Goal: Contribute content: Contribute content

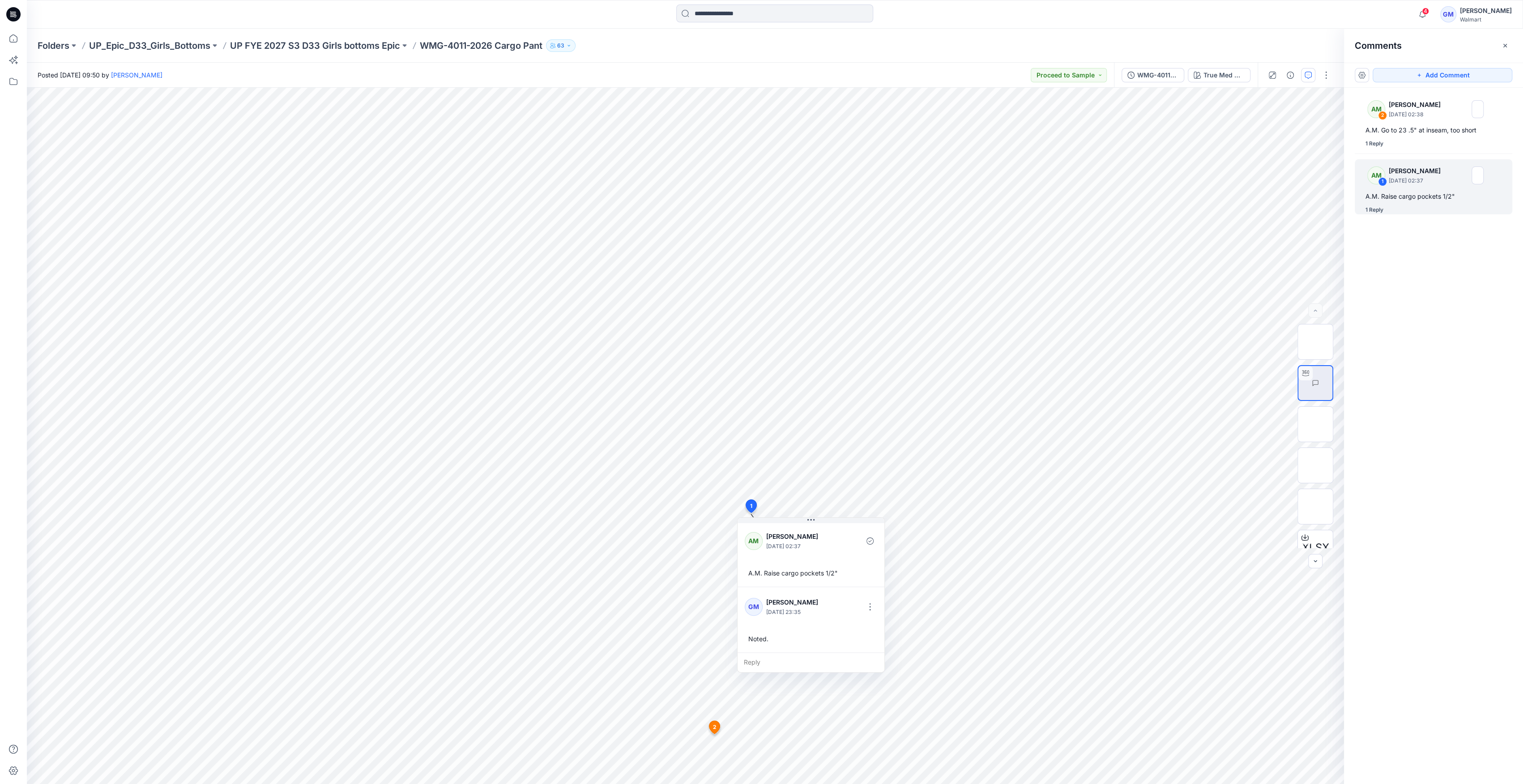
click at [358, 60] on div "Folders UP_Epic_D33_Girls_Bottoms UP FYE 2027 S3 D33 Girls bottoms Epic WMG-401…" at bounding box center [775, 46] width 1496 height 34
click at [375, 44] on p "UP FYE 2027 S3 D33 Girls bottoms Epic" at bounding box center [315, 46] width 170 height 13
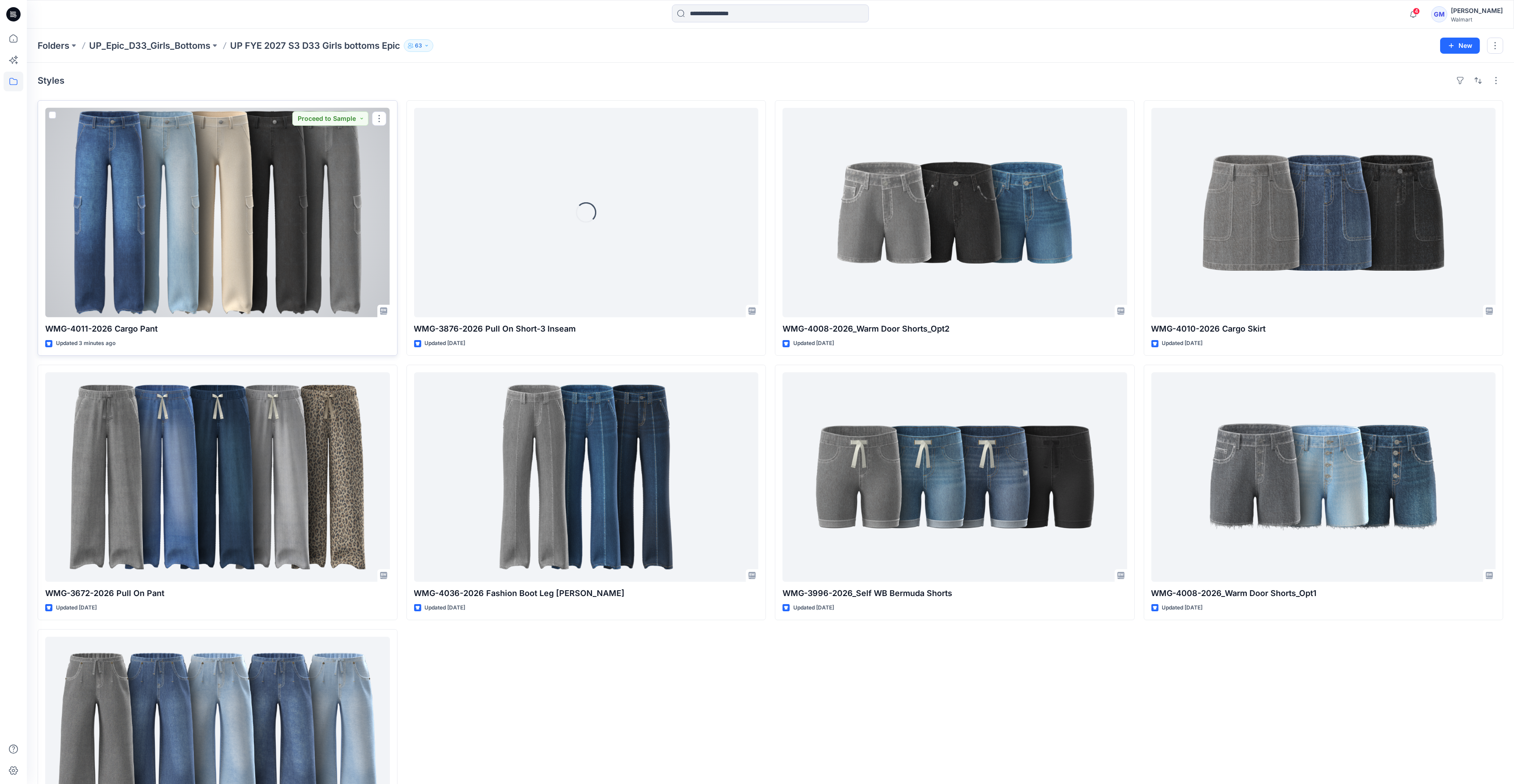
click at [285, 233] on div at bounding box center [217, 212] width 345 height 209
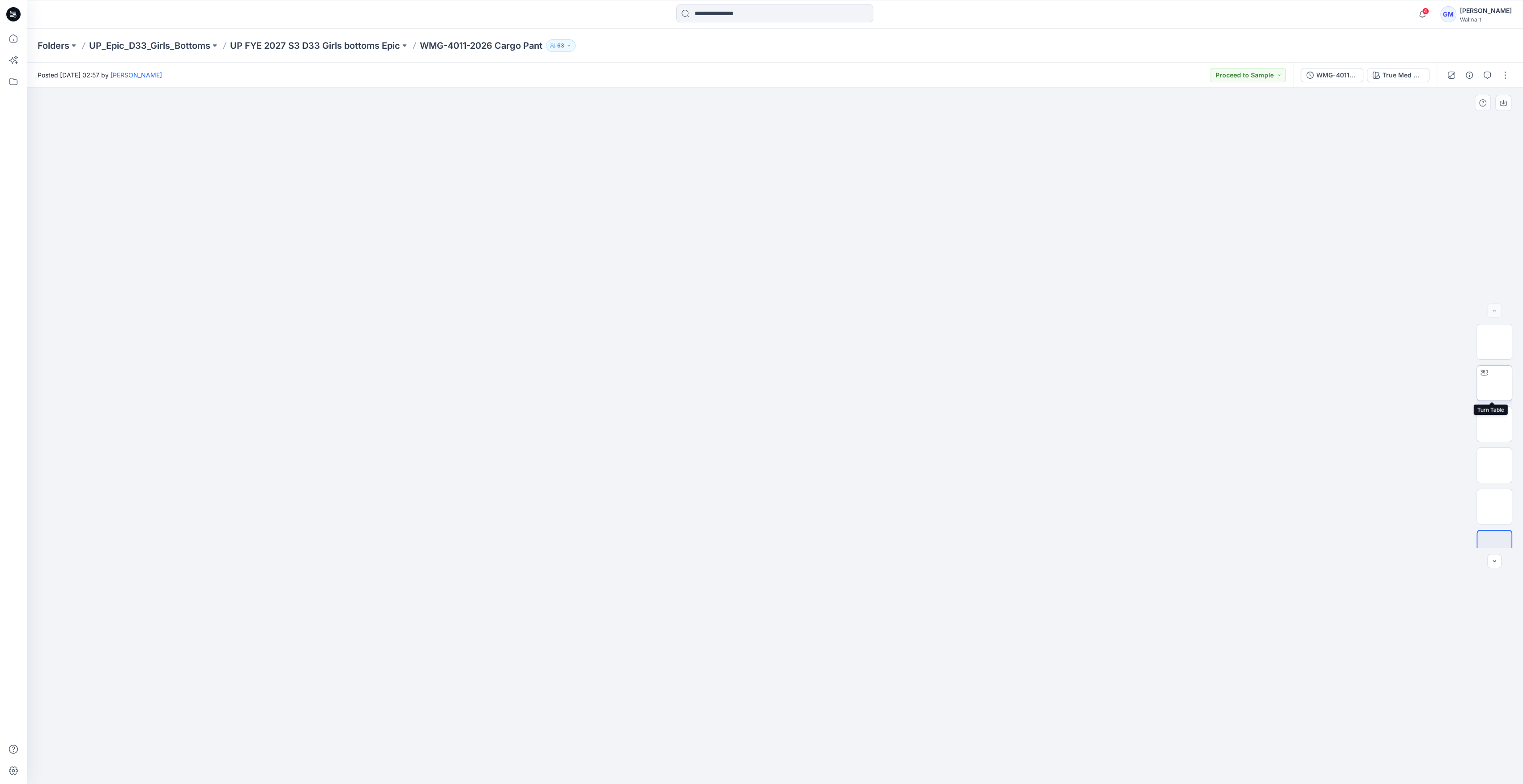
click at [1494, 383] on img at bounding box center [1494, 383] width 0 height 0
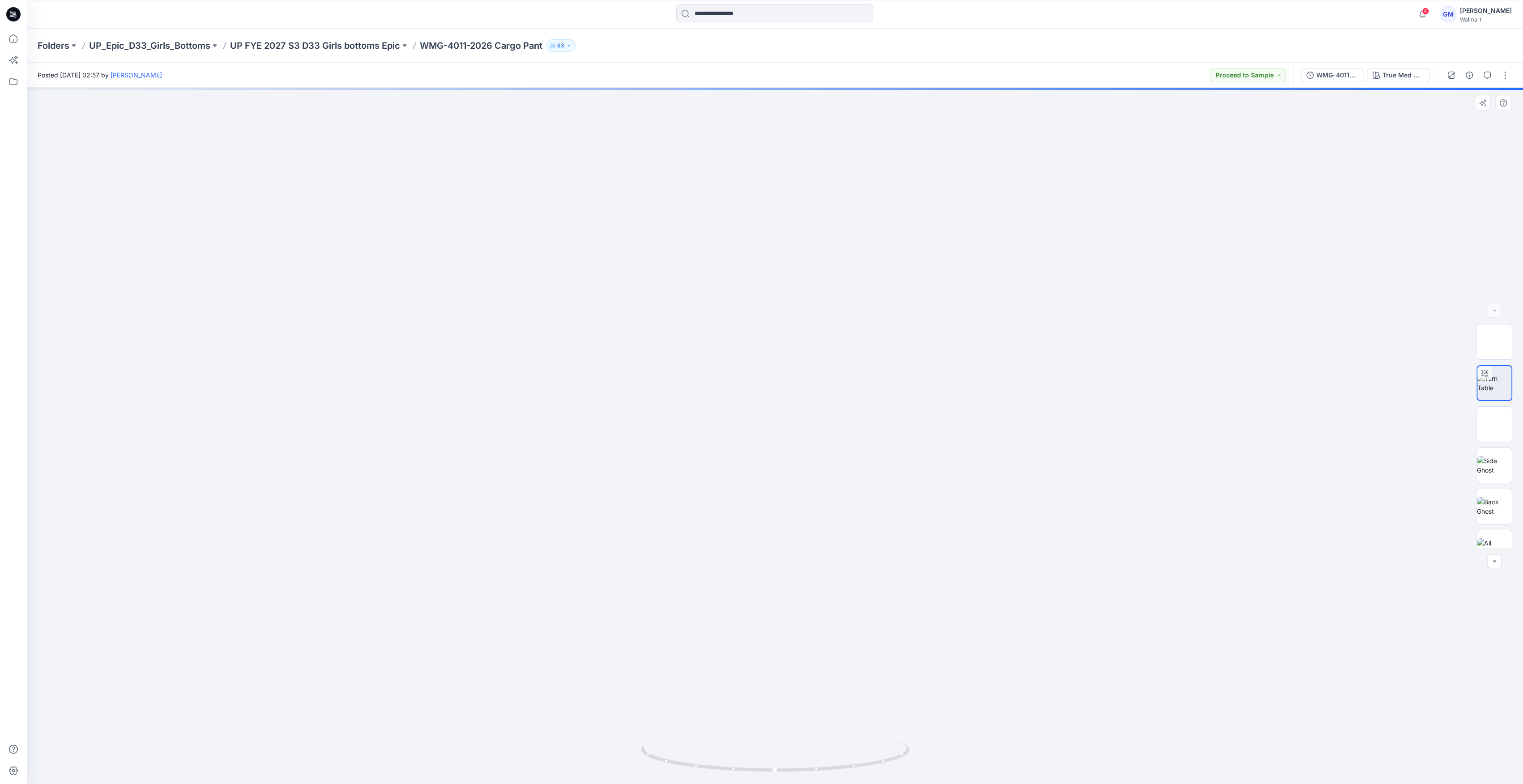
drag, startPoint x: 765, startPoint y: 546, endPoint x: 777, endPoint y: 323, distance: 223.3
drag, startPoint x: 758, startPoint y: 449, endPoint x: 761, endPoint y: 234, distance: 215.0
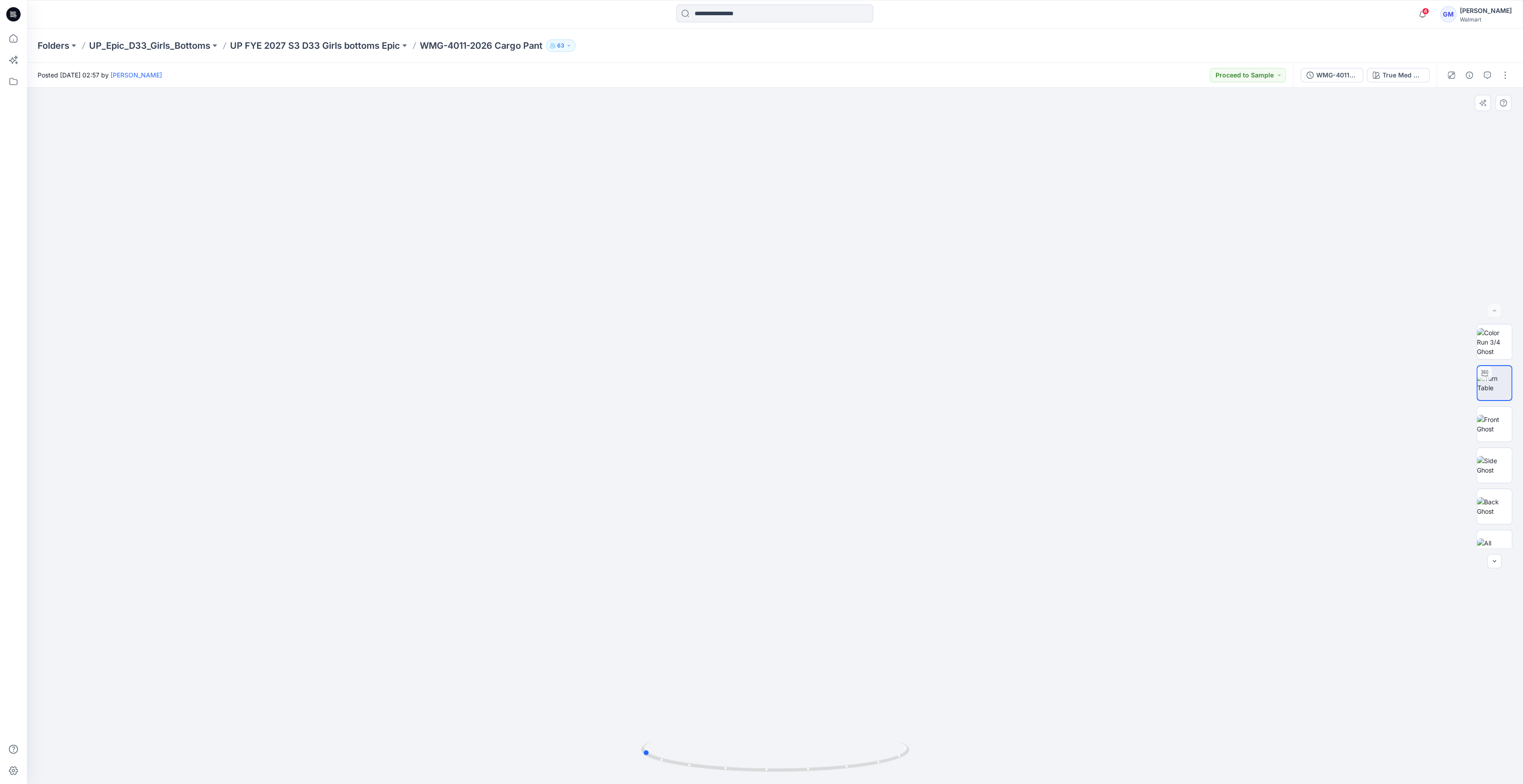
drag, startPoint x: 778, startPoint y: 765, endPoint x: 644, endPoint y: 775, distance: 134.4
click at [644, 775] on div at bounding box center [775, 761] width 269 height 44
click at [1346, 79] on div "WMG-4011-2026_Rev1_Cargo Pant_Full Colorway" at bounding box center [1337, 75] width 41 height 10
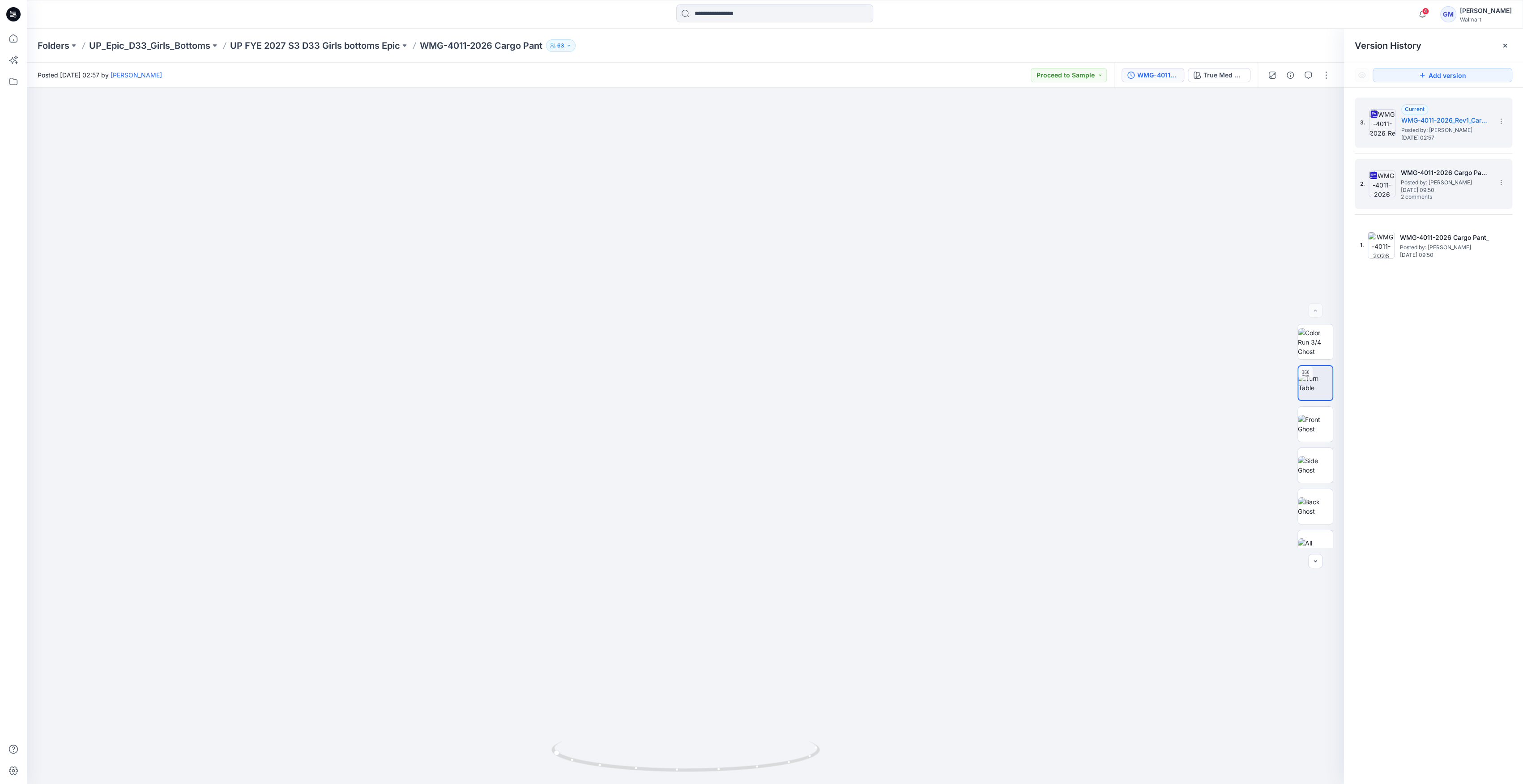
click at [1380, 182] on img at bounding box center [1382, 184] width 27 height 27
drag, startPoint x: 1324, startPoint y: 380, endPoint x: 1288, endPoint y: 416, distance: 50.9
click at [1324, 380] on img at bounding box center [1315, 383] width 35 height 19
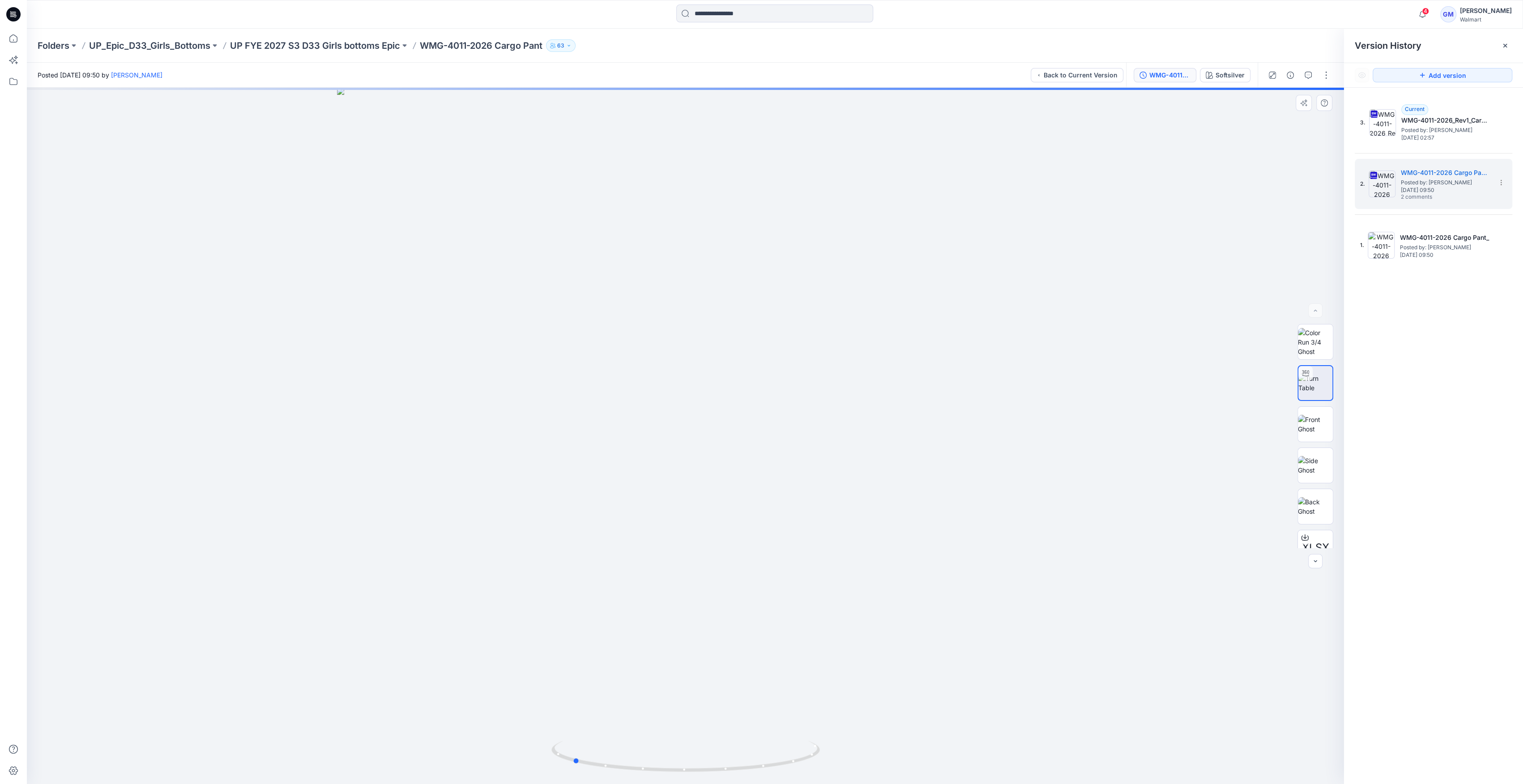
drag, startPoint x: 686, startPoint y: 776, endPoint x: 582, endPoint y: 780, distance: 104.1
click at [575, 780] on div at bounding box center [685, 436] width 1317 height 696
drag, startPoint x: 737, startPoint y: 680, endPoint x: 749, endPoint y: 177, distance: 503.1
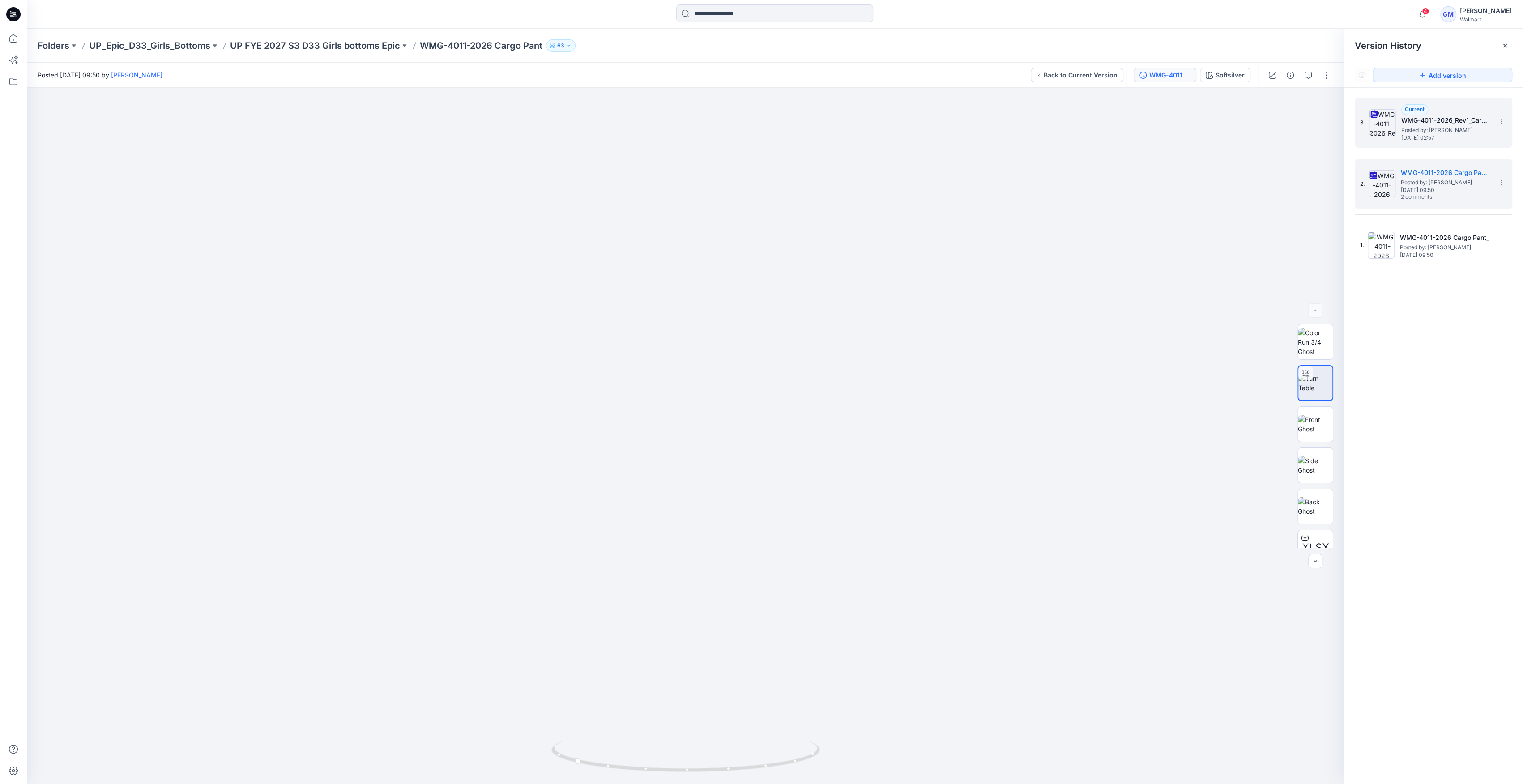
click at [1397, 121] on div "3. Current WMG-4011-2026_Rev1_Cargo Pant_Full Colorway Posted by: Gayan Mahawit…" at bounding box center [1427, 122] width 134 height 43
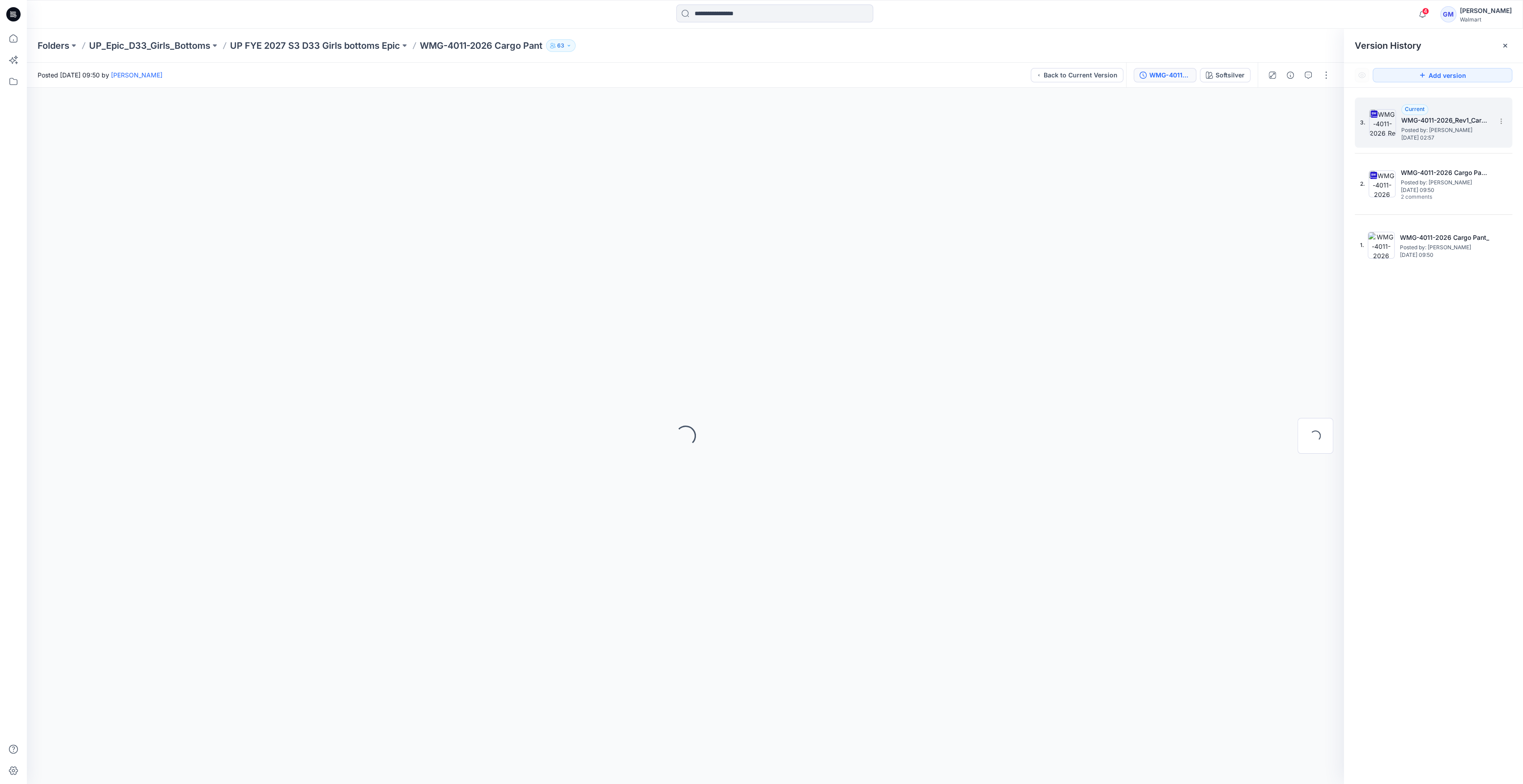
click at [1379, 117] on img at bounding box center [1382, 122] width 27 height 27
click at [1316, 388] on img at bounding box center [1315, 383] width 35 height 19
drag, startPoint x: 691, startPoint y: 769, endPoint x: 577, endPoint y: 761, distance: 114.3
click at [577, 761] on icon at bounding box center [686, 757] width 271 height 33
drag, startPoint x: 673, startPoint y: 634, endPoint x: 686, endPoint y: 350, distance: 284.3
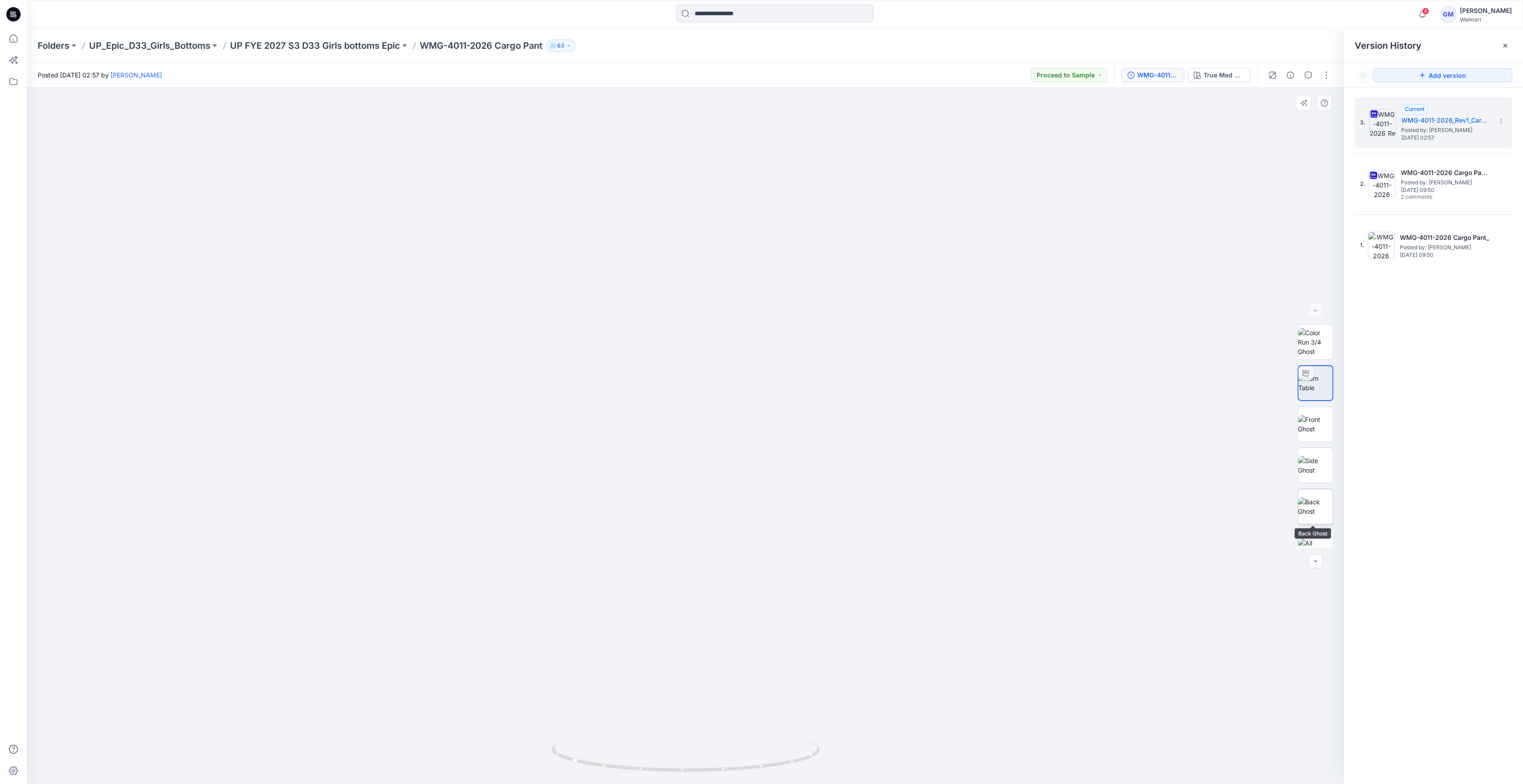
click at [1314, 497] on img at bounding box center [1315, 506] width 35 height 19
drag, startPoint x: 1319, startPoint y: 354, endPoint x: 1360, endPoint y: 236, distance: 124.9
click at [1318, 352] on img at bounding box center [1315, 342] width 35 height 28
click at [1382, 125] on img at bounding box center [1382, 122] width 27 height 27
click at [1323, 456] on img at bounding box center [1315, 465] width 35 height 19
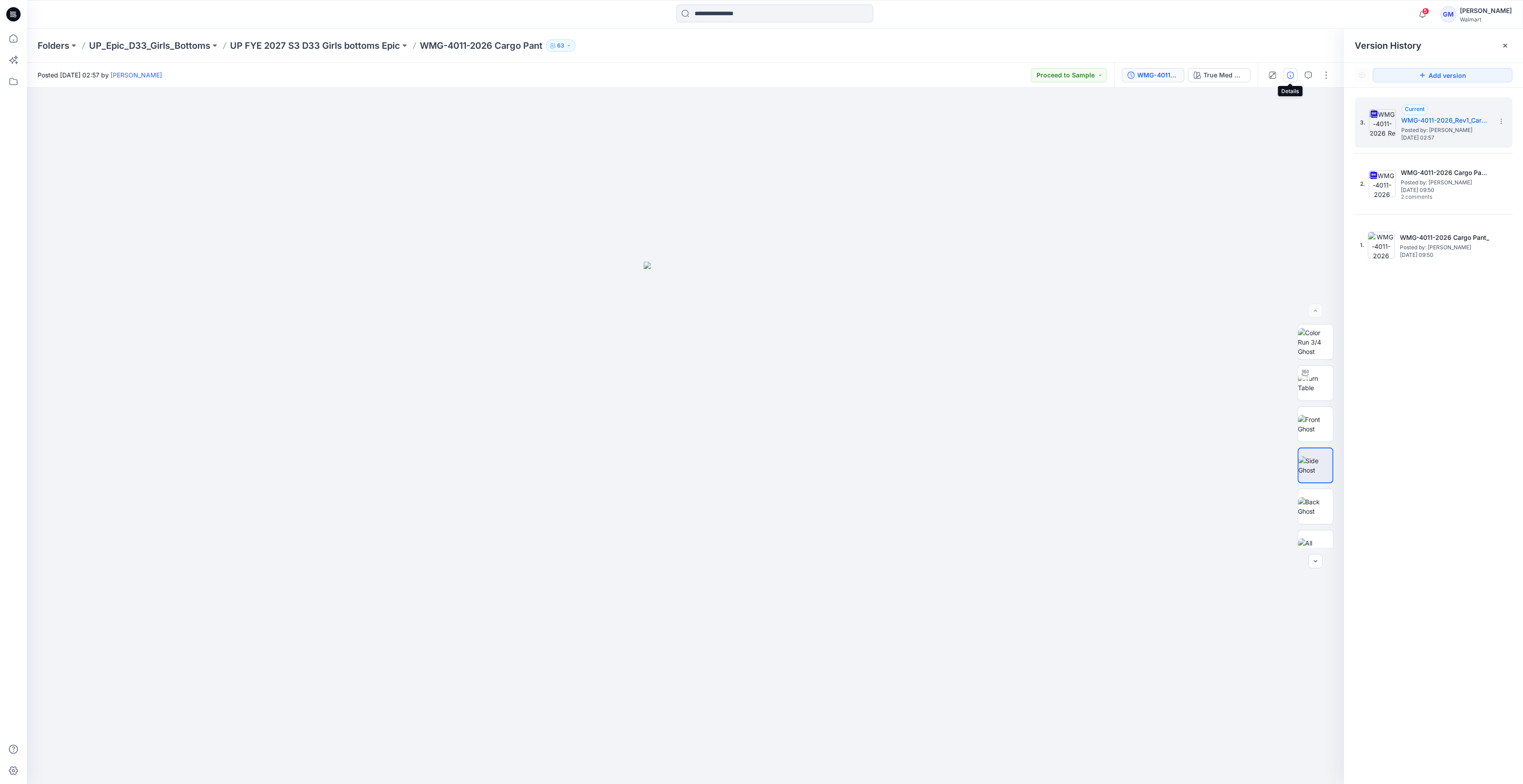
click at [1290, 74] on icon "button" at bounding box center [1290, 75] width 7 height 7
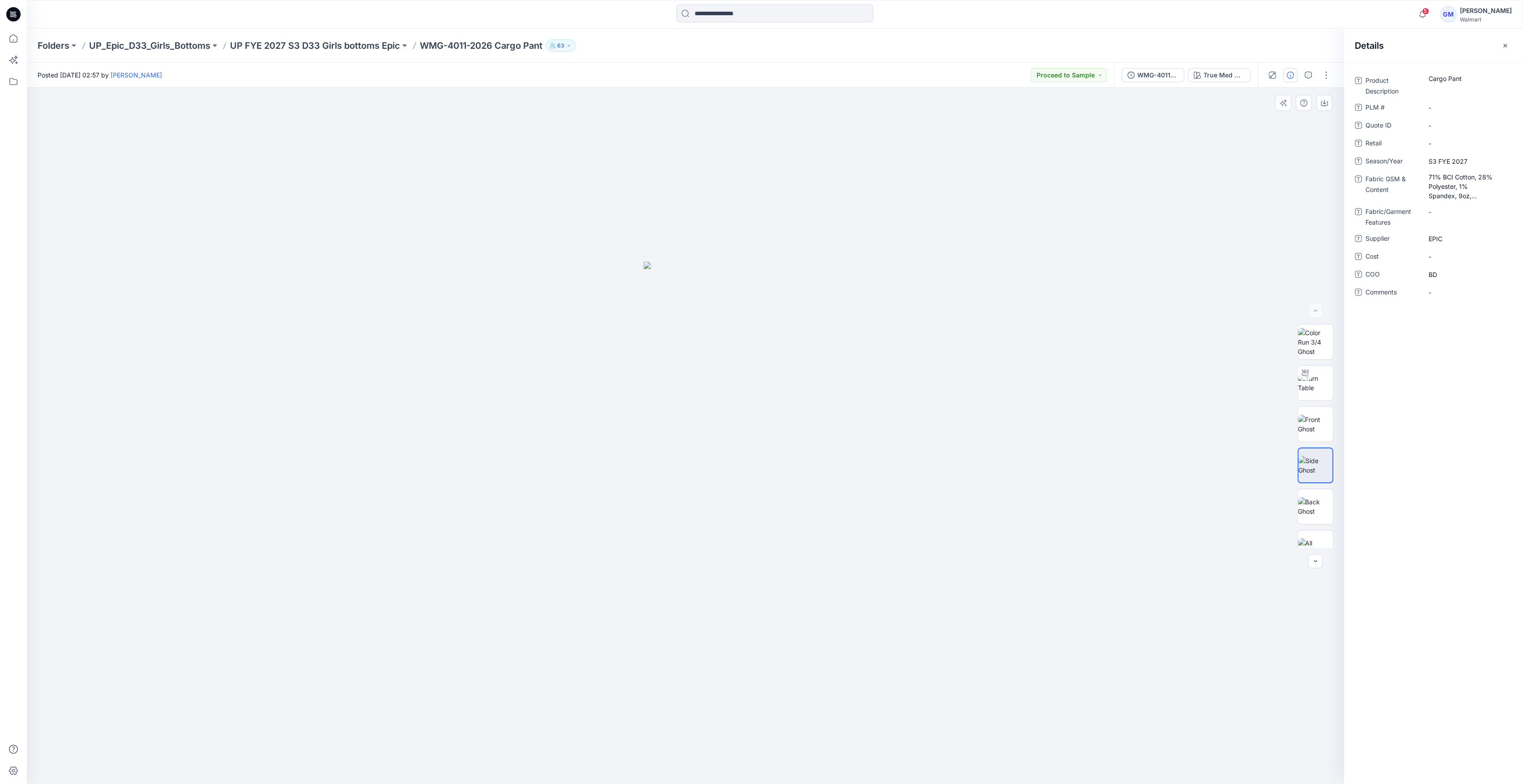
click at [1090, 256] on div at bounding box center [685, 436] width 1317 height 696
click at [1170, 70] on div "WMG-4011-2026_Rev1_Cargo Pant_Full Colorway" at bounding box center [1158, 75] width 41 height 10
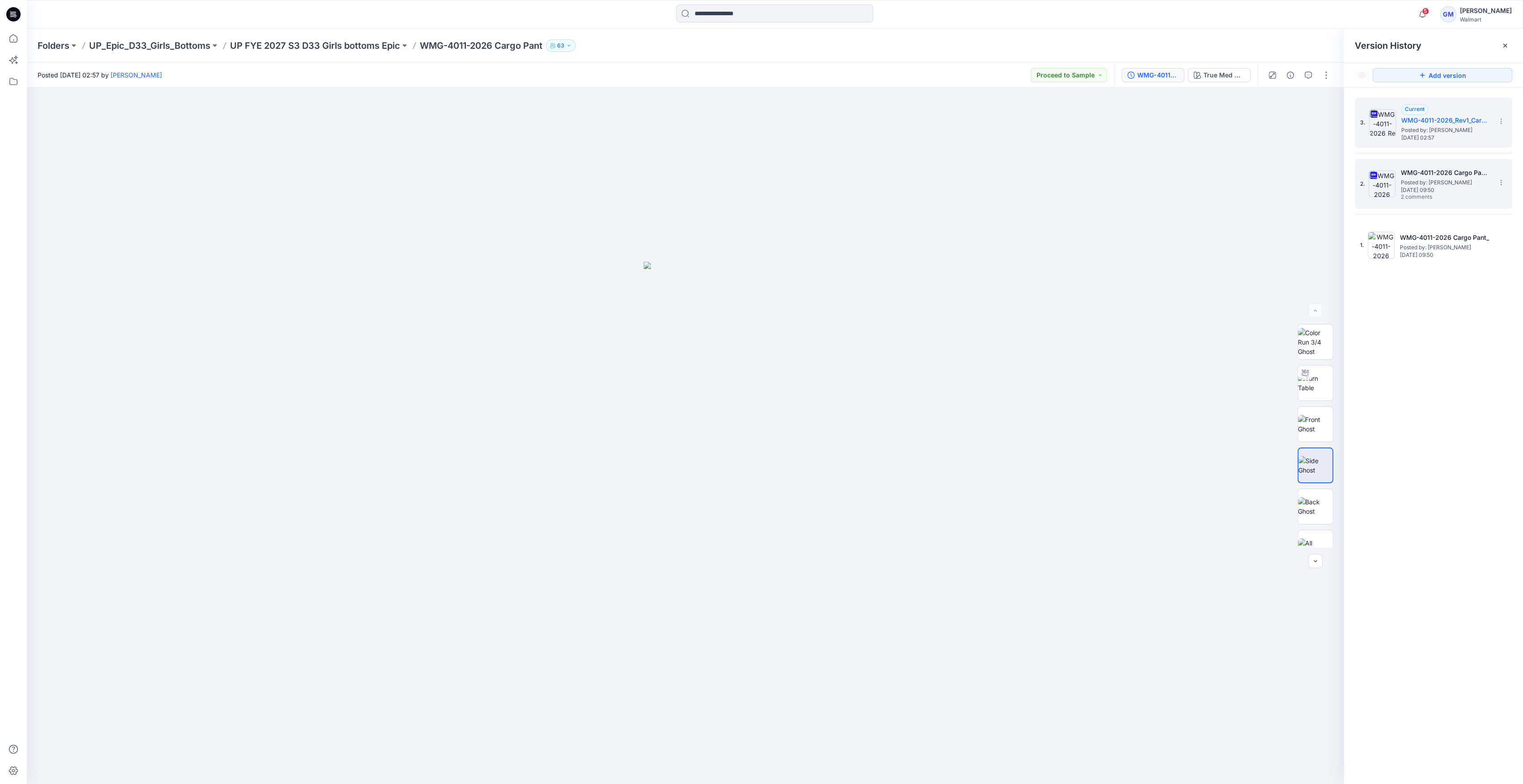
click at [1375, 186] on img at bounding box center [1382, 184] width 27 height 27
click at [1302, 74] on button "button" at bounding box center [1308, 75] width 15 height 15
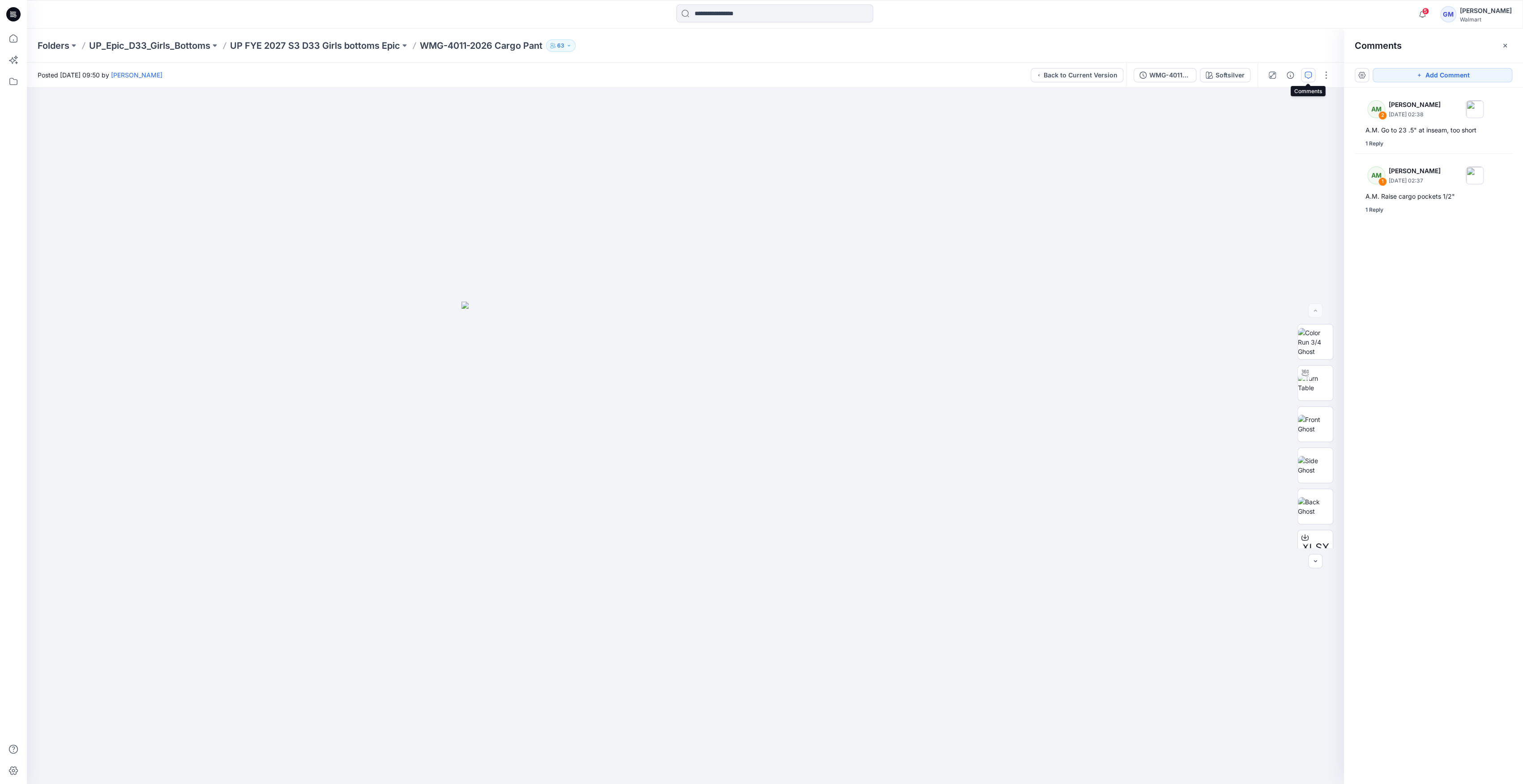
click at [1326, 67] on div at bounding box center [1299, 75] width 83 height 25
click at [1326, 82] on button "button" at bounding box center [1326, 75] width 15 height 15
click at [1102, 147] on div at bounding box center [685, 436] width 1317 height 696
click at [1091, 78] on button "Back to Current Version" at bounding box center [1077, 75] width 93 height 15
click at [1324, 75] on button "button" at bounding box center [1326, 75] width 15 height 15
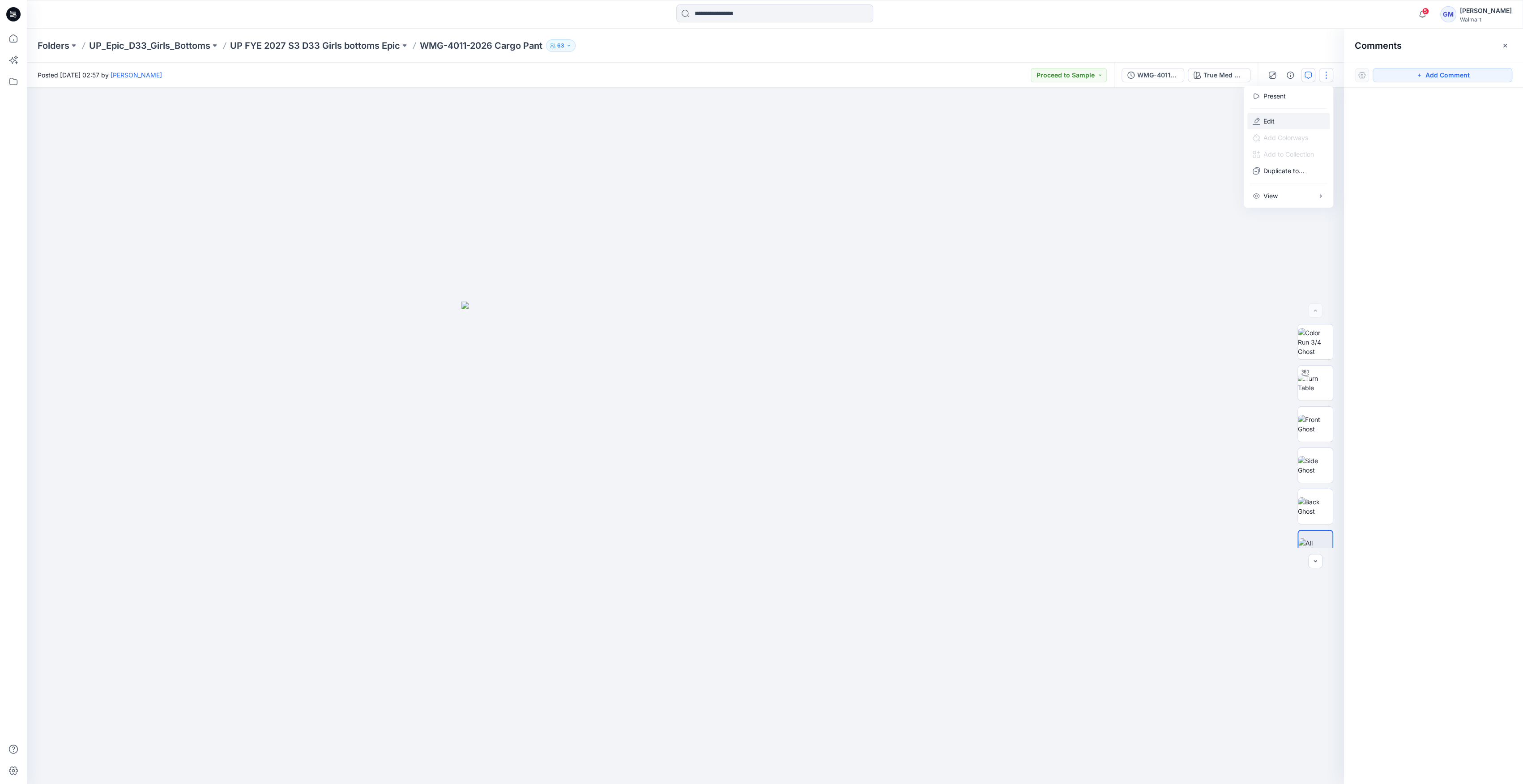
click at [1263, 113] on button "Edit" at bounding box center [1288, 121] width 82 height 16
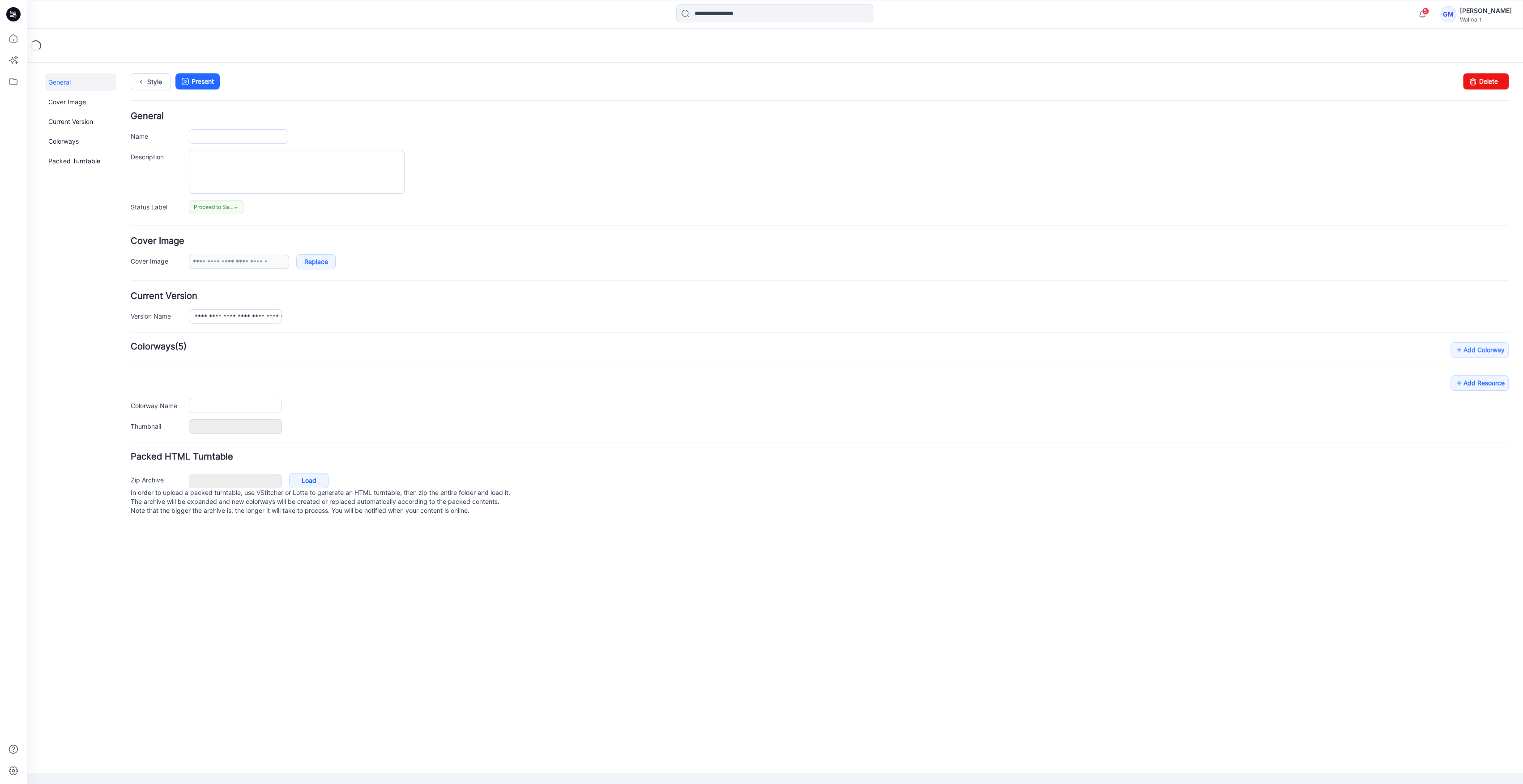
type input "**********"
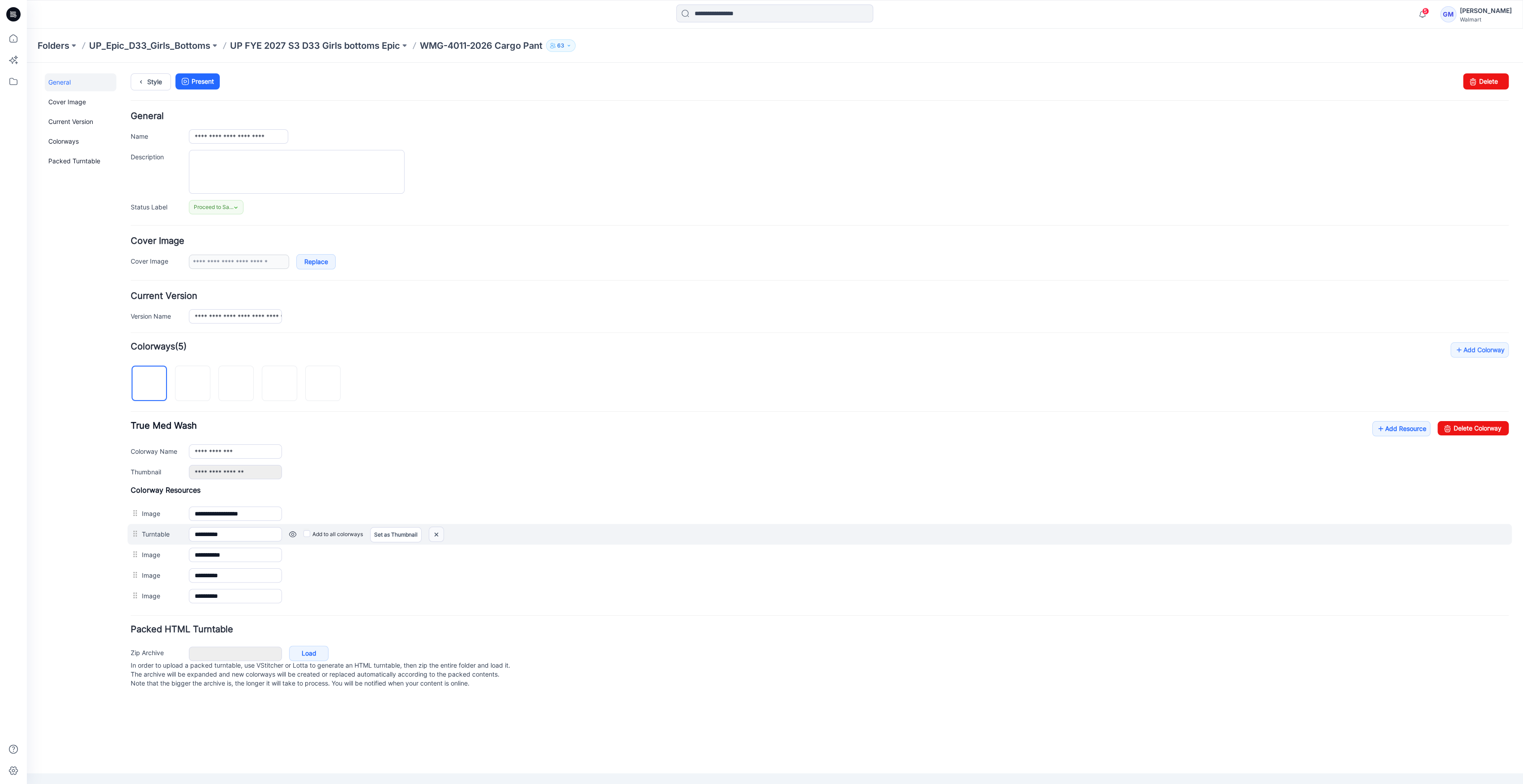
click at [441, 534] on img at bounding box center [437, 534] width 15 height 15
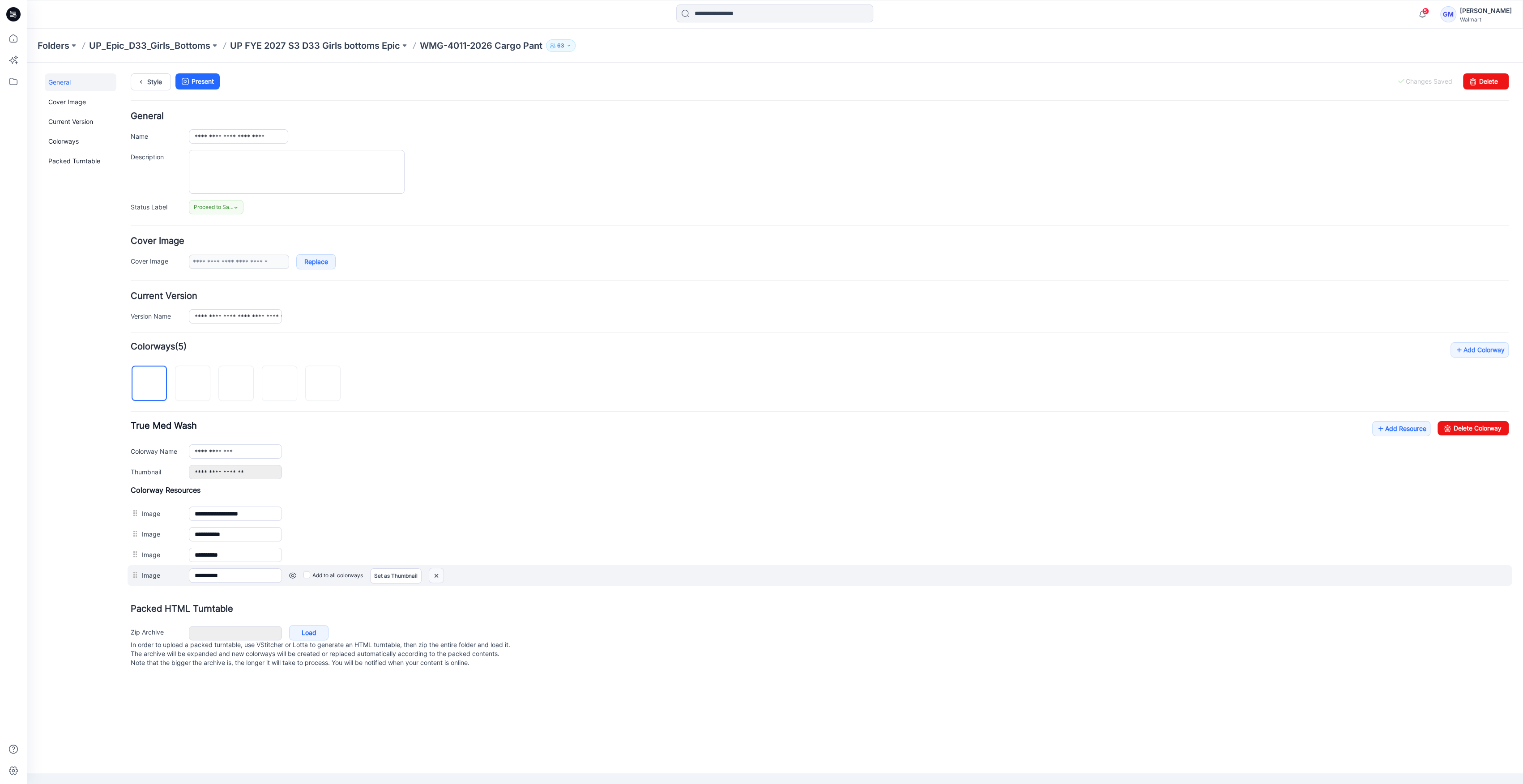
click at [440, 579] on img at bounding box center [437, 575] width 15 height 15
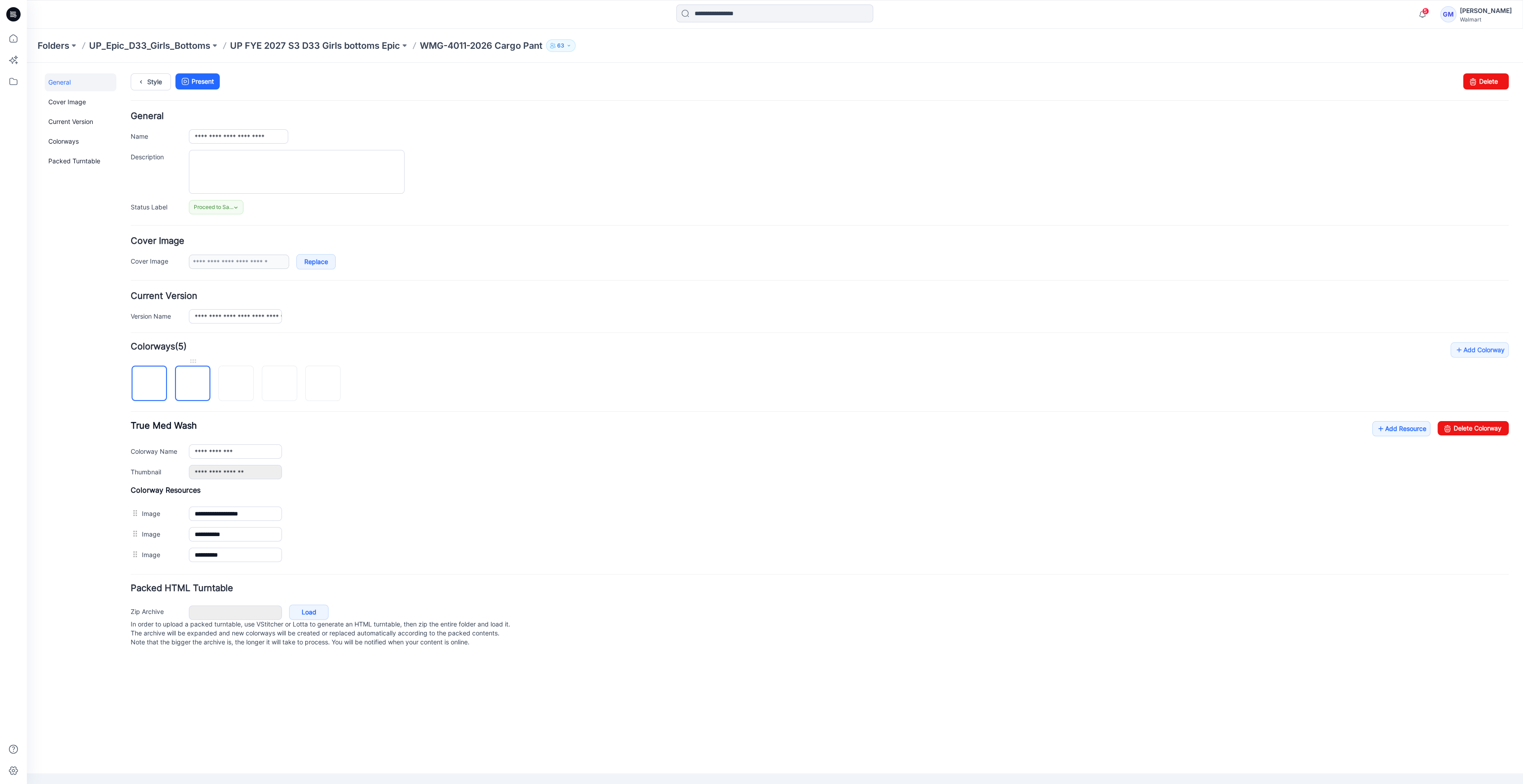
click at [193, 384] on img at bounding box center [193, 384] width 0 height 0
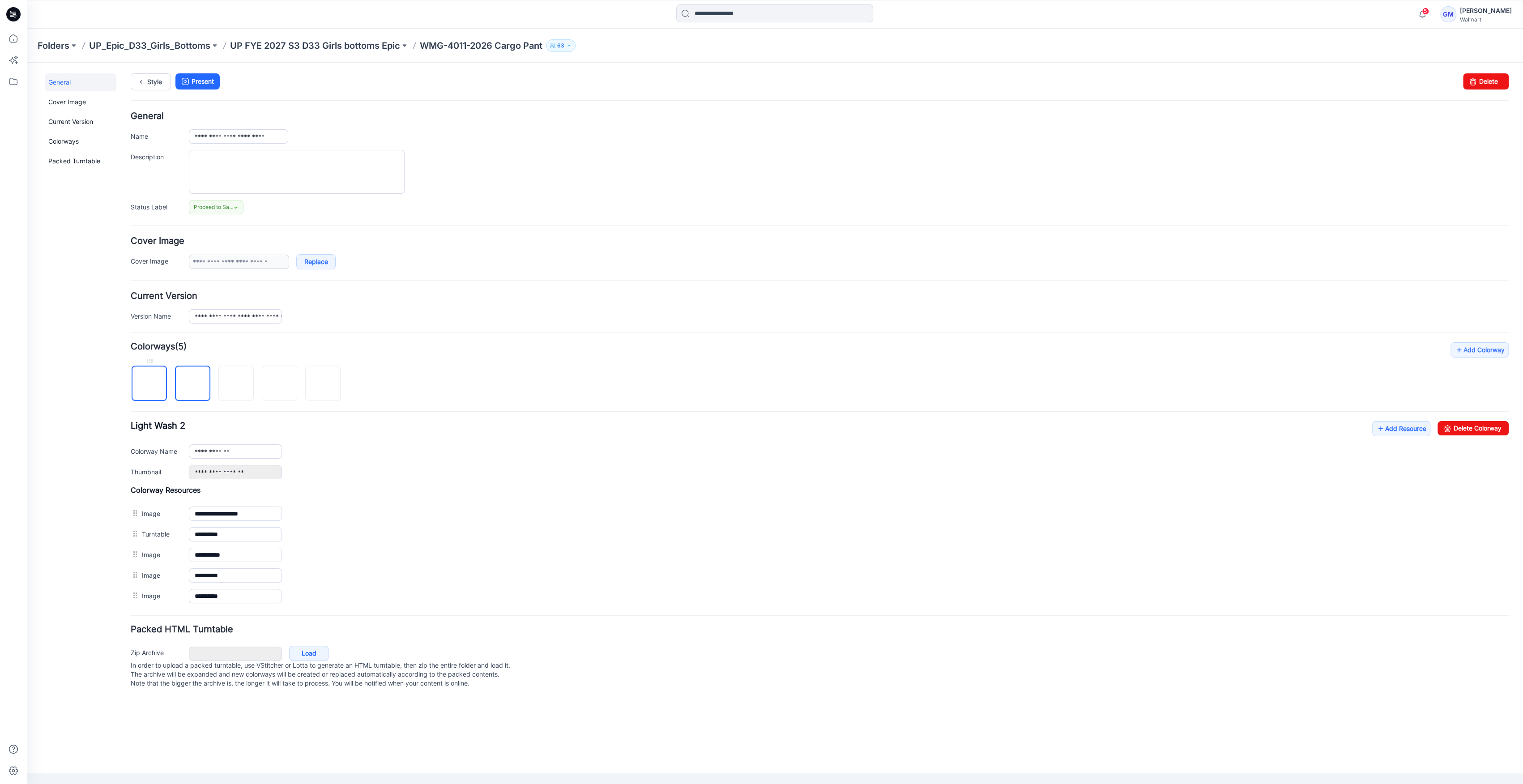
click at [149, 384] on img at bounding box center [149, 384] width 0 height 0
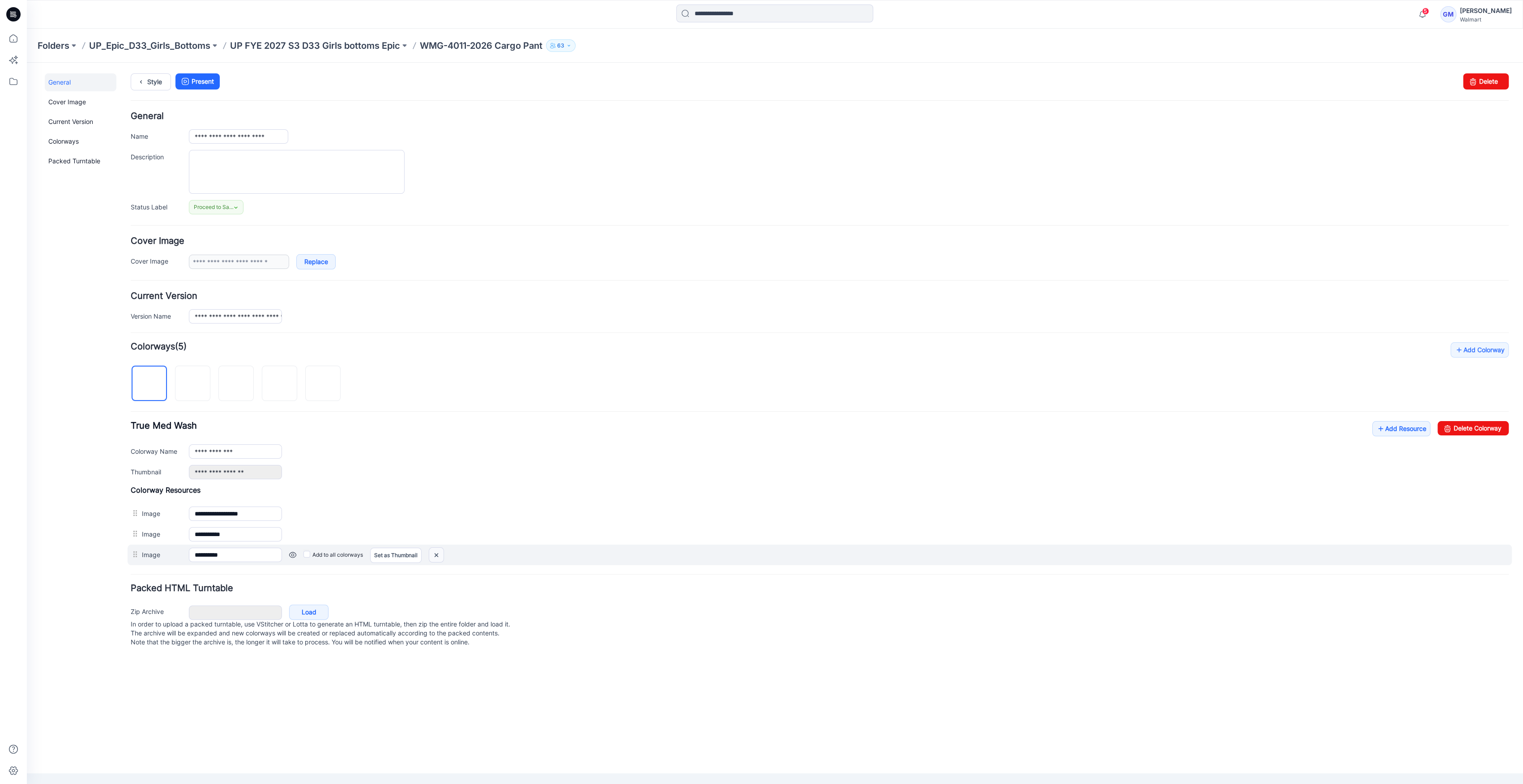
click at [438, 558] on img at bounding box center [437, 555] width 15 height 15
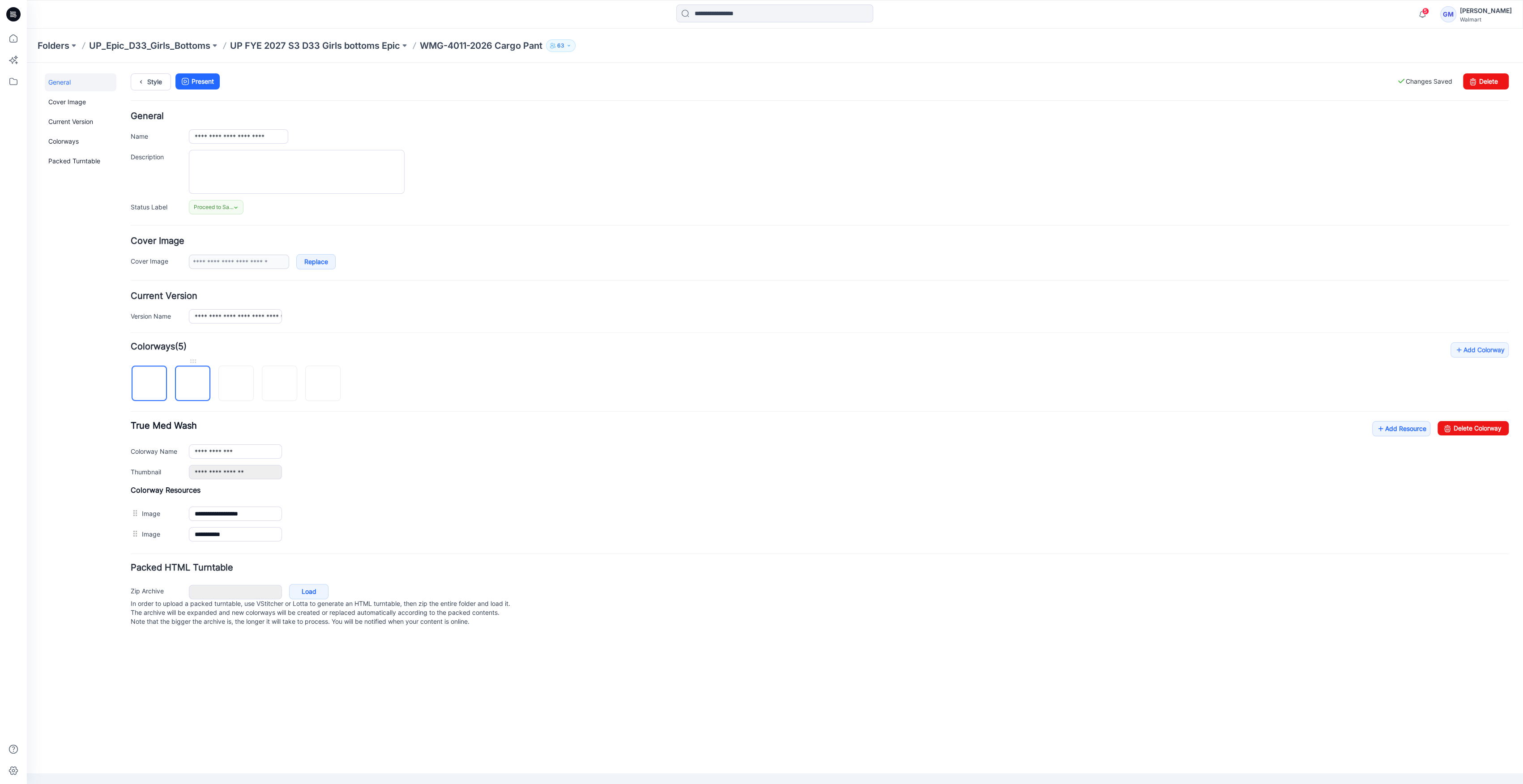
click at [193, 384] on img at bounding box center [193, 384] width 0 height 0
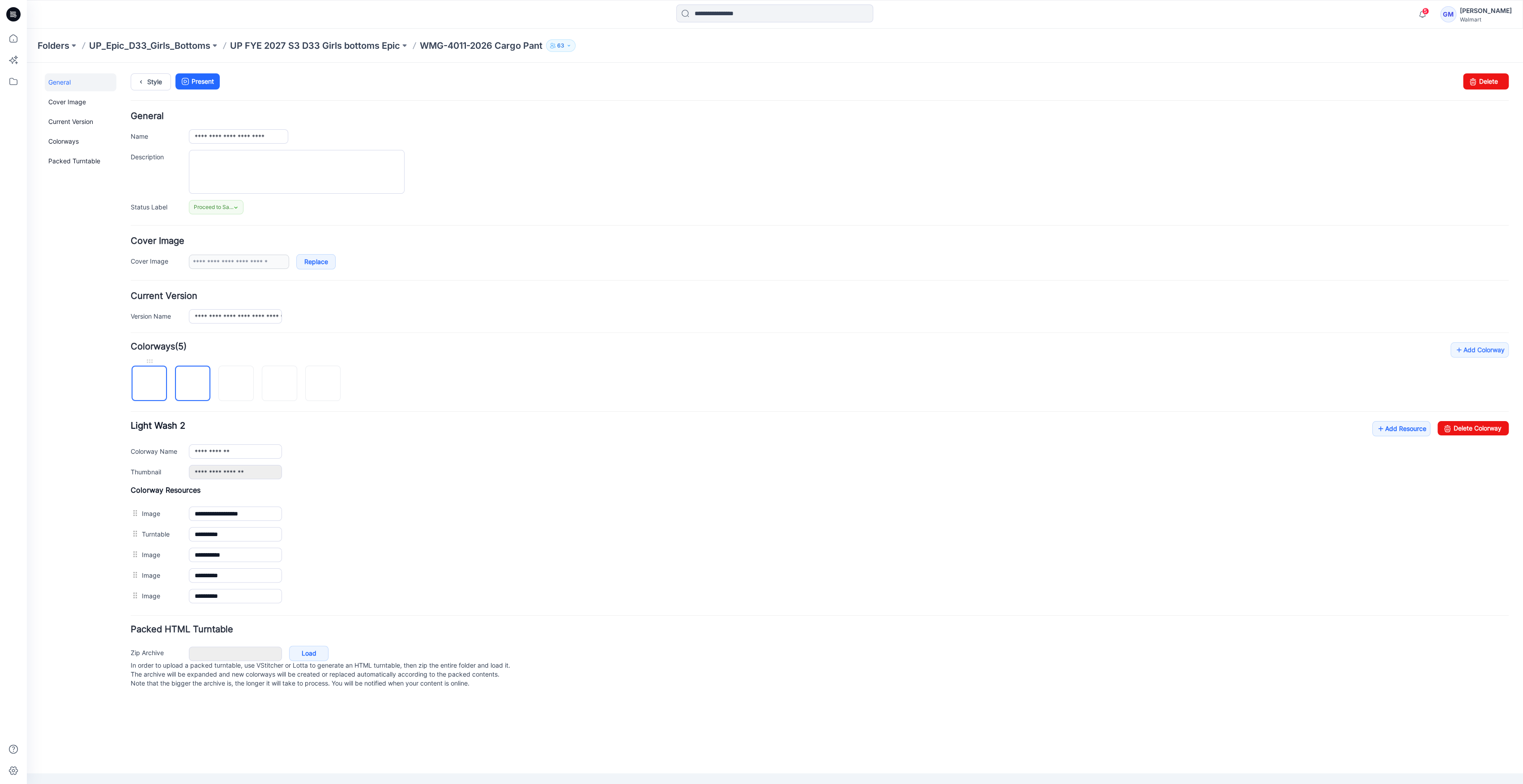
click at [149, 384] on img at bounding box center [149, 384] width 0 height 0
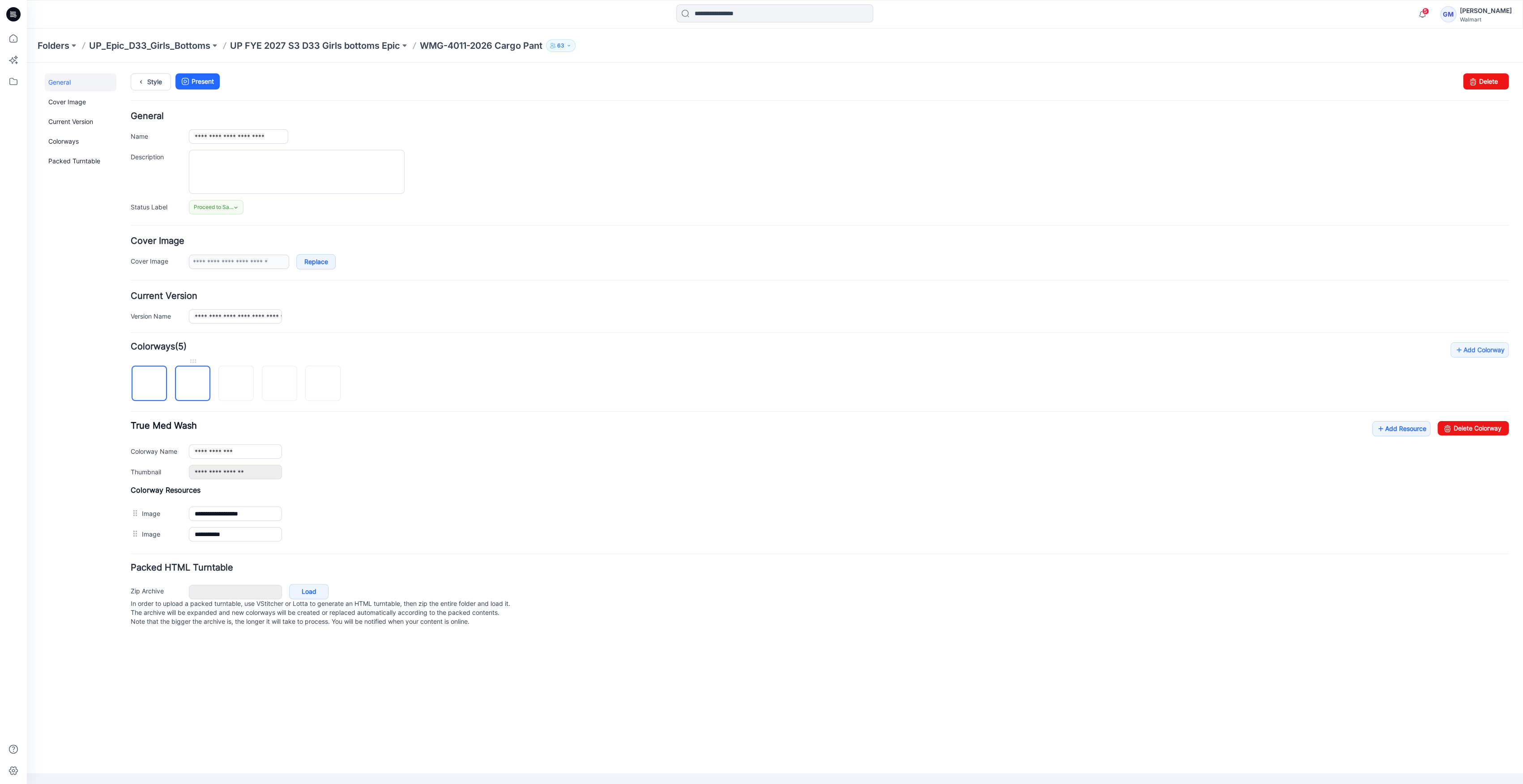
click at [193, 384] on img at bounding box center [193, 384] width 0 height 0
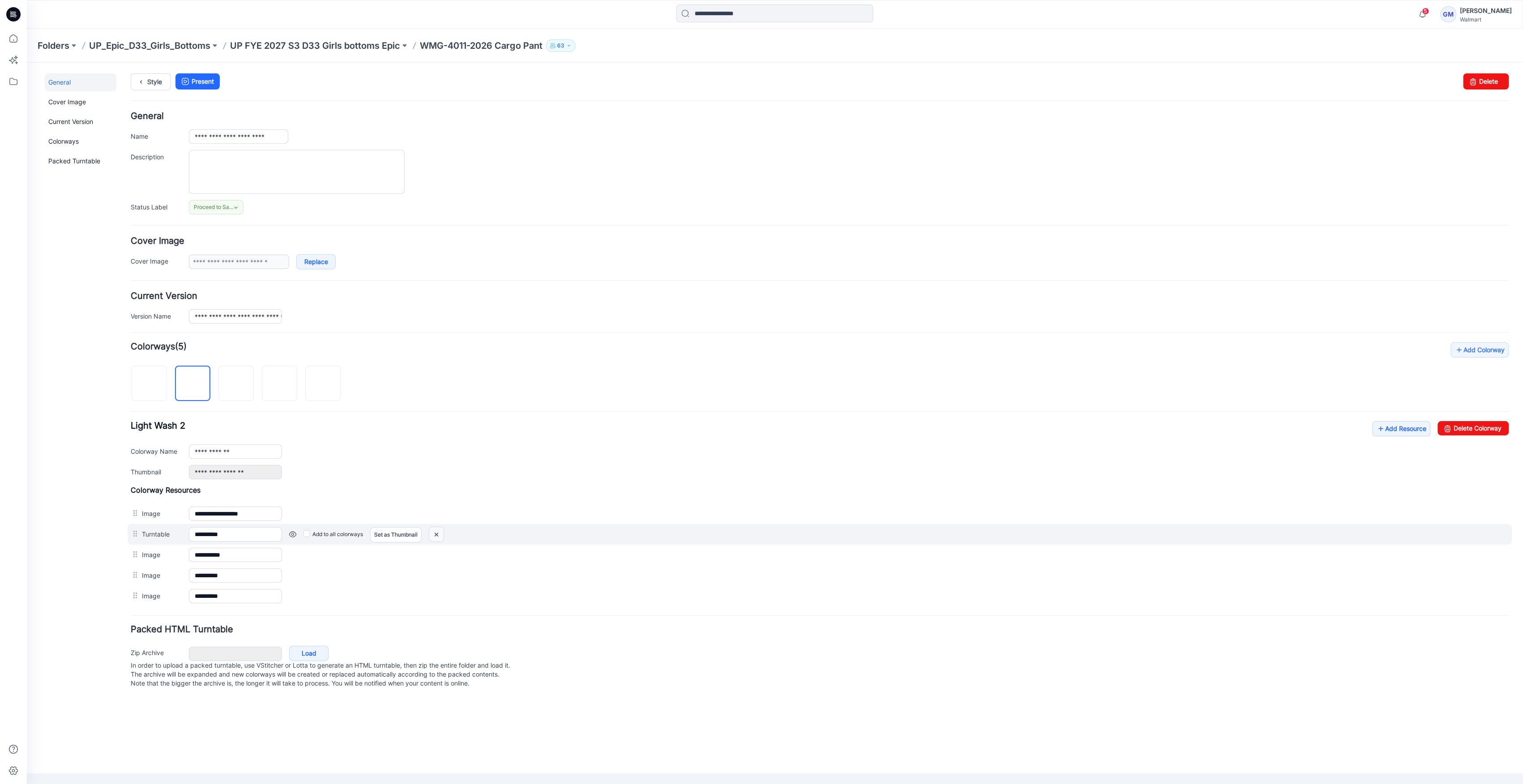
click at [438, 534] on img at bounding box center [437, 534] width 15 height 15
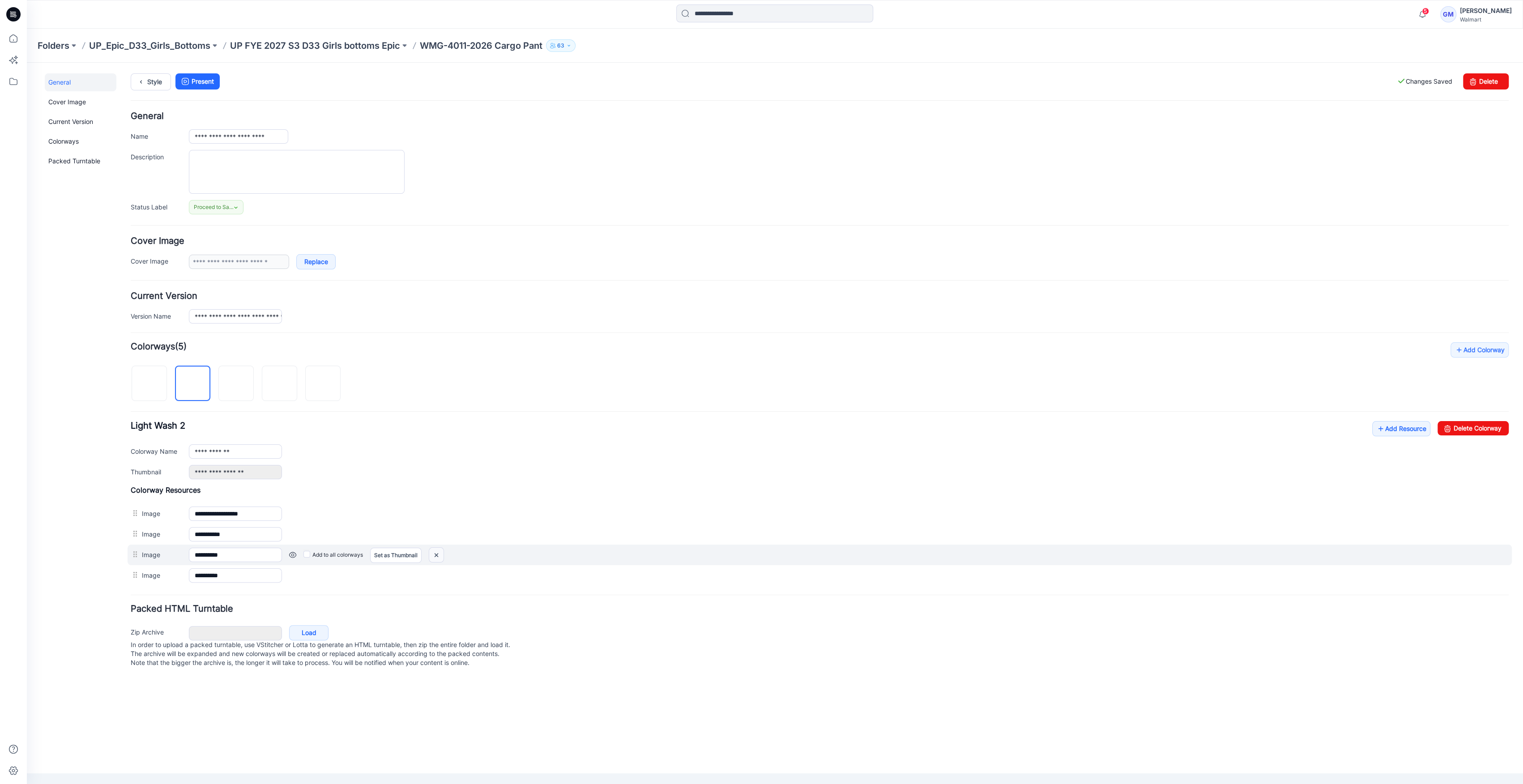
click at [437, 555] on img at bounding box center [437, 555] width 15 height 15
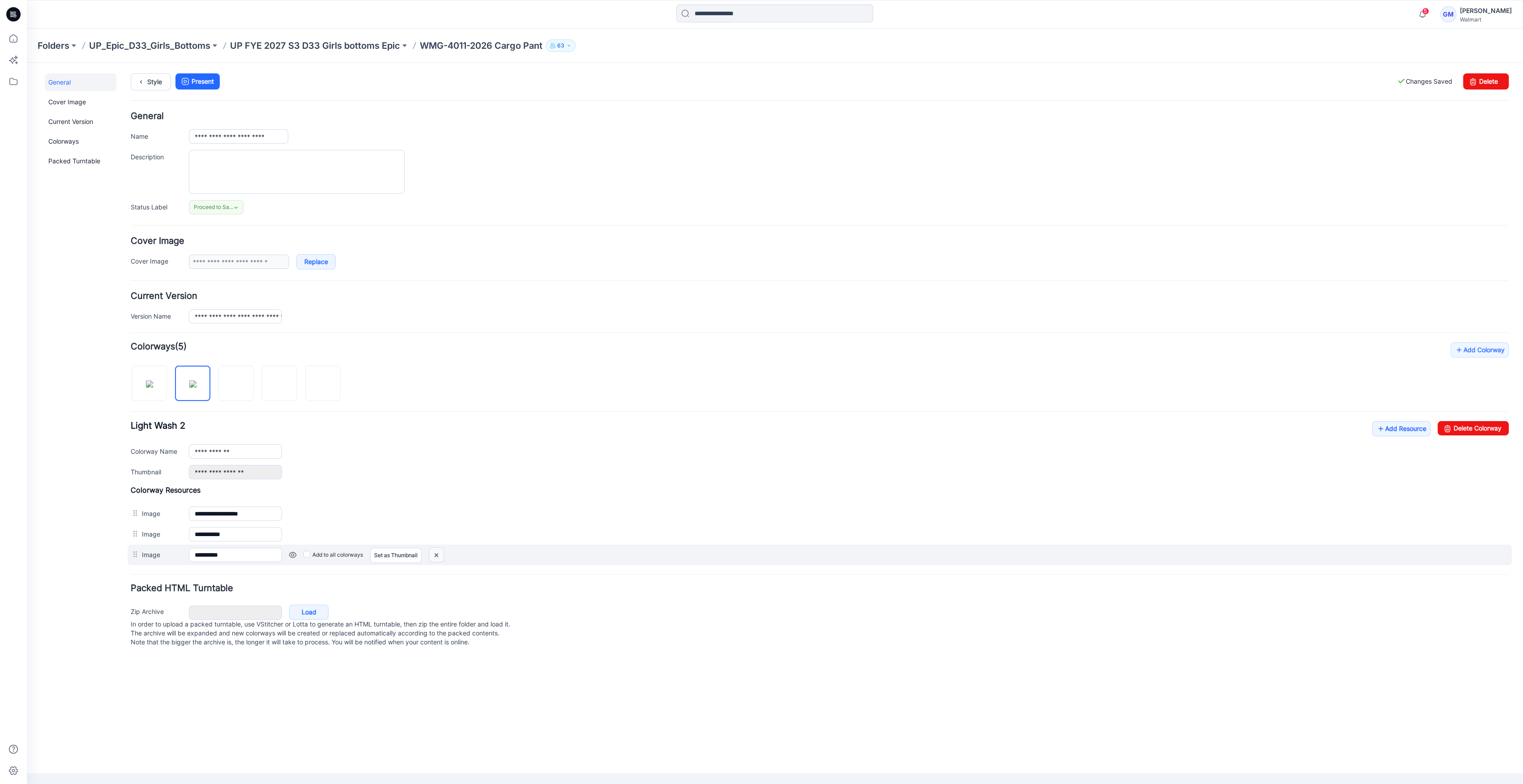
click at [436, 555] on img at bounding box center [437, 555] width 15 height 15
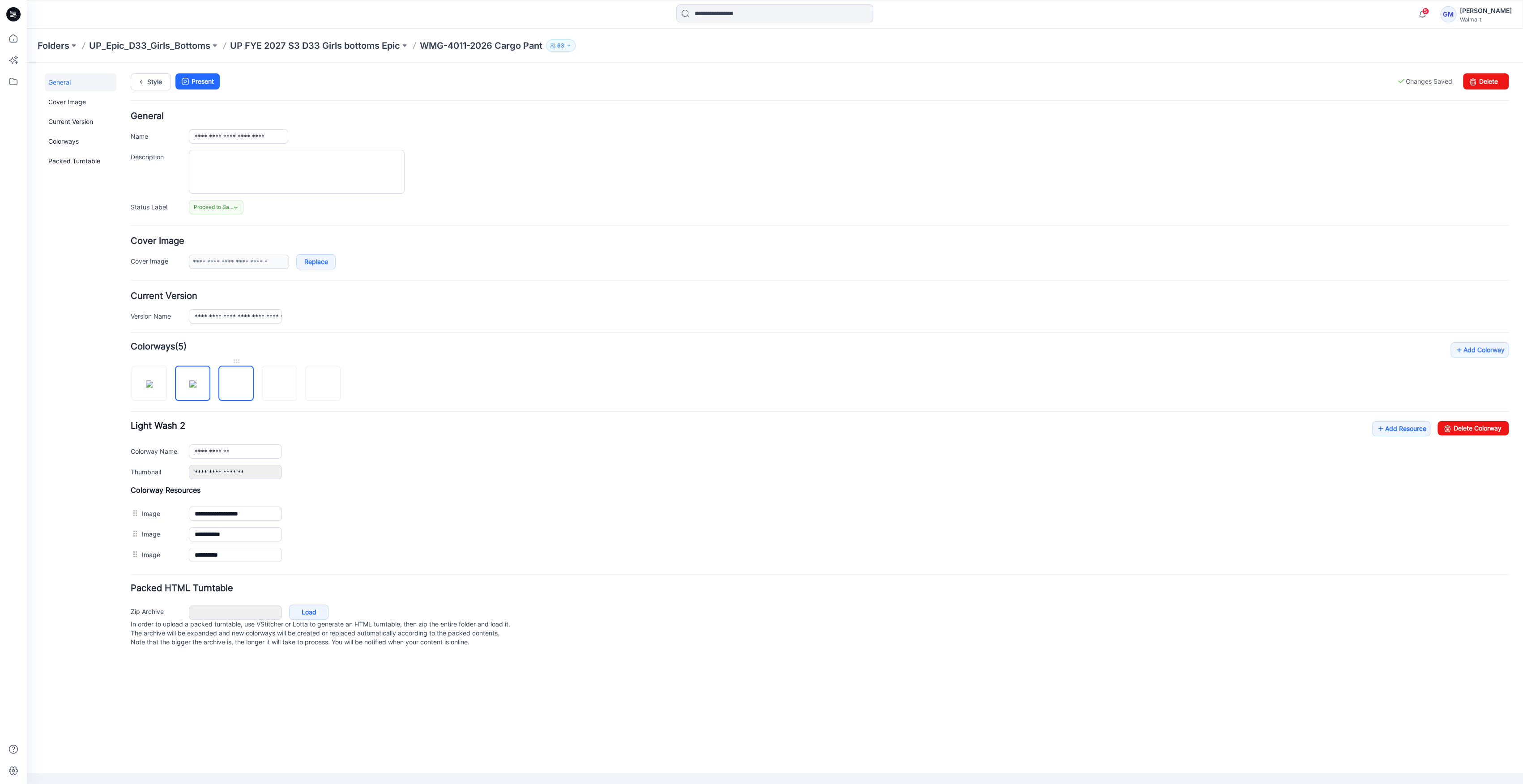
click at [236, 384] on img at bounding box center [236, 384] width 0 height 0
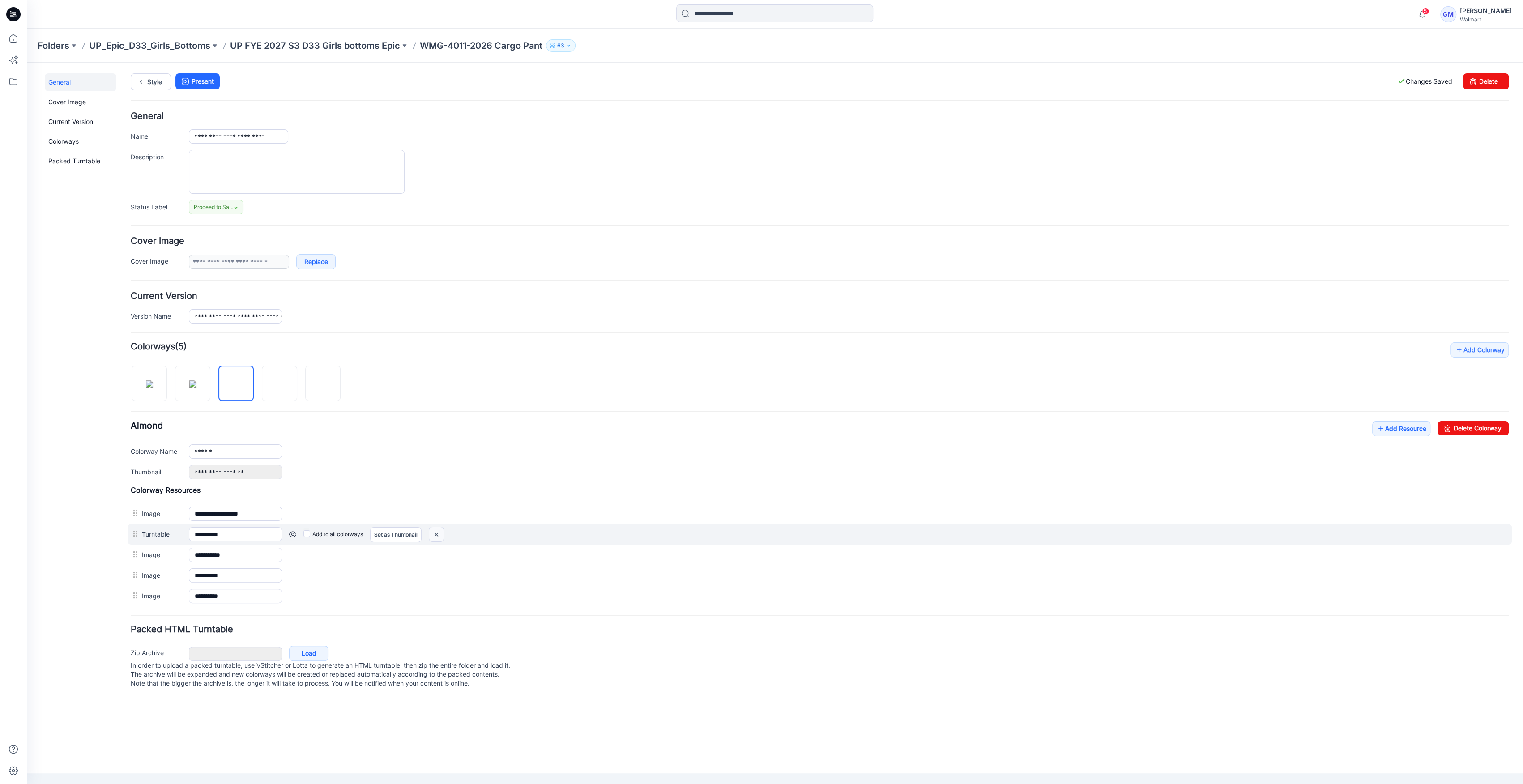
click at [440, 527] on img at bounding box center [437, 534] width 15 height 15
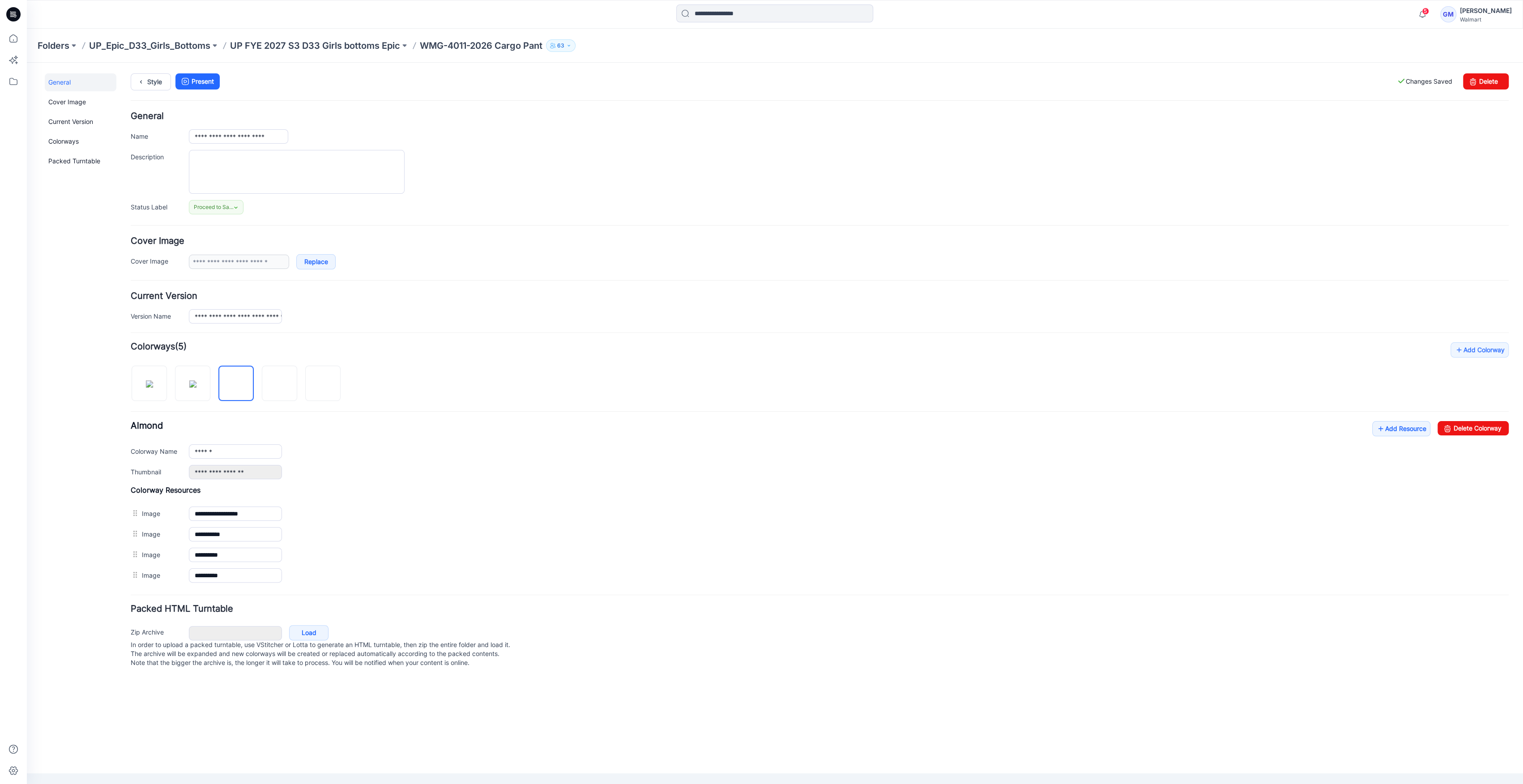
click at [27, 63] on img at bounding box center [27, 63] width 0 height 0
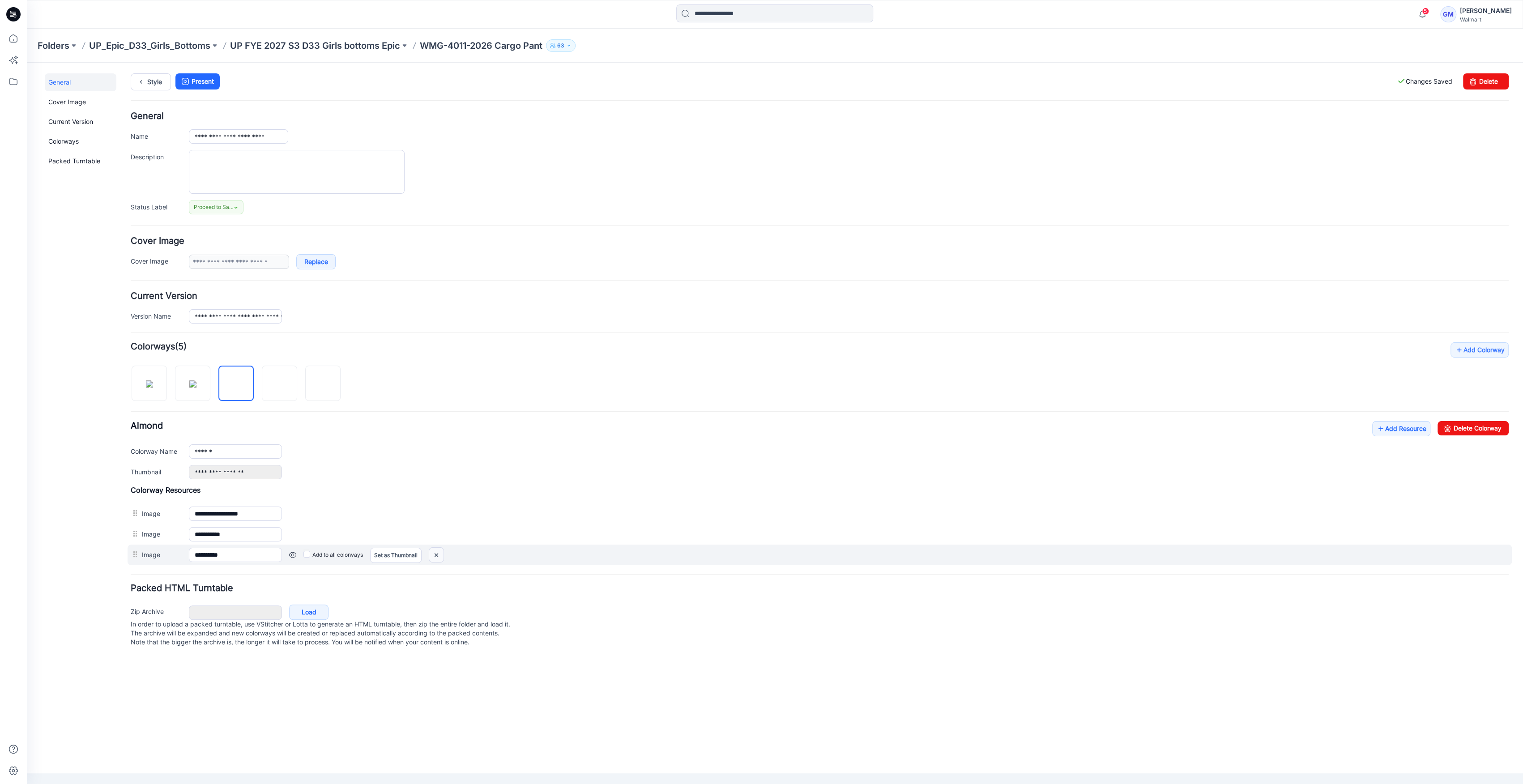
click at [434, 557] on img at bounding box center [437, 555] width 15 height 15
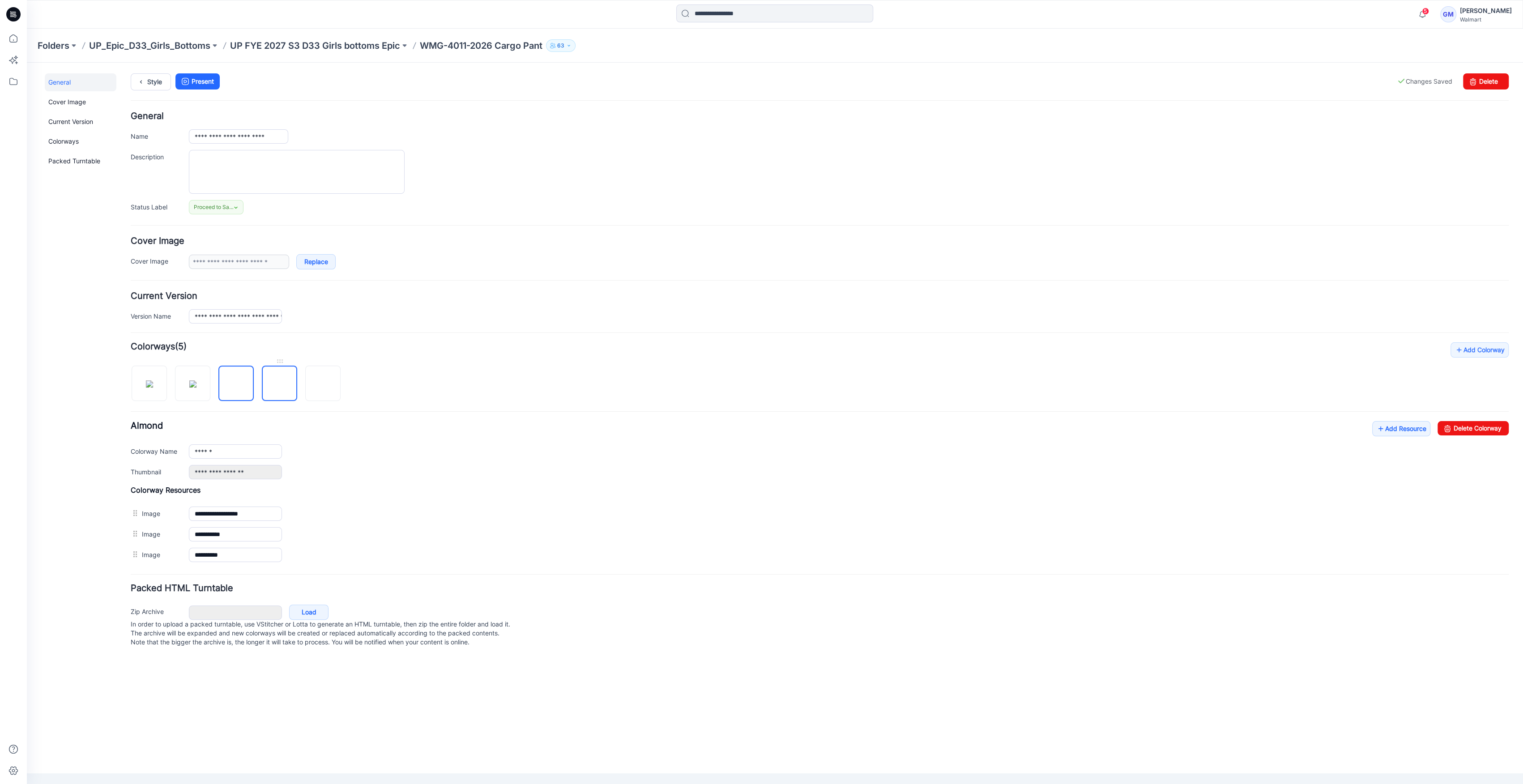
click at [280, 384] on img at bounding box center [280, 384] width 0 height 0
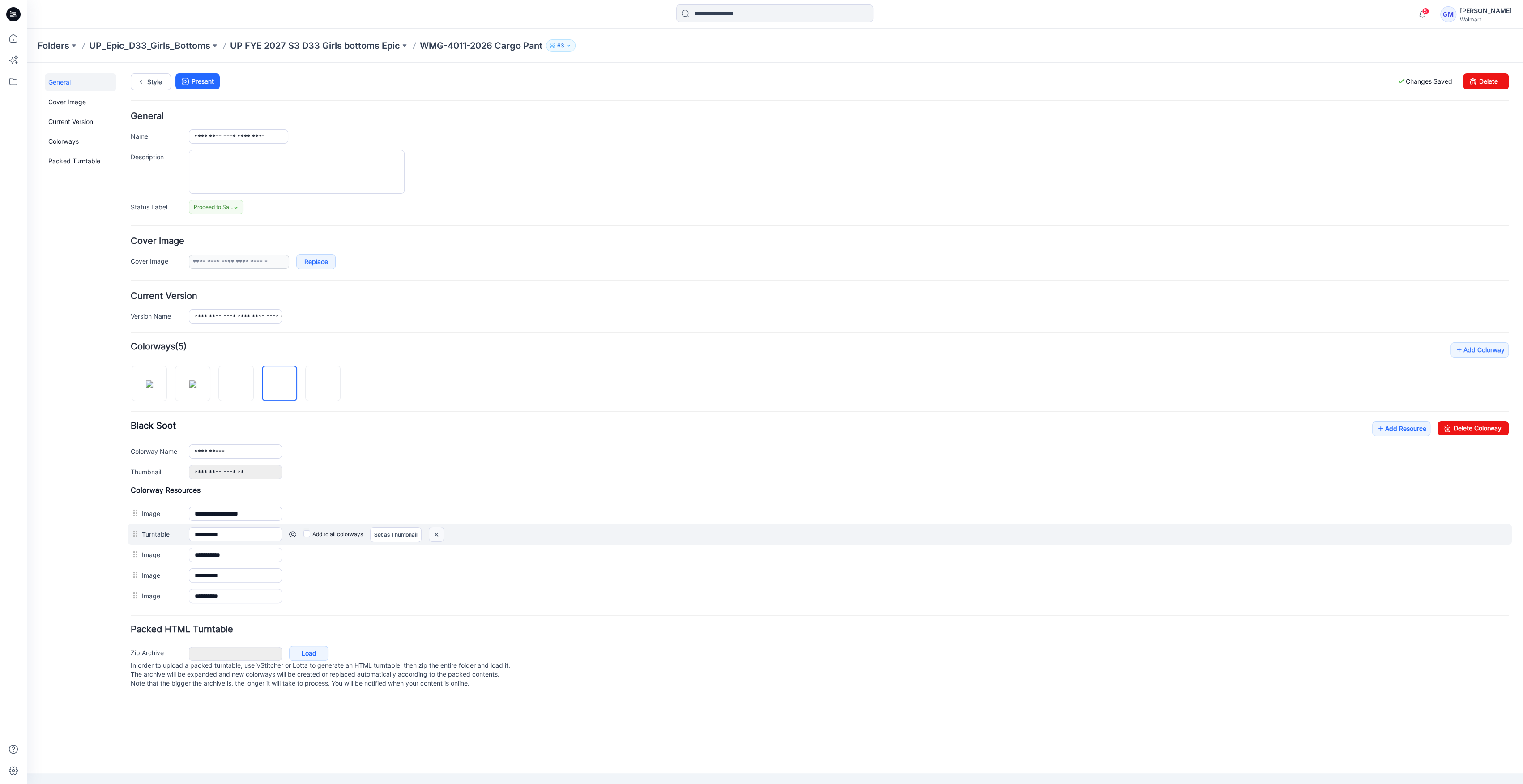
click at [431, 535] on img at bounding box center [437, 534] width 15 height 15
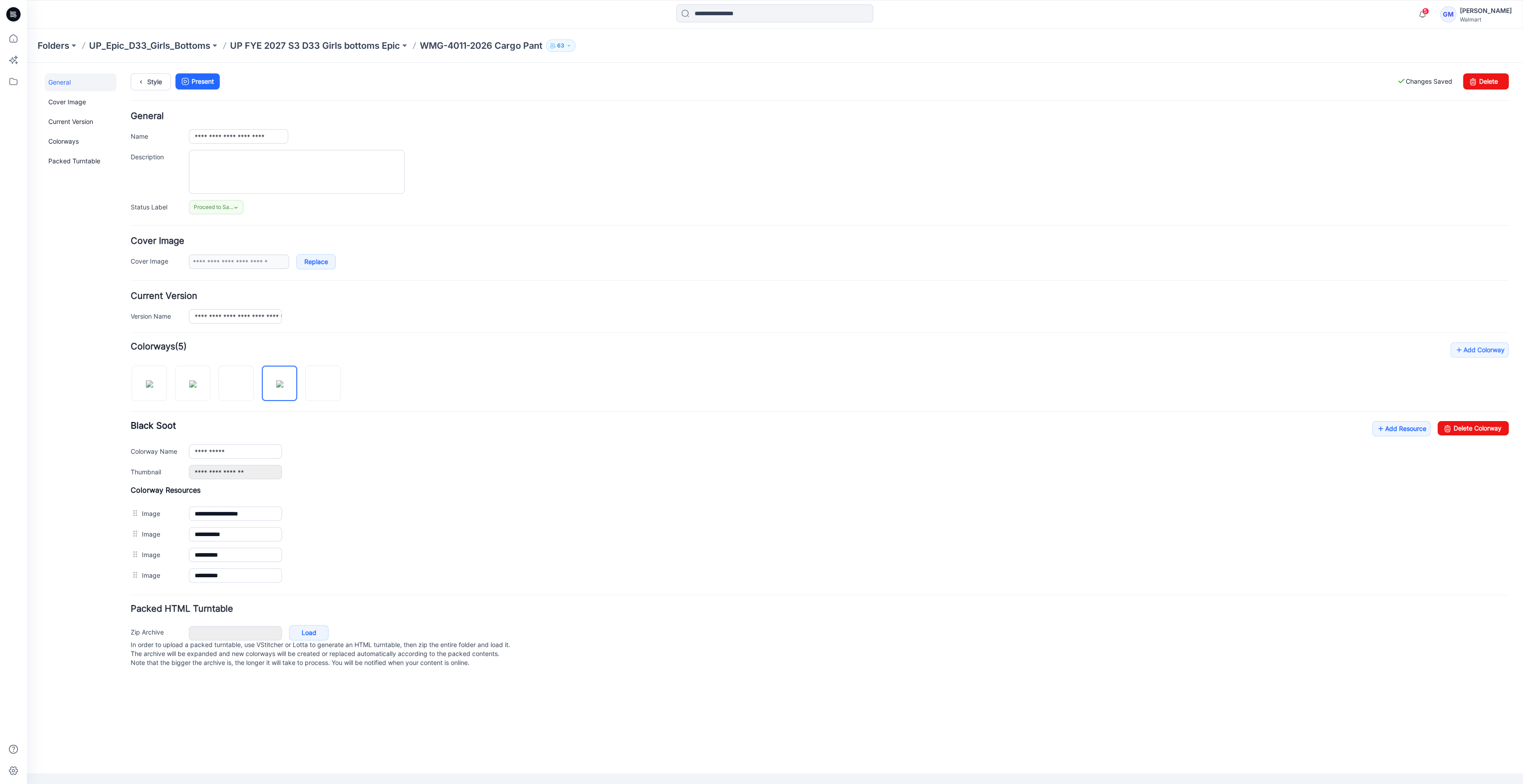
click at [27, 63] on img at bounding box center [27, 63] width 0 height 0
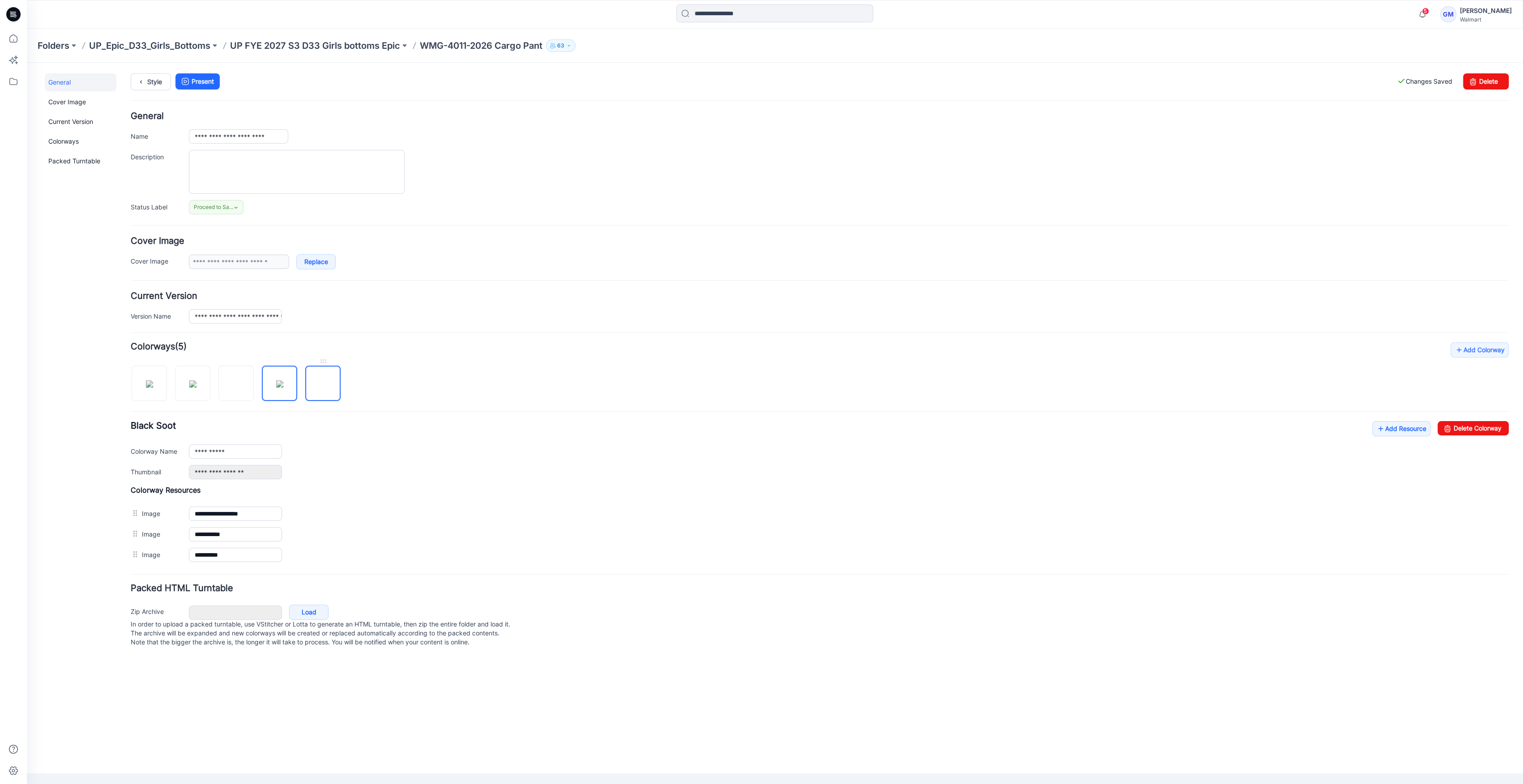
click at [322, 387] on img at bounding box center [323, 384] width 7 height 7
type input "**********"
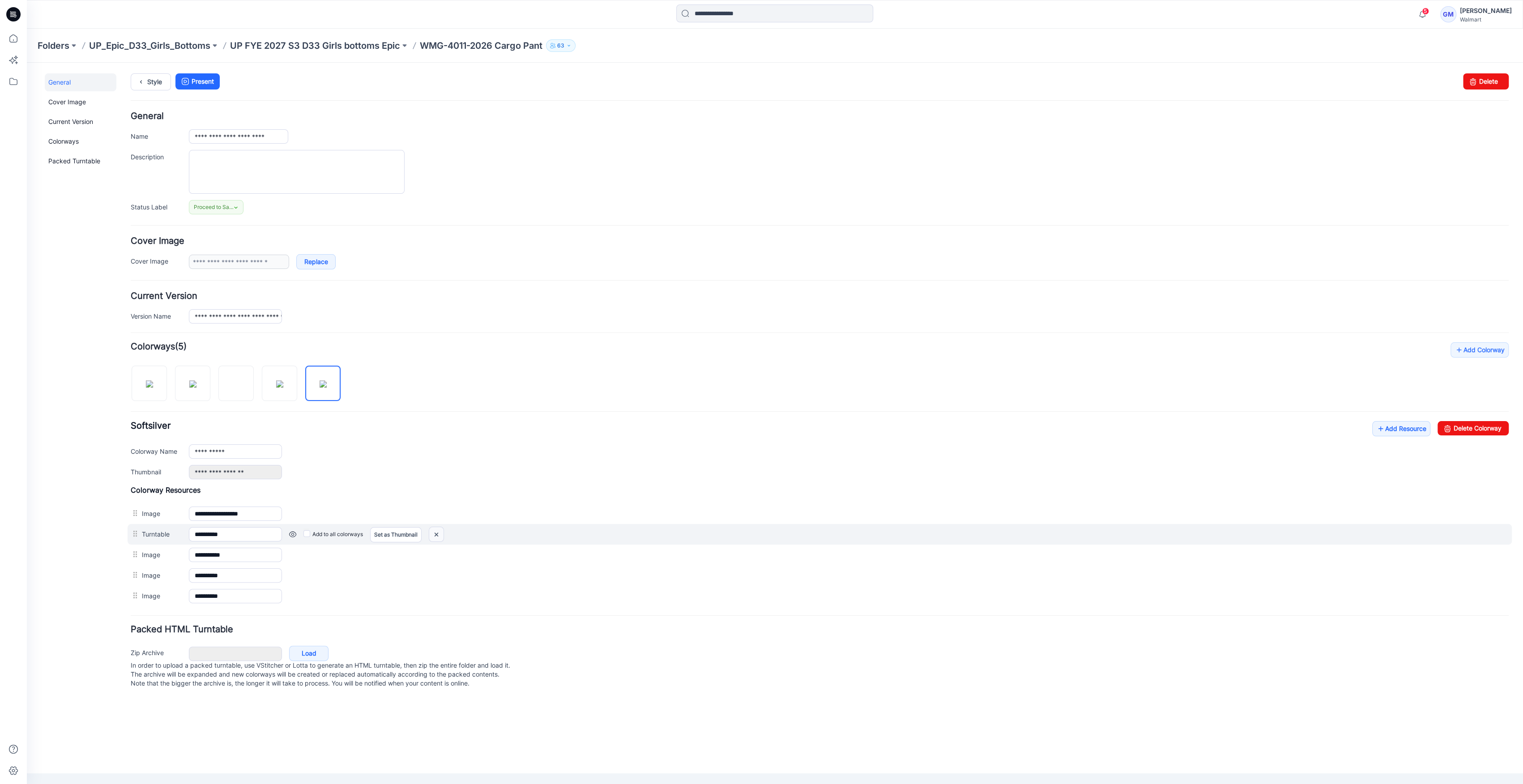
click at [438, 534] on img at bounding box center [437, 534] width 15 height 15
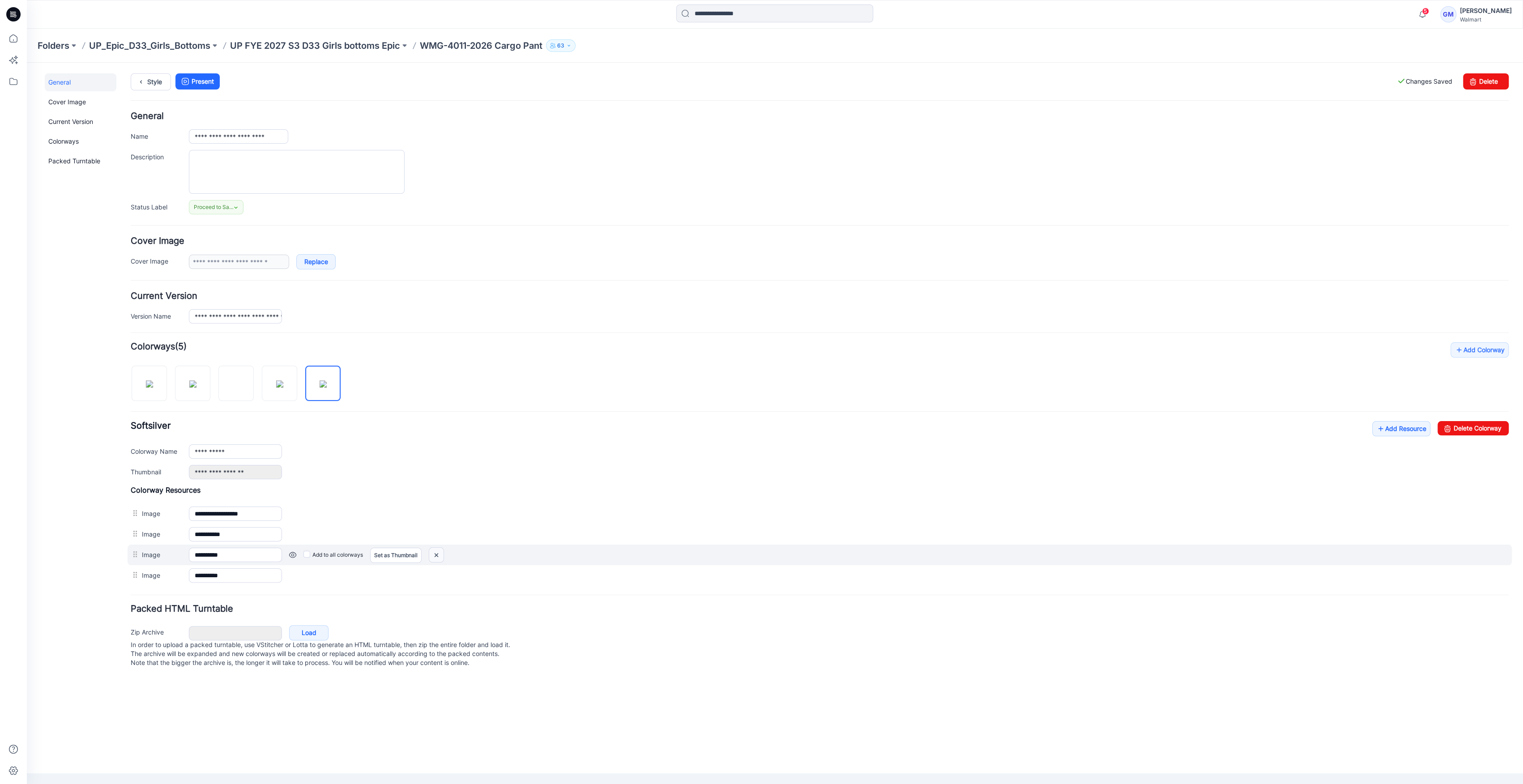
click at [438, 559] on img at bounding box center [437, 555] width 15 height 15
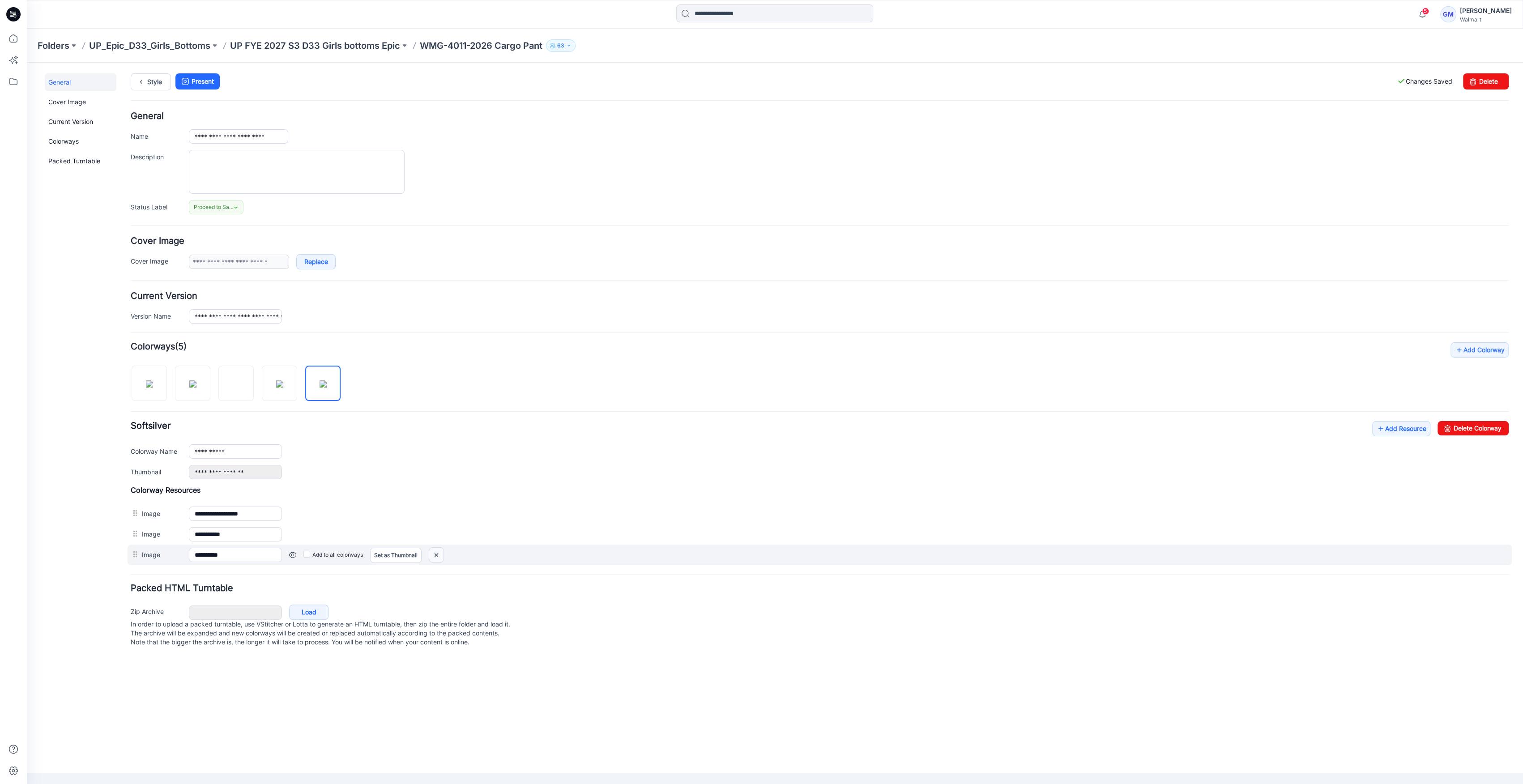
click at [440, 555] on img at bounding box center [437, 555] width 15 height 15
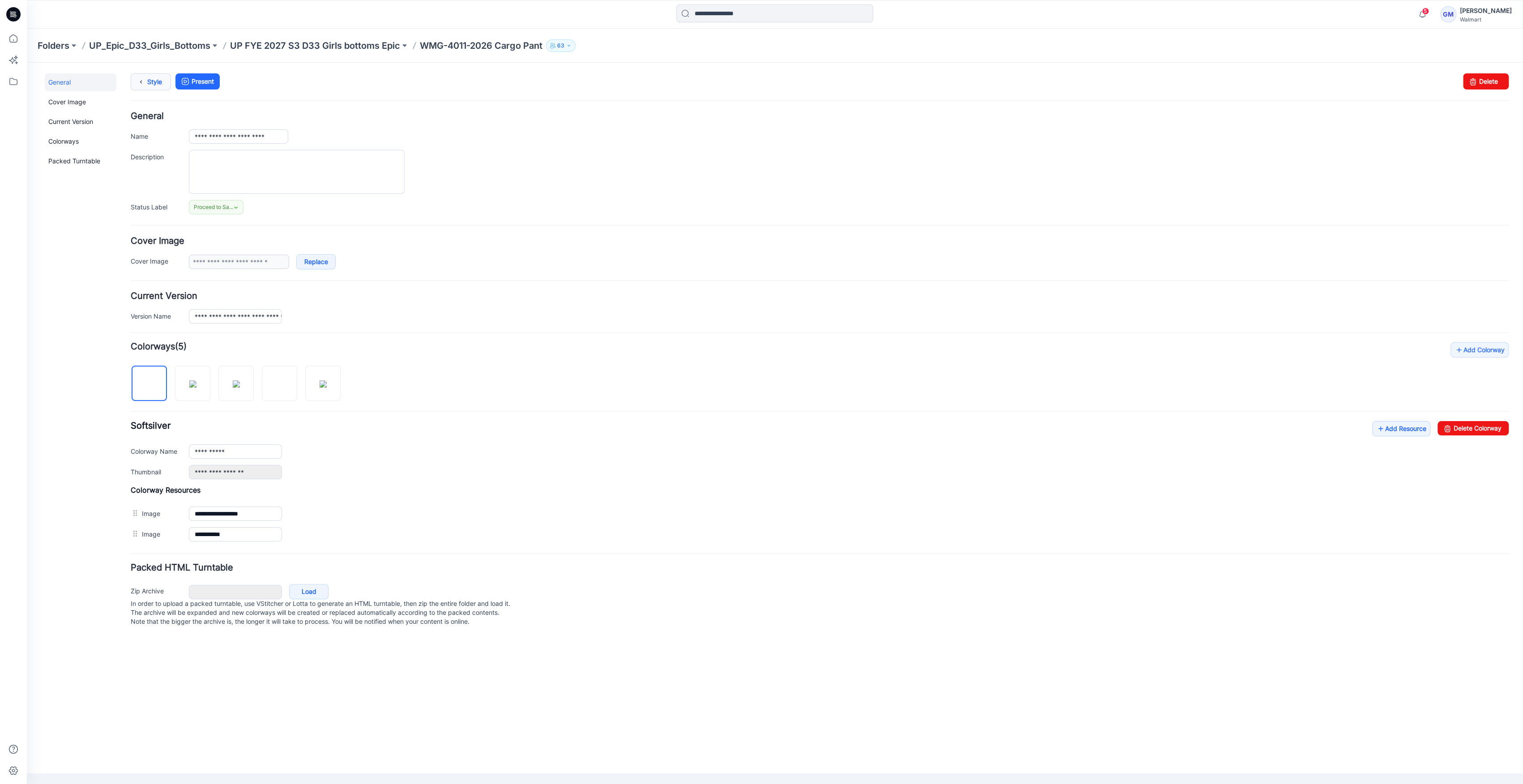
click at [153, 83] on link "Style" at bounding box center [151, 82] width 40 height 17
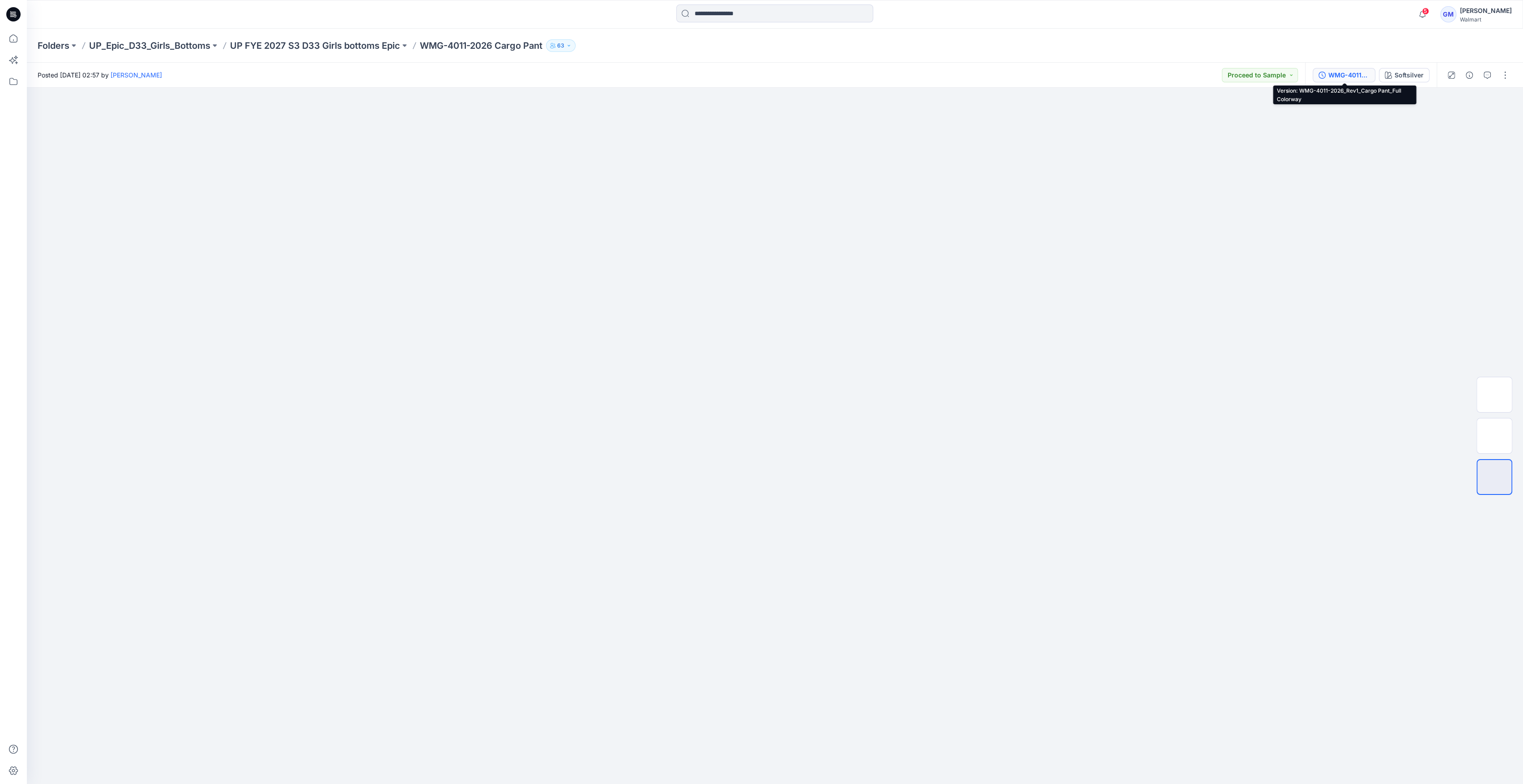
click at [1342, 80] on button "WMG-4011-2026_Rev1_Cargo Pant_Full Colorway" at bounding box center [1344, 75] width 63 height 15
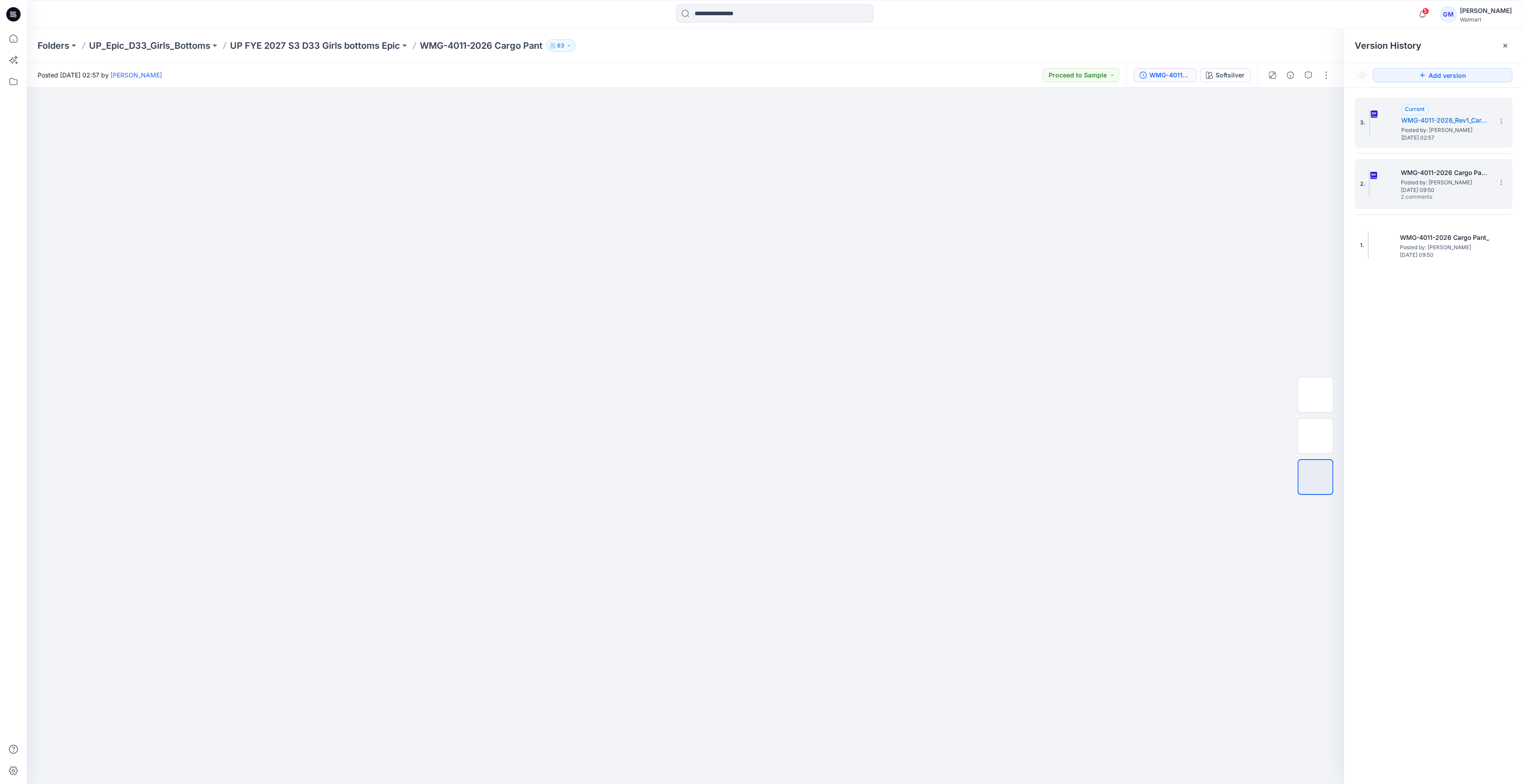
click at [1370, 183] on img at bounding box center [1368, 184] width 1 height 27
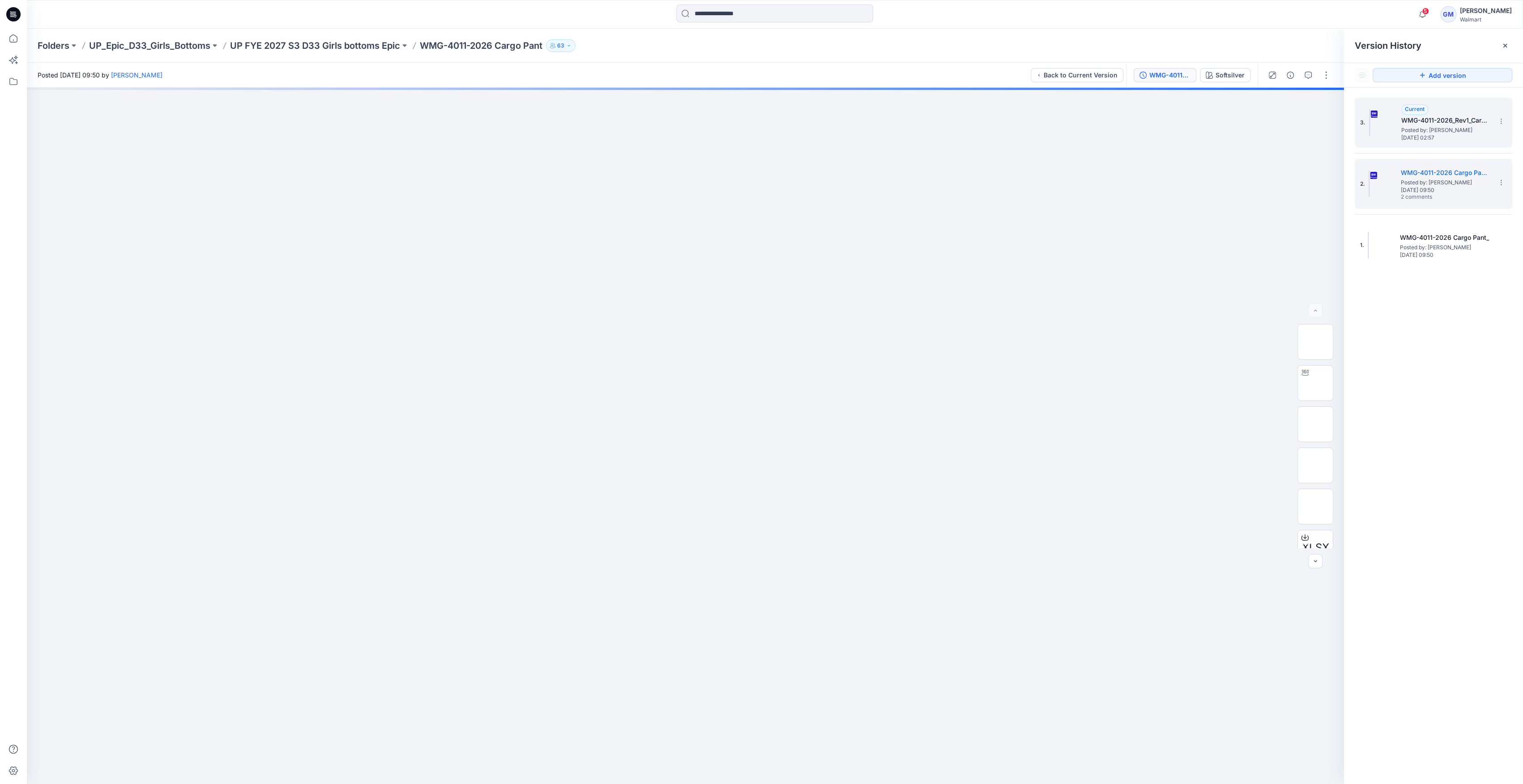
click at [1370, 121] on img at bounding box center [1369, 122] width 1 height 27
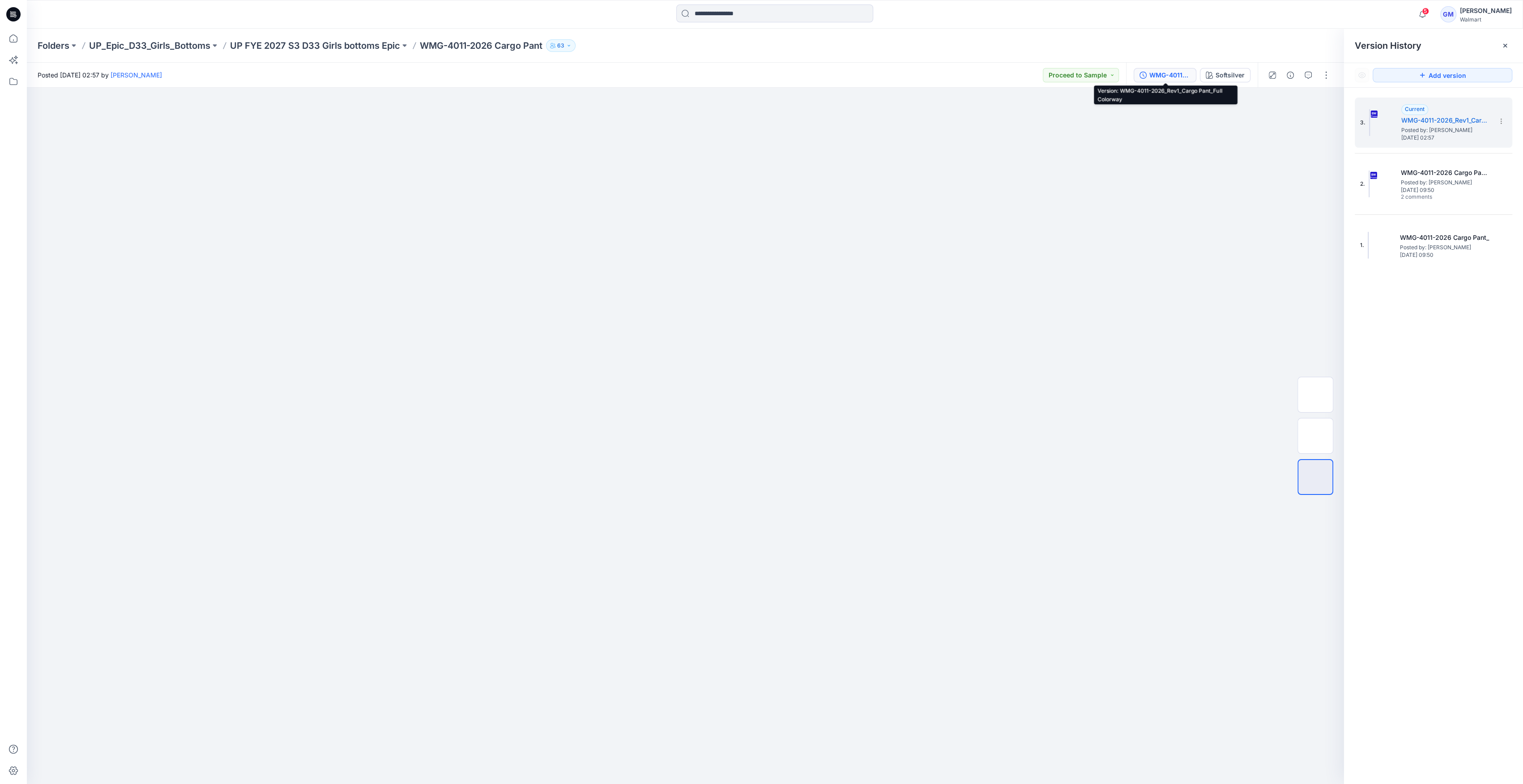
click at [1181, 77] on div "WMG-4011-2026_Rev1_Cargo Pant_Full Colorway" at bounding box center [1170, 75] width 41 height 10
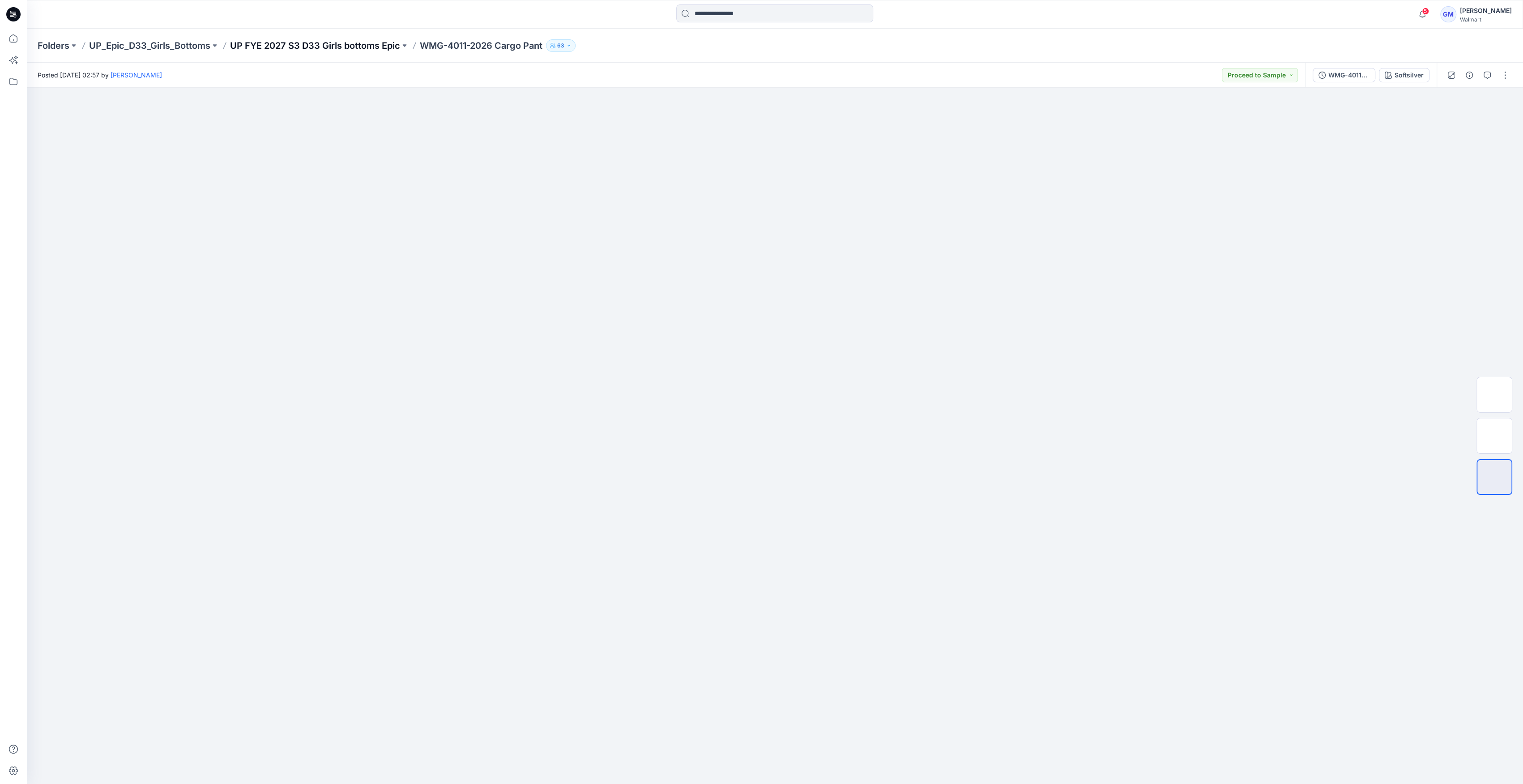
click at [376, 47] on p "UP FYE 2027 S3 D33 Girls bottoms Epic" at bounding box center [315, 46] width 170 height 13
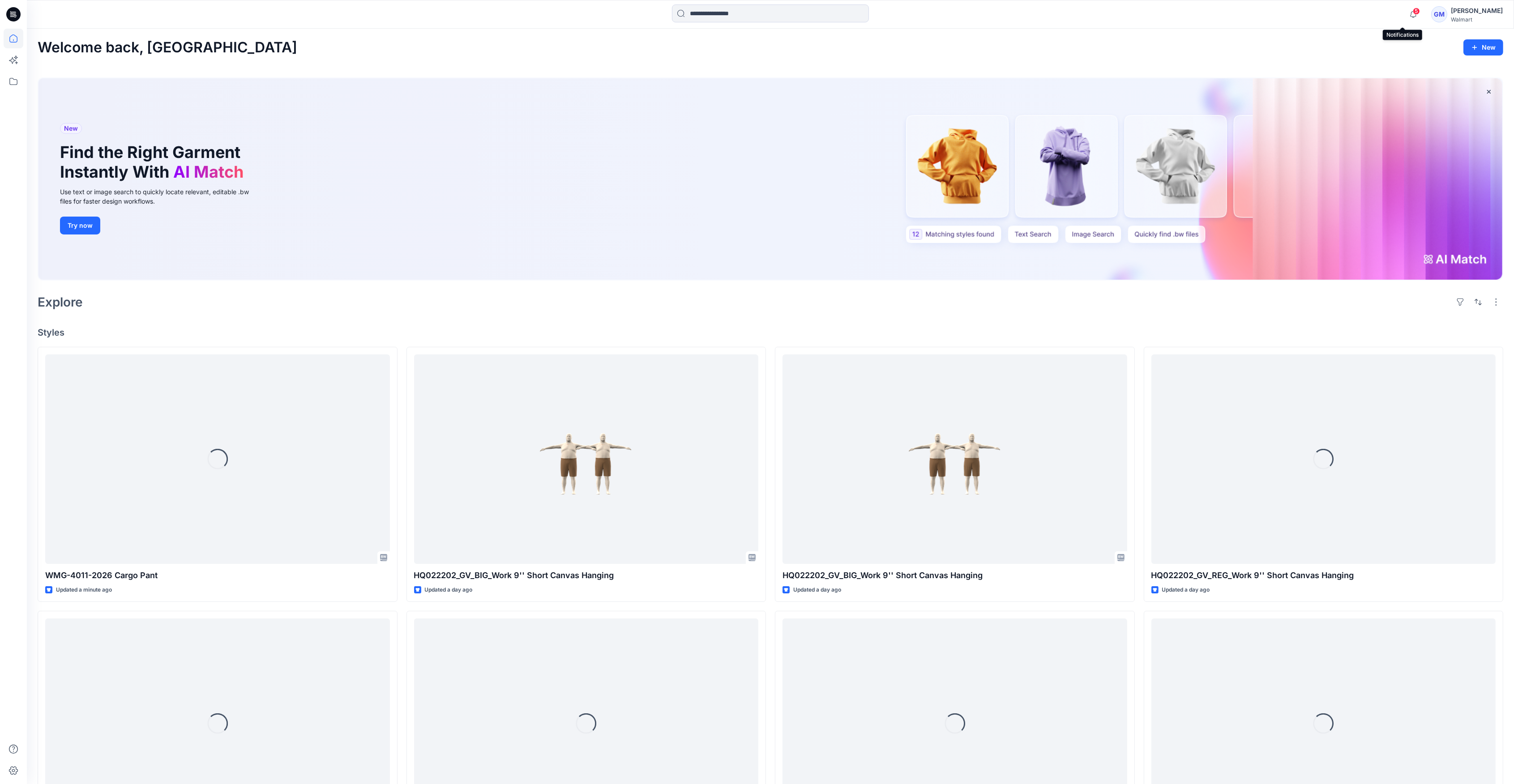
drag, startPoint x: 1393, startPoint y: 15, endPoint x: 1406, endPoint y: 14, distance: 13.0
click at [1400, 14] on div "5 Notifications Your style WMG-4011-2026 Cargo Pant has been updated with WMG-4…" at bounding box center [770, 14] width 1487 height 19
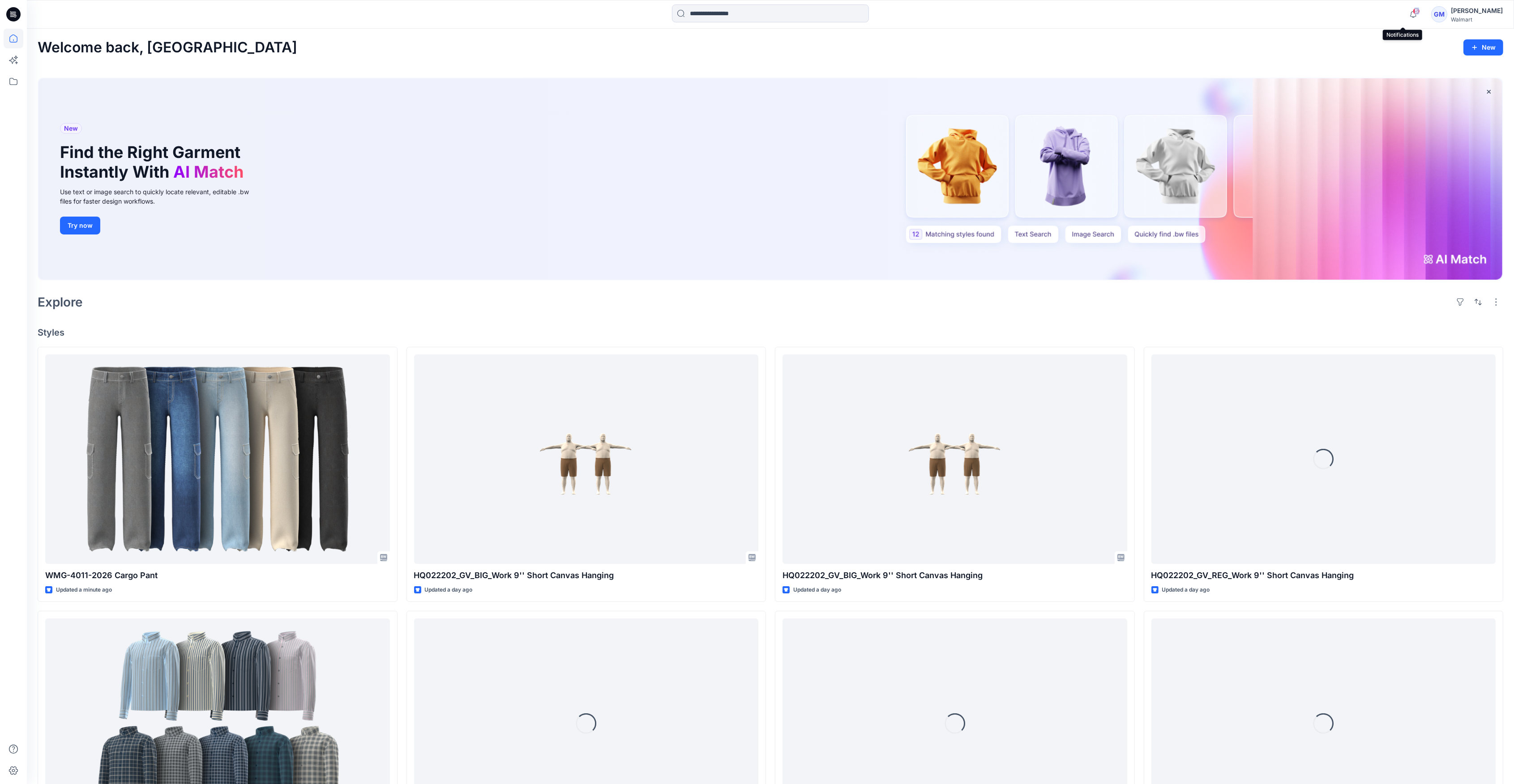
click at [1412, 14] on span "5" at bounding box center [1416, 11] width 7 height 7
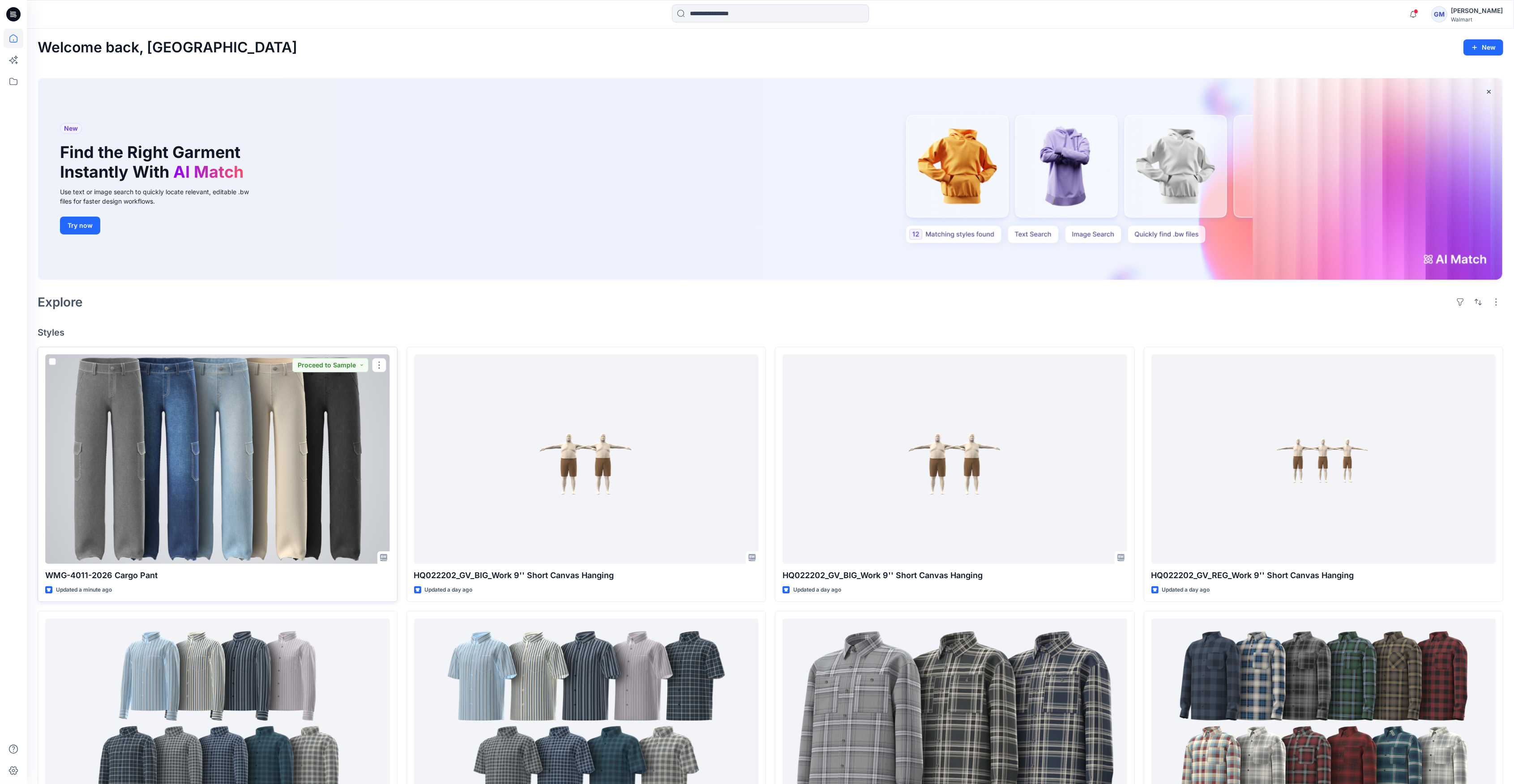
click at [185, 465] on div at bounding box center [217, 459] width 345 height 209
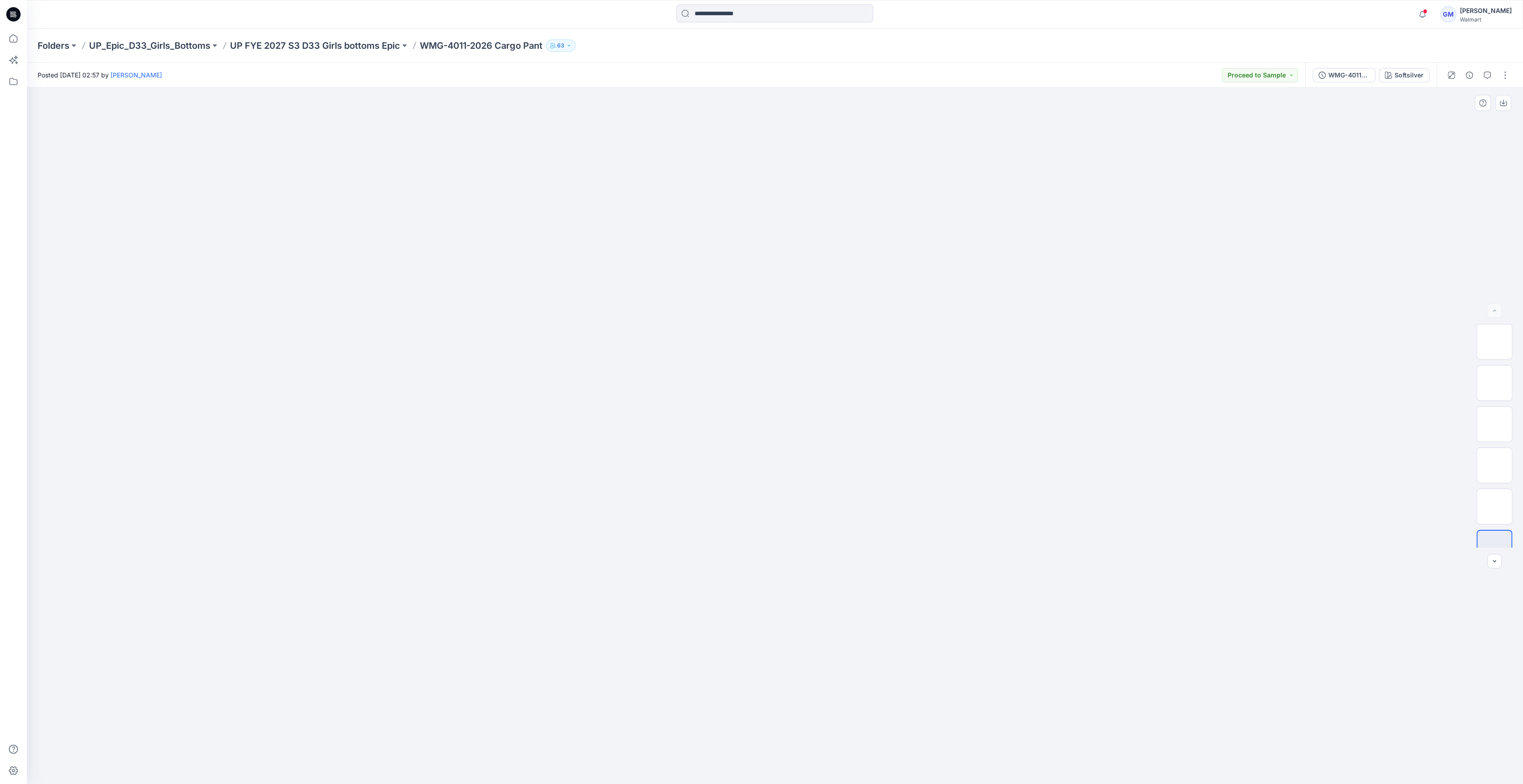
click at [796, 207] on div at bounding box center [775, 436] width 1496 height 696
click at [1480, 77] on button "button" at bounding box center [1487, 75] width 15 height 15
click at [1494, 406] on img at bounding box center [1494, 406] width 0 height 0
click at [1494, 365] on img at bounding box center [1494, 365] width 0 height 0
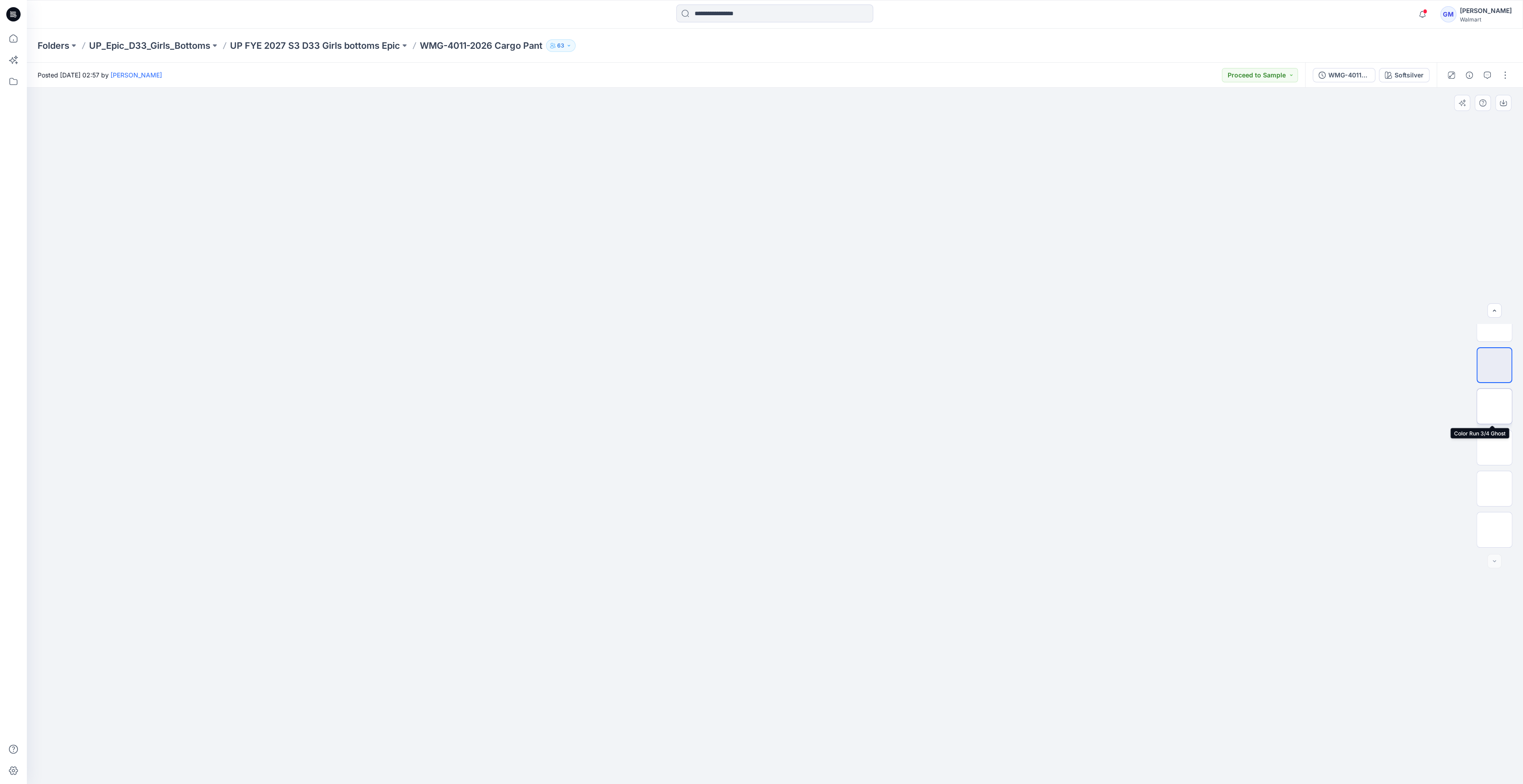
click at [1494, 406] on img at bounding box center [1494, 406] width 0 height 0
click at [1494, 341] on img at bounding box center [1494, 341] width 0 height 0
drag, startPoint x: 1503, startPoint y: 79, endPoint x: 1499, endPoint y: 83, distance: 5.7
click at [1504, 80] on button "button" at bounding box center [1505, 75] width 15 height 15
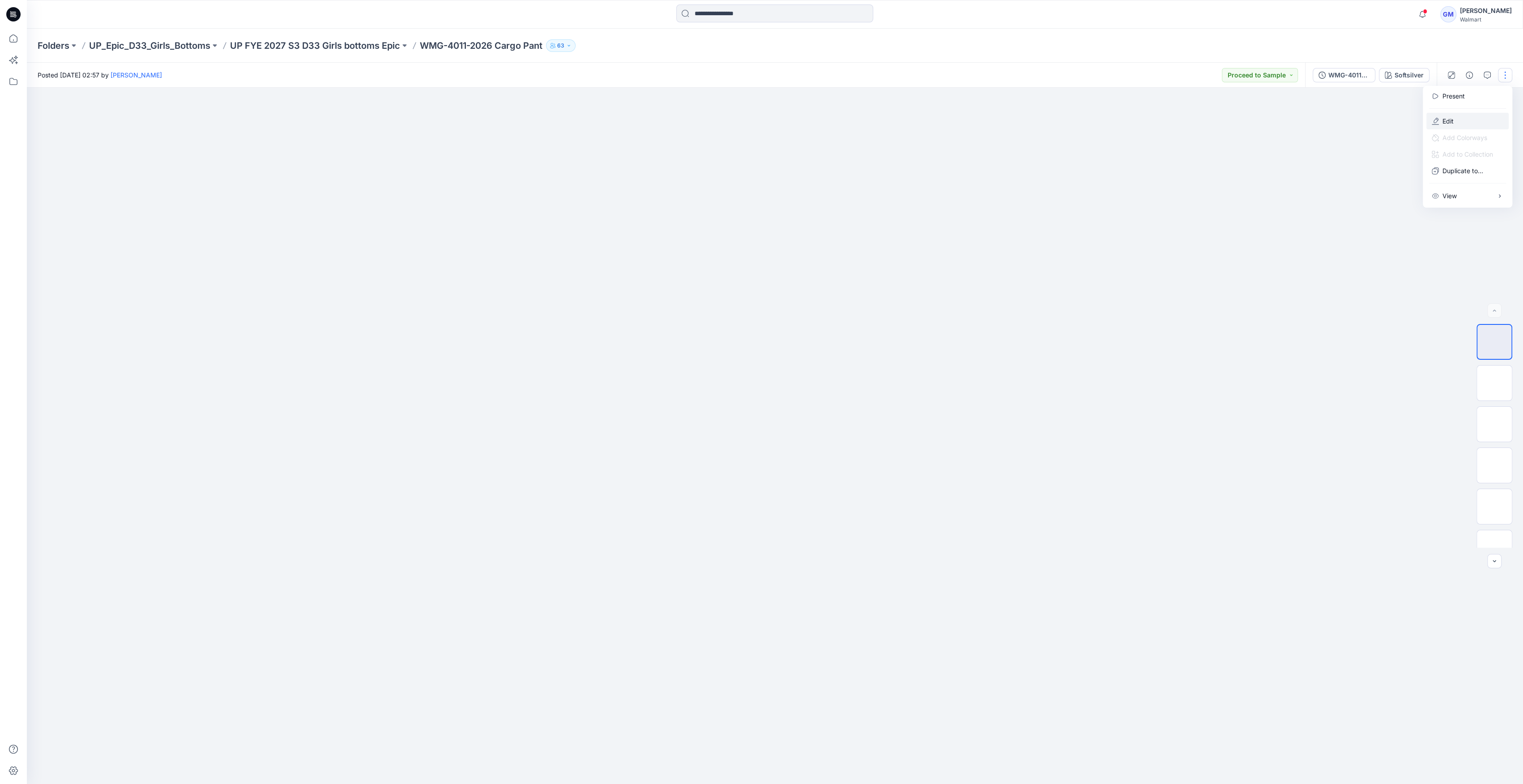
click at [1454, 124] on button "Edit" at bounding box center [1467, 121] width 82 height 16
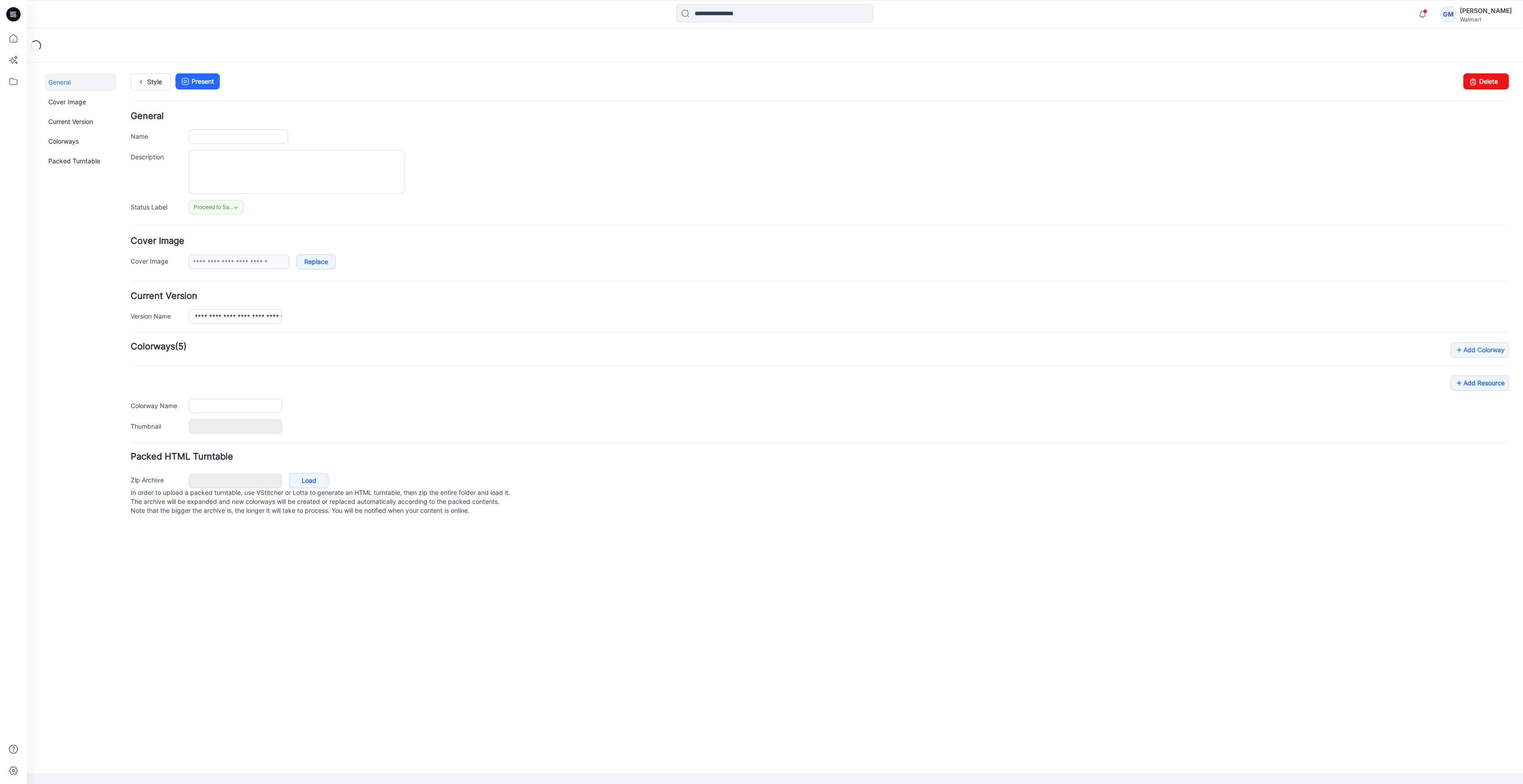
type input "**********"
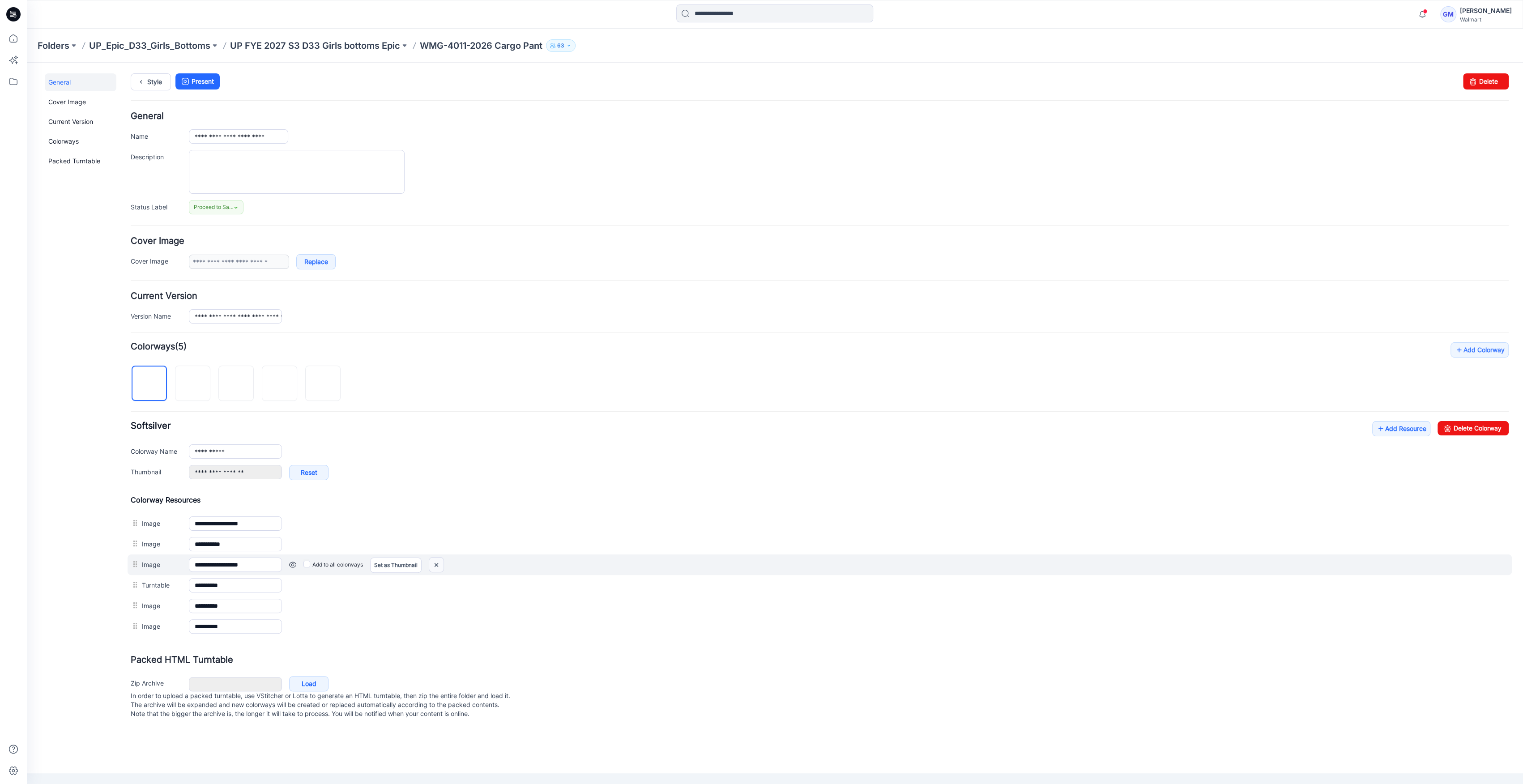
click at [438, 566] on img at bounding box center [437, 565] width 15 height 15
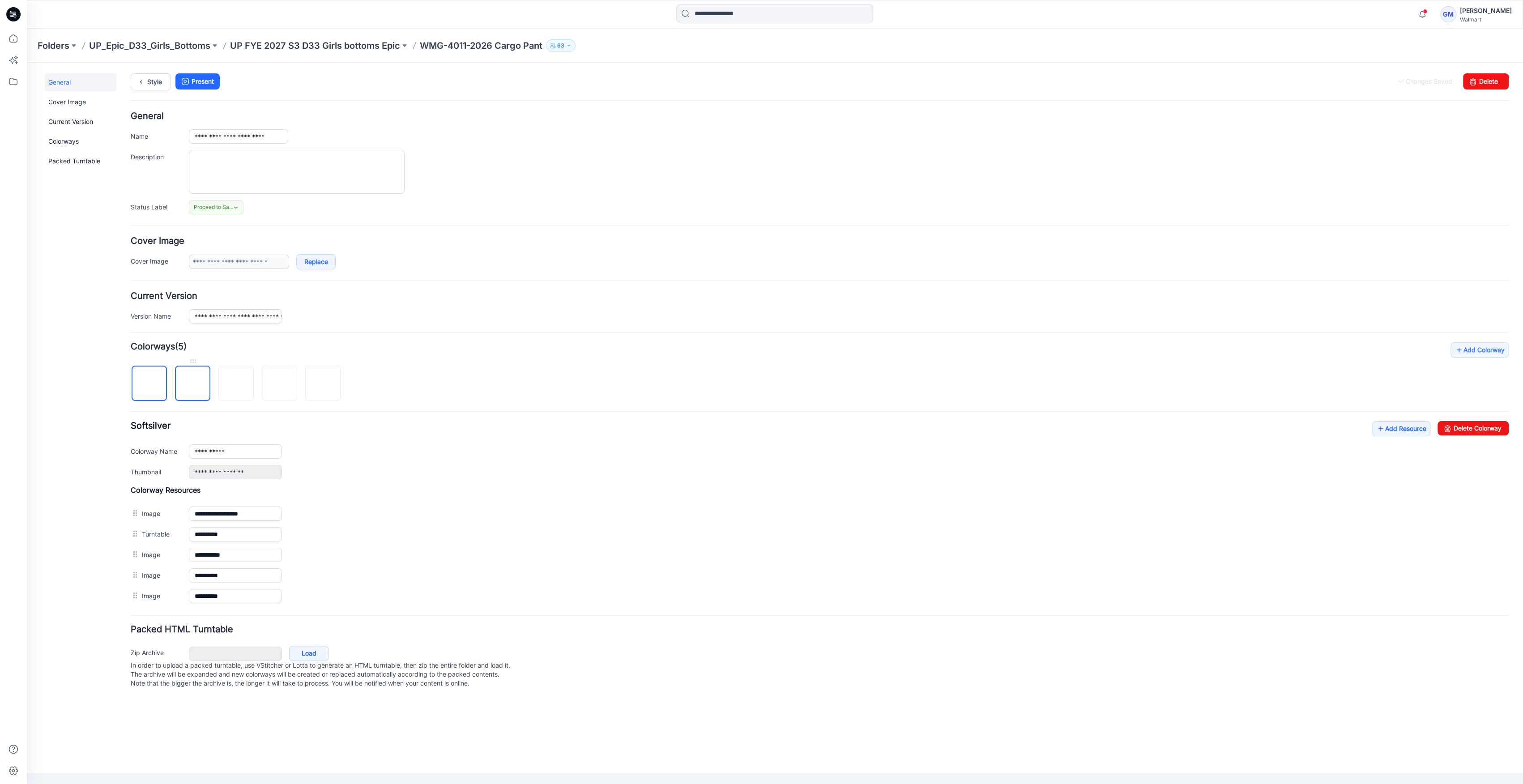
click at [193, 384] on img at bounding box center [193, 384] width 0 height 0
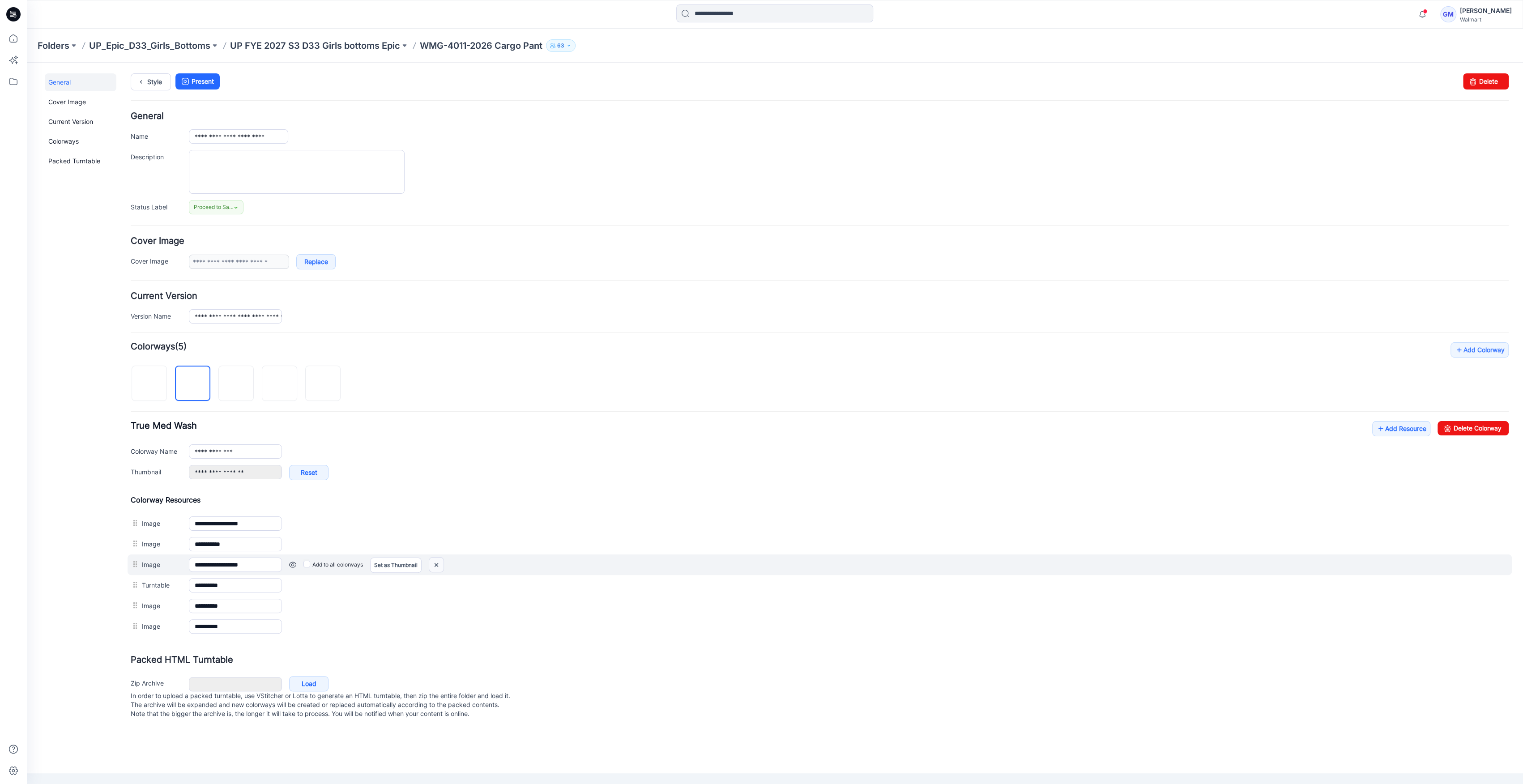
click at [434, 563] on img at bounding box center [437, 565] width 15 height 15
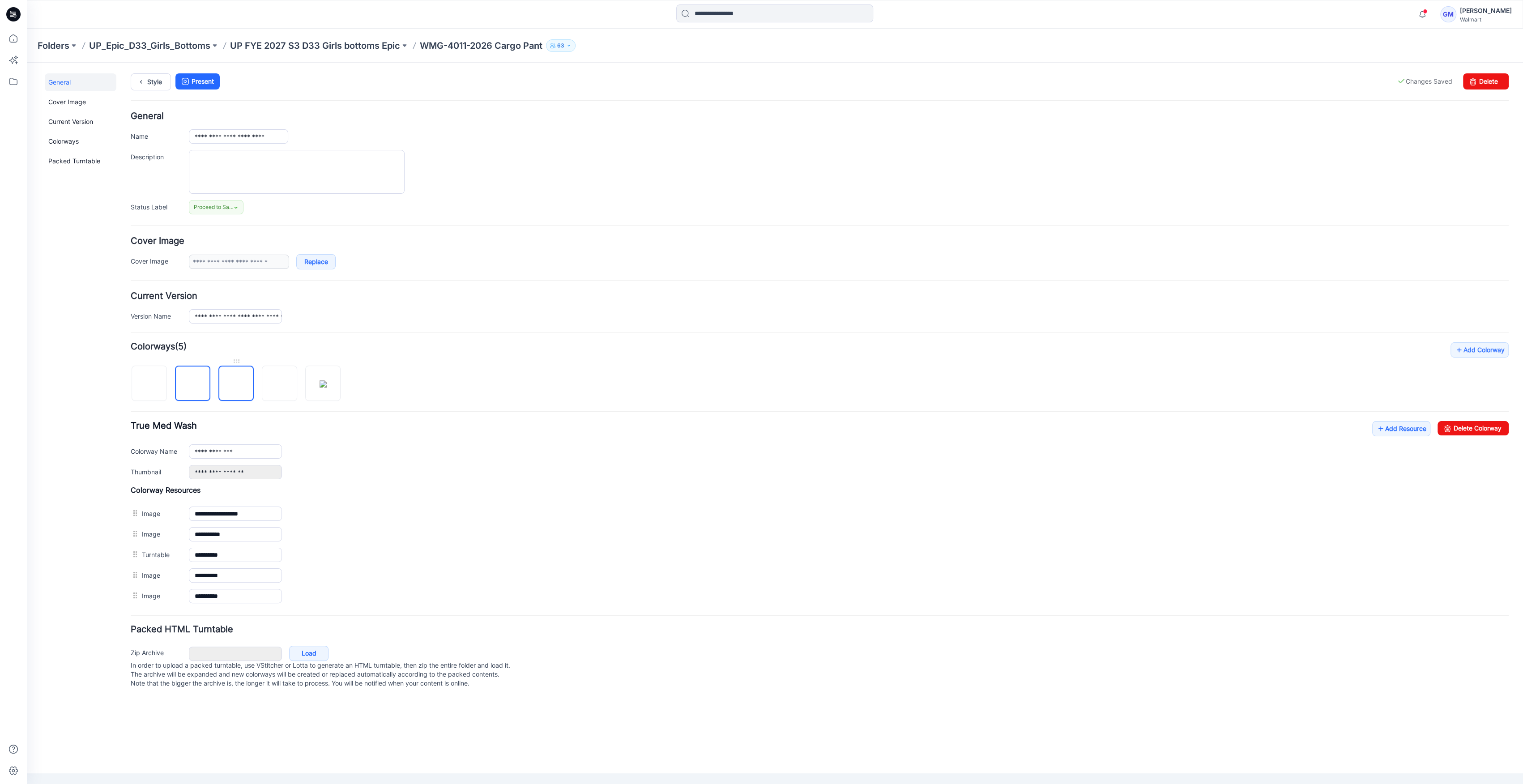
click at [236, 384] on img at bounding box center [236, 384] width 0 height 0
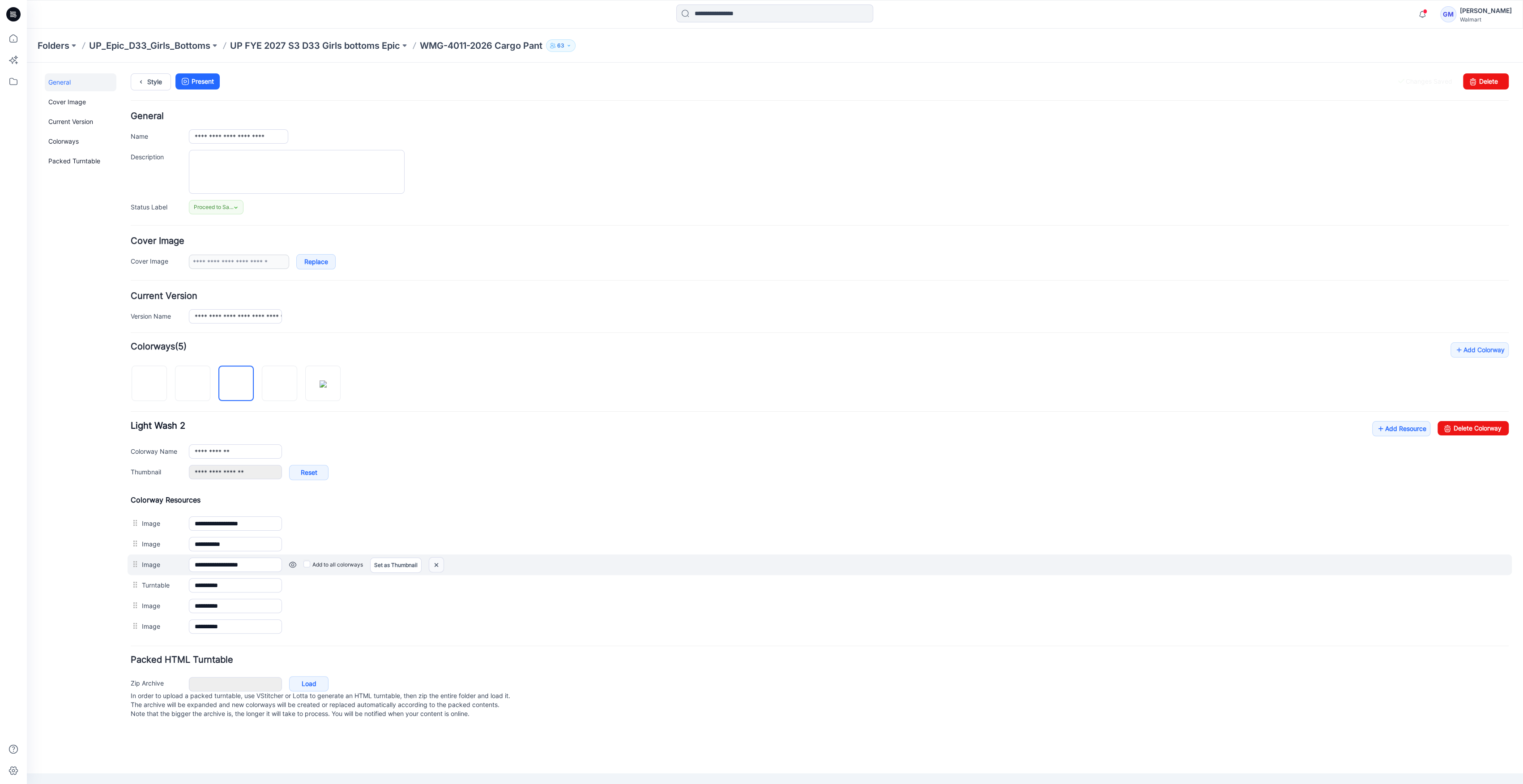
click at [434, 564] on img at bounding box center [437, 565] width 15 height 15
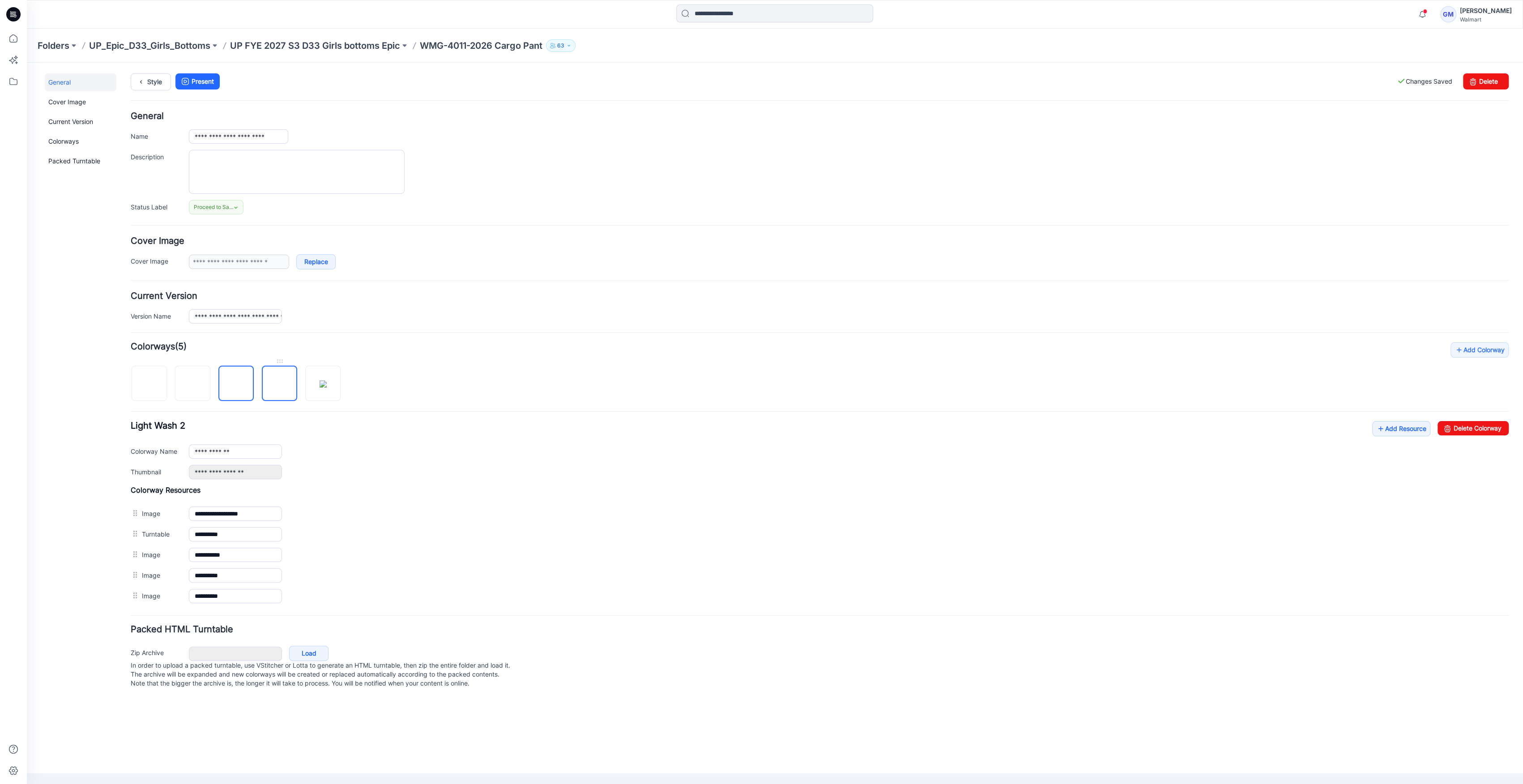
click at [280, 384] on img at bounding box center [280, 384] width 0 height 0
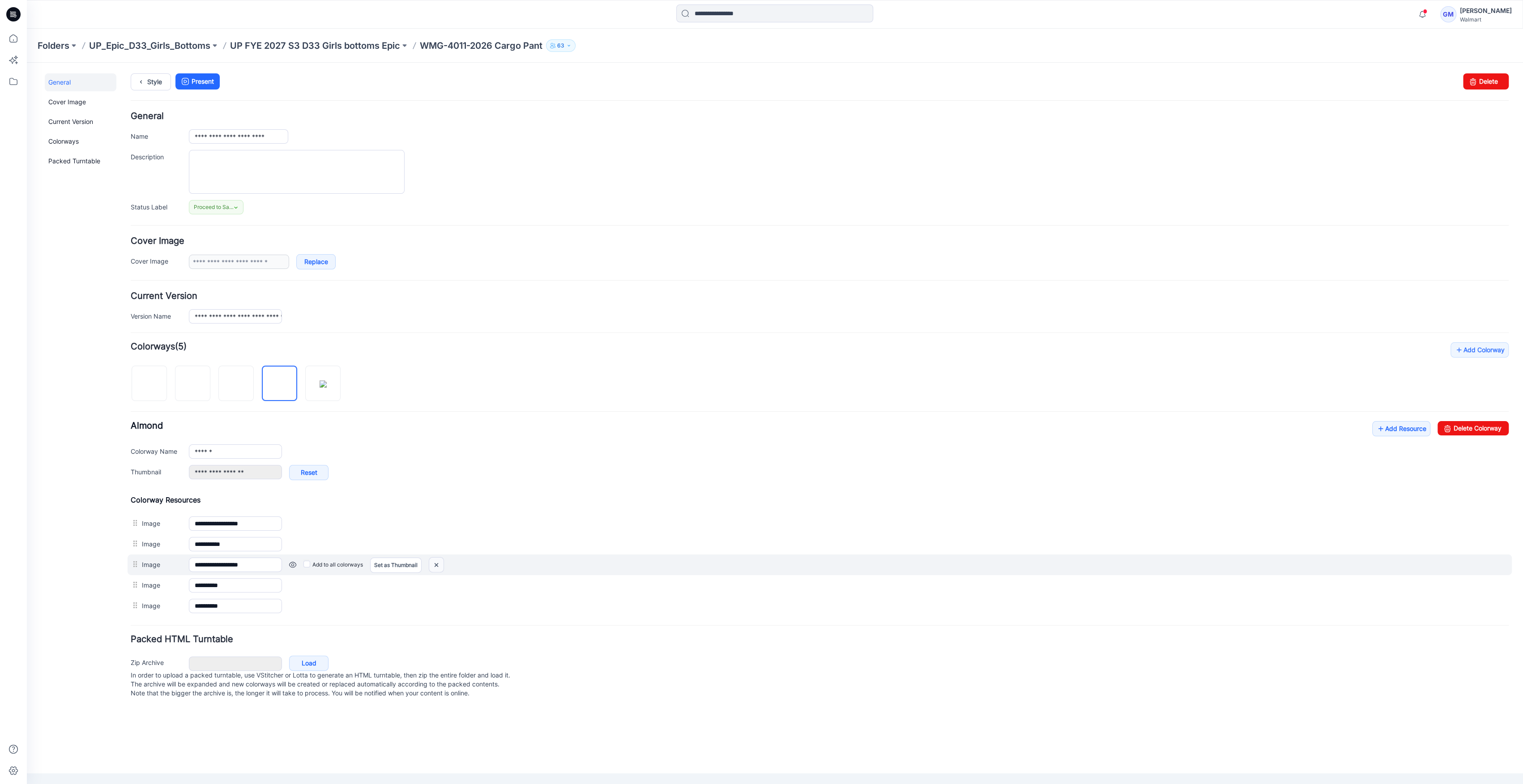
click at [436, 564] on img at bounding box center [437, 565] width 15 height 15
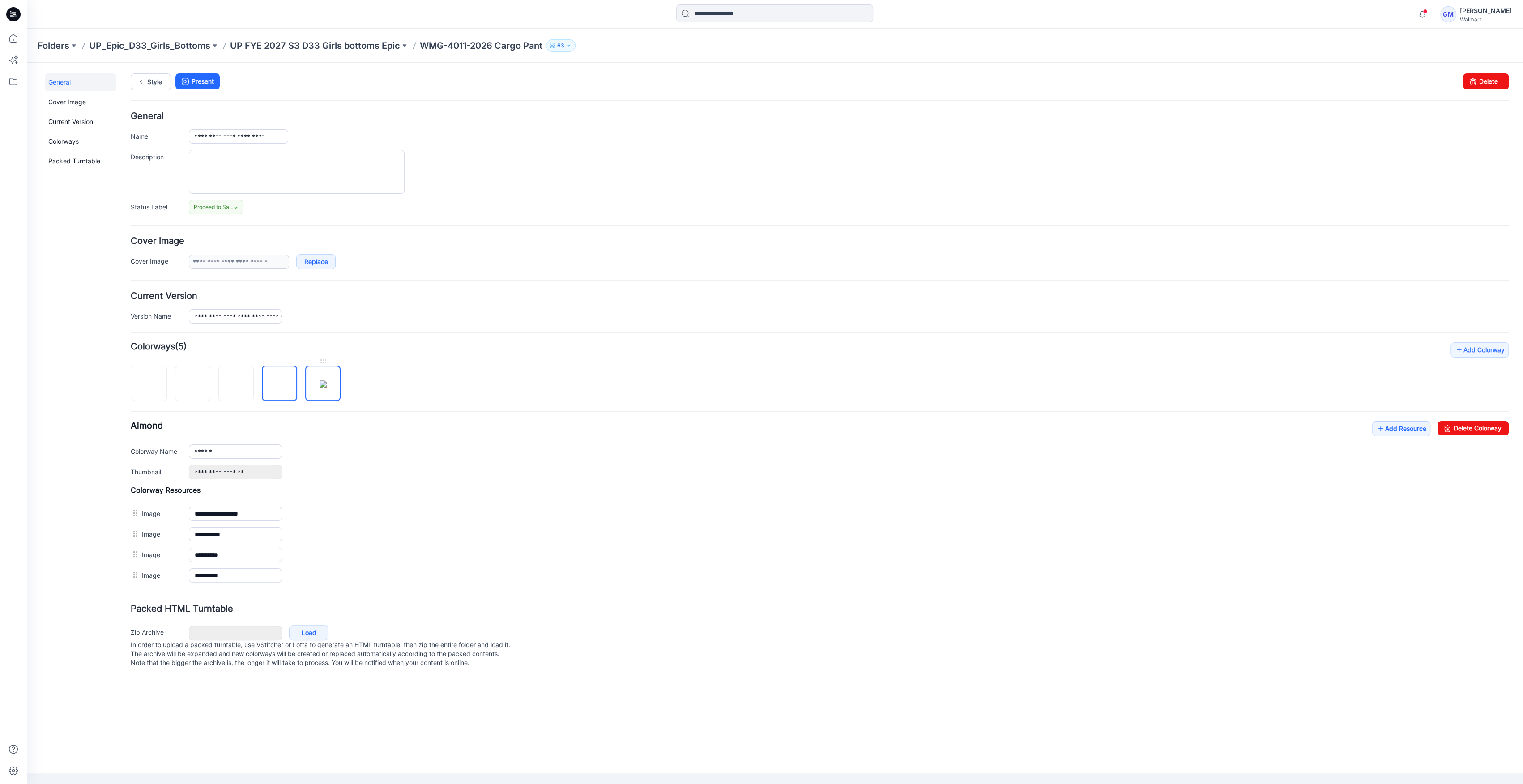
click at [320, 386] on img at bounding box center [323, 384] width 7 height 7
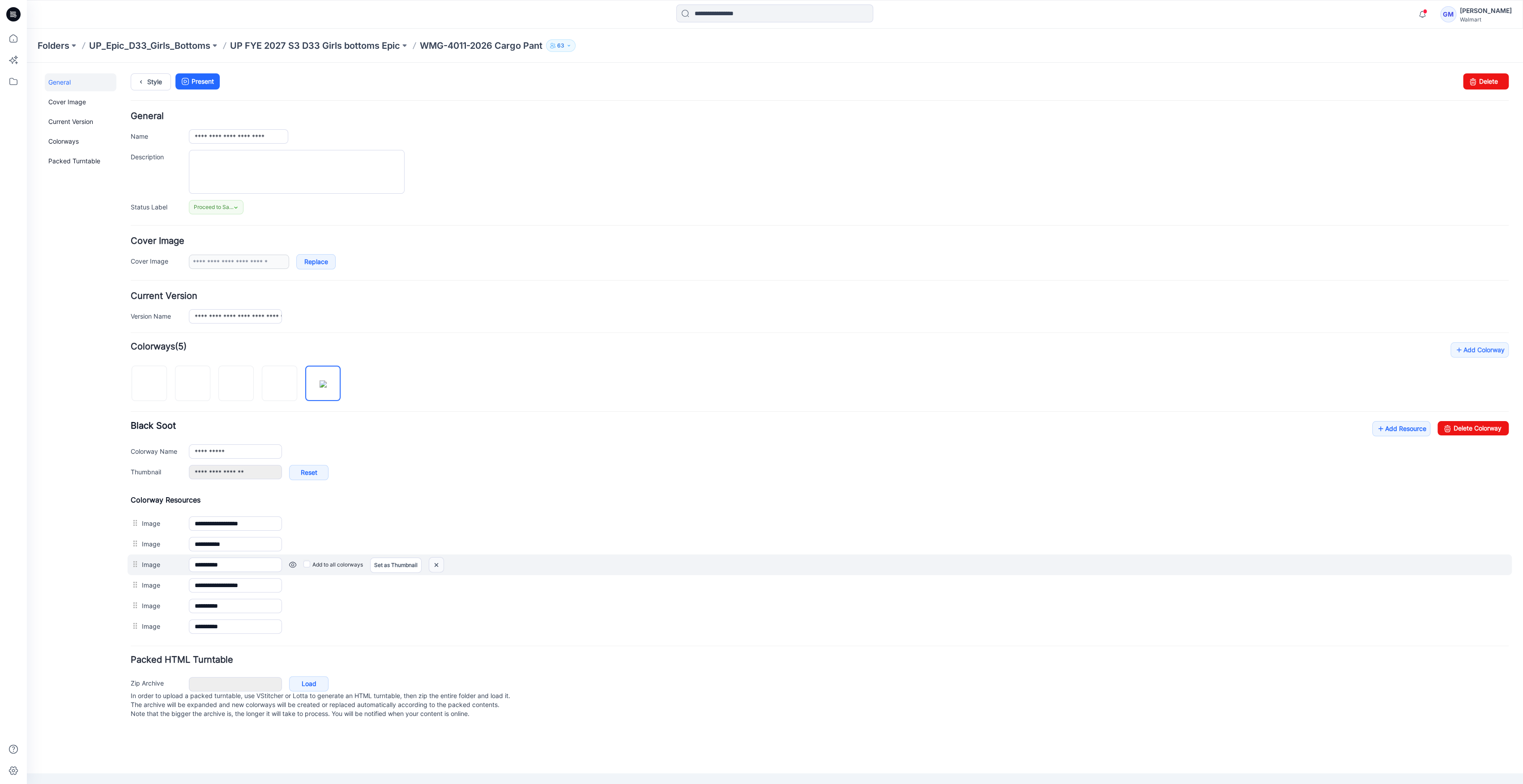
click at [437, 562] on img at bounding box center [437, 565] width 15 height 15
click at [439, 564] on img at bounding box center [437, 565] width 15 height 15
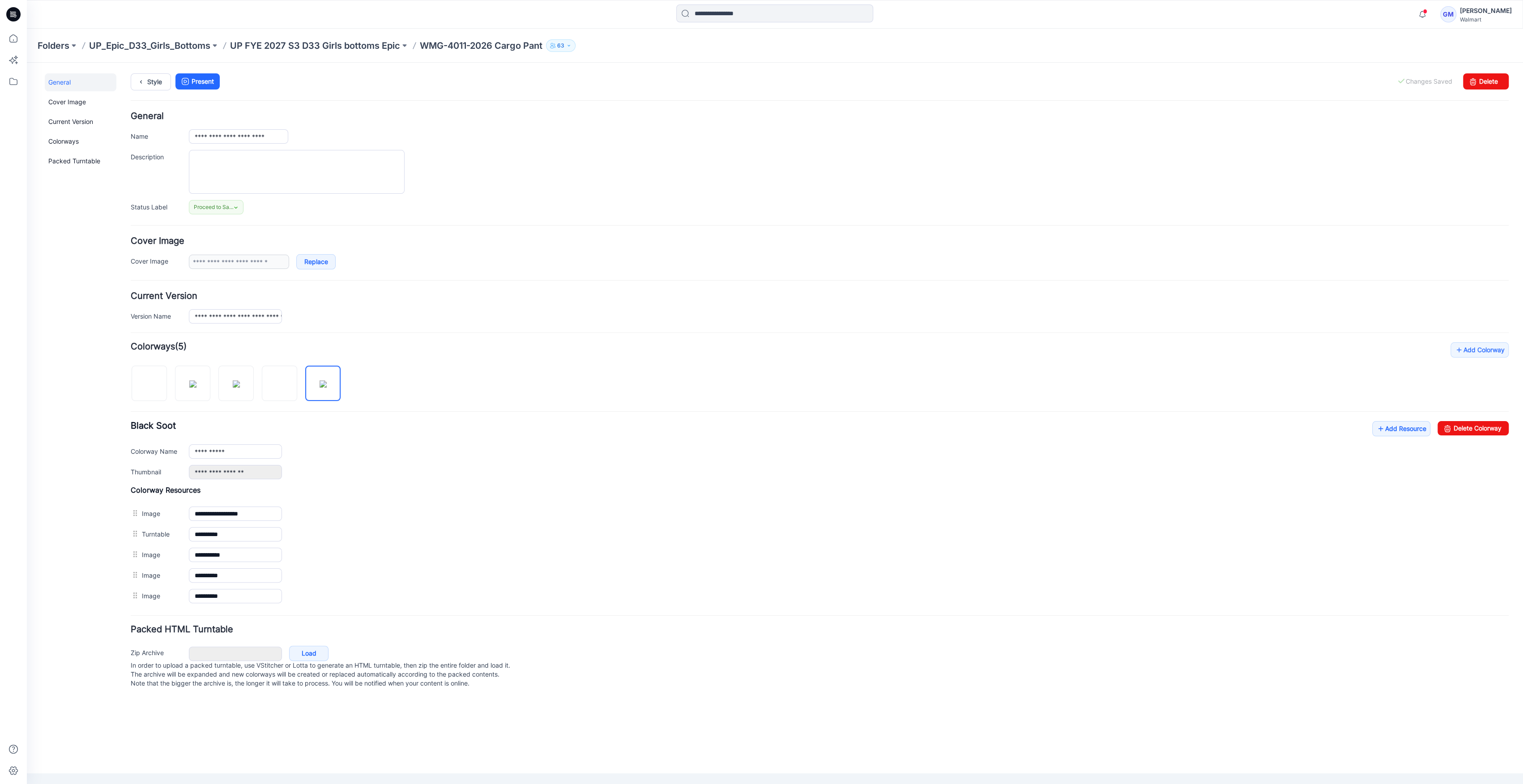
click at [256, 394] on div at bounding box center [239, 379] width 217 height 46
click at [280, 384] on img at bounding box center [280, 384] width 0 height 0
type input "******"
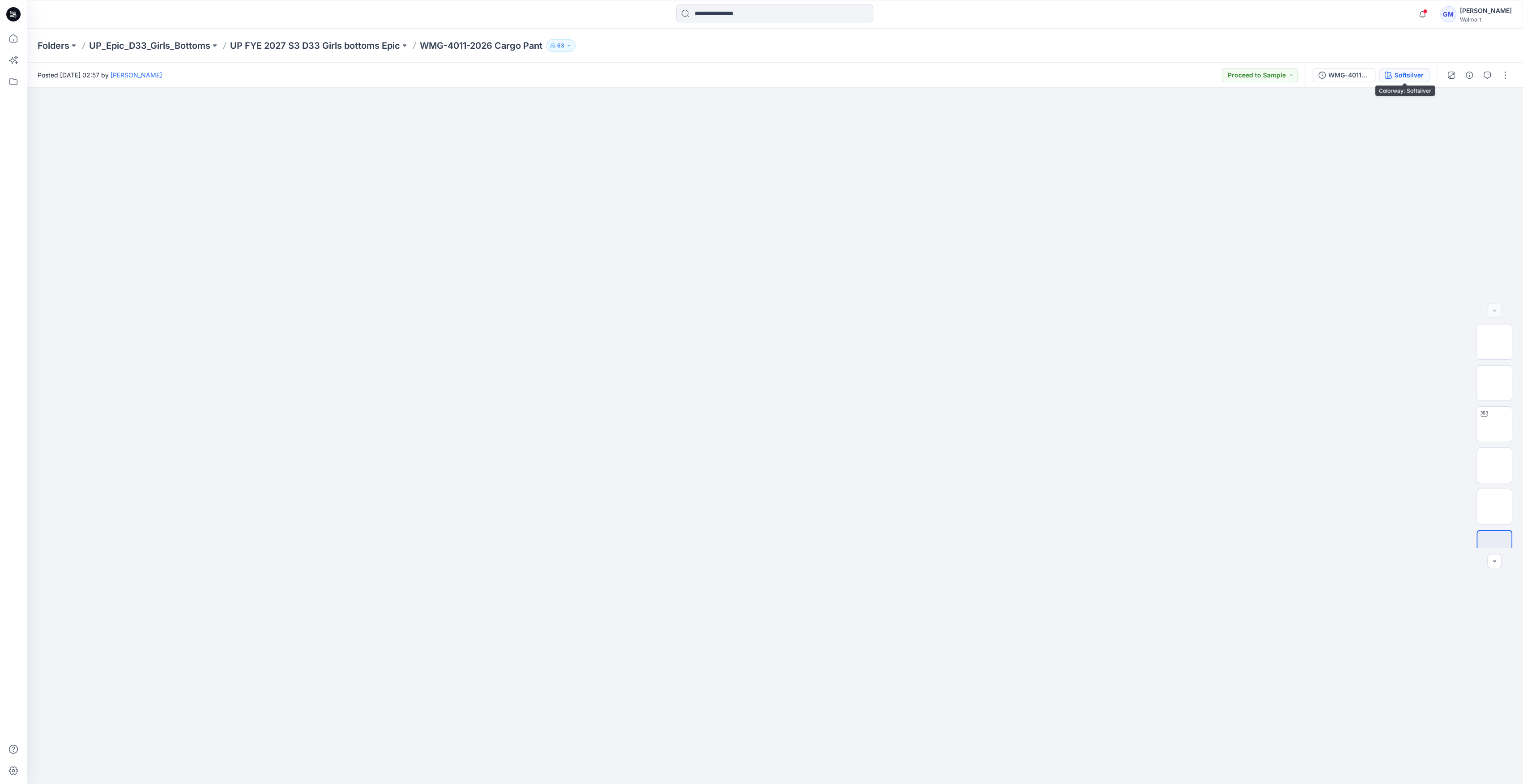
click at [1399, 72] on div "Softsilver" at bounding box center [1409, 75] width 29 height 10
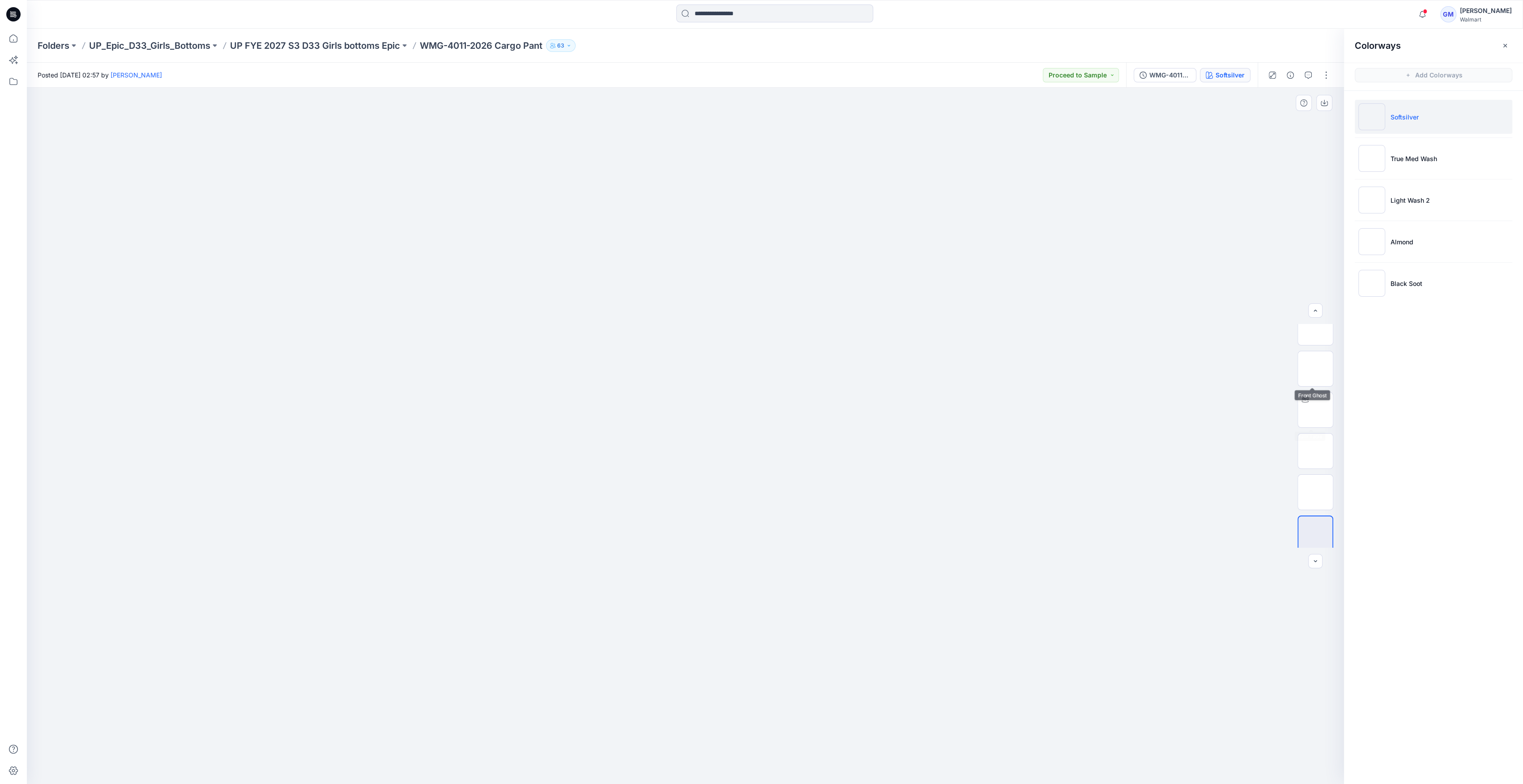
scroll to position [18, 0]
click at [1364, 154] on img at bounding box center [1372, 158] width 27 height 27
click at [1376, 120] on img at bounding box center [1372, 117] width 27 height 27
click at [1376, 195] on img at bounding box center [1372, 200] width 27 height 27
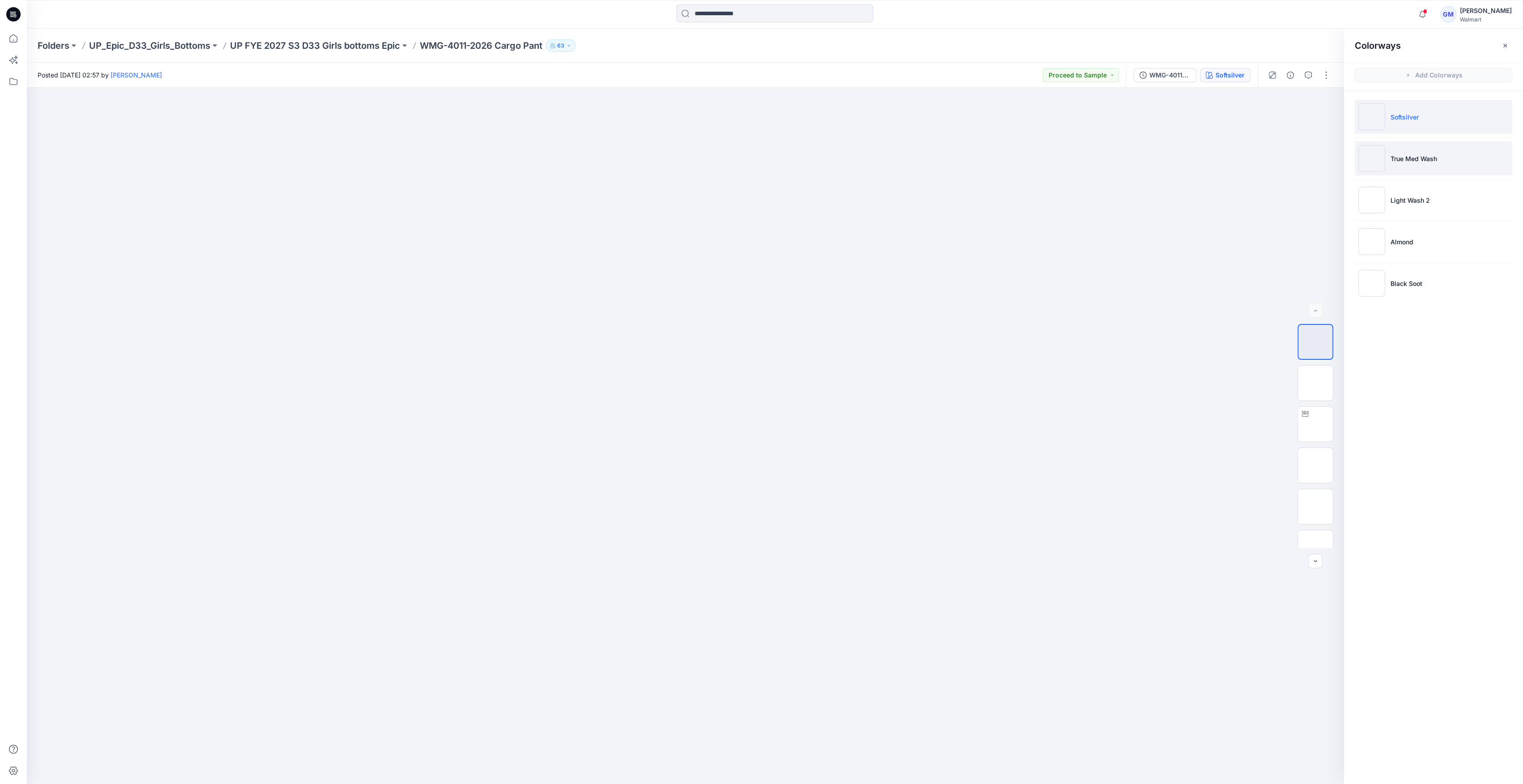
click at [1360, 161] on img at bounding box center [1372, 158] width 27 height 27
click at [1379, 164] on img at bounding box center [1372, 158] width 27 height 27
click at [1375, 205] on img at bounding box center [1372, 200] width 27 height 27
click at [1370, 194] on img at bounding box center [1372, 200] width 27 height 27
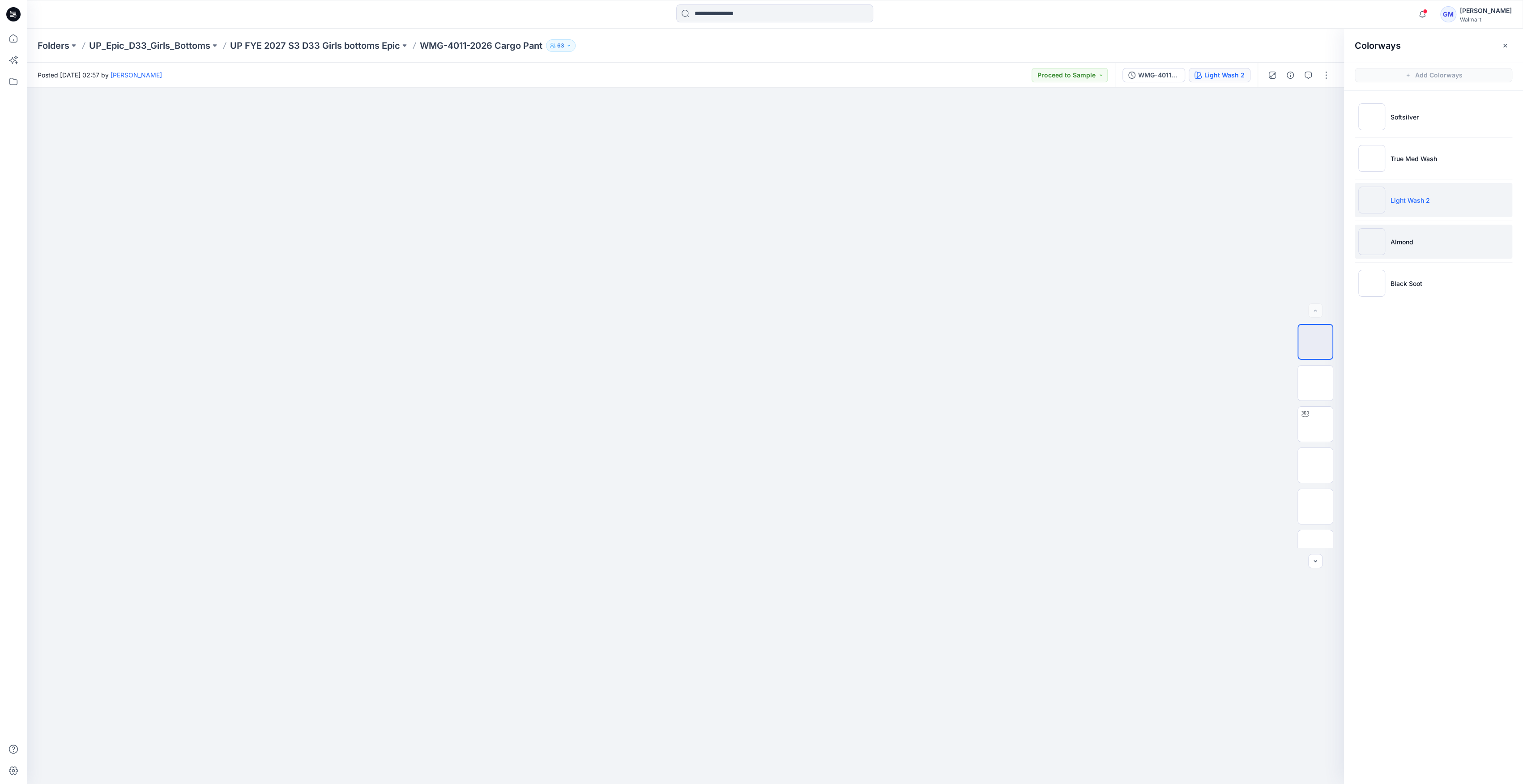
click at [1369, 246] on img at bounding box center [1372, 242] width 27 height 27
click at [1368, 304] on ul "Softsilver True Med Wash Light Wash 2 Almond Black Soot" at bounding box center [1433, 200] width 179 height 219
click at [1371, 292] on img at bounding box center [1372, 283] width 27 height 27
click at [1372, 198] on img at bounding box center [1372, 200] width 27 height 27
click at [1326, 76] on button "button" at bounding box center [1326, 75] width 15 height 15
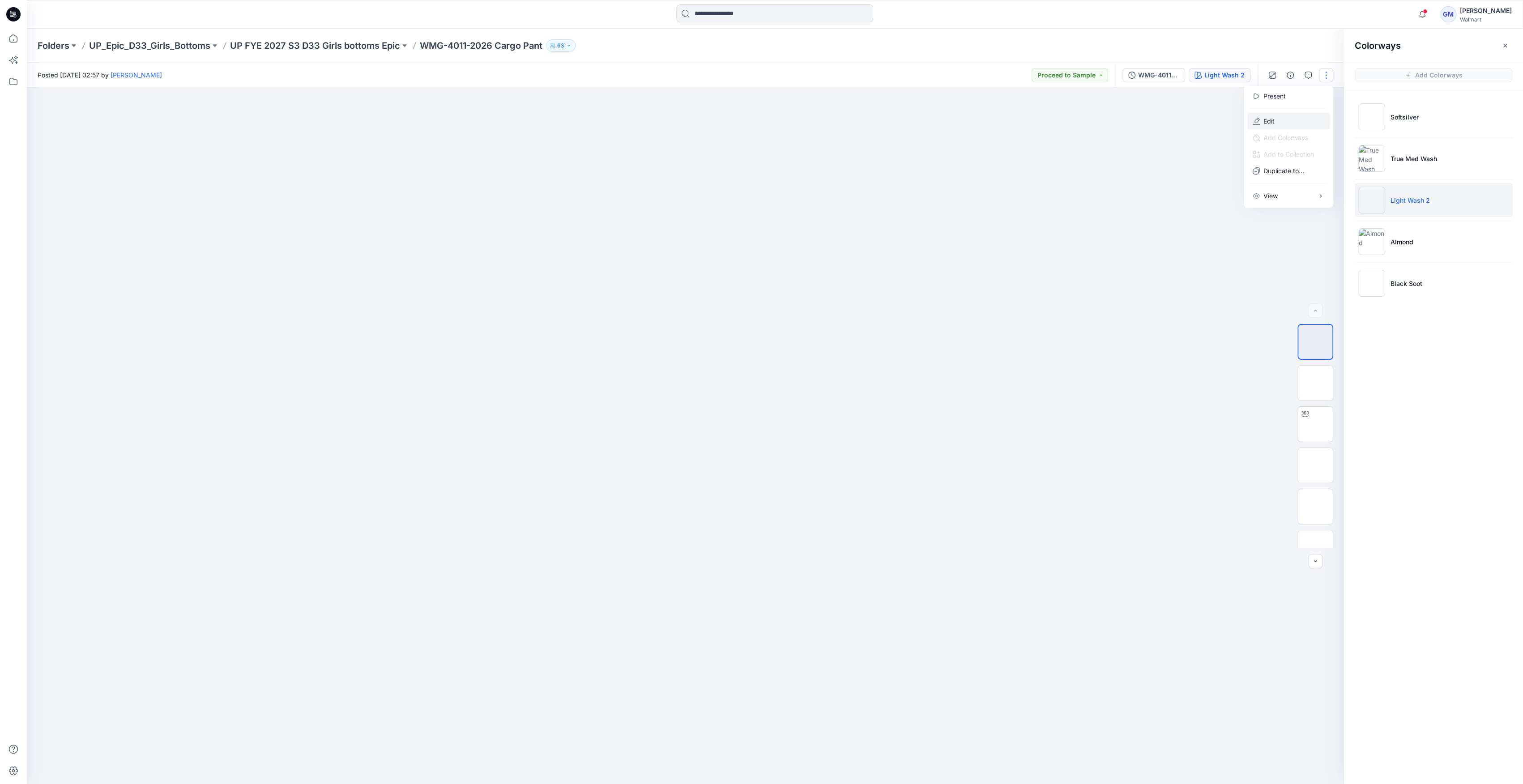
click at [1282, 114] on button "Edit" at bounding box center [1288, 121] width 82 height 16
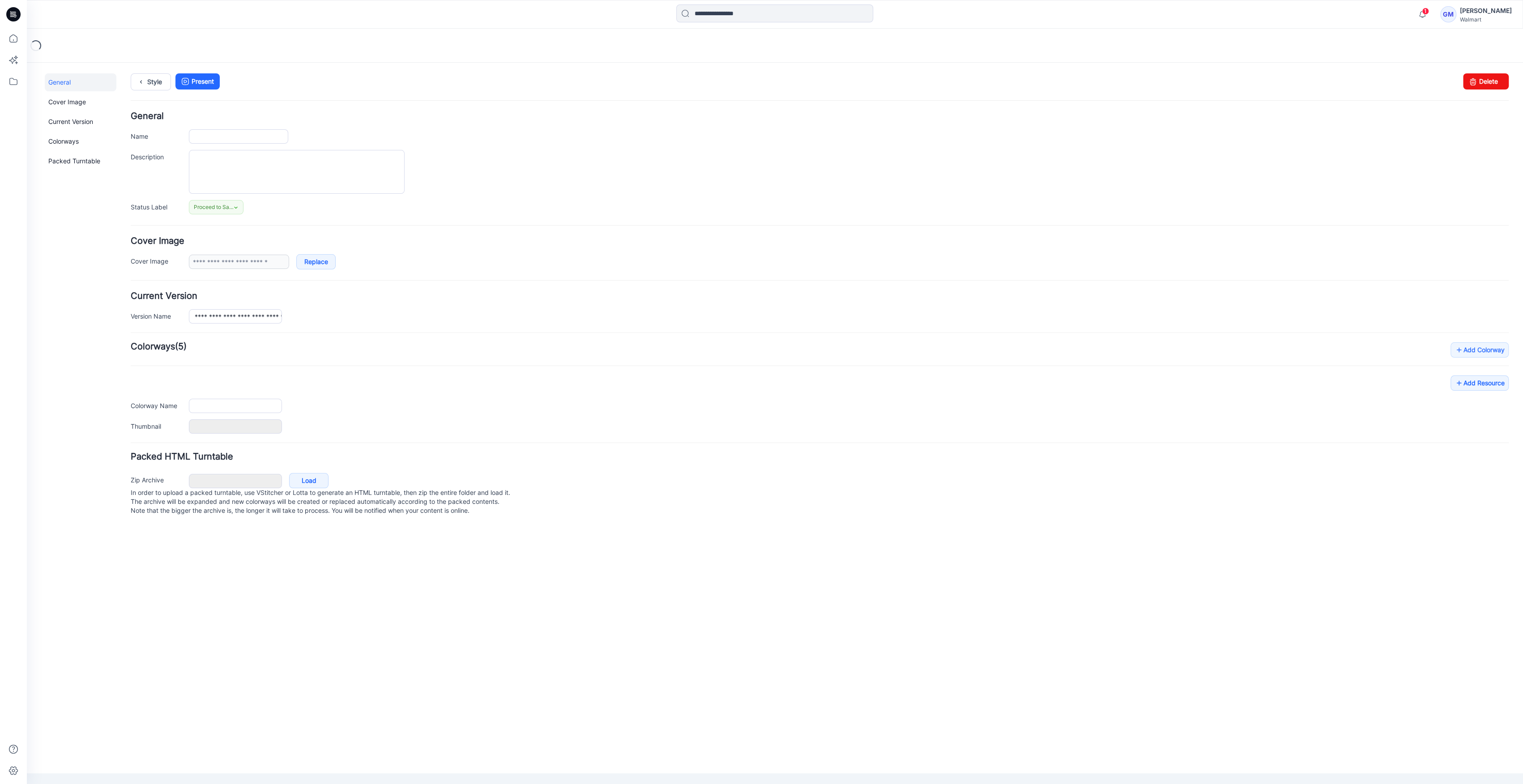
type input "**********"
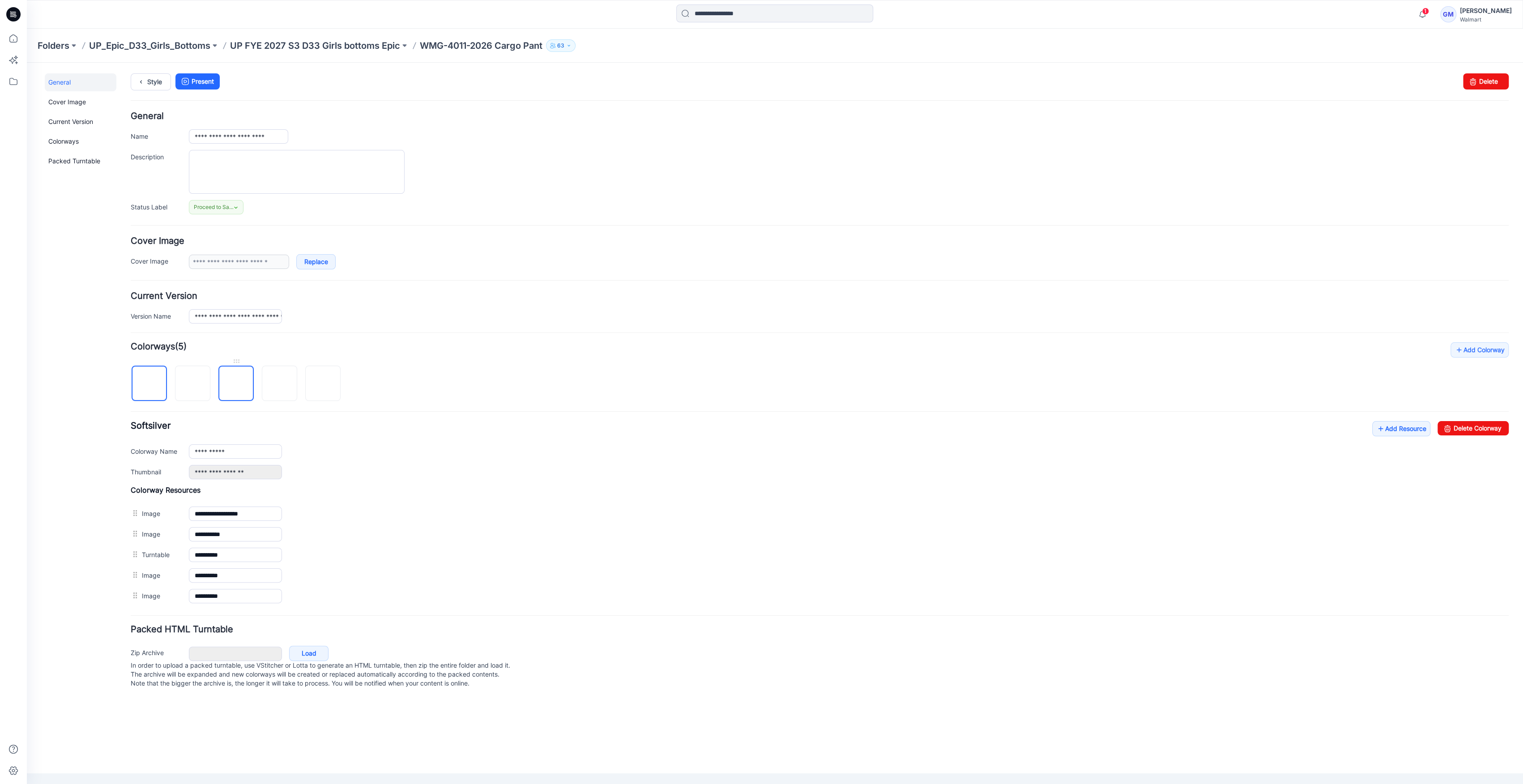
click at [236, 384] on img at bounding box center [236, 384] width 0 height 0
click at [280, 384] on img at bounding box center [280, 384] width 0 height 0
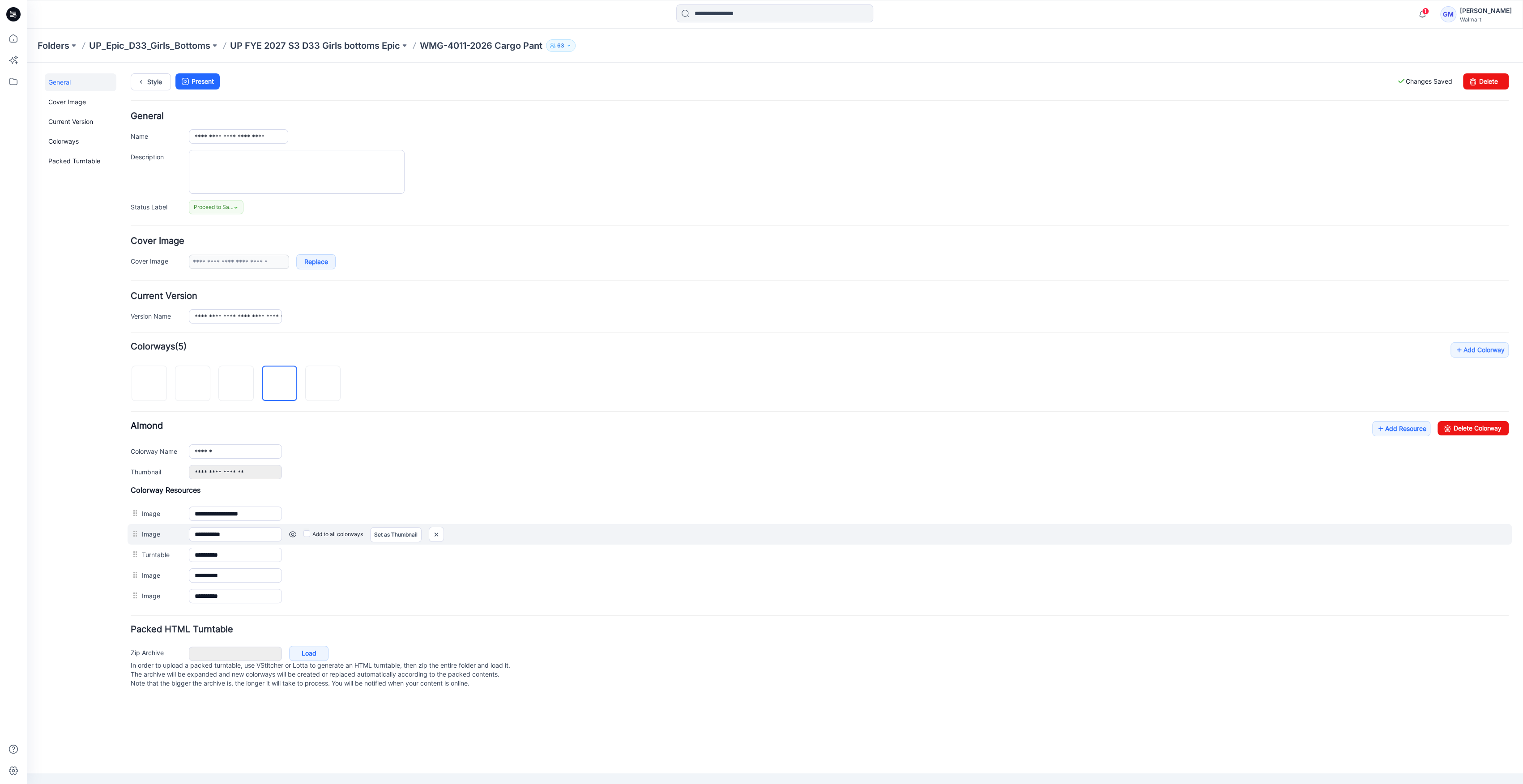
click at [133, 536] on div at bounding box center [136, 534] width 11 height 13
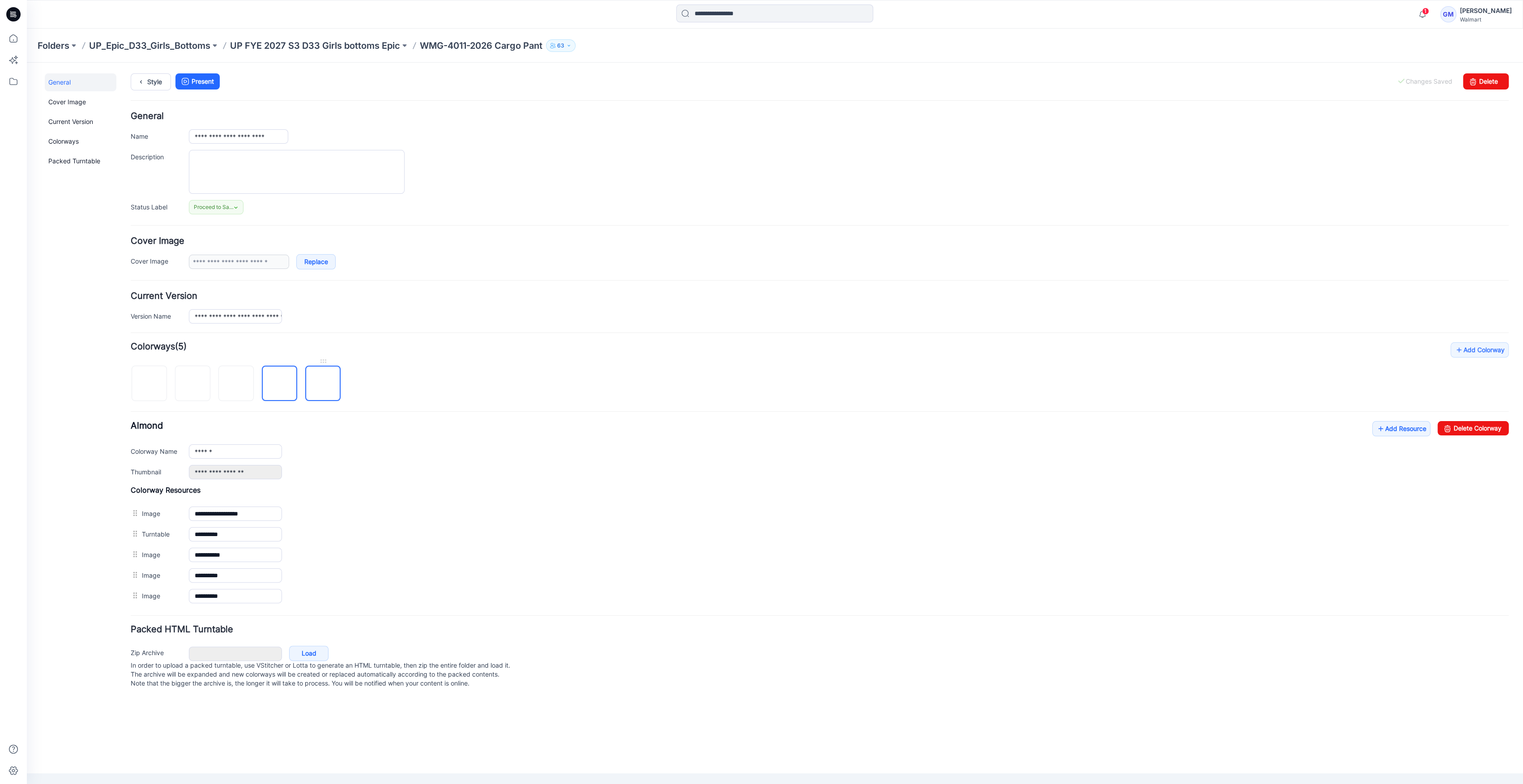
click at [323, 384] on img at bounding box center [323, 384] width 0 height 0
drag, startPoint x: 288, startPoint y: 380, endPoint x: 242, endPoint y: 380, distance: 46.0
click at [280, 384] on img at bounding box center [280, 384] width 0 height 0
click at [236, 384] on img at bounding box center [236, 384] width 0 height 0
click at [193, 384] on img at bounding box center [193, 384] width 0 height 0
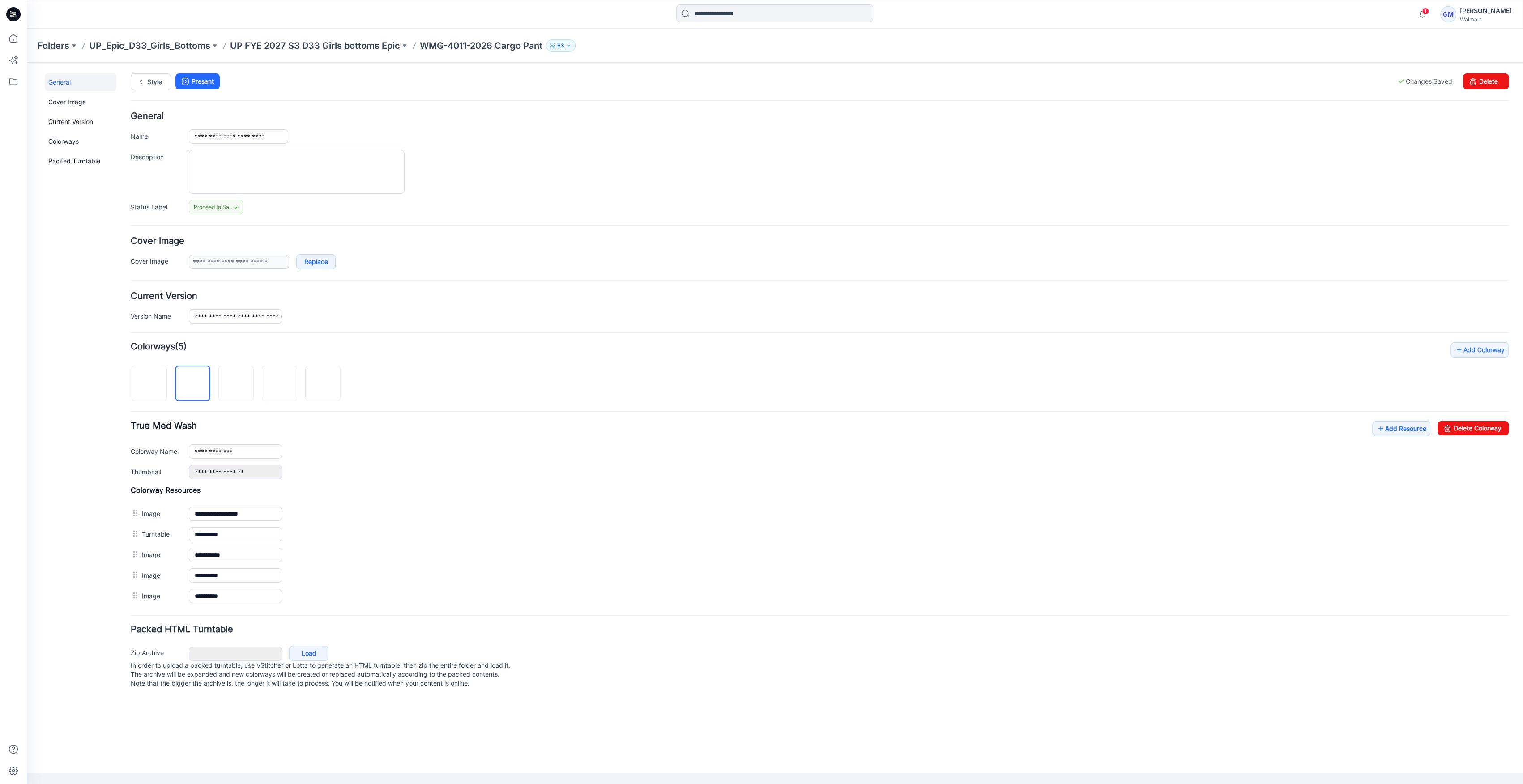
click at [109, 388] on div "General Cover Image Current Version Colorways Packed Turntable" at bounding box center [80, 387] width 72 height 626
click at [149, 384] on img at bounding box center [149, 384] width 0 height 0
type input "**********"
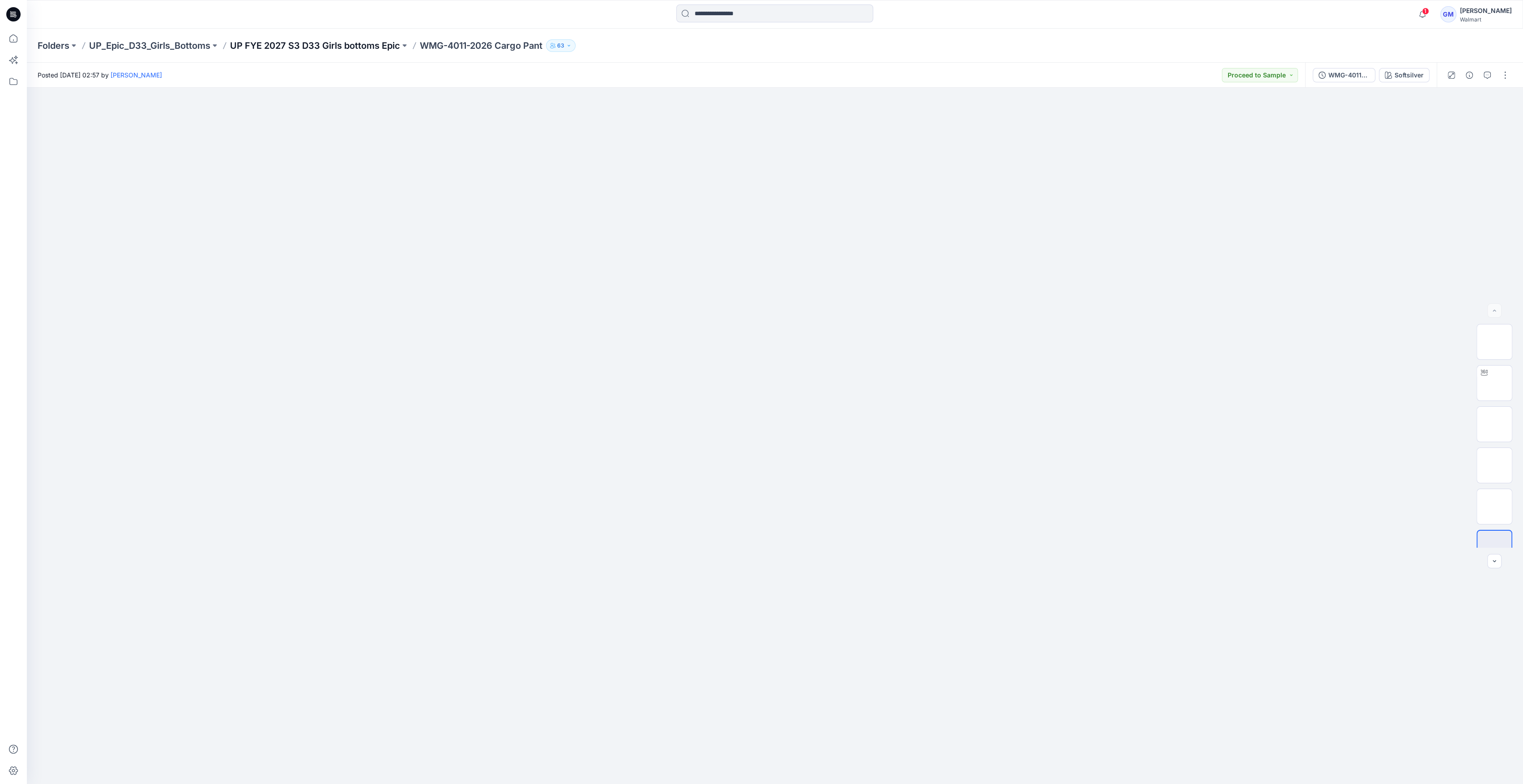
click at [342, 41] on p "UP FYE 2027 S3 D33 Girls bottoms Epic" at bounding box center [315, 46] width 170 height 13
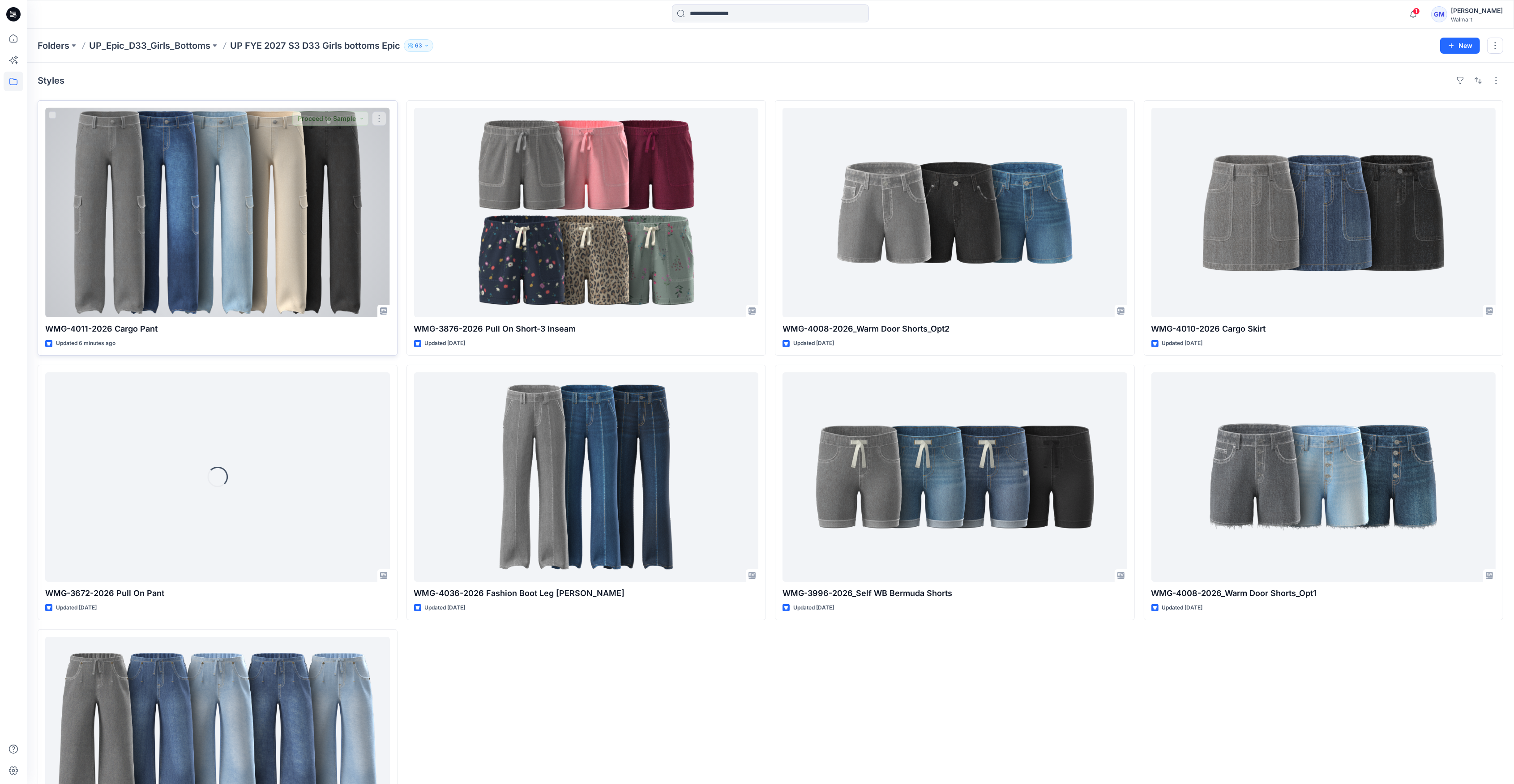
click at [351, 272] on div at bounding box center [217, 212] width 345 height 209
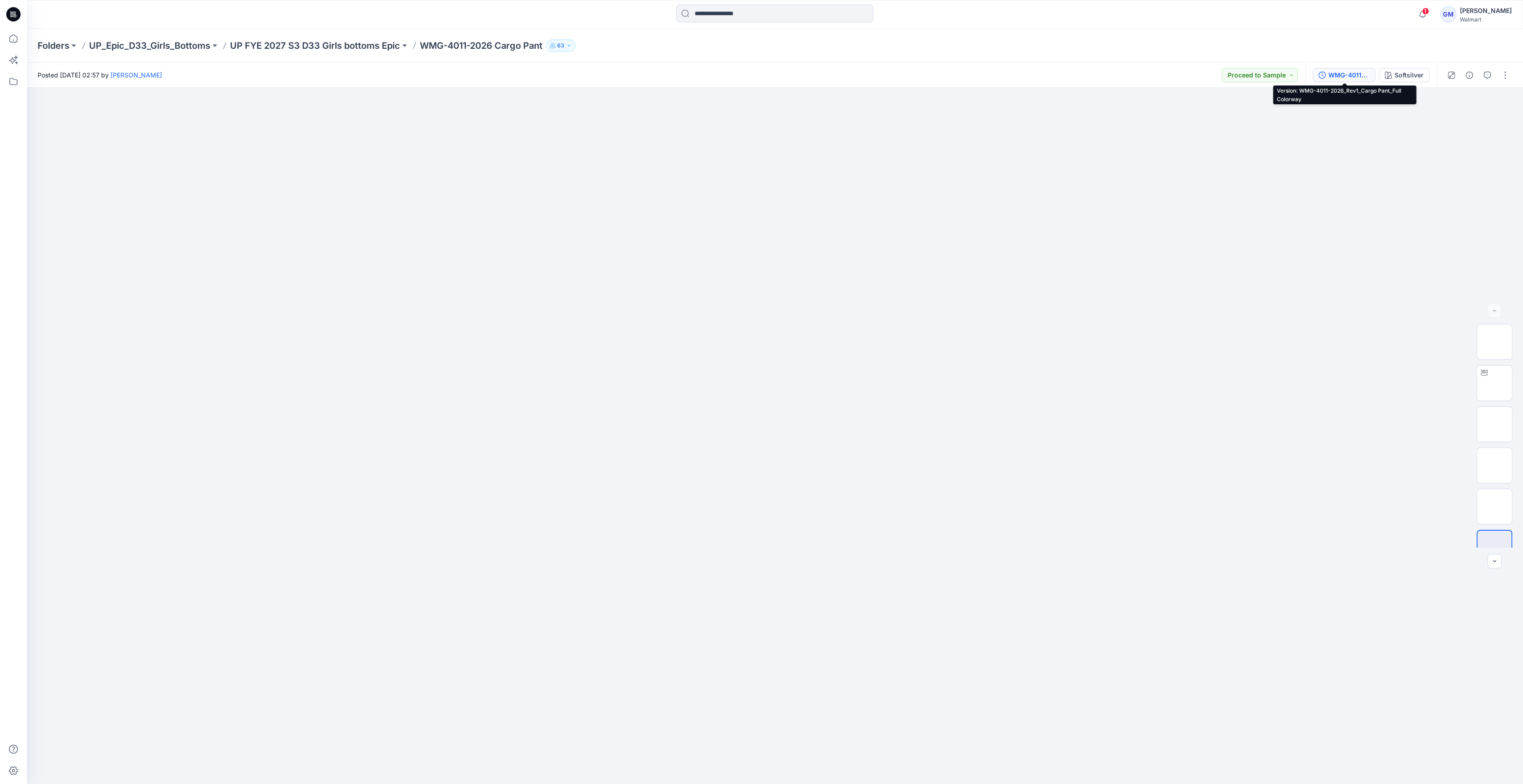
click at [1335, 79] on div "WMG-4011-2026_Rev1_Cargo Pant_Full Colorway" at bounding box center [1349, 75] width 41 height 10
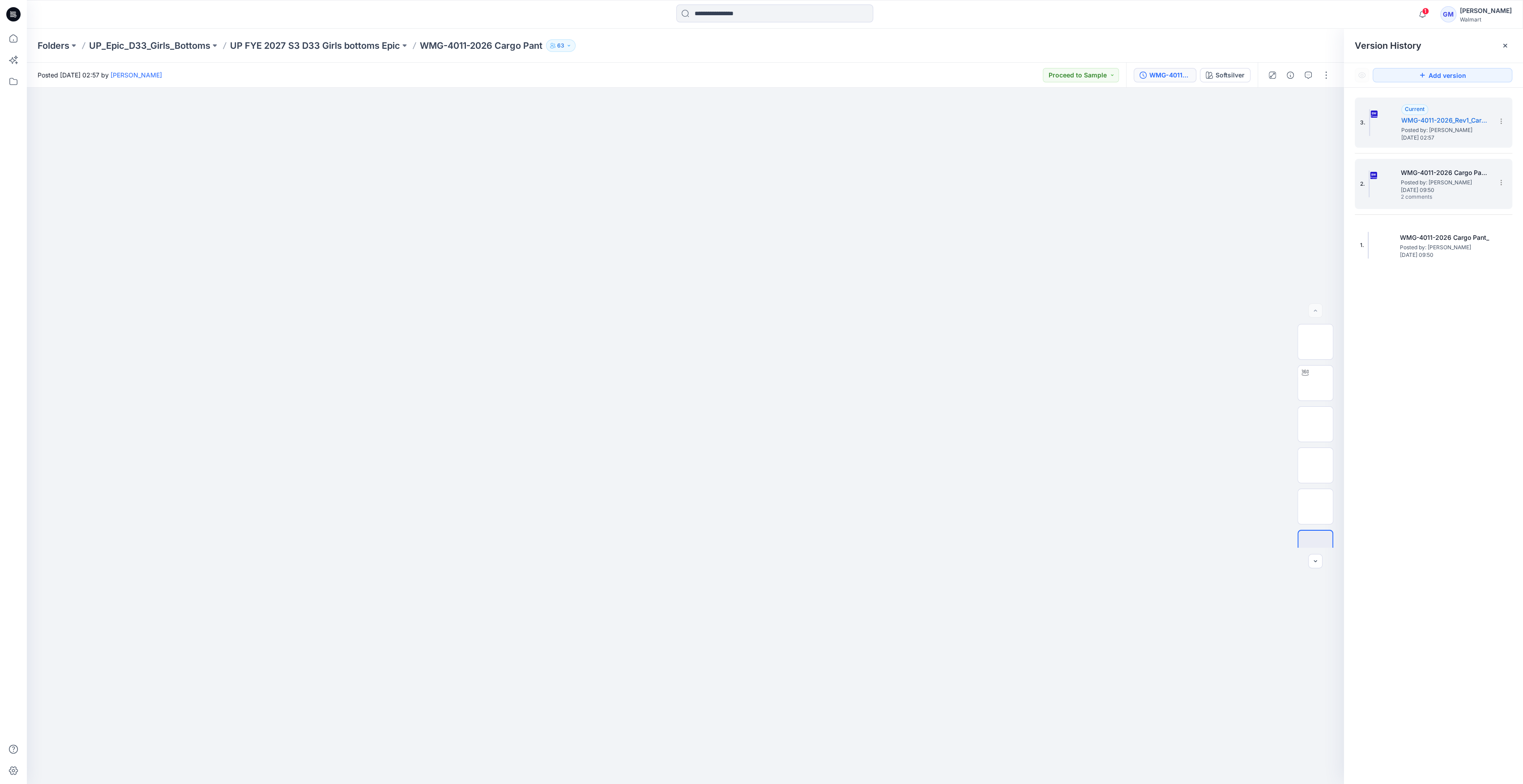
click at [1370, 177] on img at bounding box center [1368, 184] width 1 height 27
click at [1370, 184] on img at bounding box center [1368, 184] width 1 height 27
click at [1309, 77] on icon "button" at bounding box center [1308, 75] width 7 height 7
click at [1380, 211] on div "1 Reply" at bounding box center [1374, 209] width 18 height 9
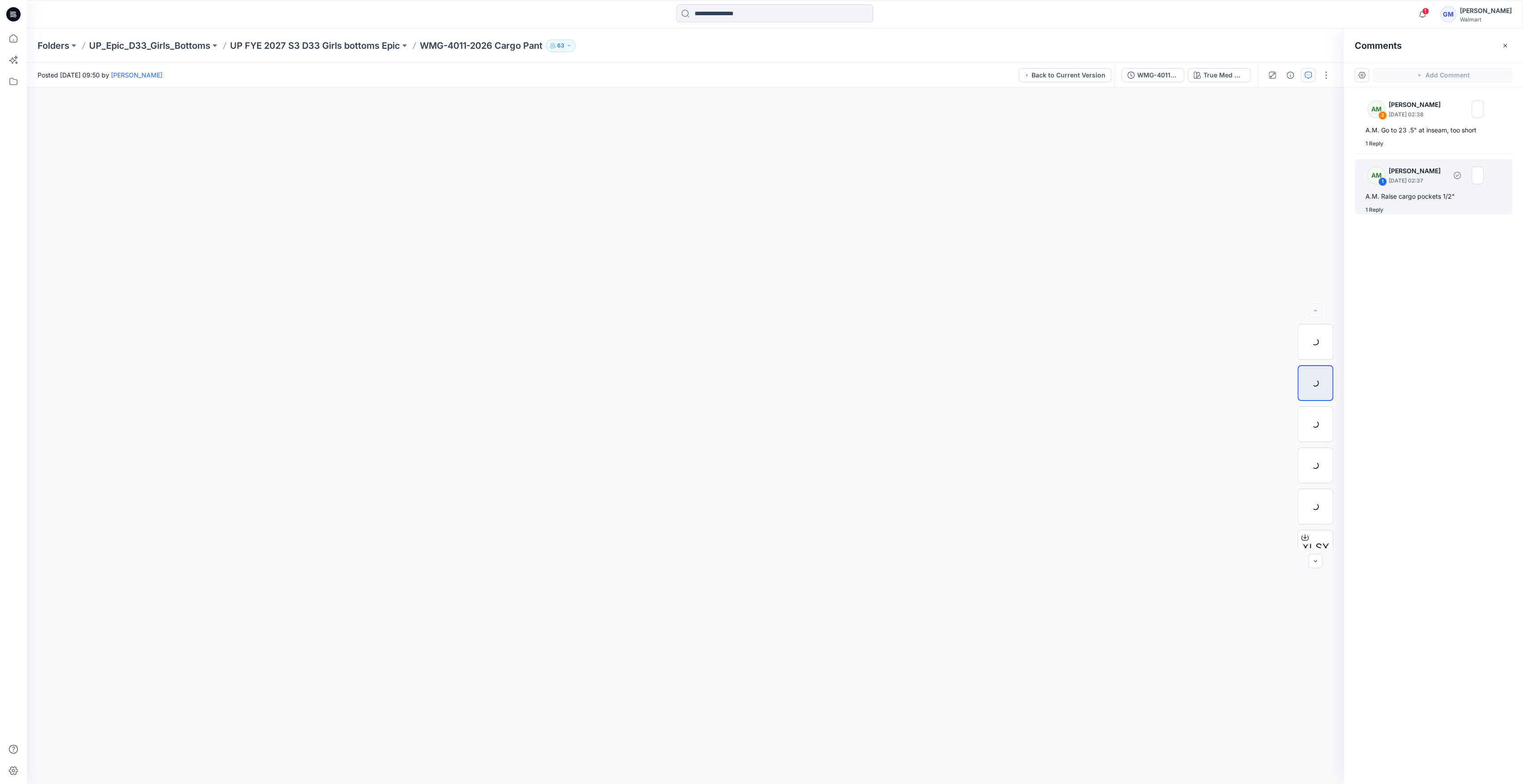
click at [1368, 211] on div "1 Reply" at bounding box center [1374, 209] width 18 height 9
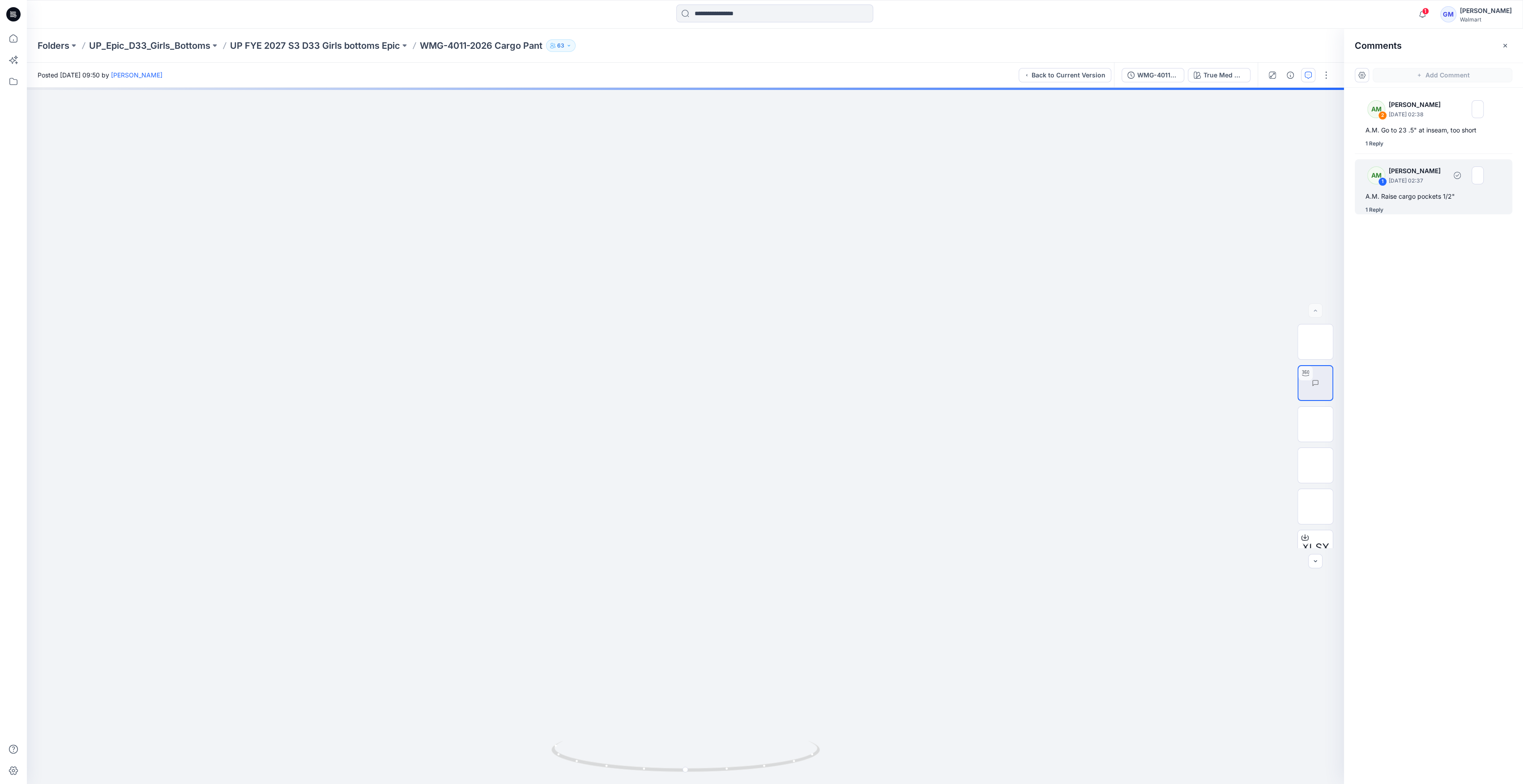
click at [1375, 208] on div "1 Reply" at bounding box center [1374, 209] width 18 height 9
click at [1375, 209] on div "1 Reply" at bounding box center [1374, 209] width 18 height 9
click at [1377, 209] on div "1 Reply" at bounding box center [1374, 209] width 18 height 9
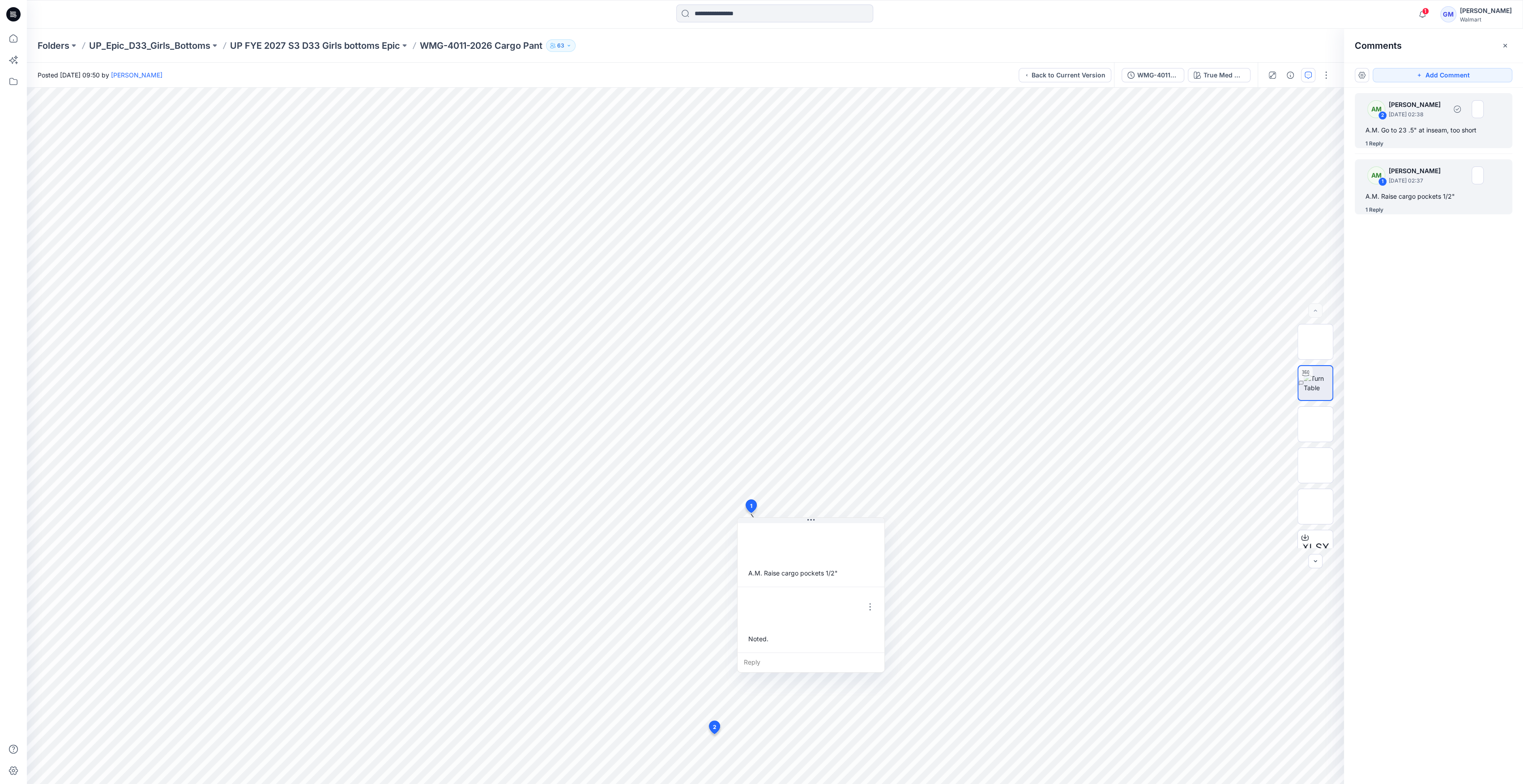
click at [1380, 144] on div "1 Reply" at bounding box center [1374, 144] width 18 height 9
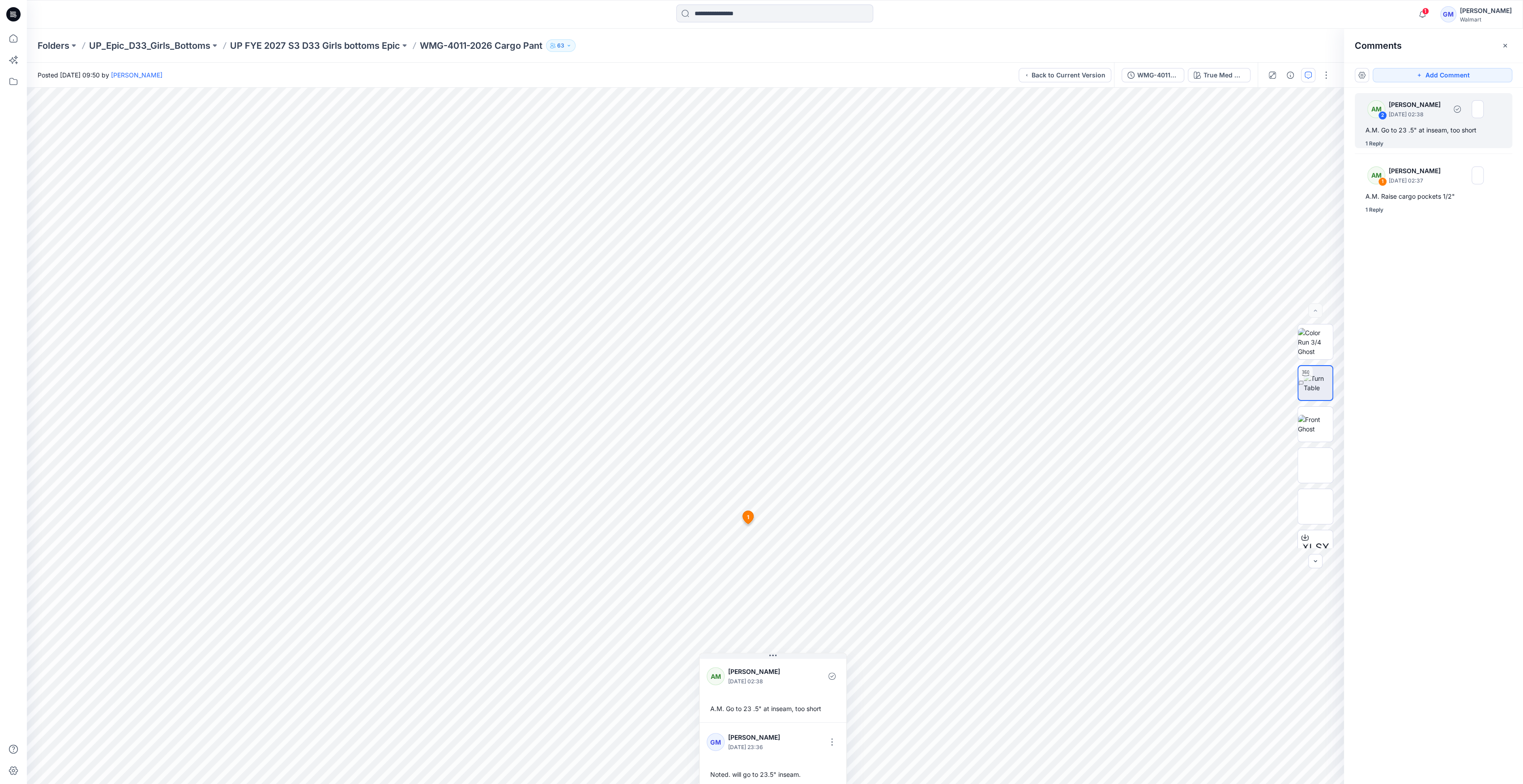
click at [1380, 146] on div "1 Reply" at bounding box center [1374, 144] width 18 height 9
click at [1377, 141] on div "1 Reply" at bounding box center [1374, 144] width 18 height 9
click at [1370, 141] on div "1 Reply" at bounding box center [1374, 144] width 18 height 9
click at [1375, 209] on div "1 Reply" at bounding box center [1374, 209] width 18 height 9
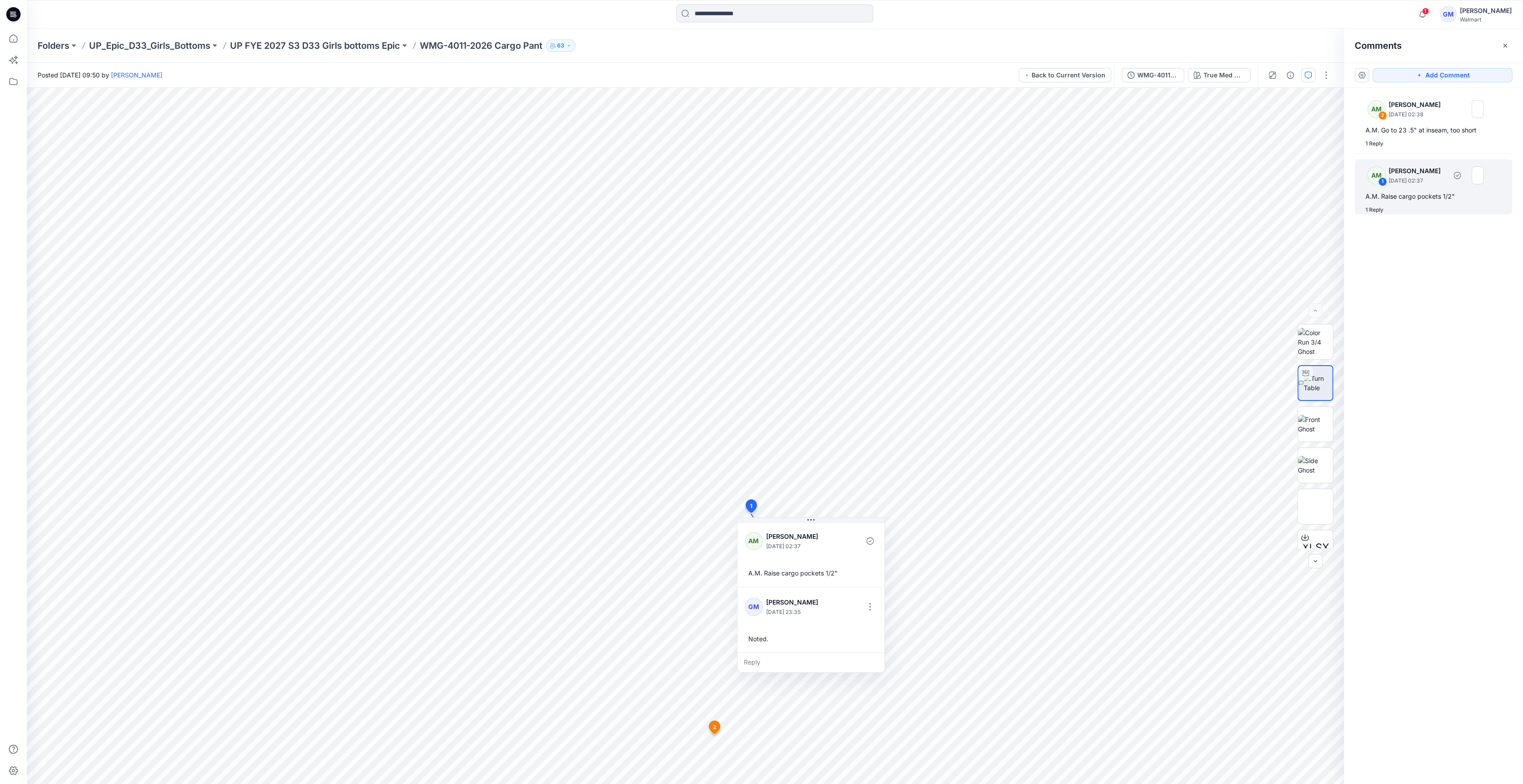
click at [1375, 209] on div "1 Reply" at bounding box center [1374, 209] width 18 height 9
click at [818, 609] on p "September 27, 2025 23:35" at bounding box center [795, 612] width 59 height 9
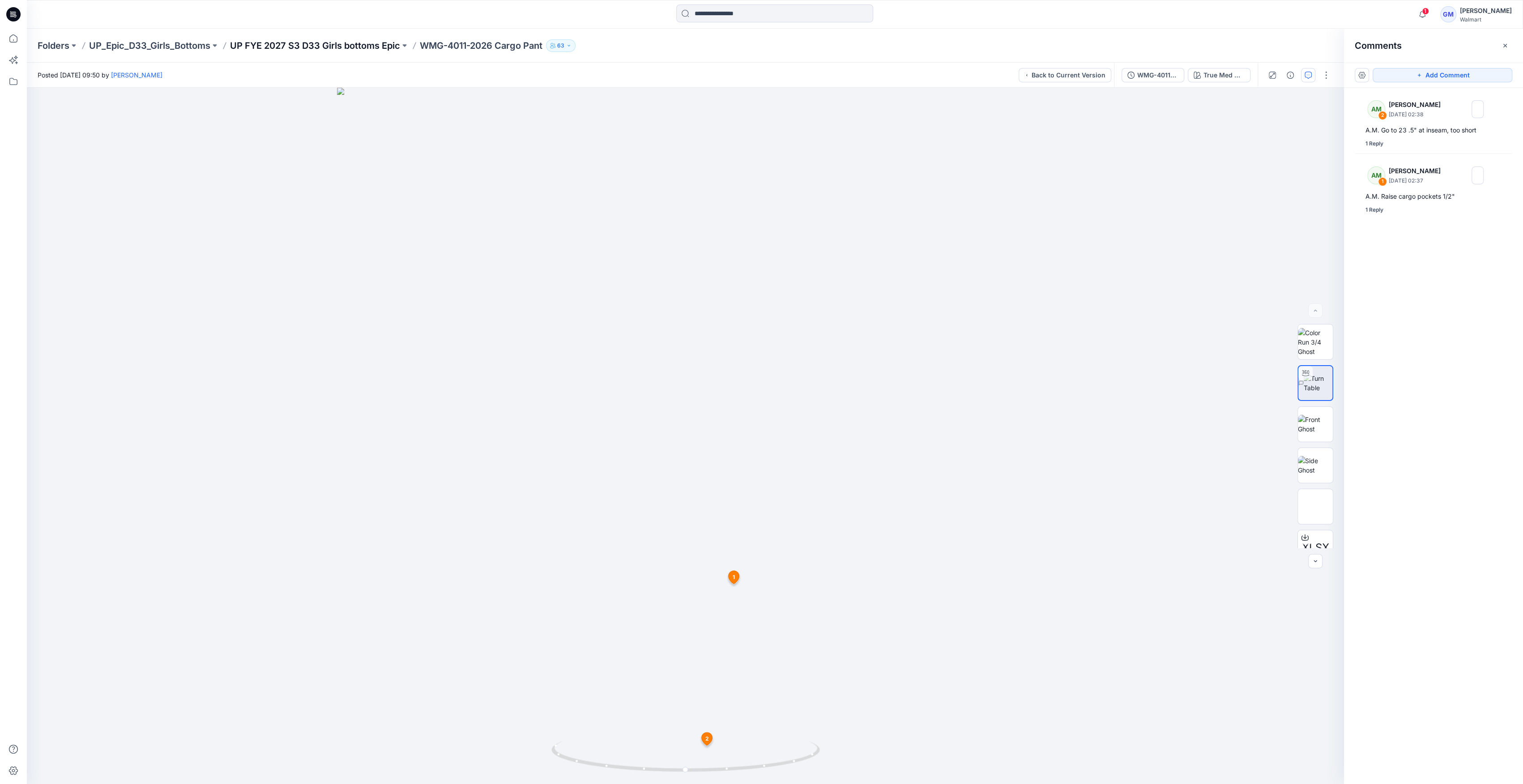
click at [273, 40] on p "UP FYE 2027 S3 D33 Girls bottoms Epic" at bounding box center [315, 46] width 170 height 13
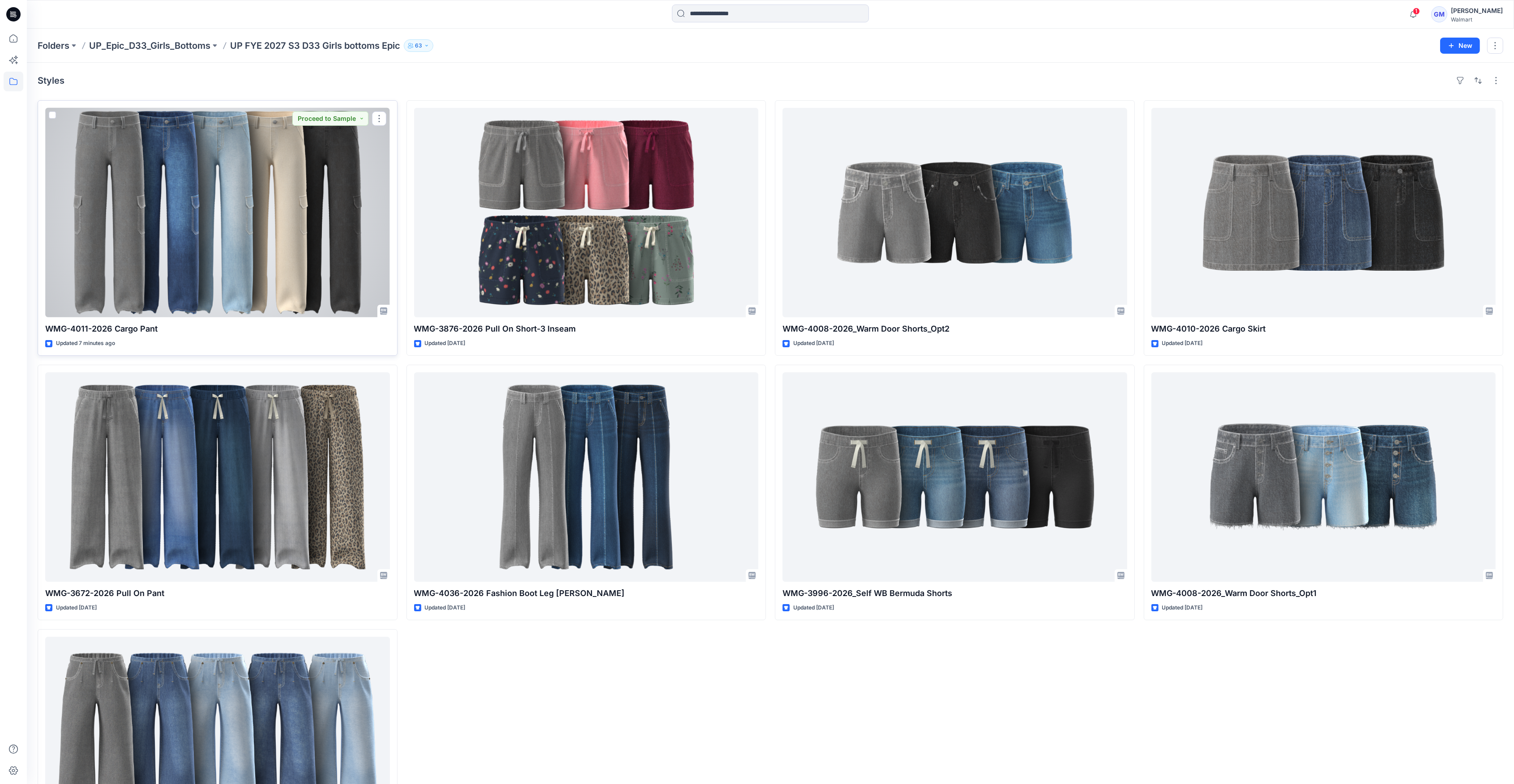
click at [261, 140] on div at bounding box center [217, 212] width 345 height 209
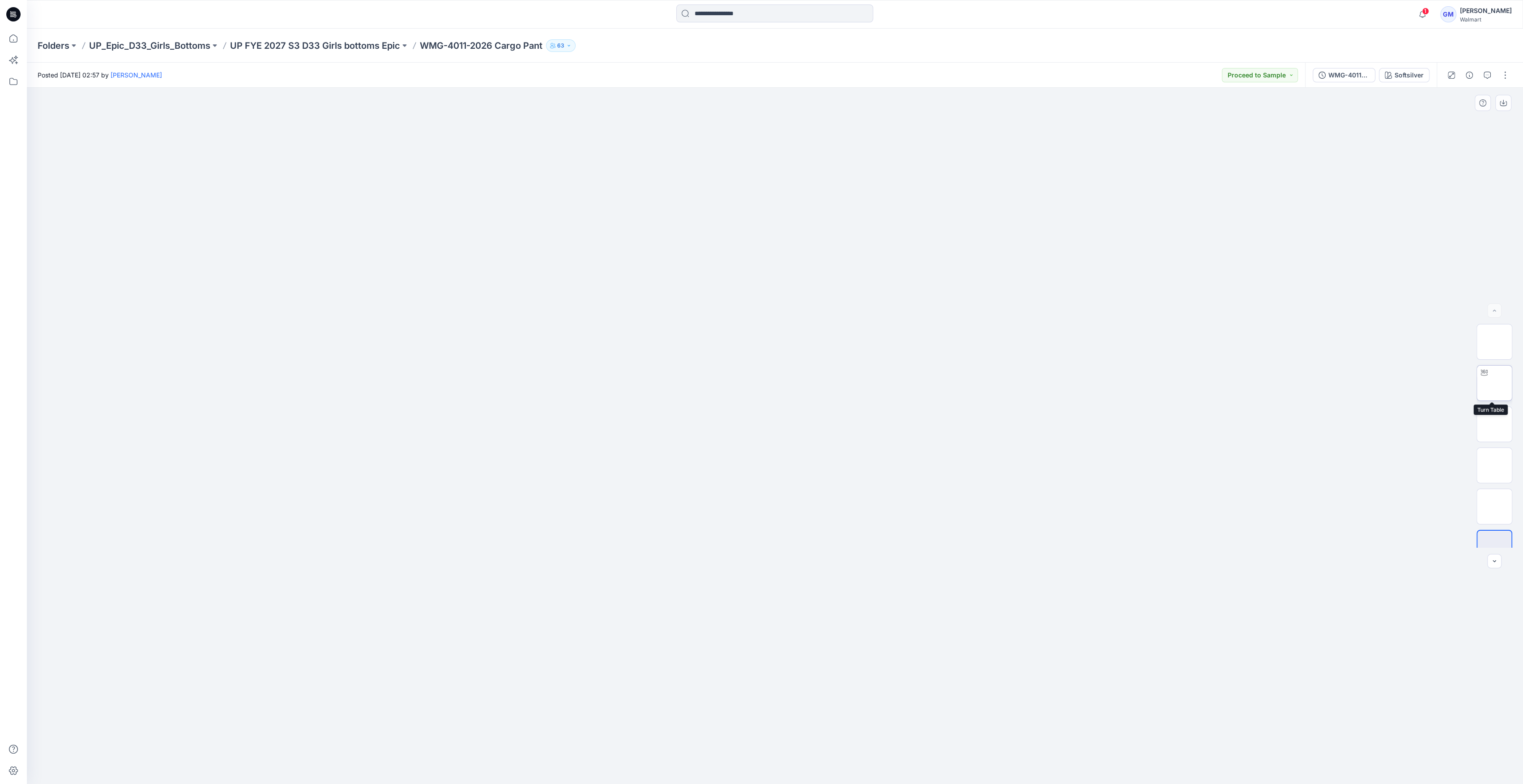
click at [1494, 383] on img at bounding box center [1494, 383] width 0 height 0
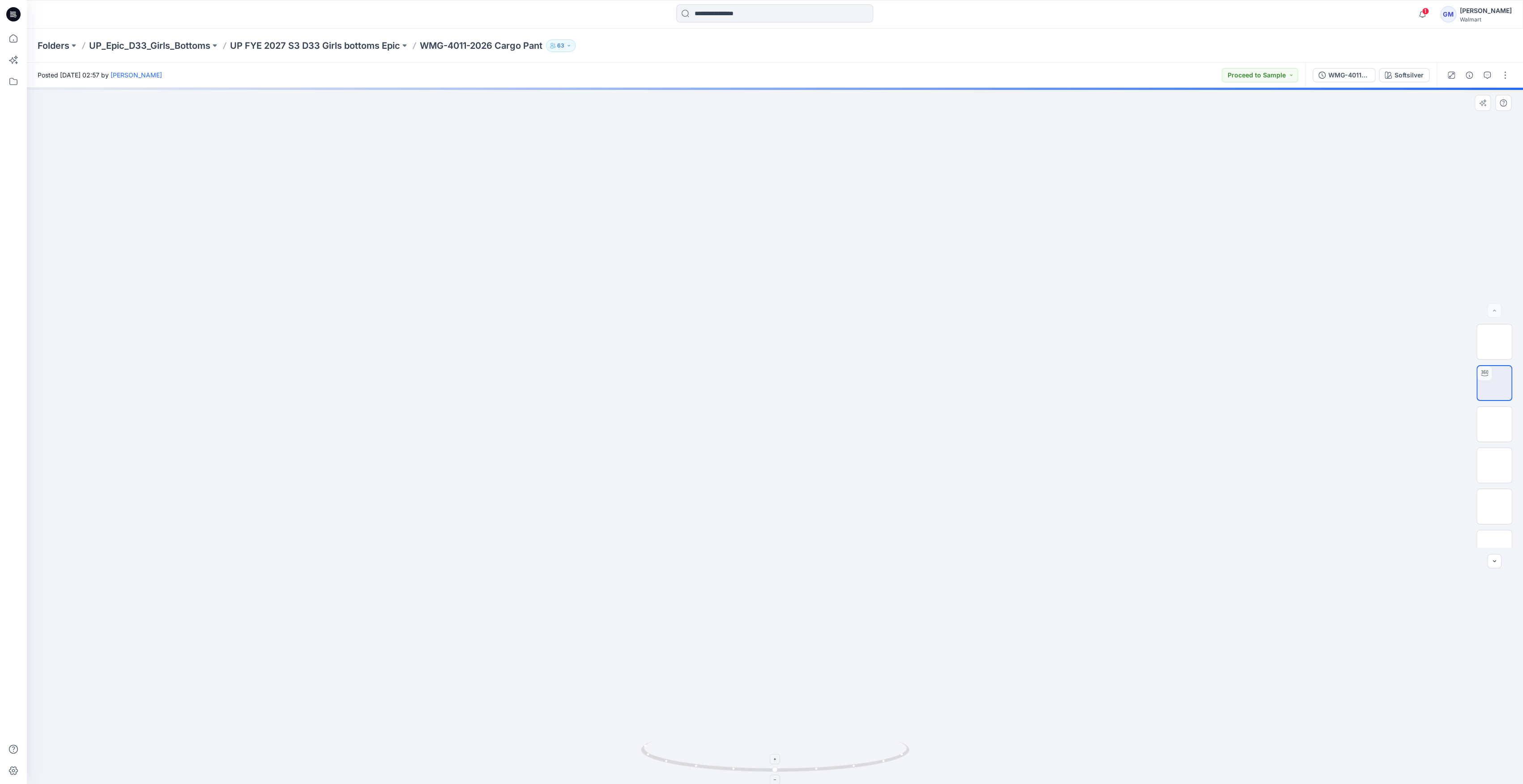
drag, startPoint x: 772, startPoint y: 758, endPoint x: 870, endPoint y: 768, distance: 98.5
click at [870, 768] on icon at bounding box center [776, 757] width 271 height 33
drag, startPoint x: 759, startPoint y: 780, endPoint x: 816, endPoint y: 722, distance: 81.3
click at [840, 775] on img at bounding box center [775, 761] width 269 height 43
drag, startPoint x: 817, startPoint y: 783, endPoint x: 963, endPoint y: 768, distance: 146.8
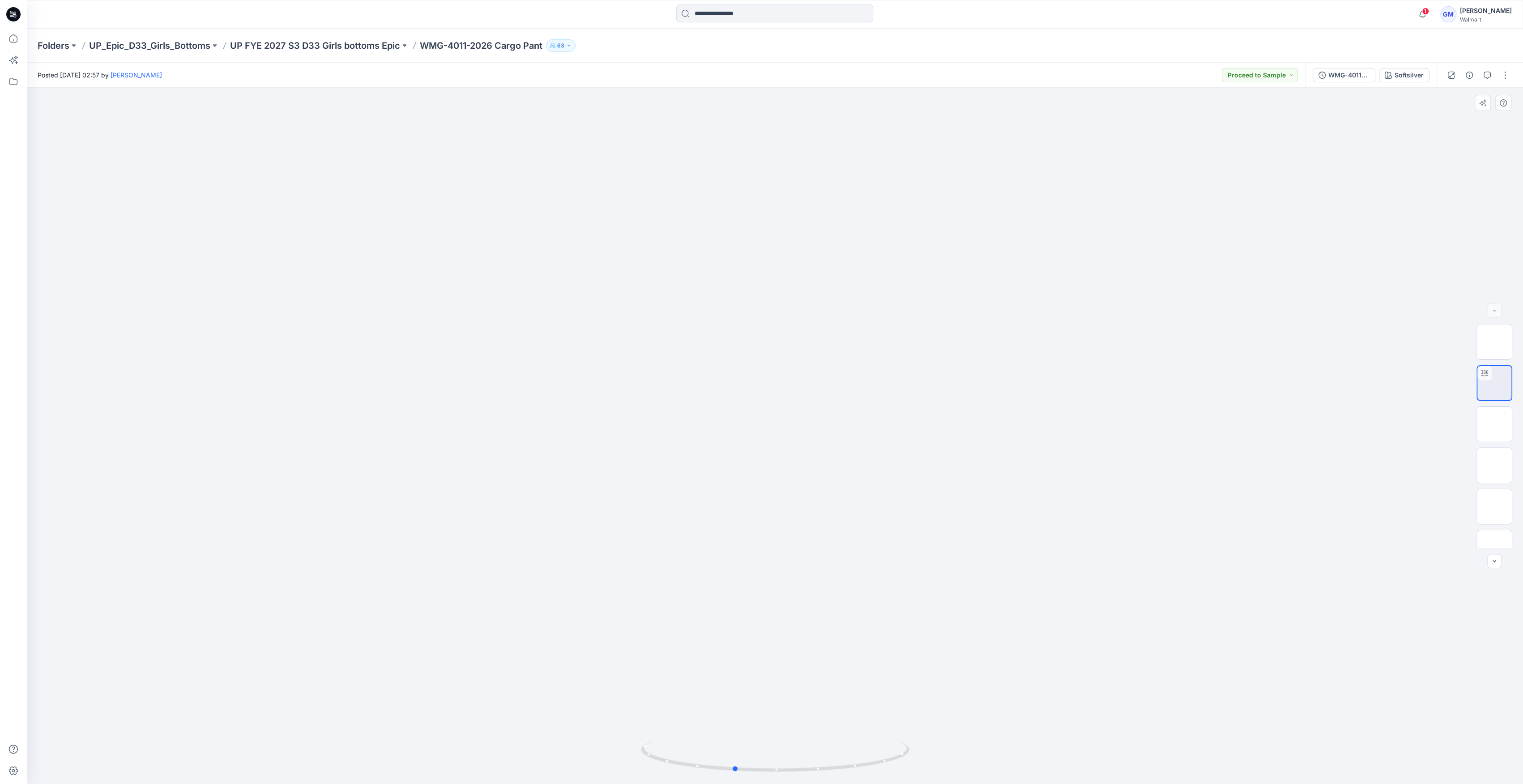
click at [963, 768] on div at bounding box center [775, 436] width 1496 height 696
drag, startPoint x: 934, startPoint y: 771, endPoint x: 849, endPoint y: 771, distance: 85.0
click at [852, 771] on div at bounding box center [775, 436] width 1496 height 696
drag, startPoint x: 789, startPoint y: 773, endPoint x: 712, endPoint y: 758, distance: 78.4
click at [712, 758] on icon at bounding box center [776, 757] width 271 height 33
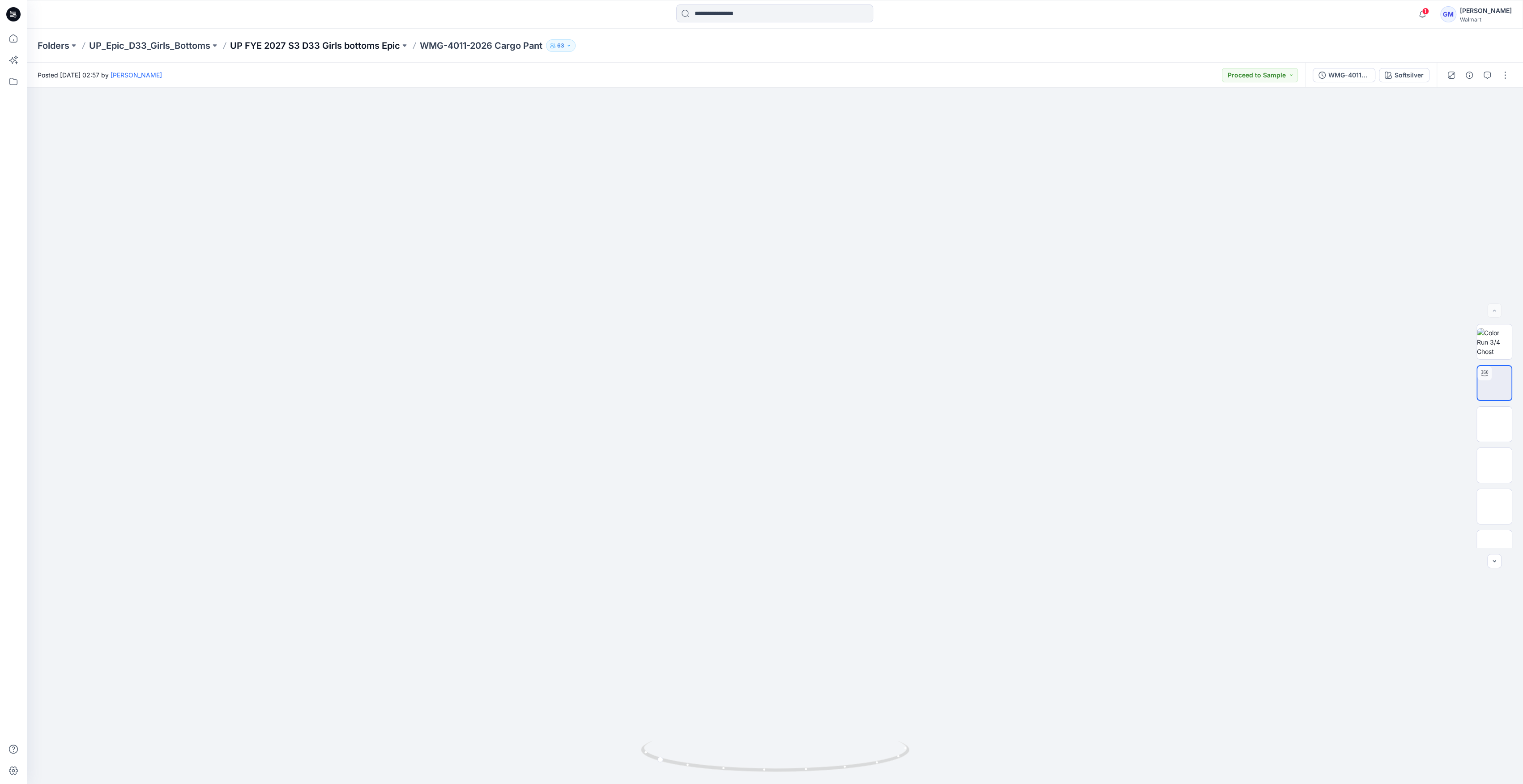
drag, startPoint x: 304, startPoint y: 33, endPoint x: 310, endPoint y: 43, distance: 11.7
click at [308, 39] on div "Folders UP_Epic_D33_Girls_Bottoms UP FYE 2027 S3 D33 Girls bottoms Epic WMG-401…" at bounding box center [775, 46] width 1496 height 34
click at [310, 43] on p "UP FYE 2027 S3 D33 Girls bottoms Epic" at bounding box center [315, 46] width 170 height 13
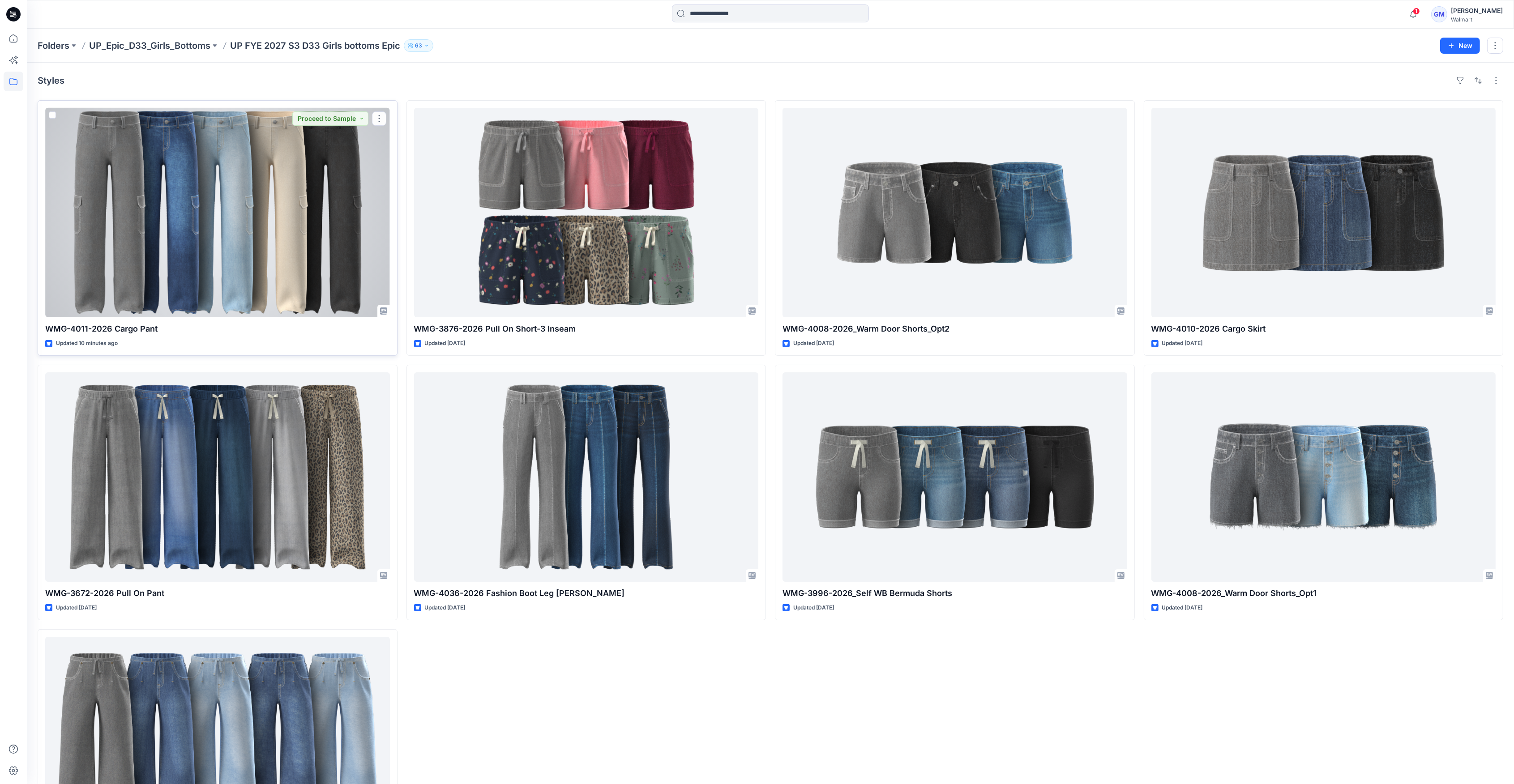
click at [315, 236] on div at bounding box center [217, 212] width 345 height 209
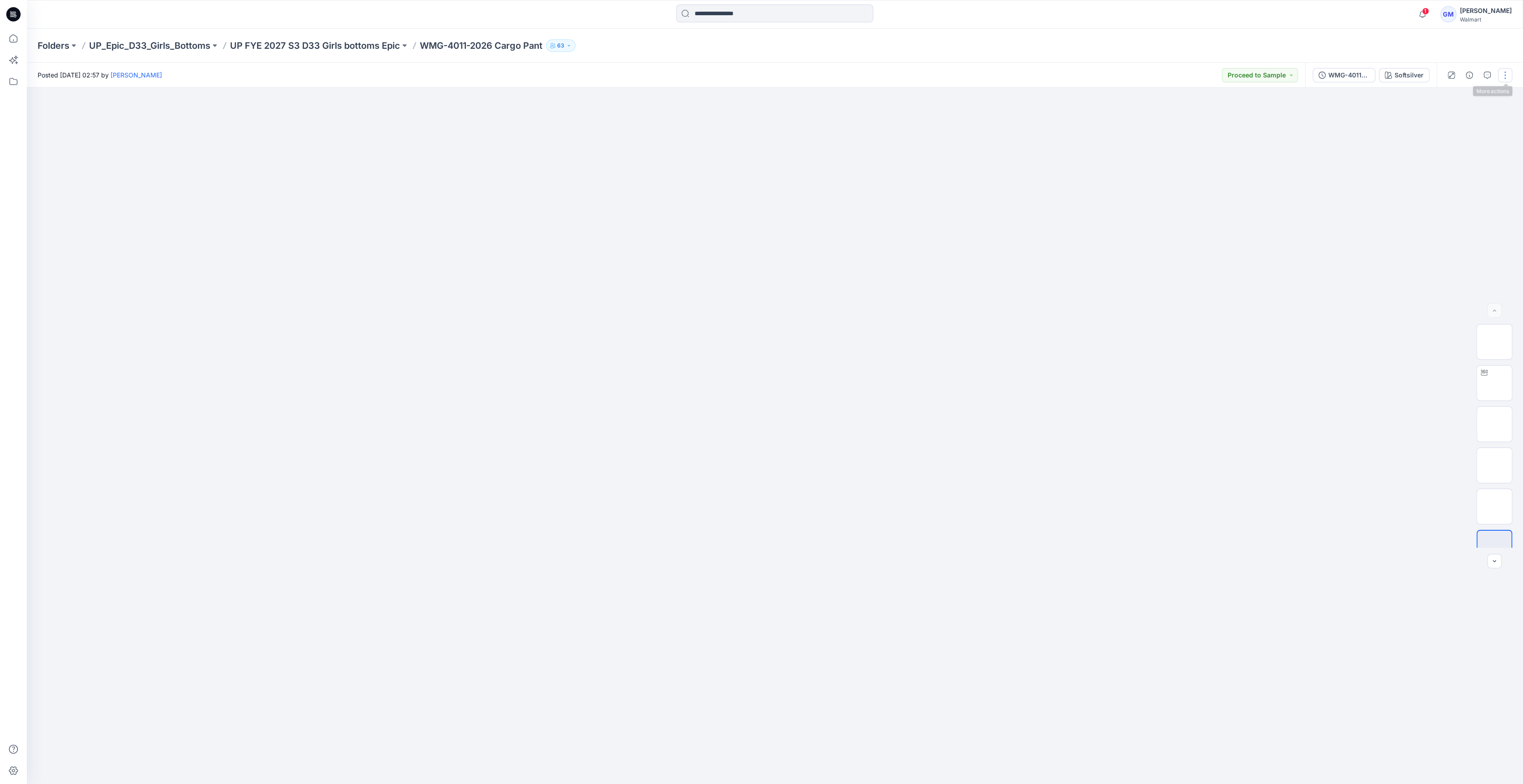
click at [1510, 75] on button "button" at bounding box center [1505, 75] width 15 height 15
click at [1433, 125] on button "Edit" at bounding box center [1467, 121] width 82 height 16
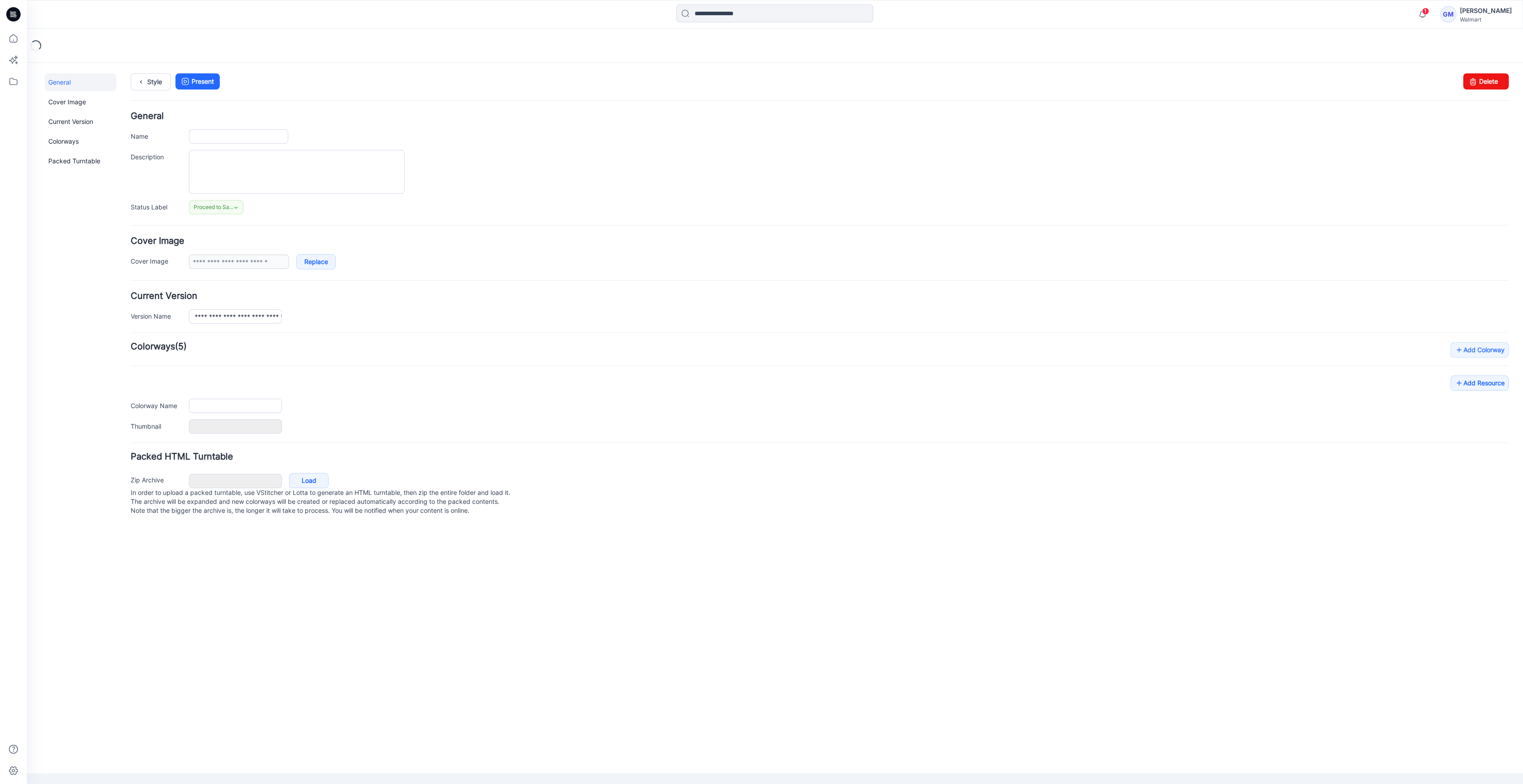
type input "**********"
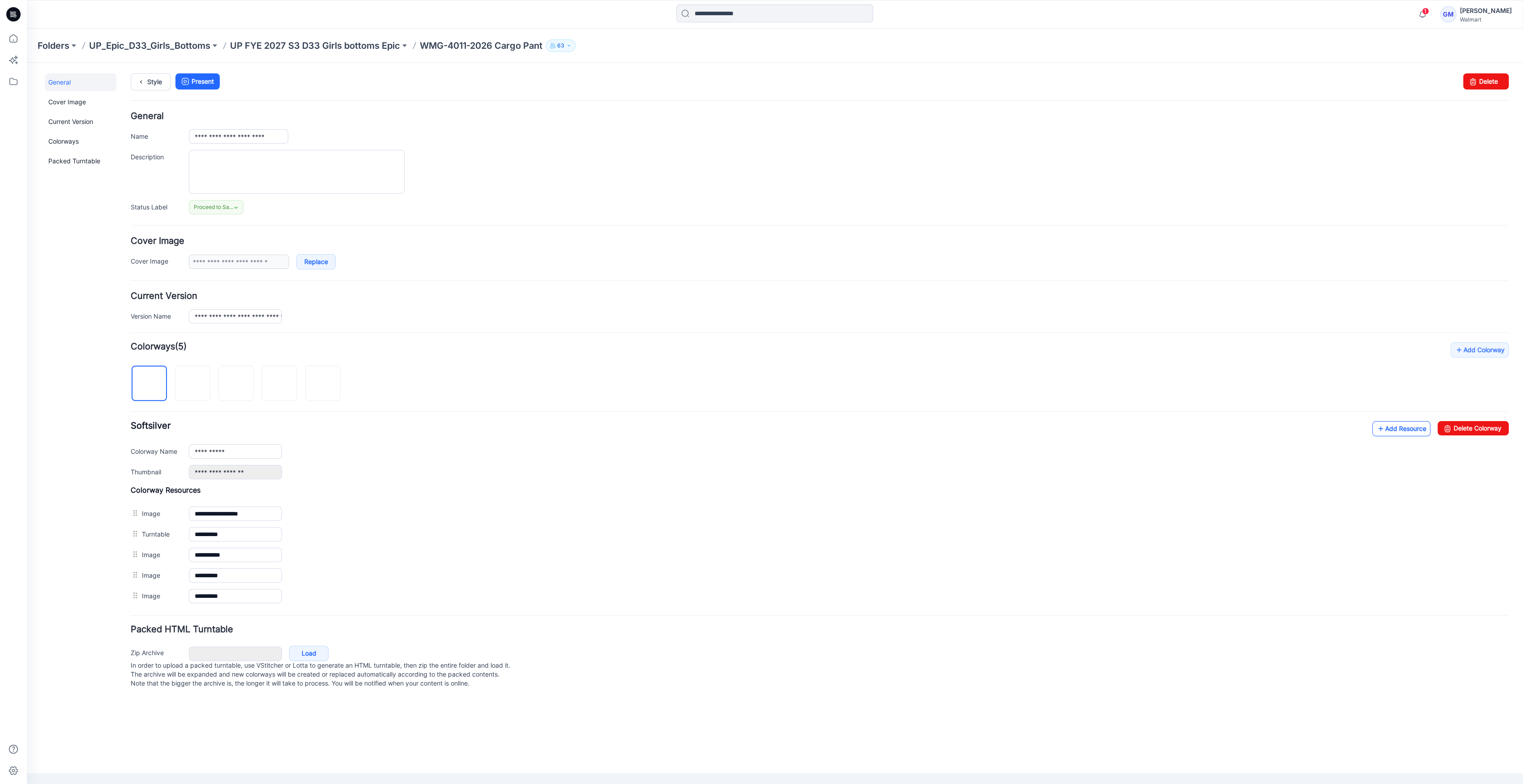
click at [1404, 432] on link "Add Resource" at bounding box center [1401, 429] width 58 height 15
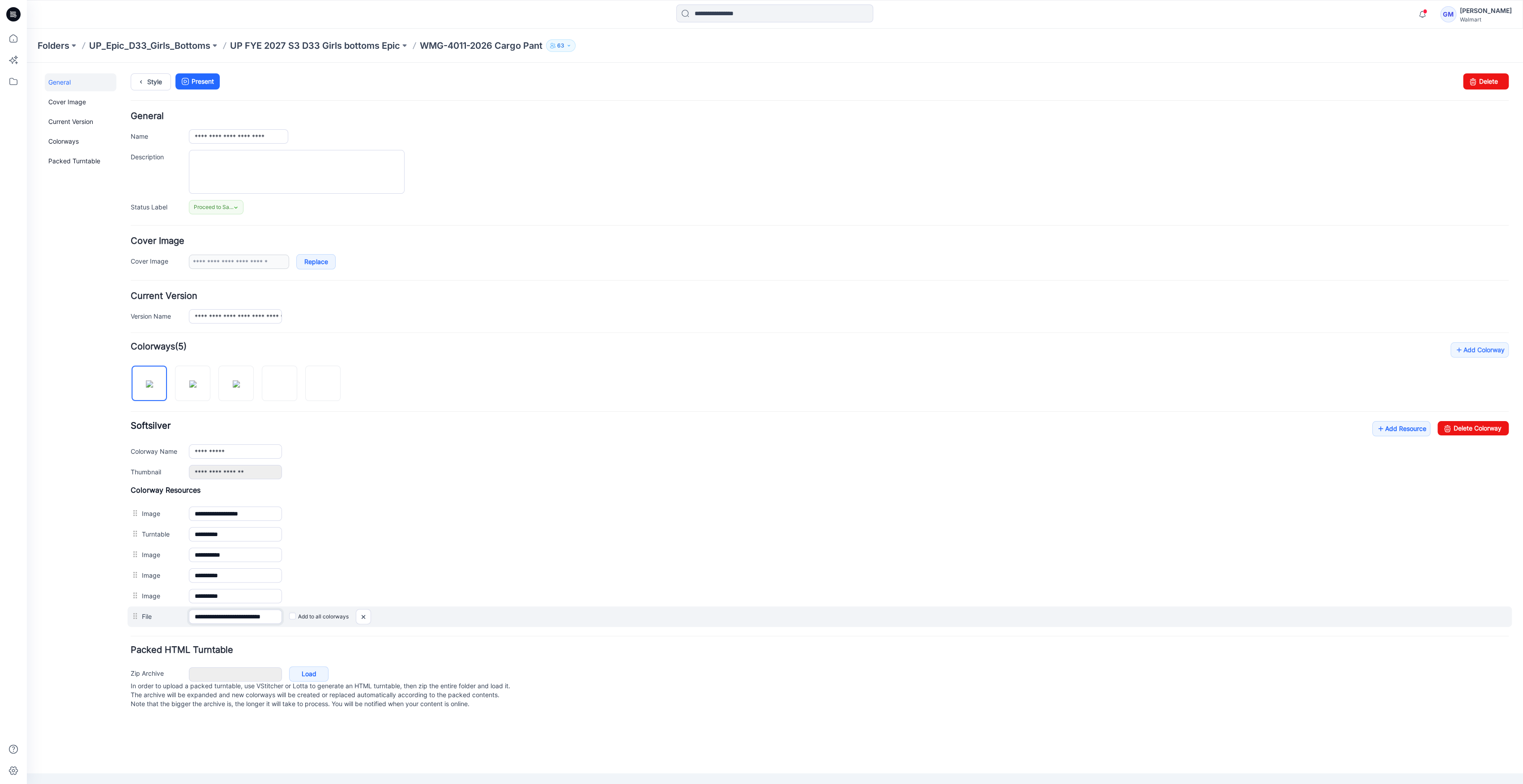
scroll to position [0, 16]
drag, startPoint x: 250, startPoint y: 619, endPoint x: 801, endPoint y: 617, distance: 551.0
click at [728, 631] on form "**********" at bounding box center [820, 411] width 1378 height 600
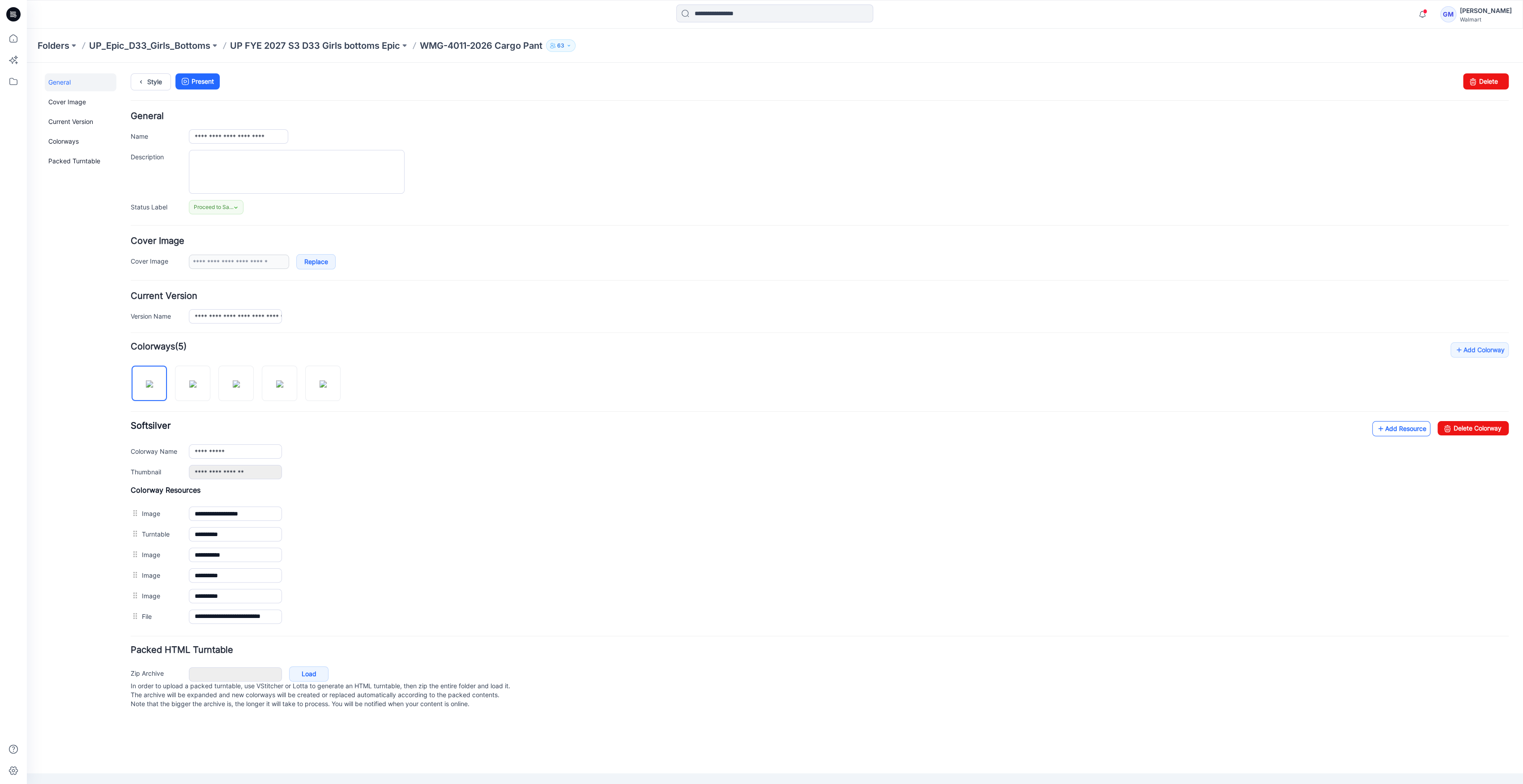
scroll to position [0, 0]
click at [1401, 430] on link "Add Resource" at bounding box center [1401, 429] width 58 height 15
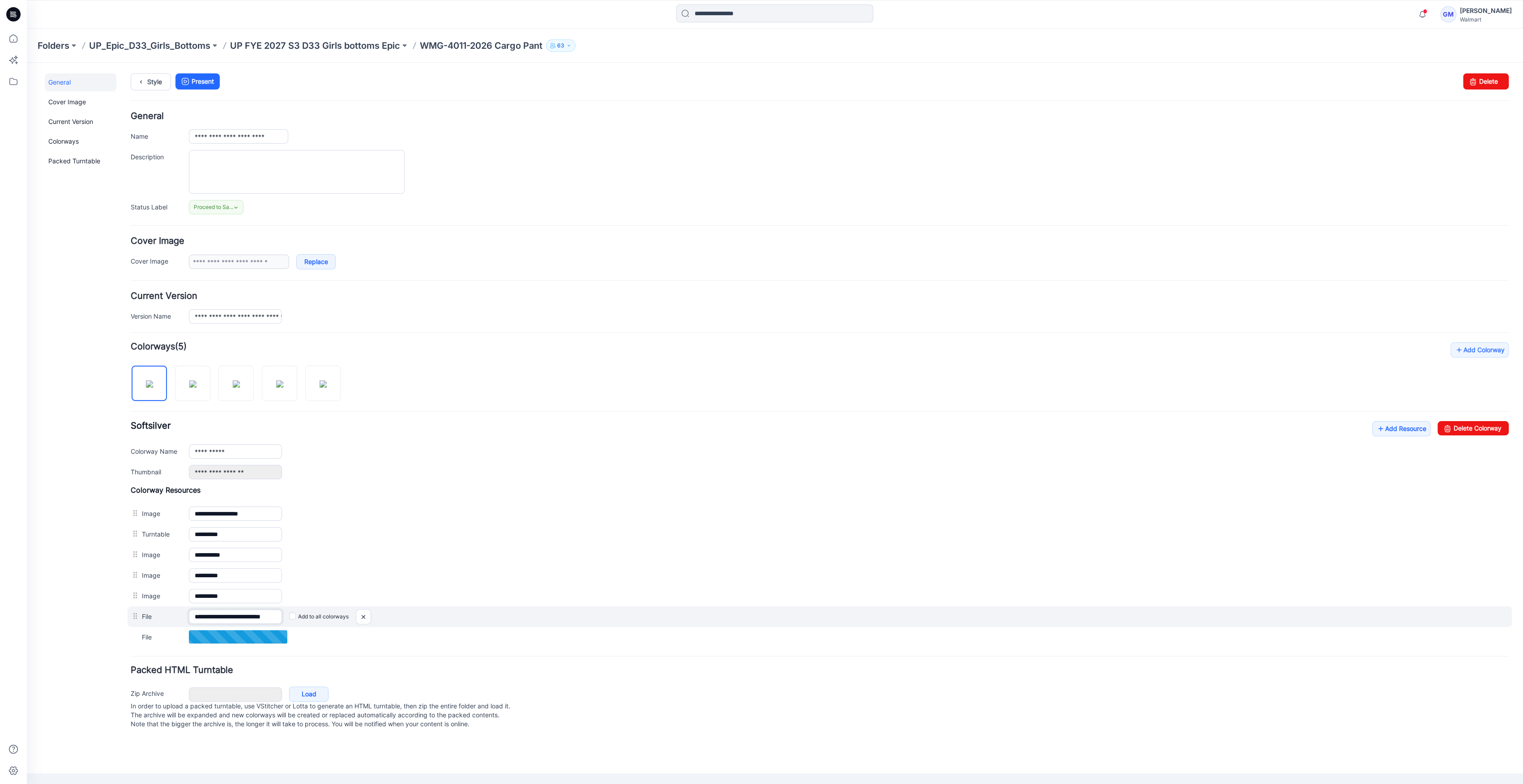
scroll to position [0, 16]
drag, startPoint x: 237, startPoint y: 617, endPoint x: 396, endPoint y: 614, distance: 159.0
click at [404, 614] on div "**********" at bounding box center [819, 617] width 1384 height 21
click at [253, 618] on input "**********" at bounding box center [235, 617] width 93 height 15
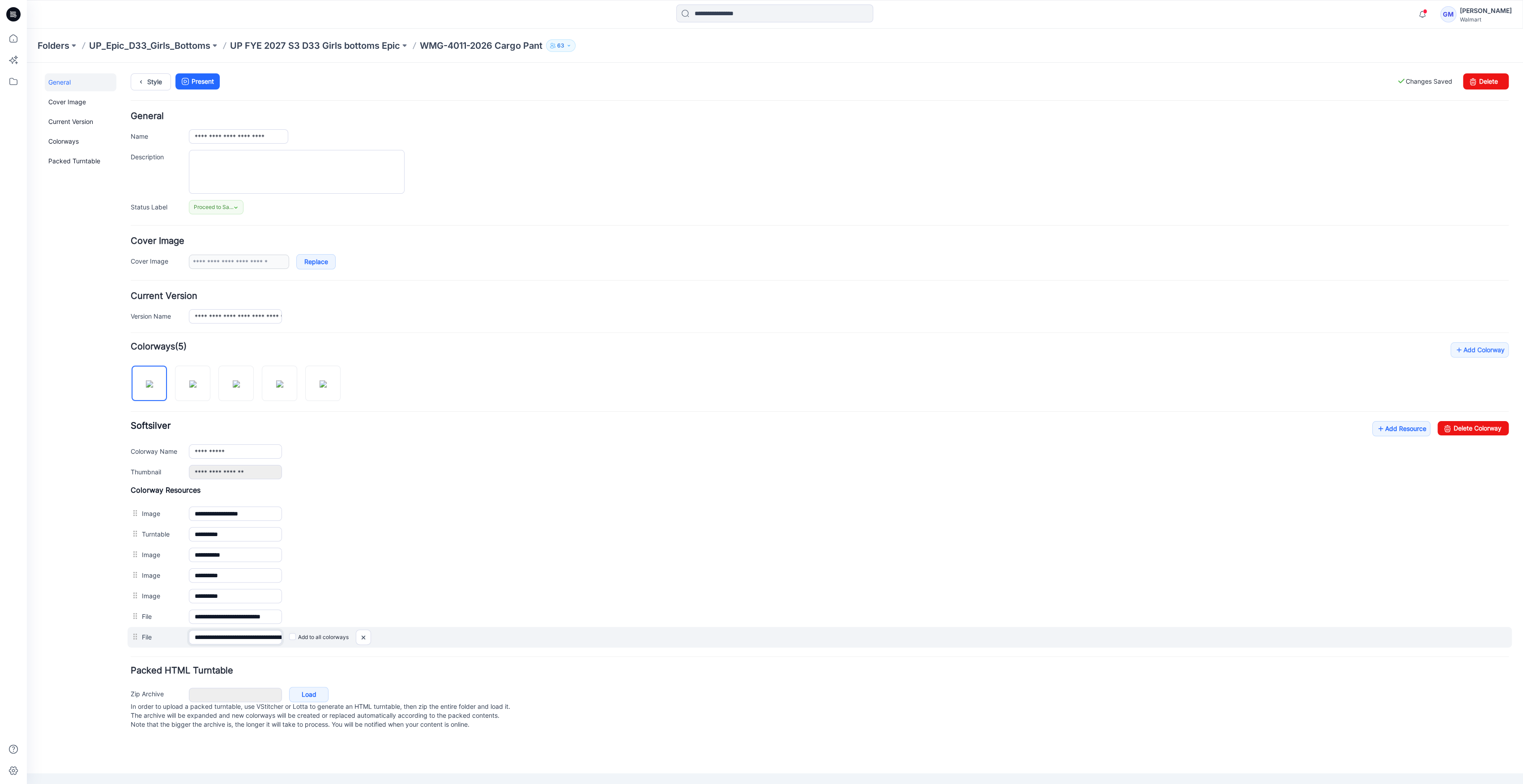
scroll to position [0, 101]
drag, startPoint x: 253, startPoint y: 638, endPoint x: 484, endPoint y: 642, distance: 231.0
click at [484, 642] on div "**********" at bounding box center [819, 637] width 1384 height 21
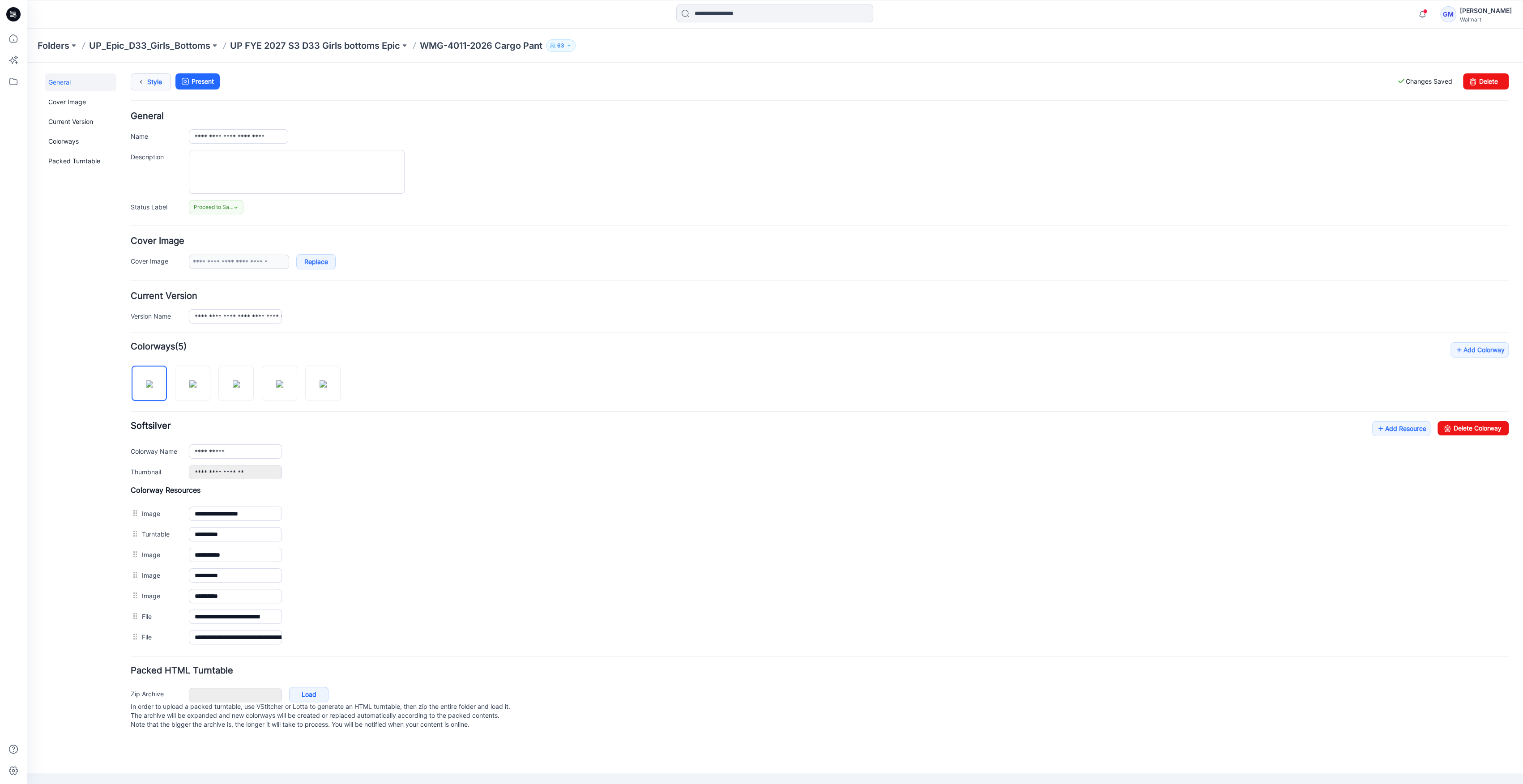
click at [146, 82] on icon at bounding box center [141, 82] width 13 height 16
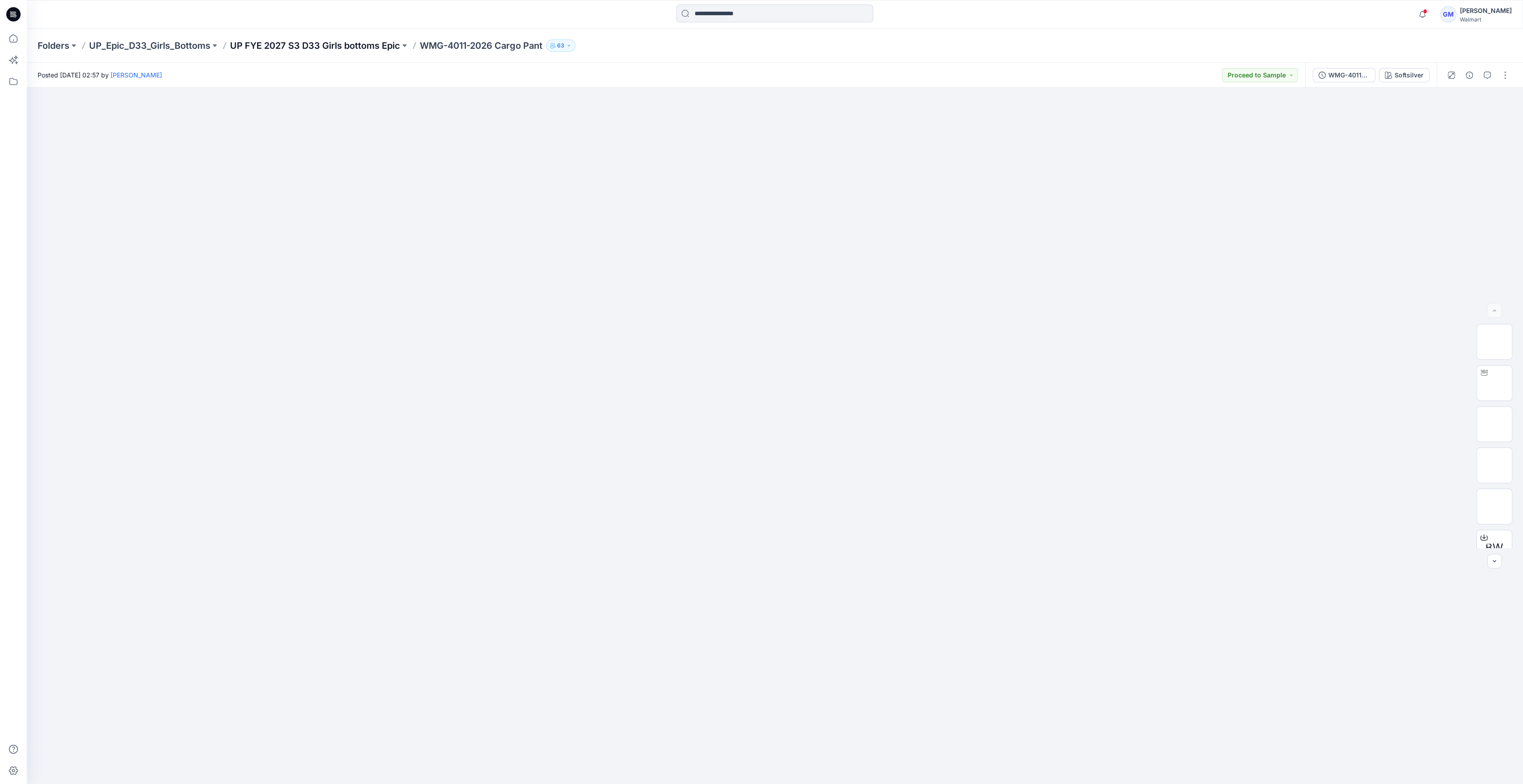
click at [368, 40] on p "UP FYE 2027 S3 D33 Girls bottoms Epic" at bounding box center [315, 46] width 170 height 13
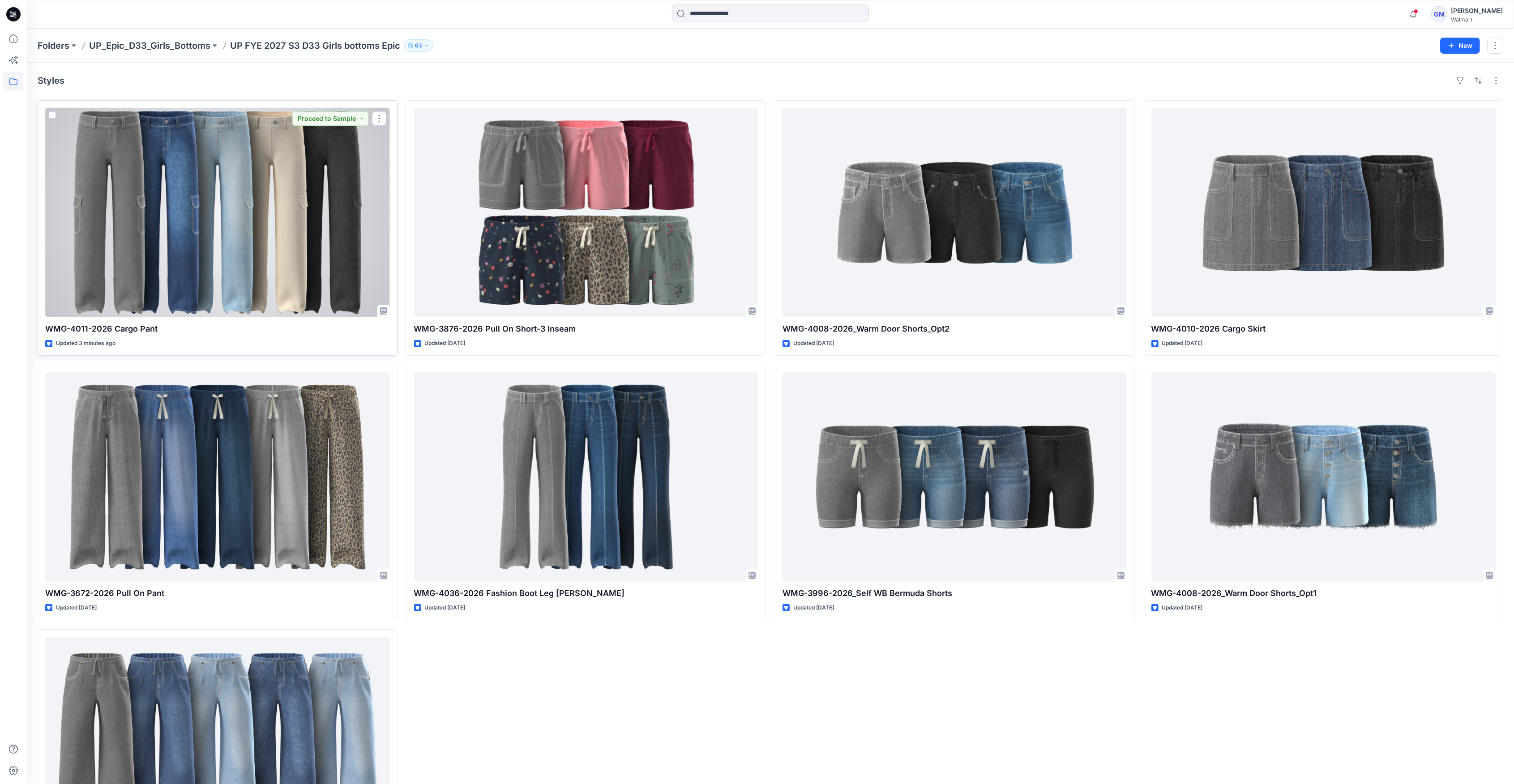
click at [305, 172] on div at bounding box center [217, 212] width 345 height 209
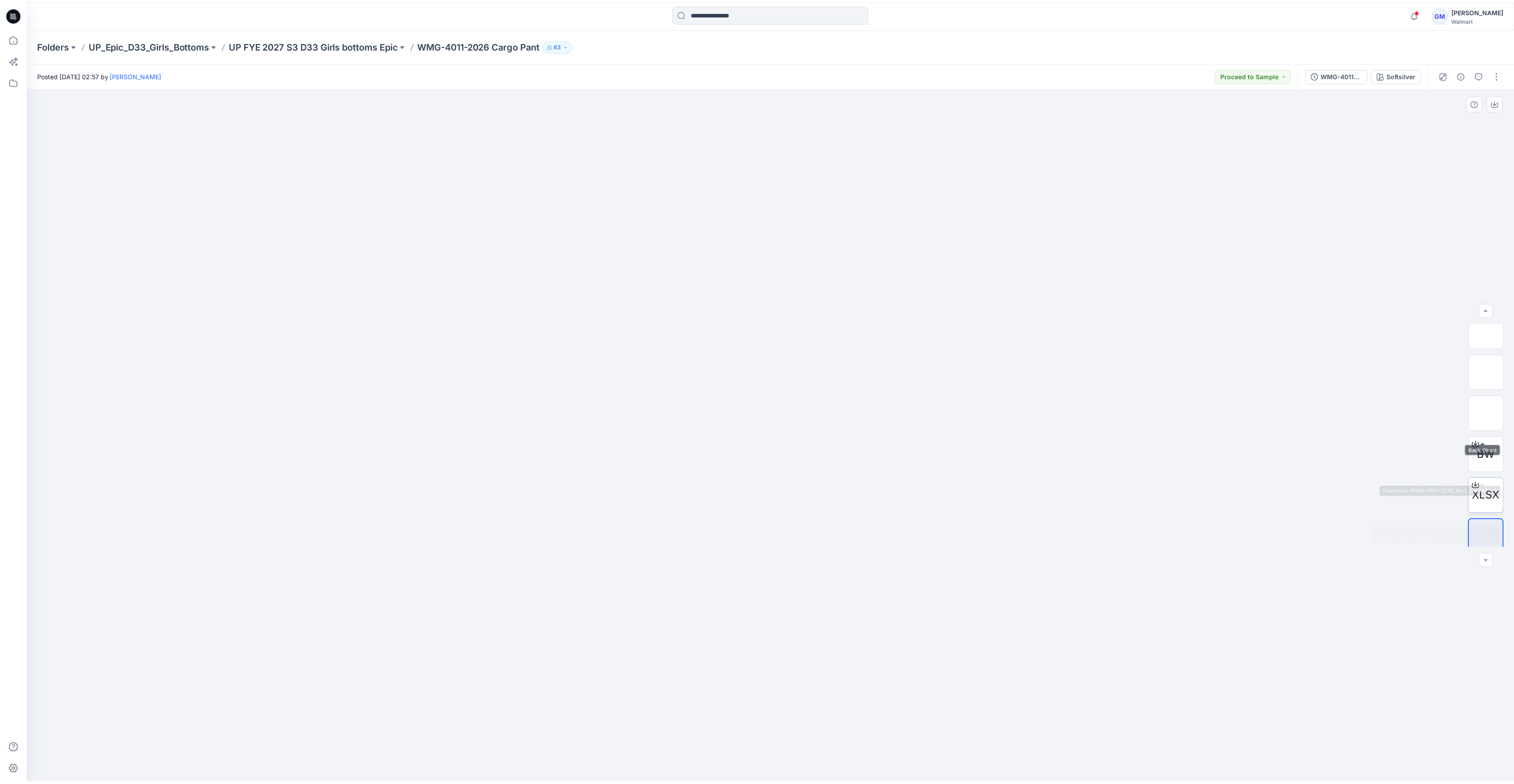
scroll to position [100, 0]
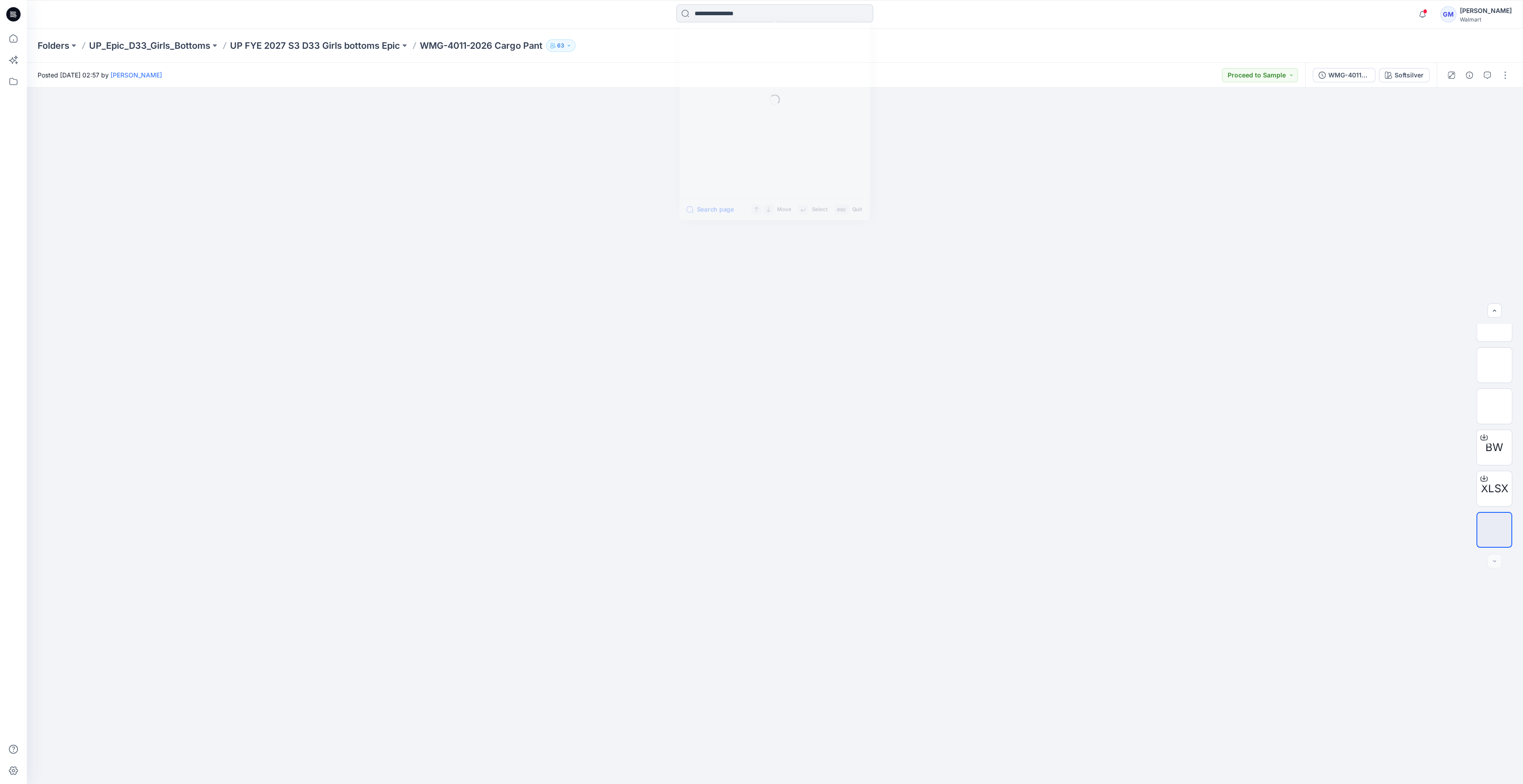
click at [773, 9] on input at bounding box center [774, 13] width 197 height 18
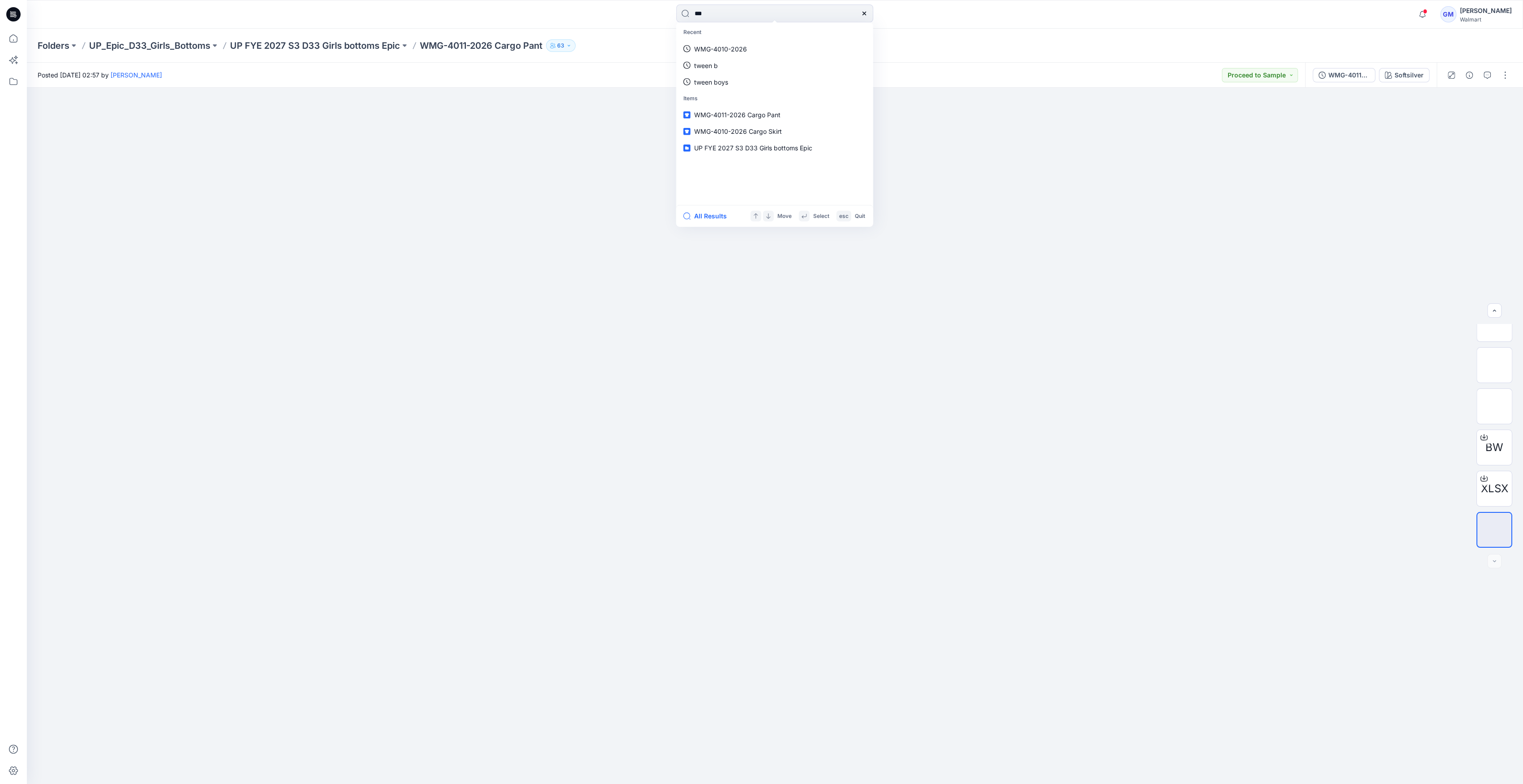
type input "****"
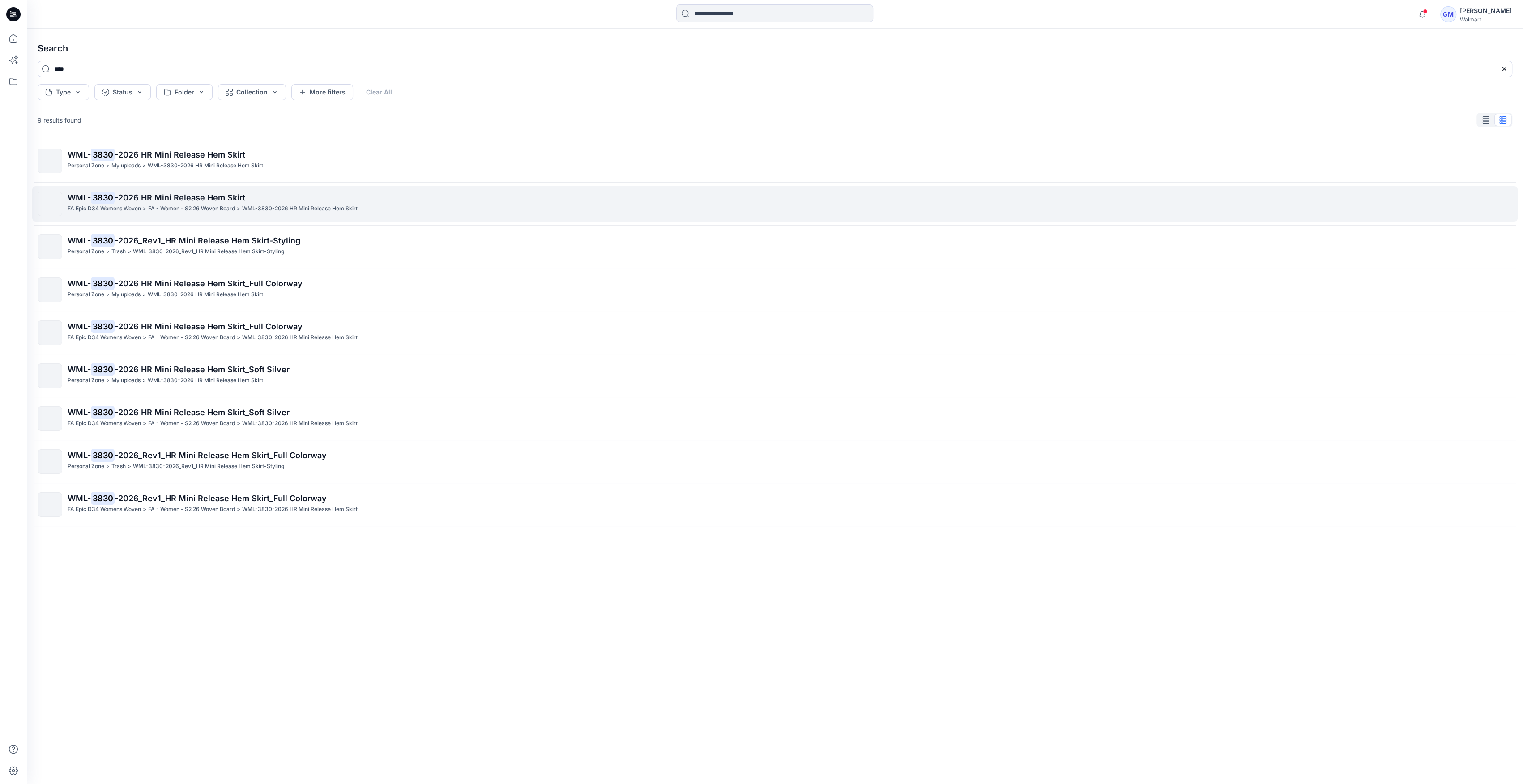
click at [133, 191] on link "WML- 3830 -2026 HR Mini Release Hem Skirt FA Epic D34 Womens Woven > FA - Women…" at bounding box center [775, 204] width 1485 height 35
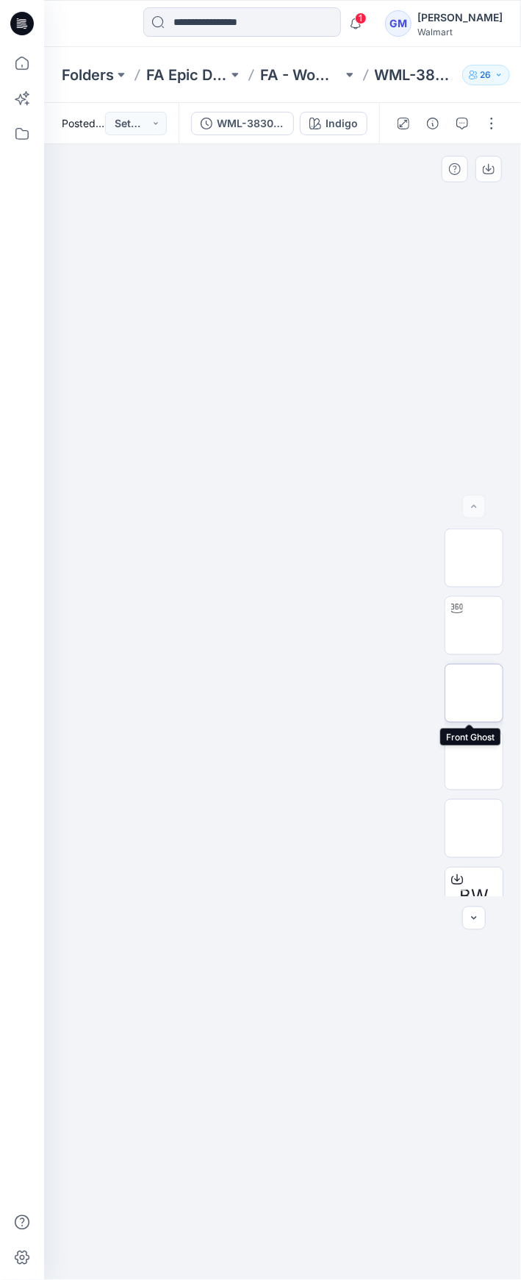
click at [474, 693] on img at bounding box center [474, 693] width 0 height 0
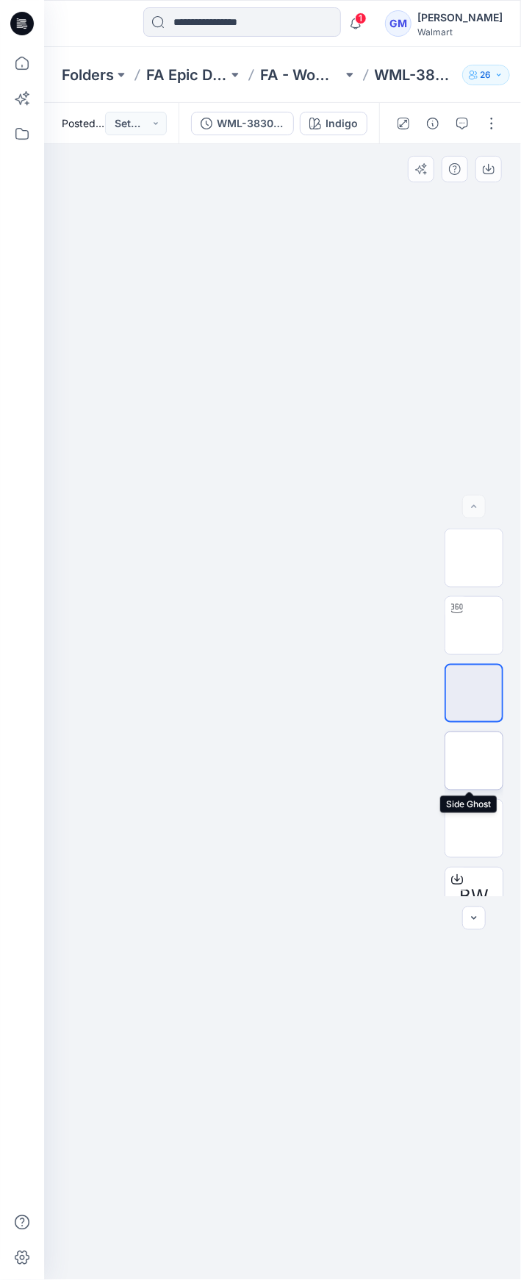
click at [474, 761] on img at bounding box center [474, 761] width 0 height 0
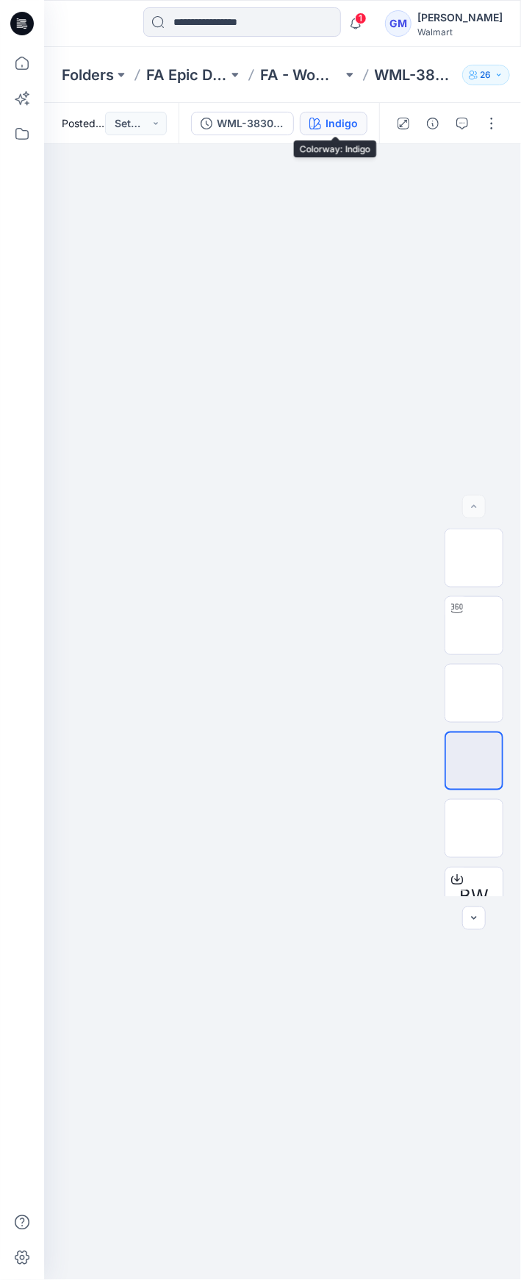
click at [349, 118] on div "Indigo" at bounding box center [342, 123] width 32 height 16
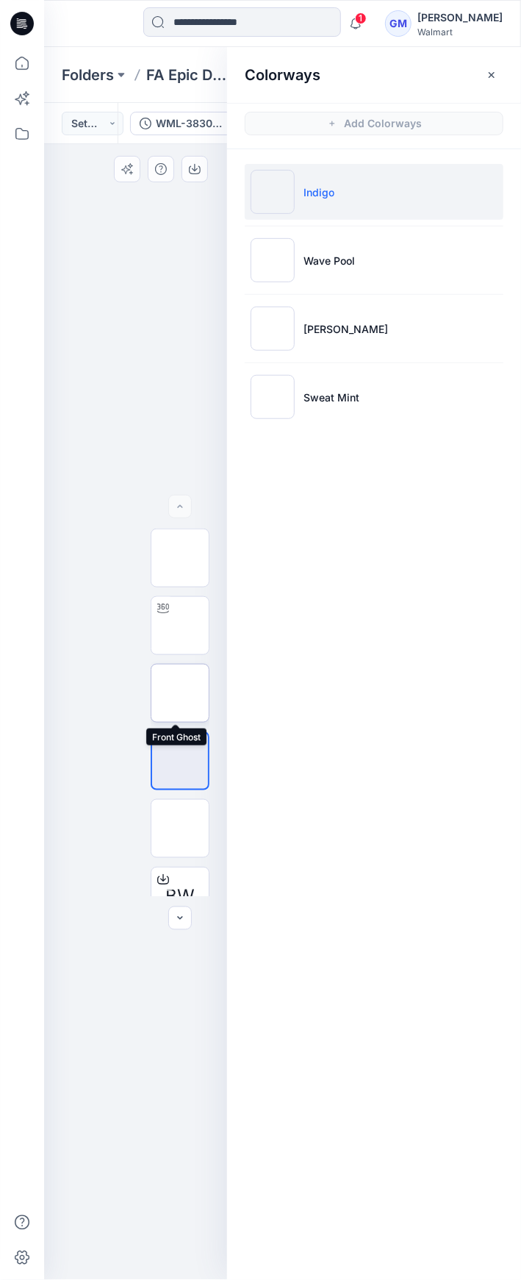
click at [180, 693] on img at bounding box center [180, 693] width 0 height 0
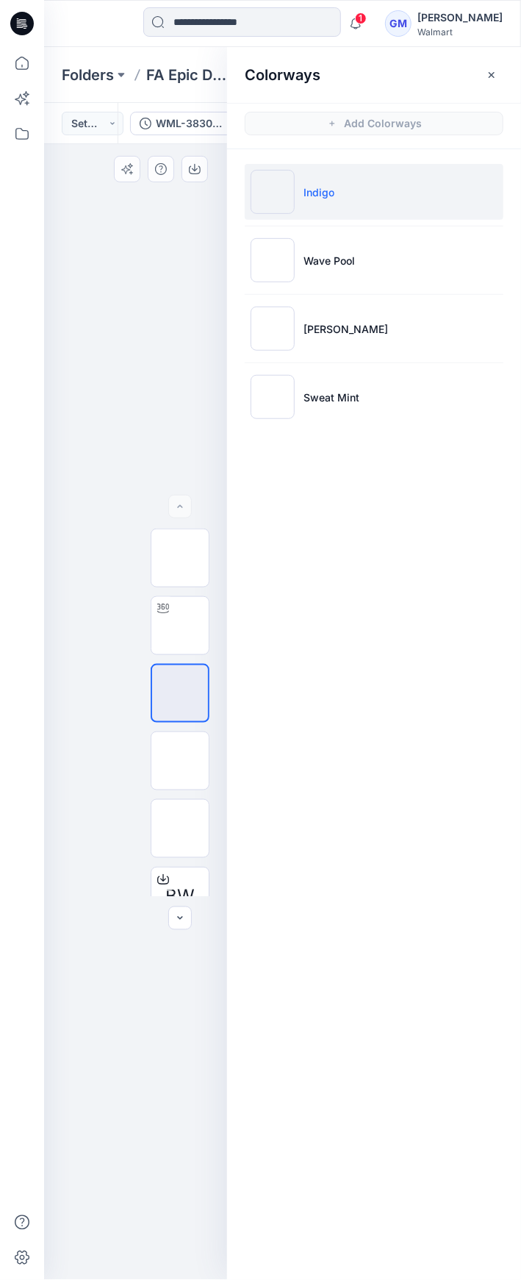
click at [180, 693] on img at bounding box center [180, 693] width 0 height 0
click at [493, 77] on icon "button" at bounding box center [492, 75] width 12 height 12
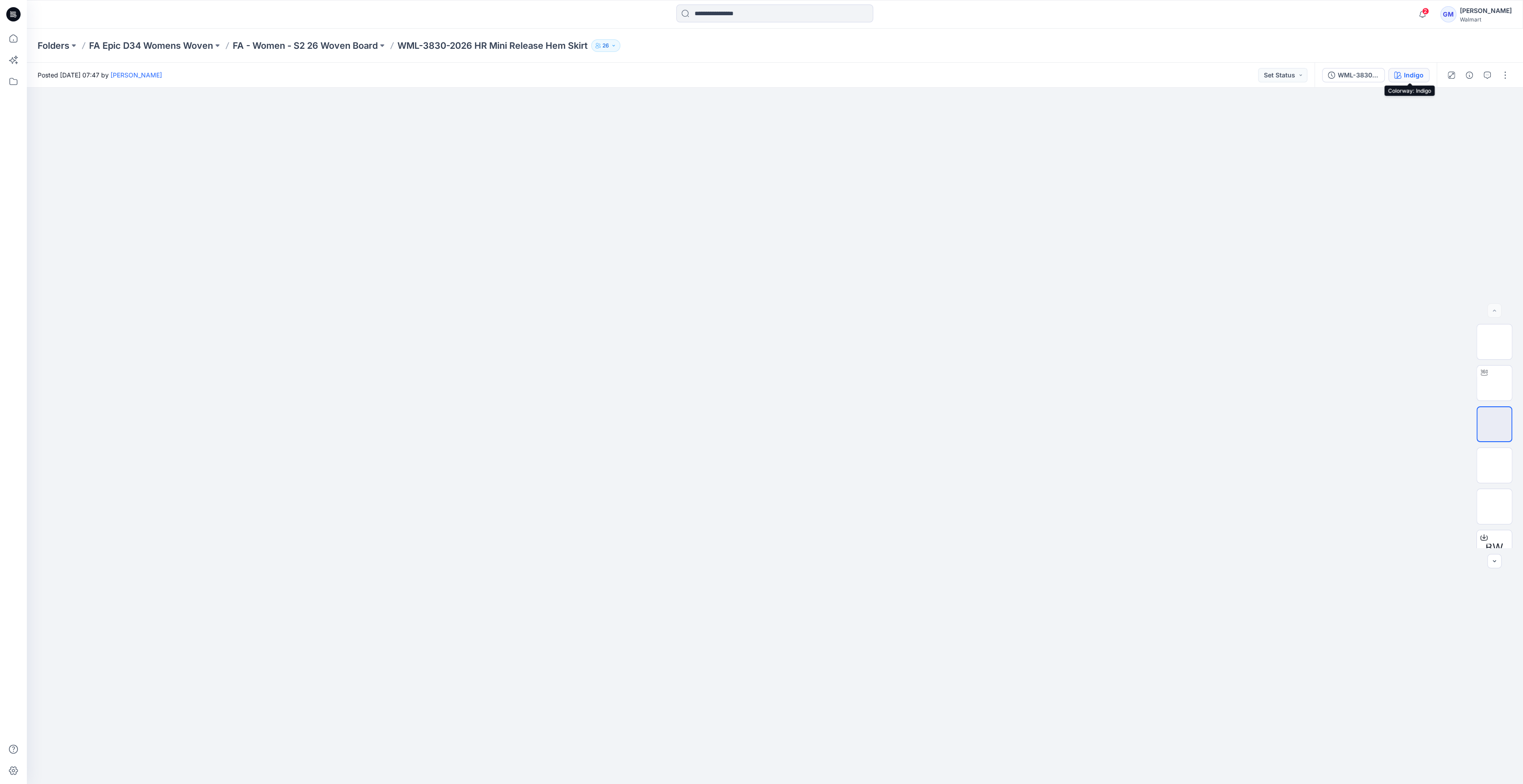
click at [1407, 77] on div "Indigo" at bounding box center [1414, 75] width 19 height 10
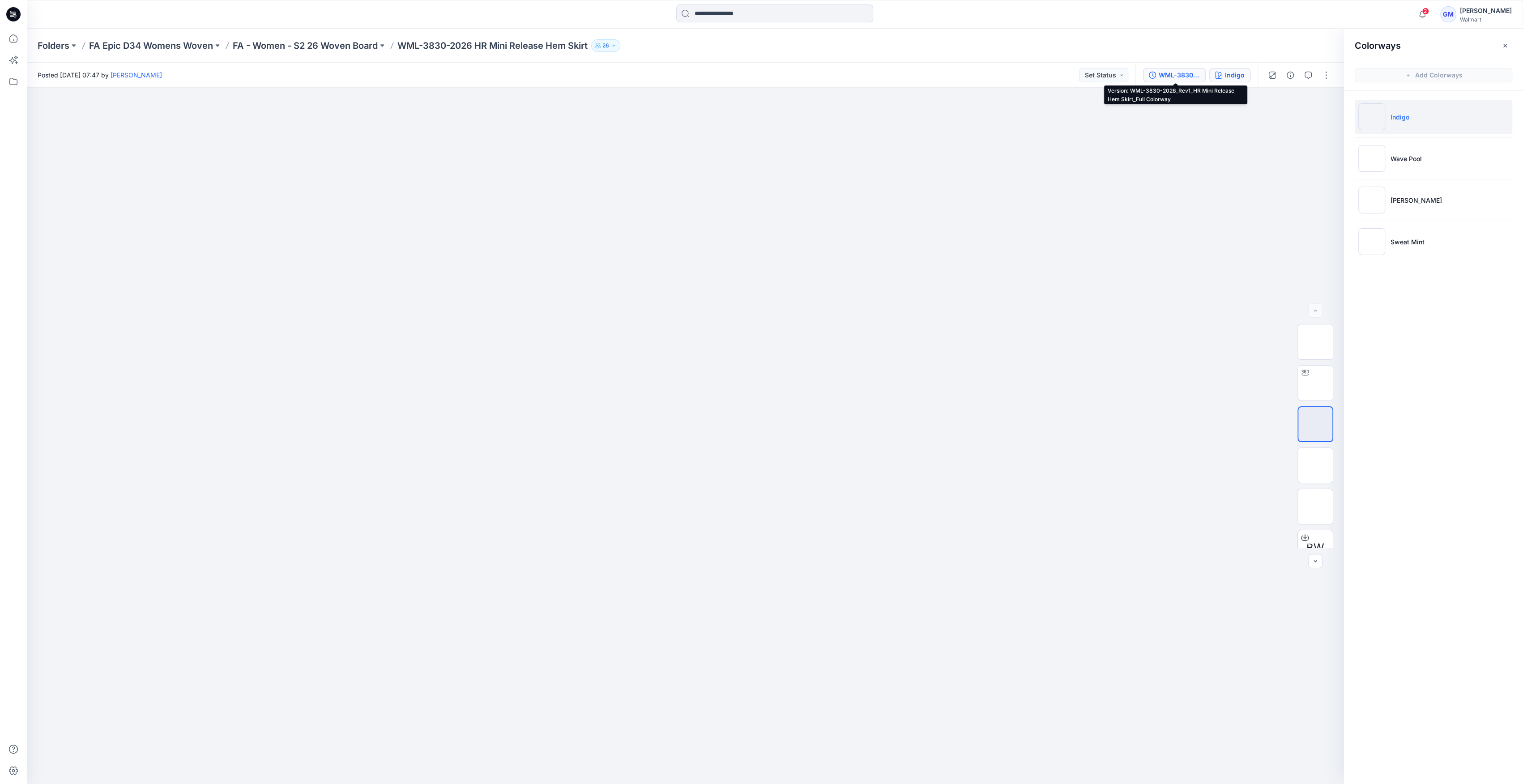
click at [1196, 70] on div "WML-3830-2026_Rev1_HR Mini Release Hem Skirt_Full Colorway" at bounding box center [1180, 75] width 41 height 10
click at [367, 43] on p "FA - Women - S2 26 Woven Board" at bounding box center [305, 46] width 145 height 13
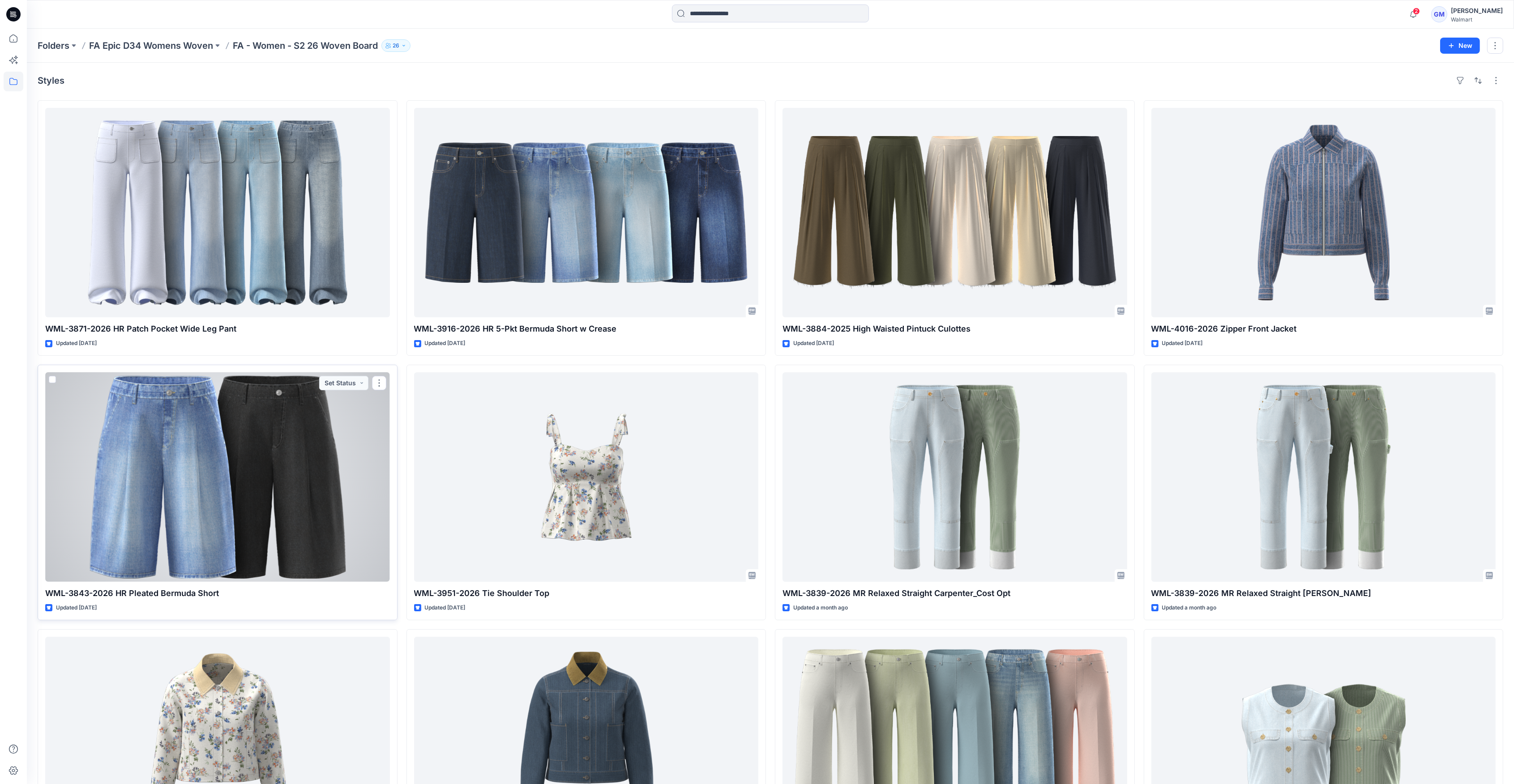
click at [242, 514] on div at bounding box center [217, 477] width 345 height 209
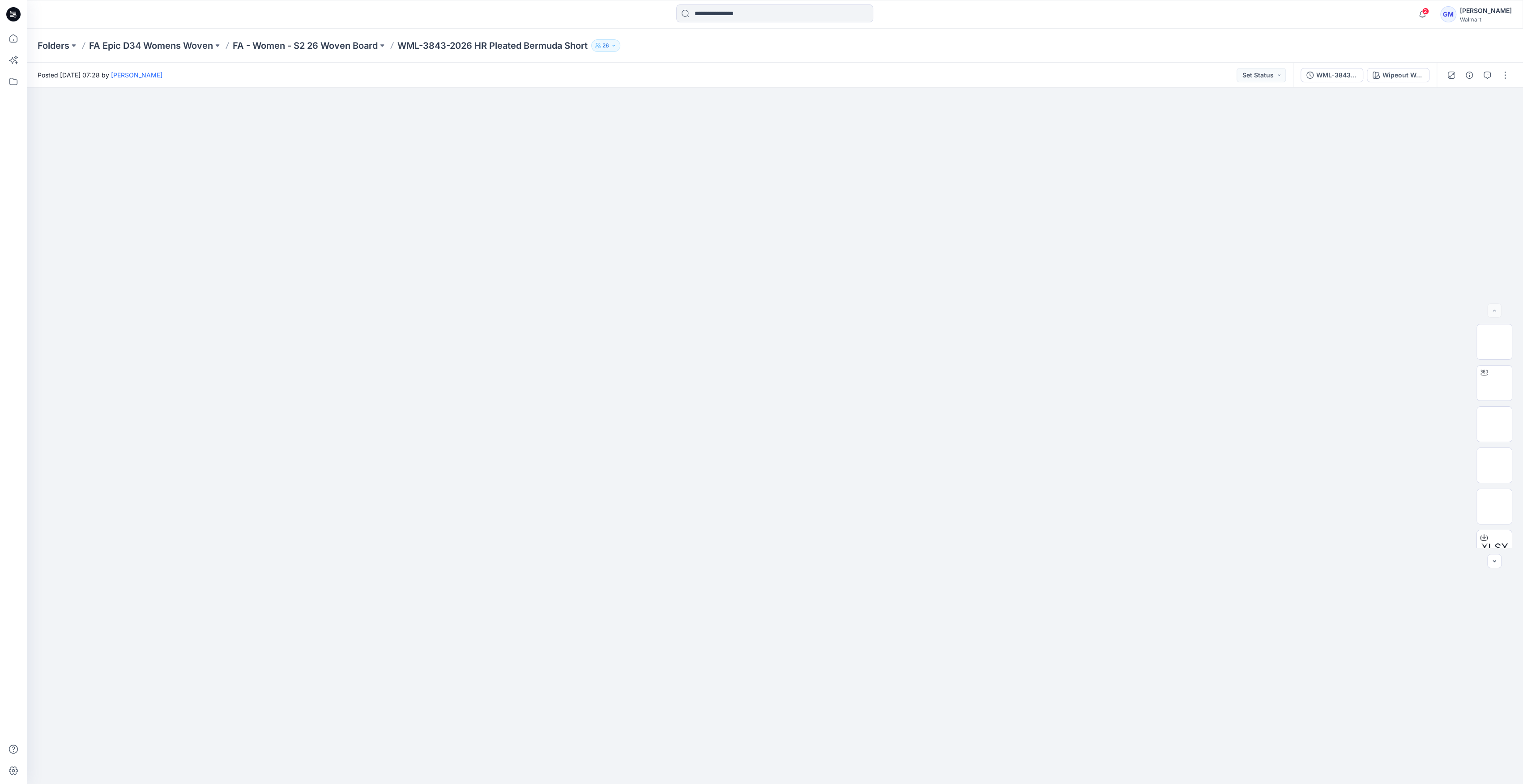
click at [1379, 66] on div "WML-3843-2026_Rev1_HR Pleated Bermuda Short_Full Colorway Wipeout Wash" at bounding box center [1365, 75] width 144 height 25
click at [1328, 80] on button "WML-3843-2026_Rev1_HR Pleated Bermuda Short_Full Colorway" at bounding box center [1332, 75] width 63 height 15
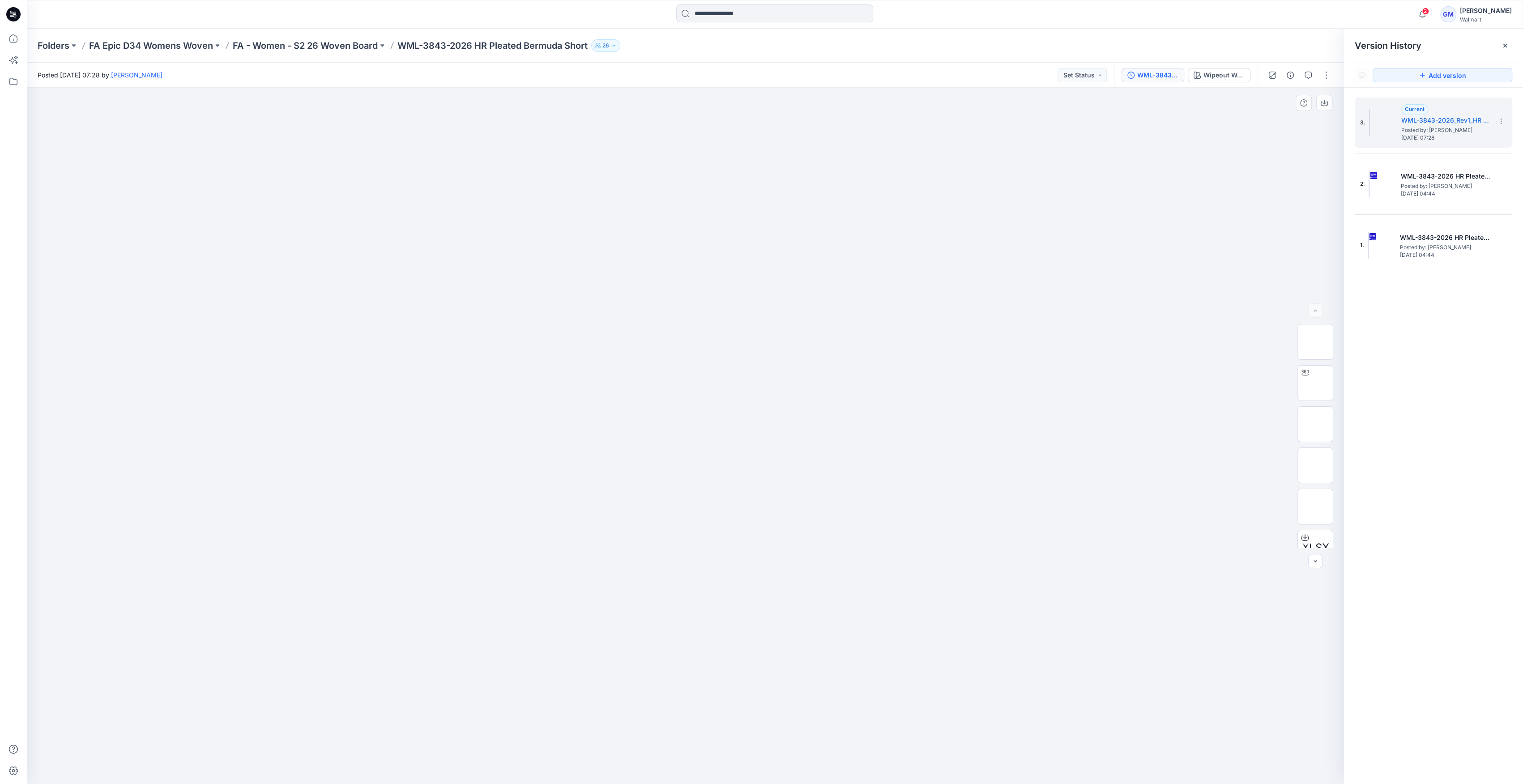
click at [1229, 244] on div at bounding box center [685, 436] width 1317 height 696
click at [1225, 70] on div "Wipeout Wash" at bounding box center [1224, 75] width 41 height 10
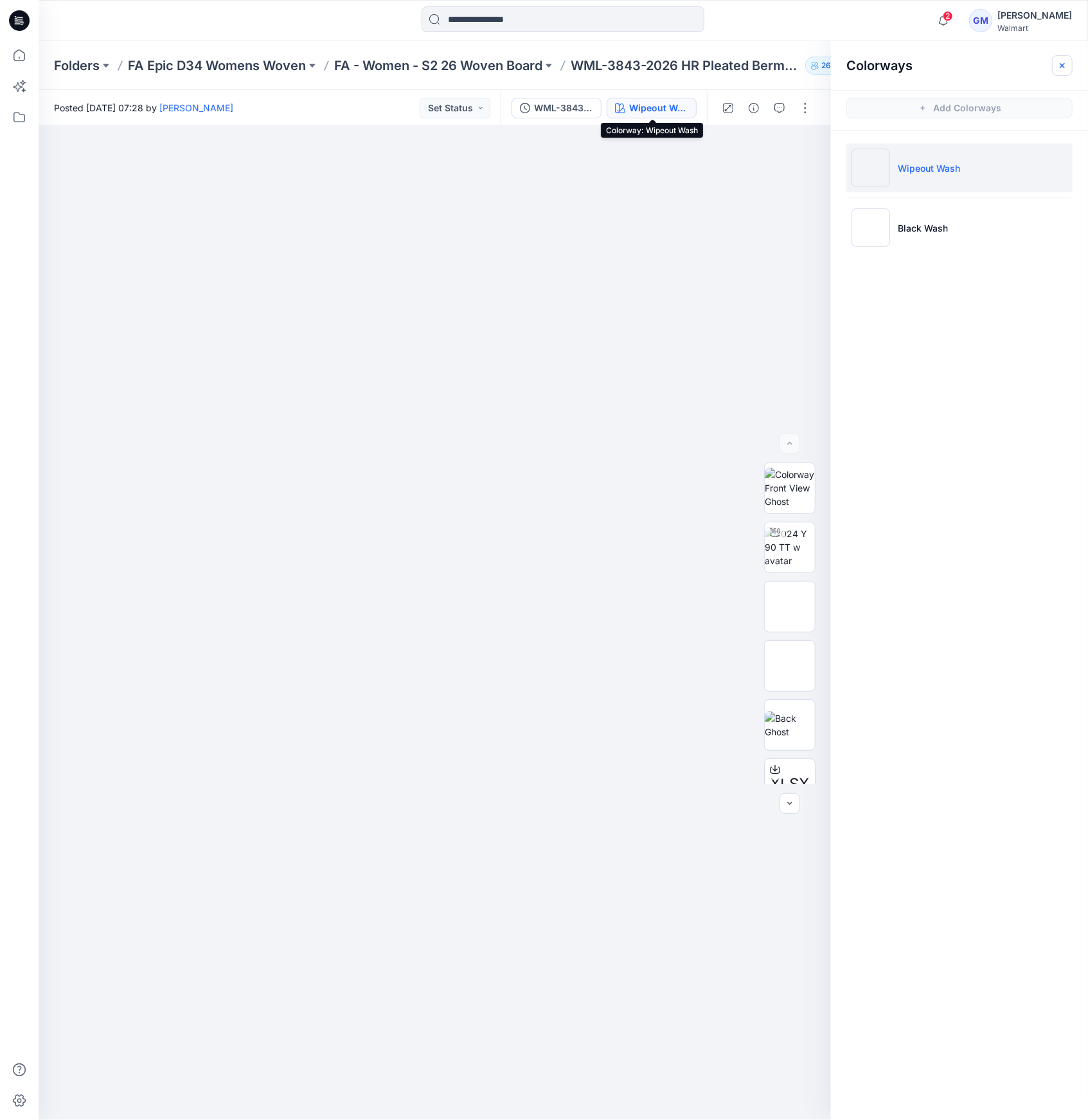
click at [1057, 55] on button "button" at bounding box center [1063, 66] width 21 height 21
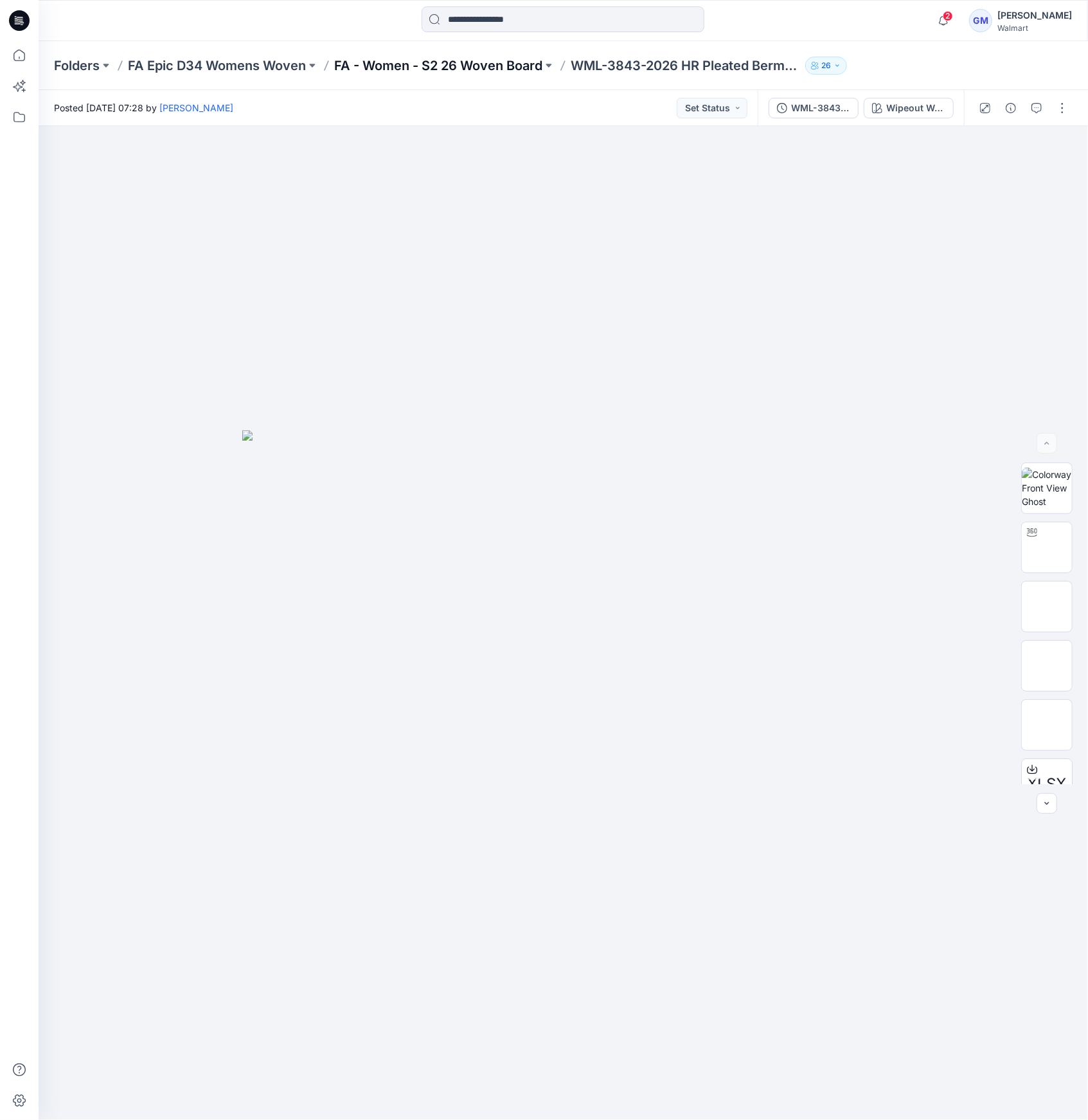
click at [426, 57] on p "FA - Women - S2 26 Woven Board" at bounding box center [438, 66] width 208 height 18
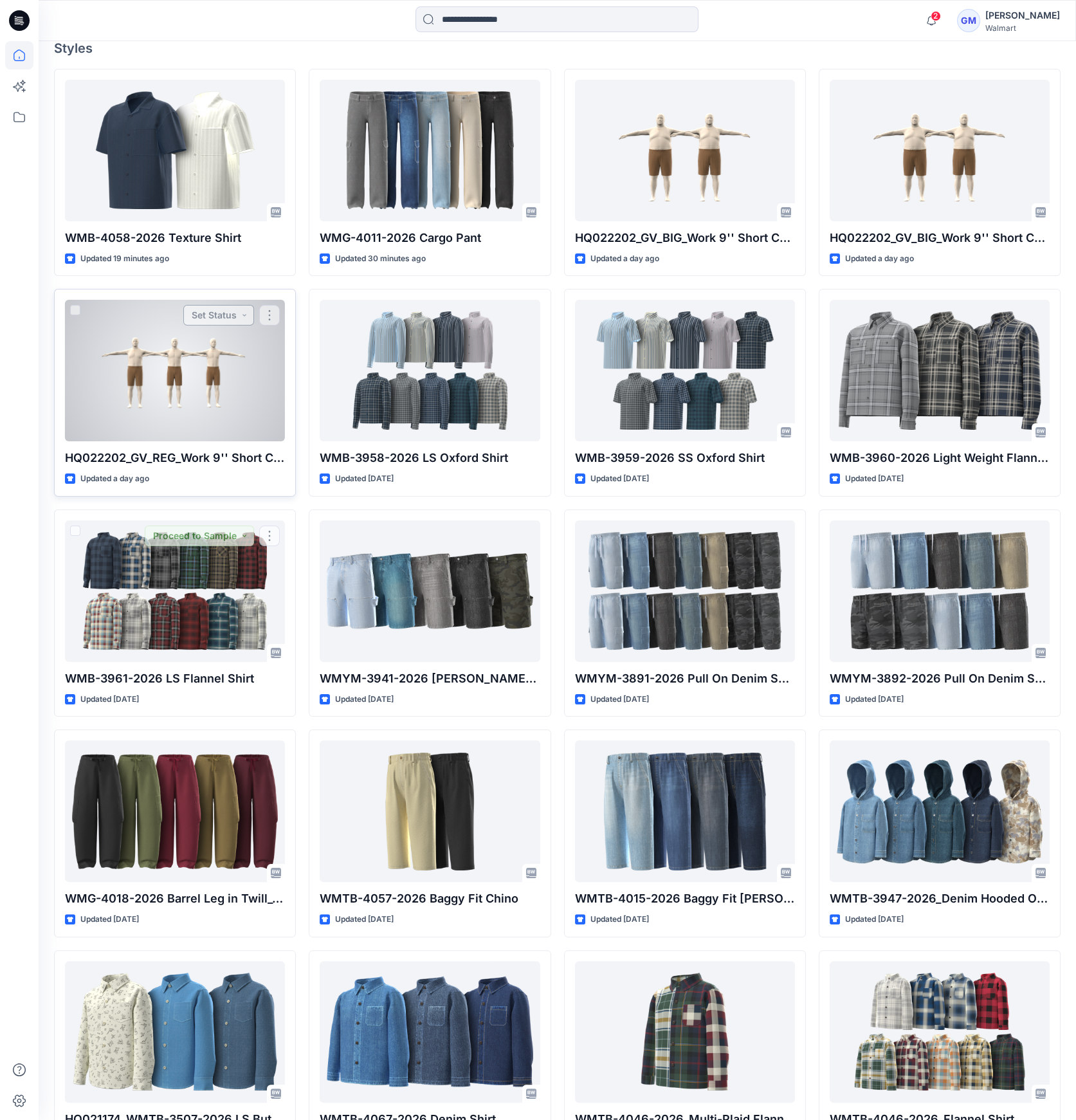
scroll to position [171, 0]
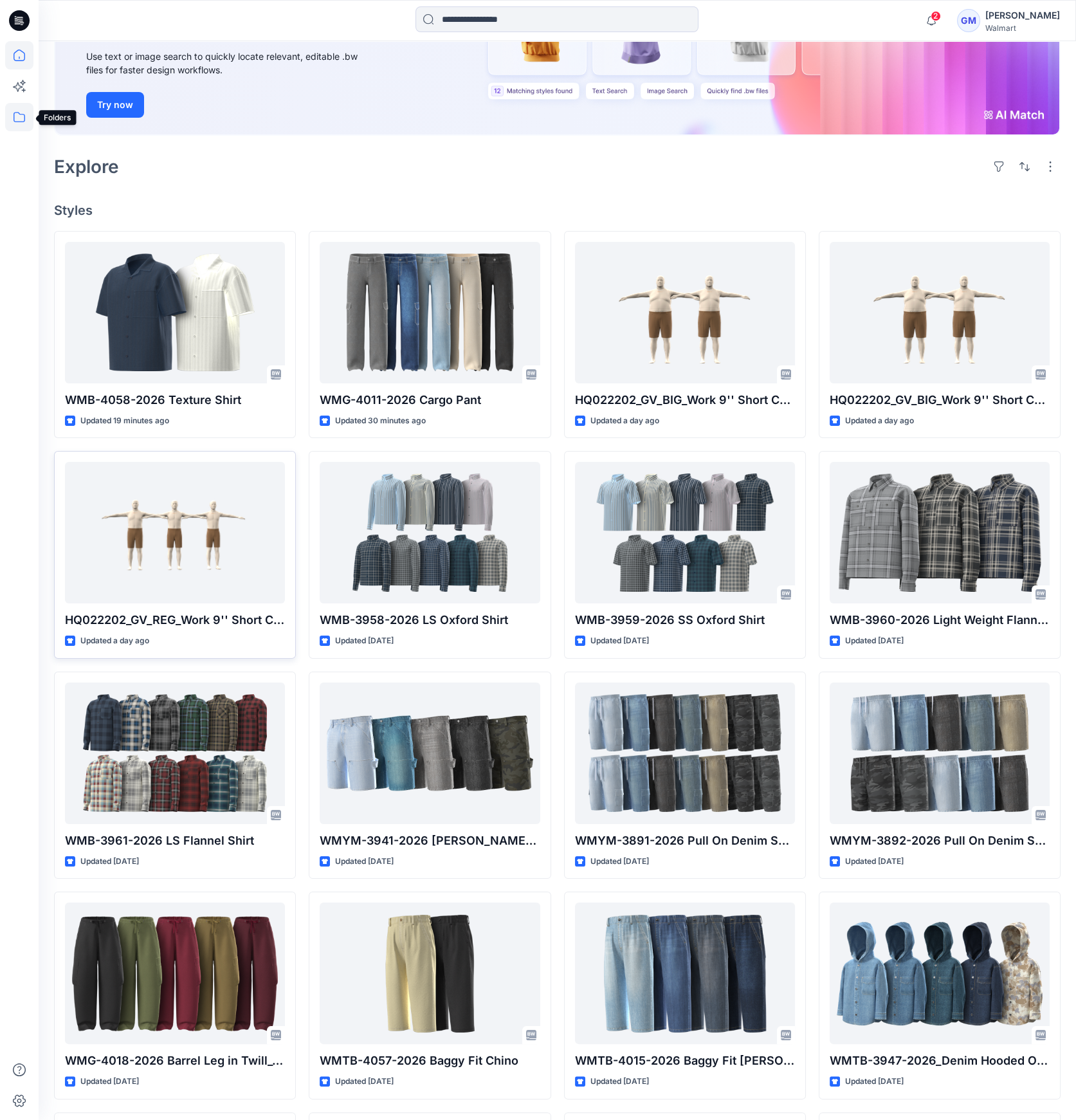
click at [13, 113] on icon at bounding box center [19, 117] width 28 height 28
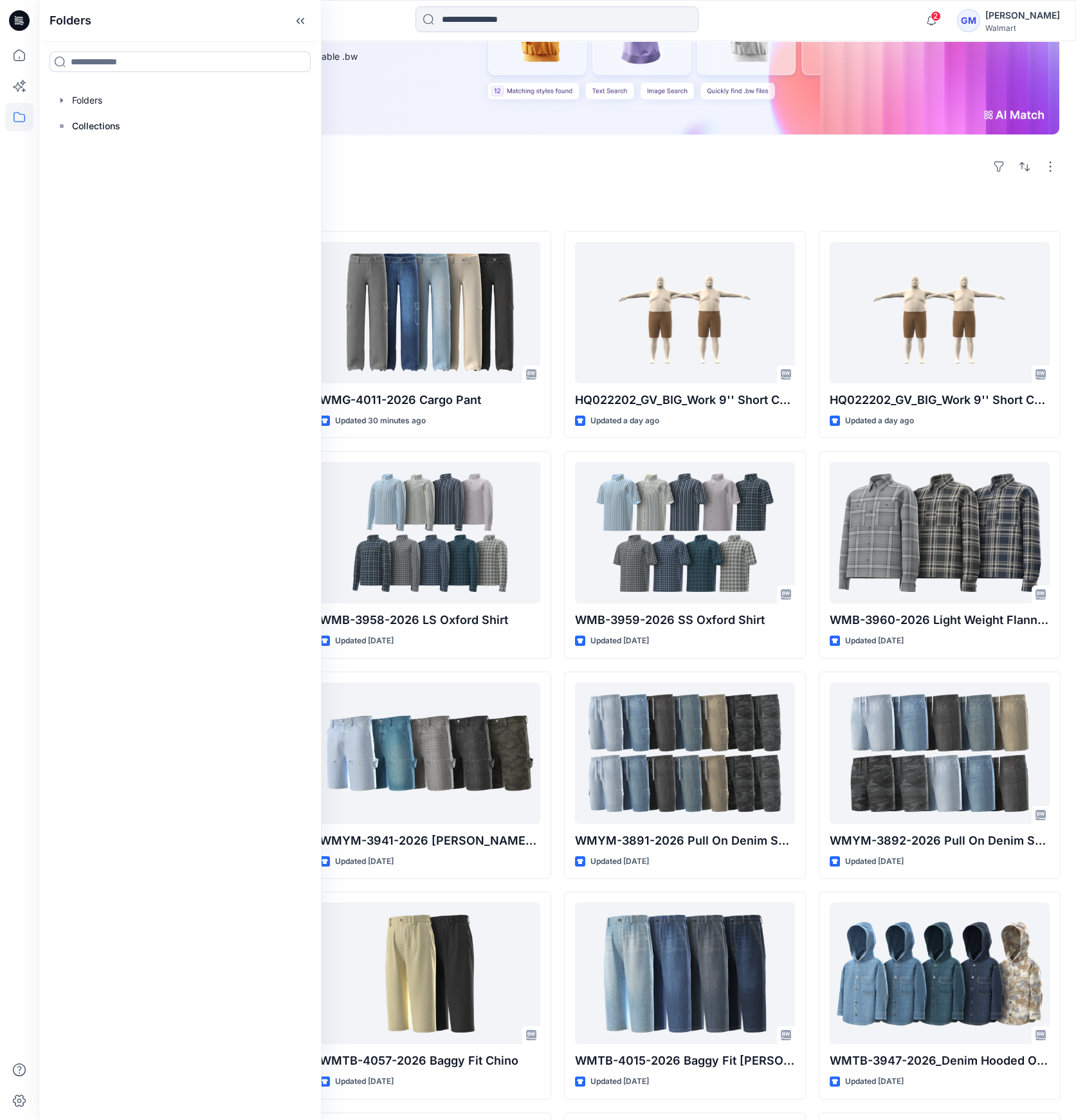
click at [95, 86] on div "Folders Folders Collections" at bounding box center [179, 560] width 283 height 1120
click at [72, 92] on div at bounding box center [180, 100] width 262 height 25
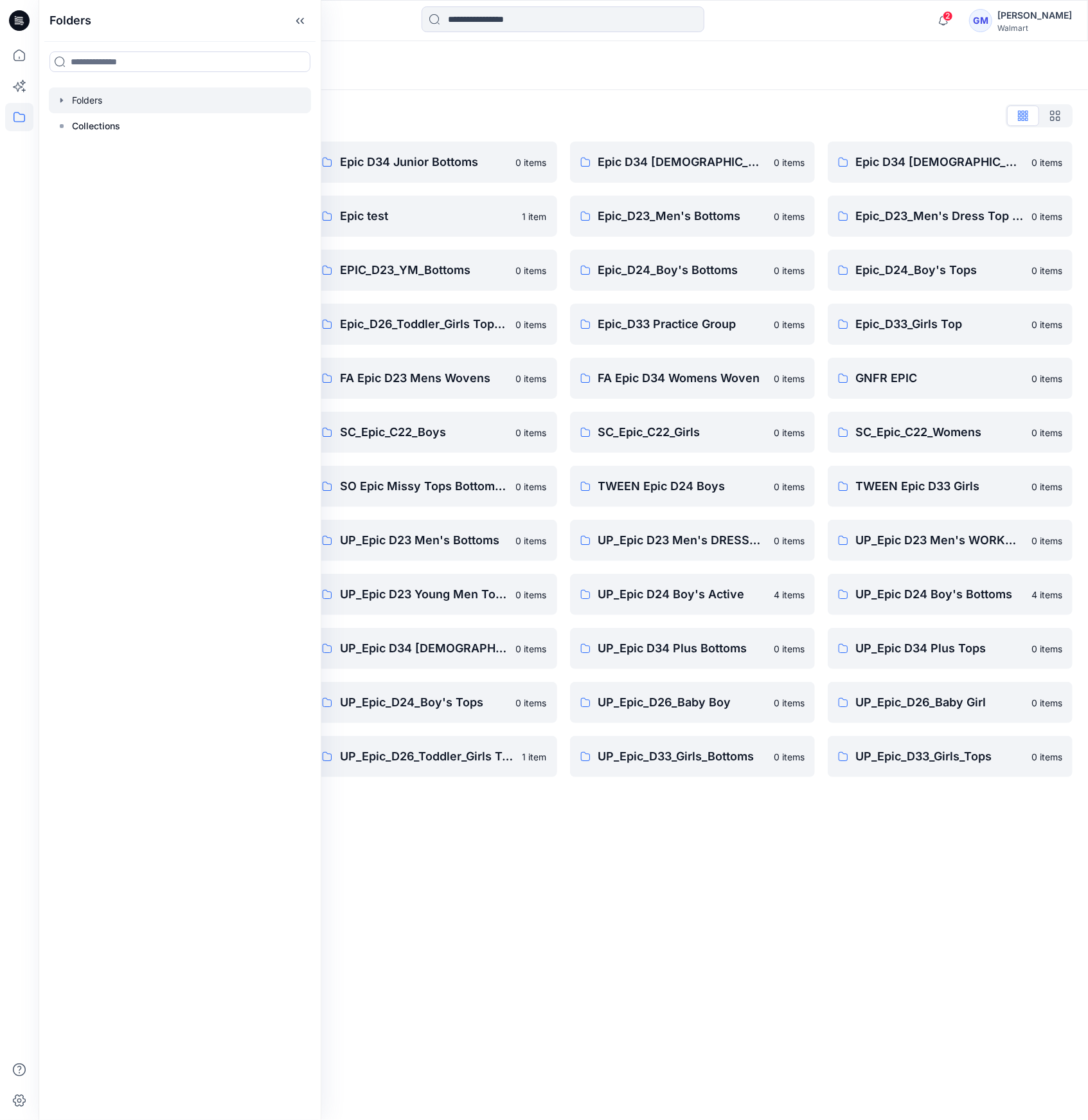
click at [702, 864] on div "Folders Folders List Epic D23 Young Men Tops 0 items Epic NYC practice board 0 …" at bounding box center [563, 580] width 1050 height 1078
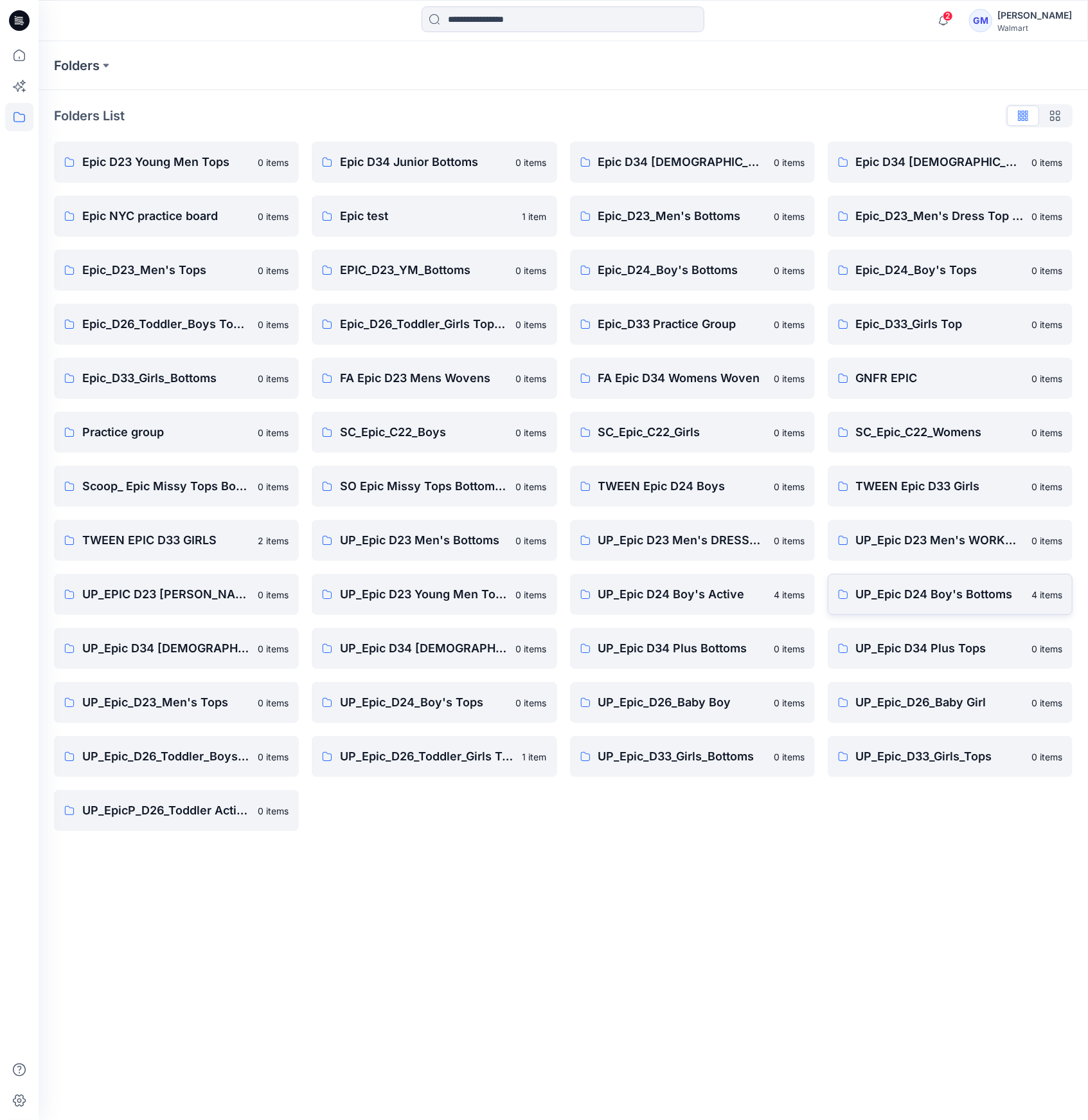
click at [927, 603] on p "UP_Epic D24 Boy's Bottoms" at bounding box center [940, 594] width 168 height 18
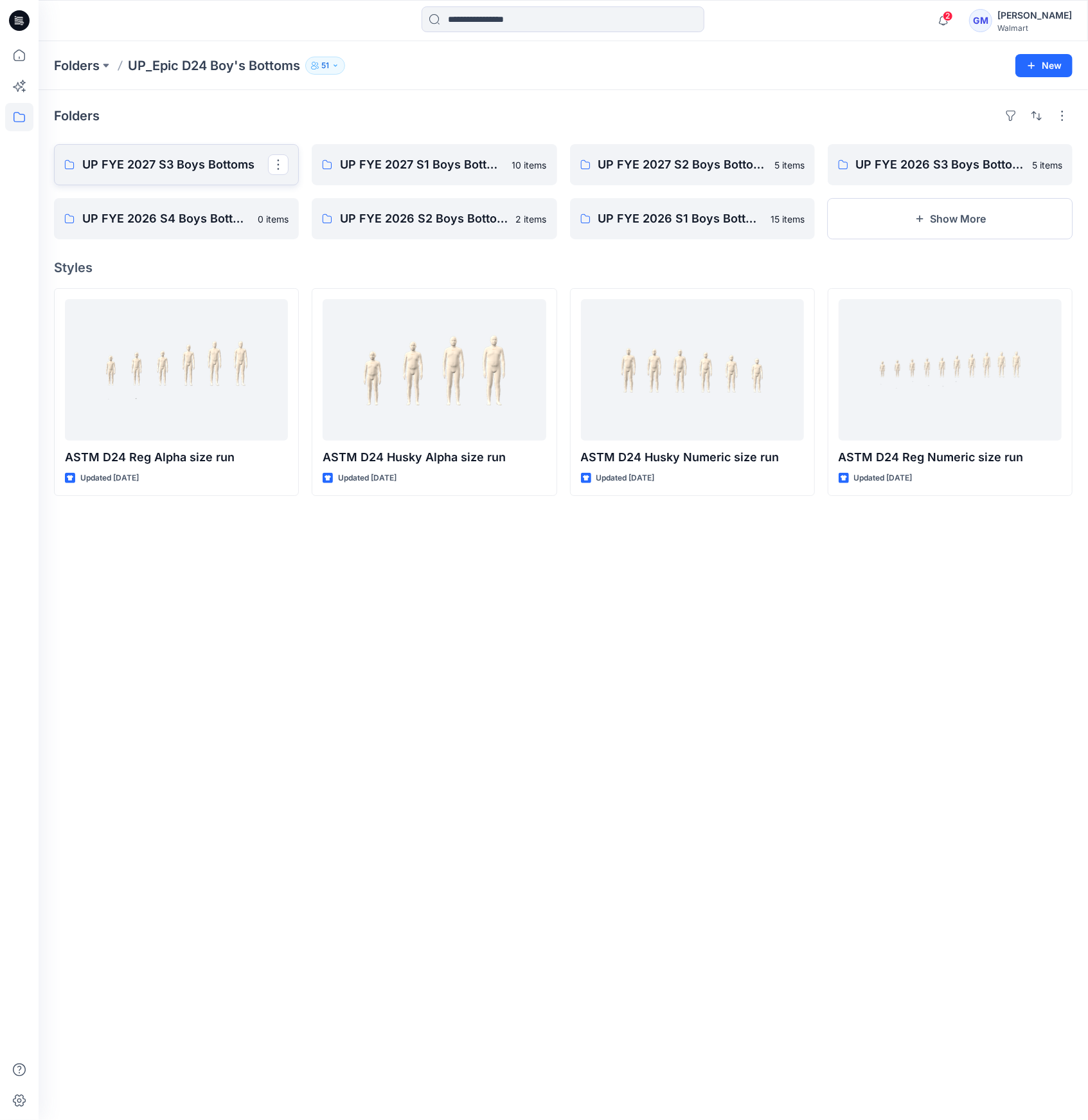
click at [185, 167] on p "UP FYE 2027 S3 Boys Bottoms" at bounding box center [175, 164] width 185 height 18
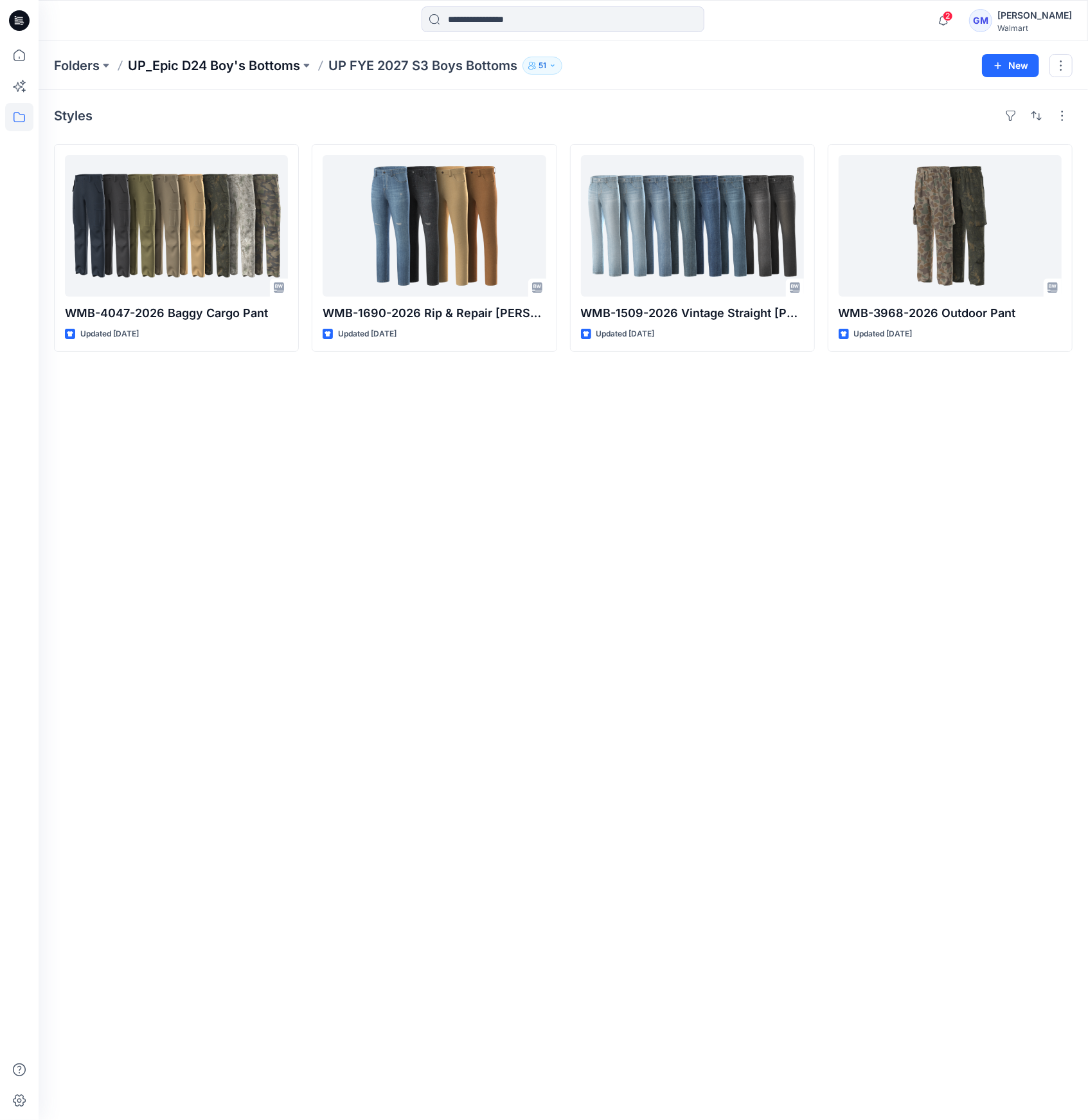
click at [295, 64] on p "UP_Epic D24 Boy's Bottoms" at bounding box center [213, 66] width 172 height 18
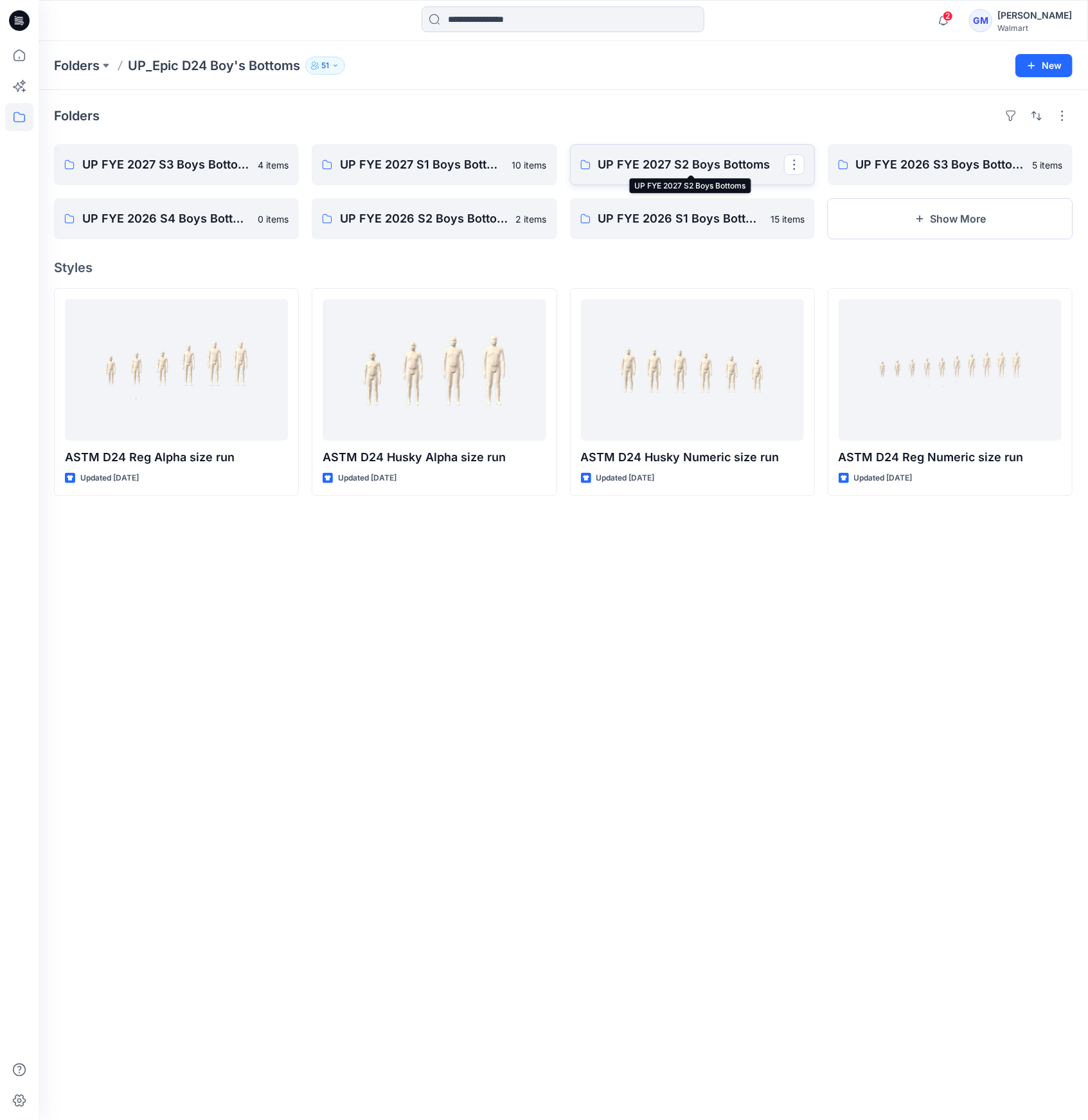
click at [689, 167] on p "UP FYE 2027 S2 Boys Bottoms" at bounding box center [691, 164] width 185 height 18
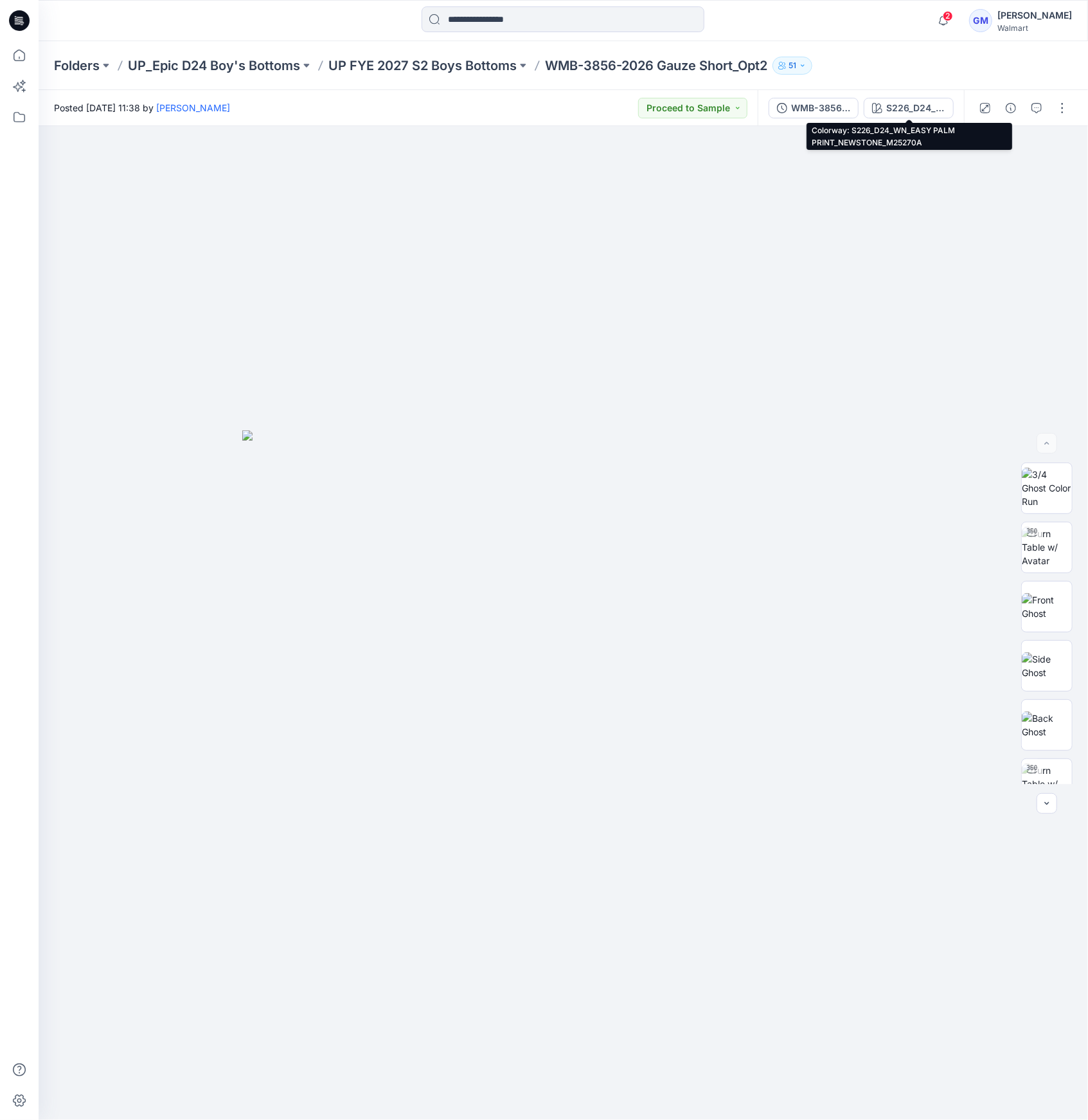
click at [883, 110] on button "S226_D24_WN_EASY PALM PRINT_NEWSTONE_M25270A" at bounding box center [909, 108] width 90 height 21
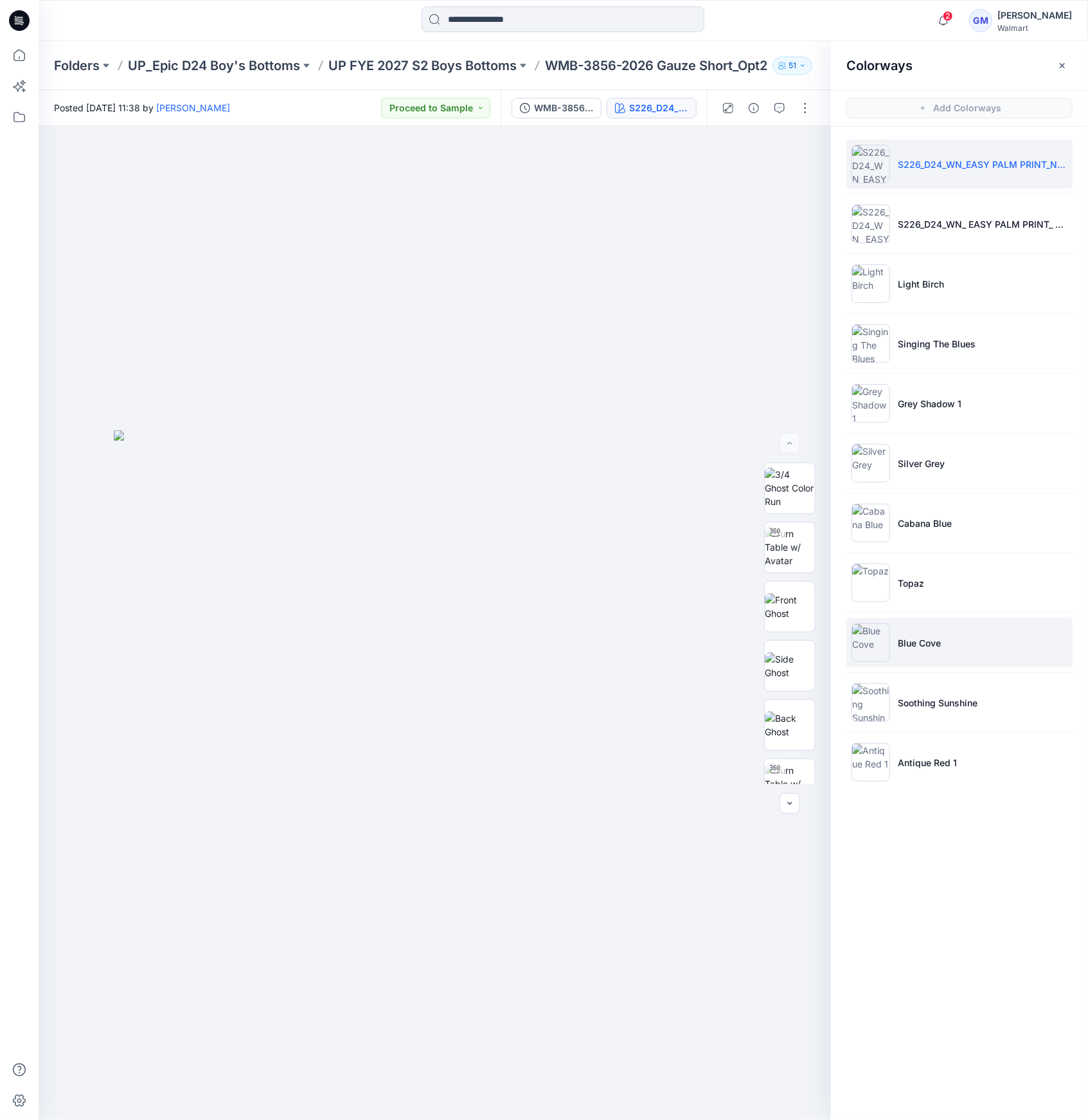
click at [889, 637] on img at bounding box center [871, 642] width 38 height 38
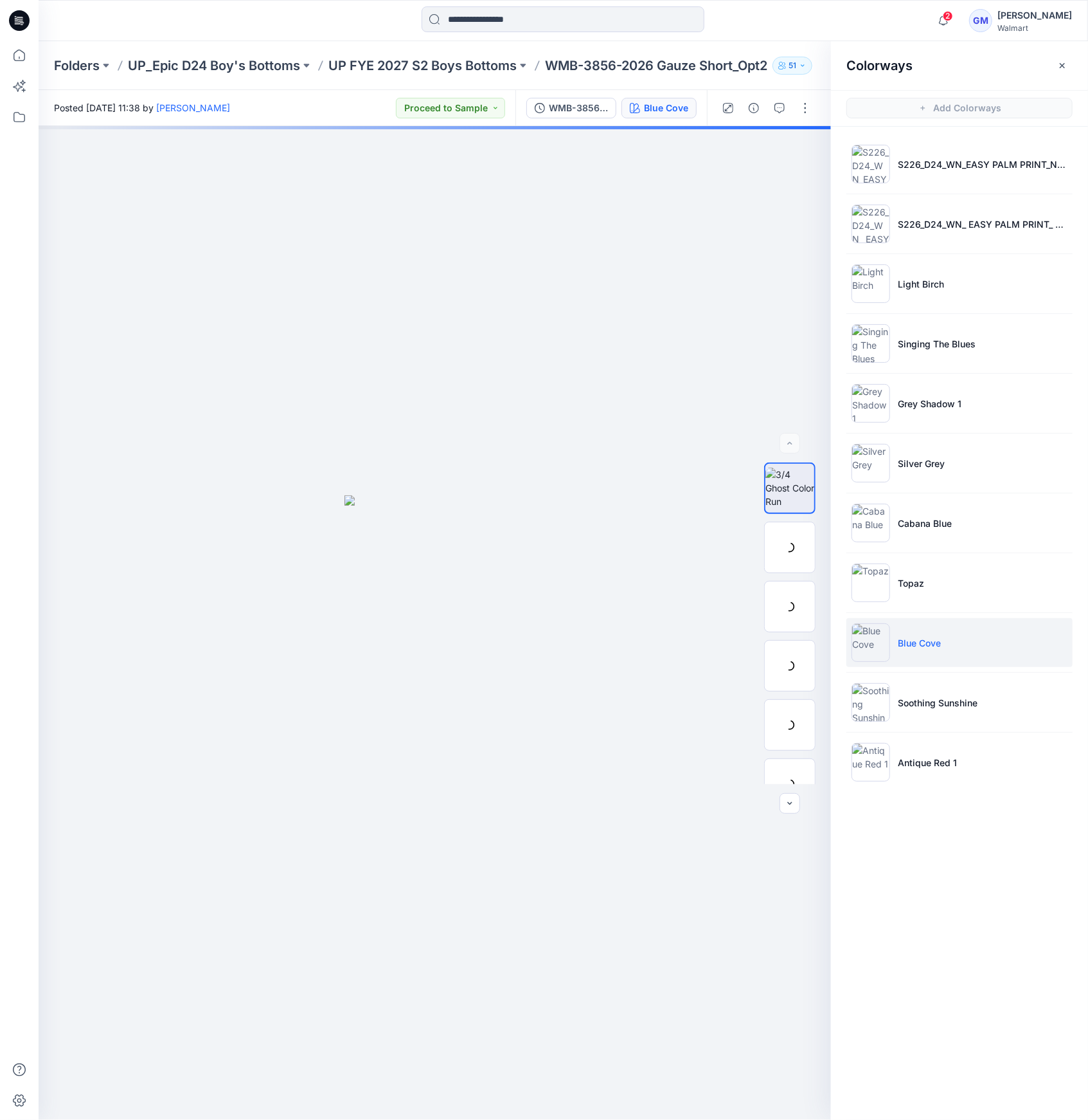
click at [878, 640] on img at bounding box center [871, 642] width 38 height 38
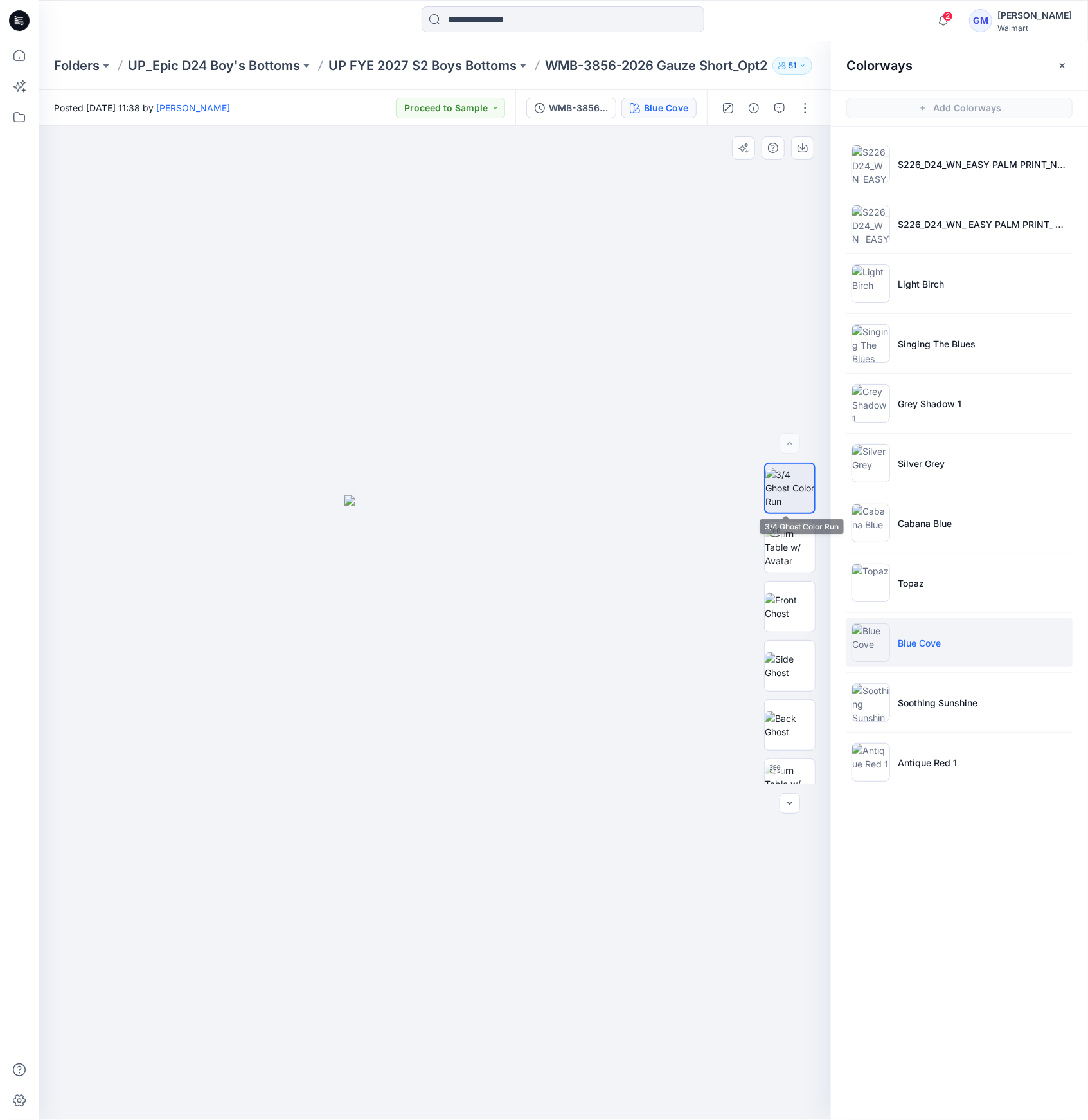
click at [790, 501] on img at bounding box center [790, 487] width 49 height 40
click at [889, 395] on img at bounding box center [871, 403] width 38 height 38
click at [872, 404] on img at bounding box center [871, 403] width 38 height 38
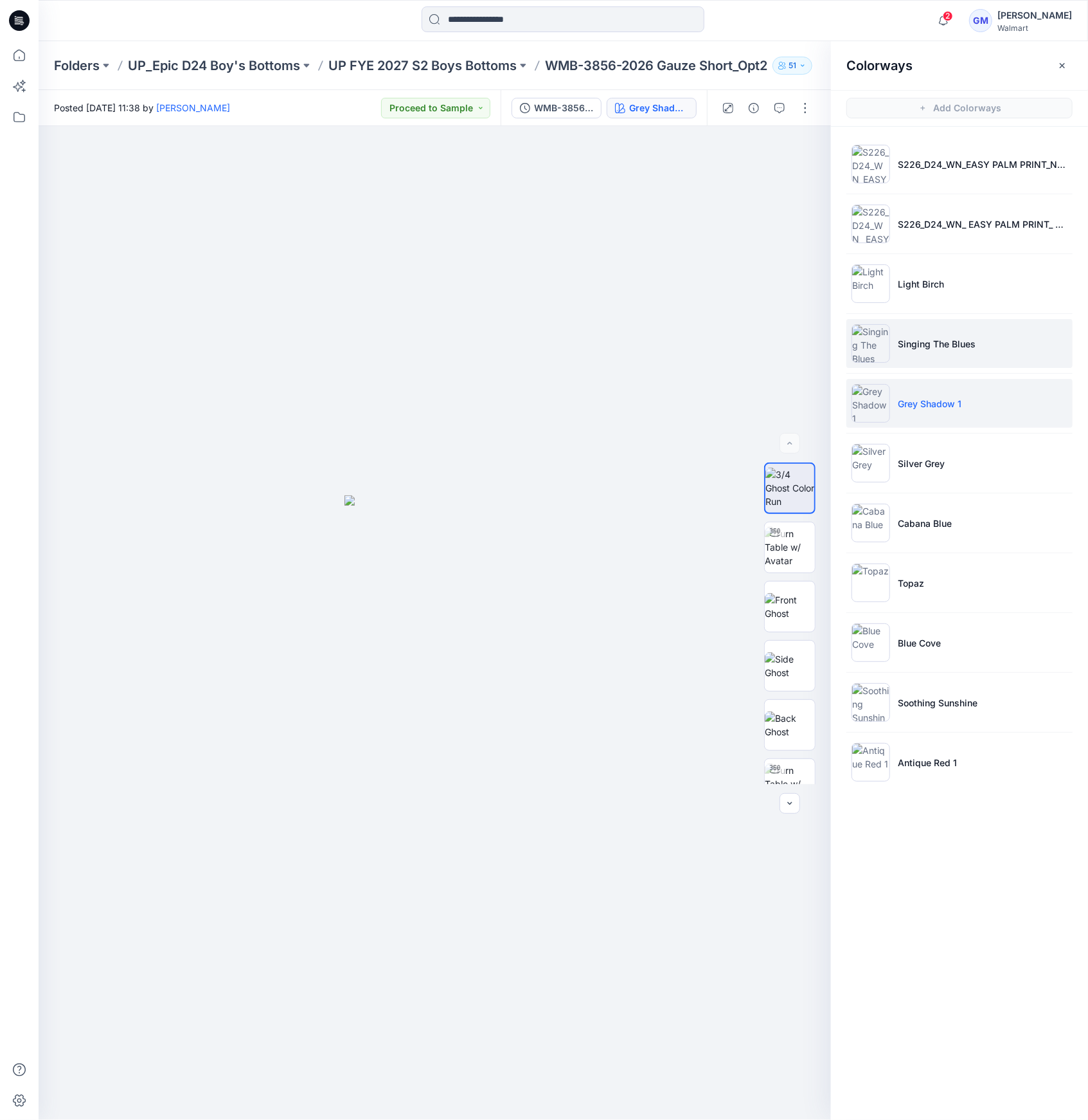
click at [879, 350] on img at bounding box center [871, 343] width 38 height 38
click at [859, 413] on img at bounding box center [871, 403] width 38 height 38
click at [875, 399] on img at bounding box center [871, 403] width 38 height 38
click at [793, 614] on img at bounding box center [790, 606] width 50 height 27
click at [520, 74] on button at bounding box center [523, 66] width 13 height 18
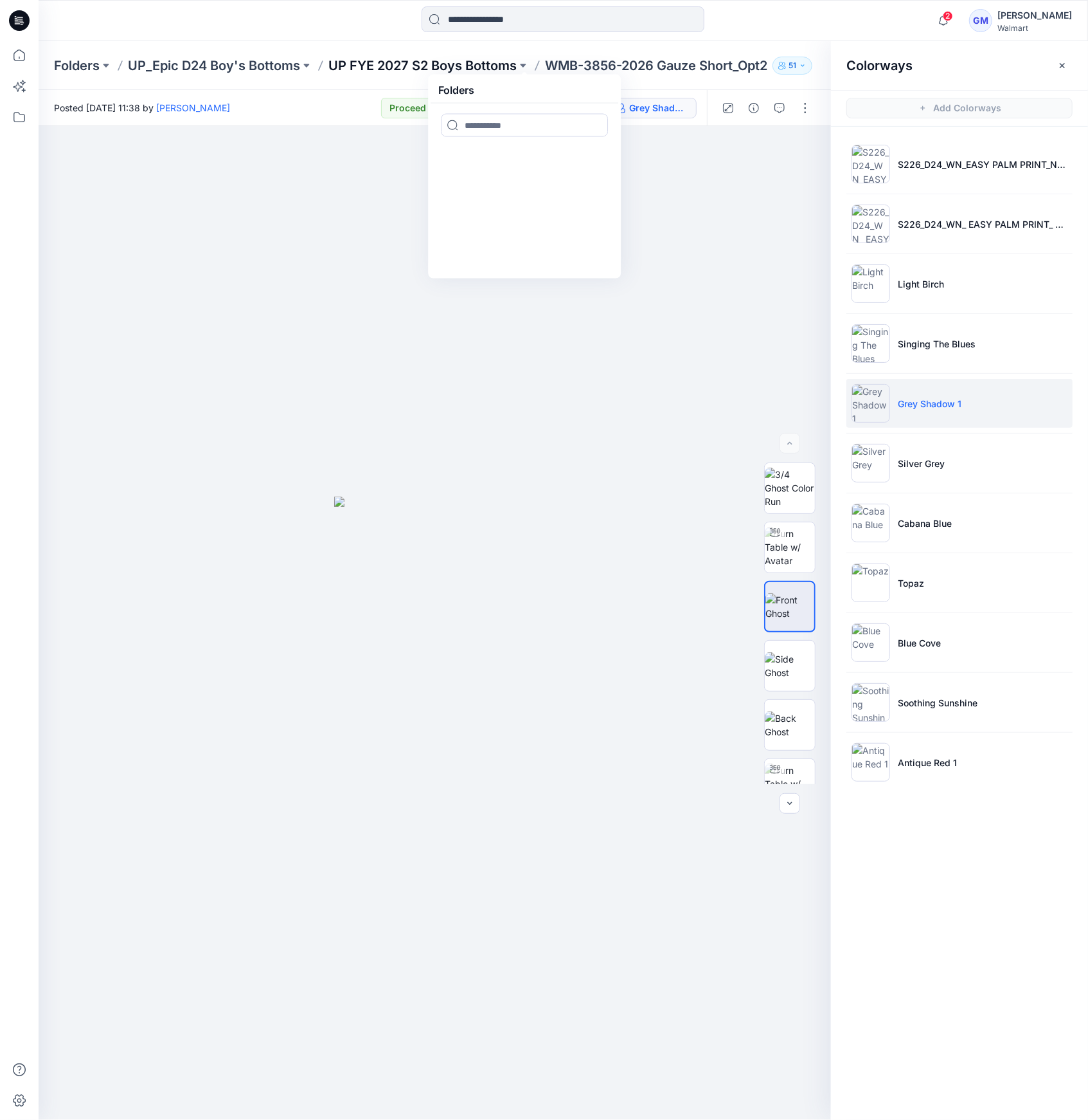
click at [497, 67] on p "UP FYE 2027 S2 Boys Bottoms" at bounding box center [422, 66] width 188 height 18
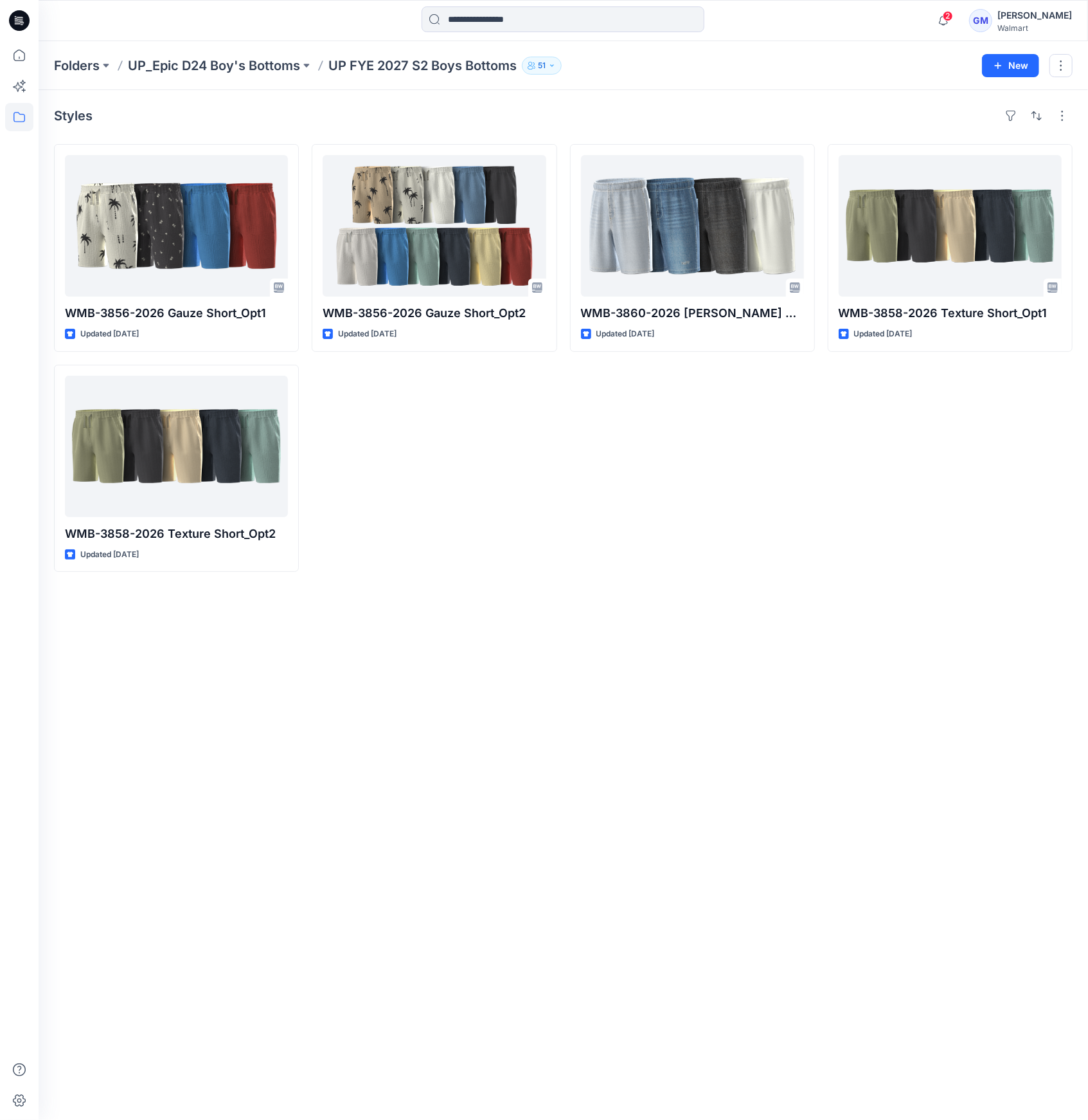
click at [643, 588] on div "Styles WMB-3856-2026 Gauze Short_Opt1 Updated 24 days ago WMB-3858-2026 Texture…" at bounding box center [563, 605] width 1050 height 1030
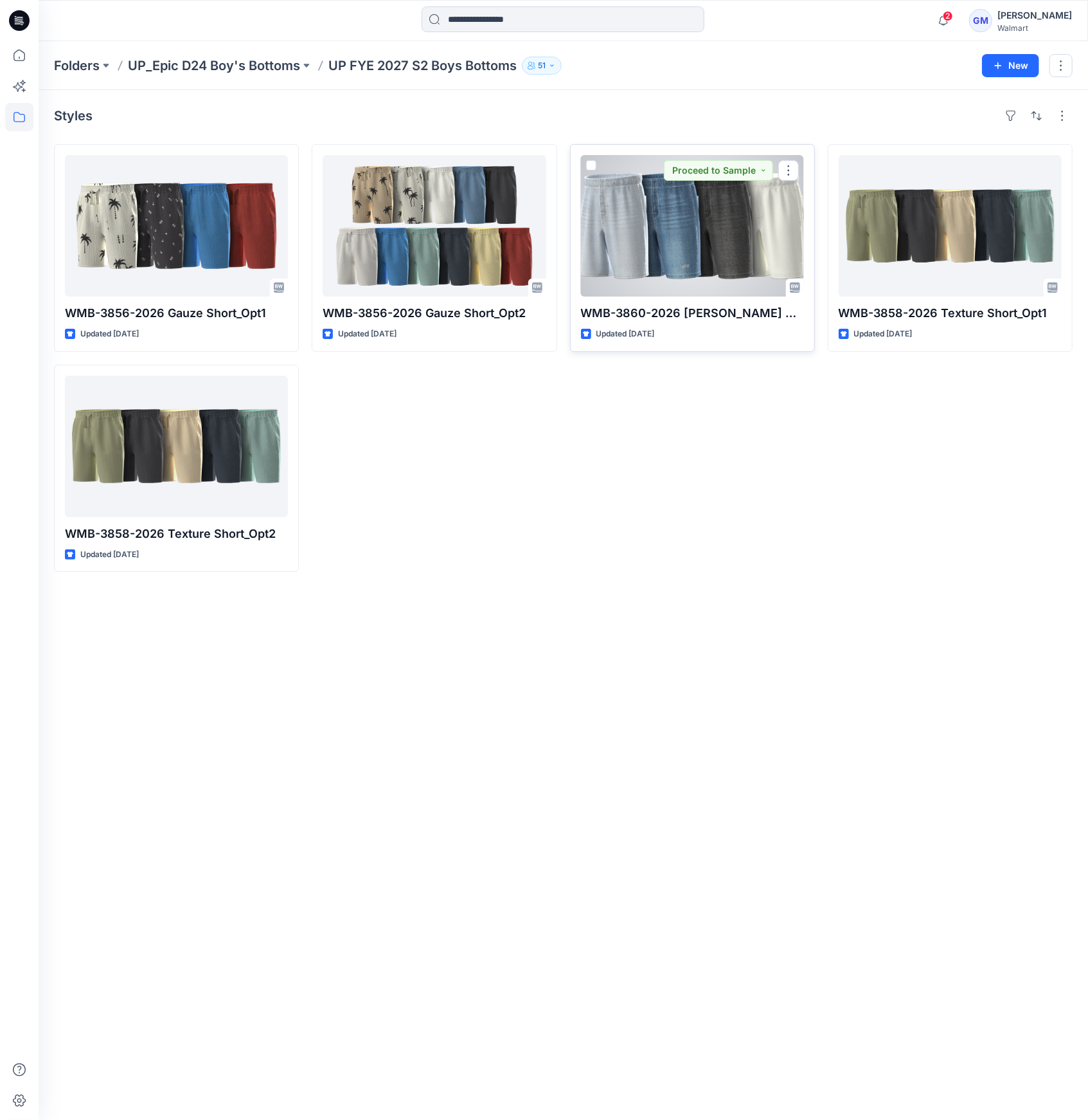
click at [723, 274] on div at bounding box center [692, 226] width 223 height 142
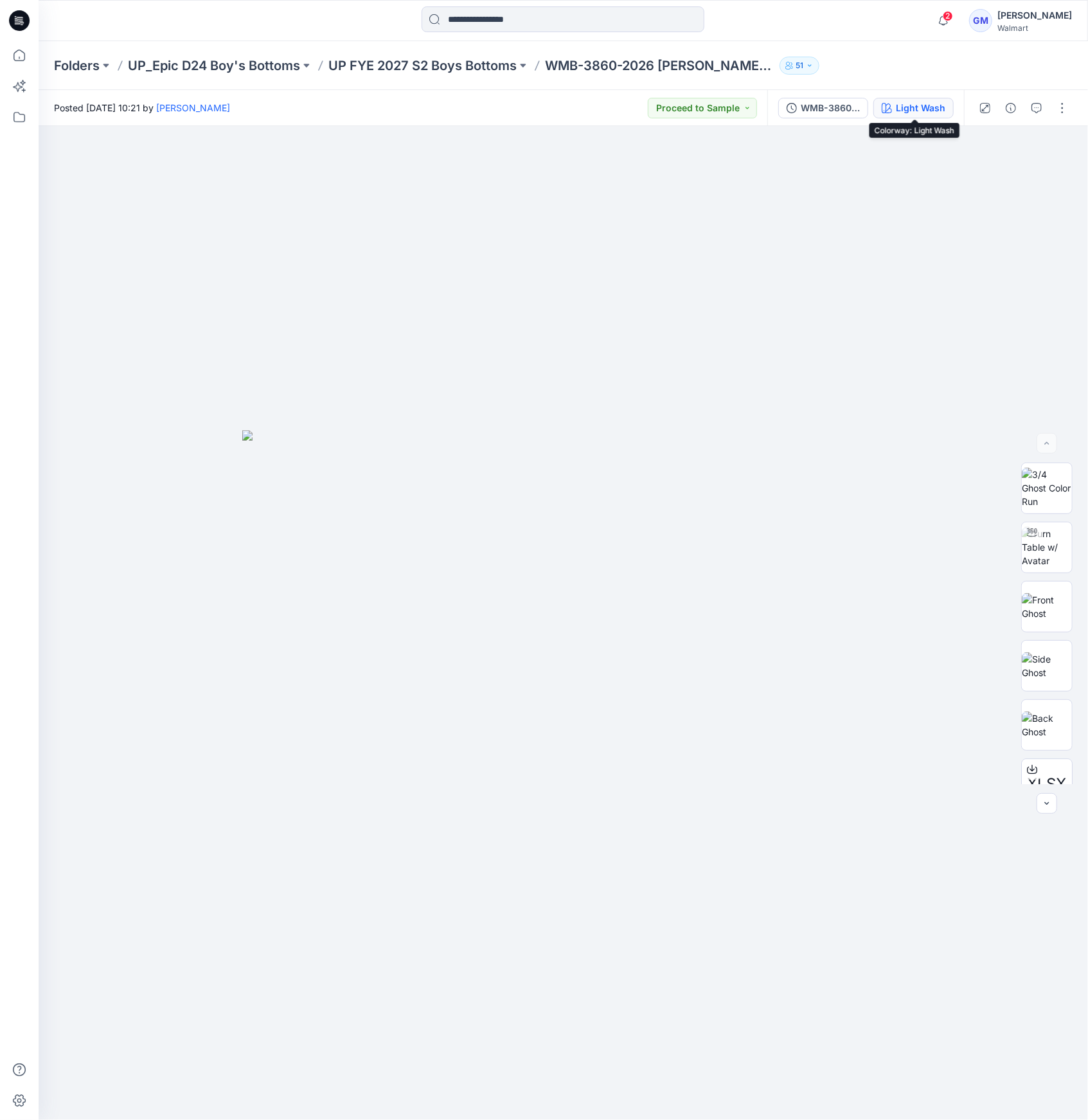
click at [932, 103] on div "Light Wash" at bounding box center [921, 108] width 50 height 14
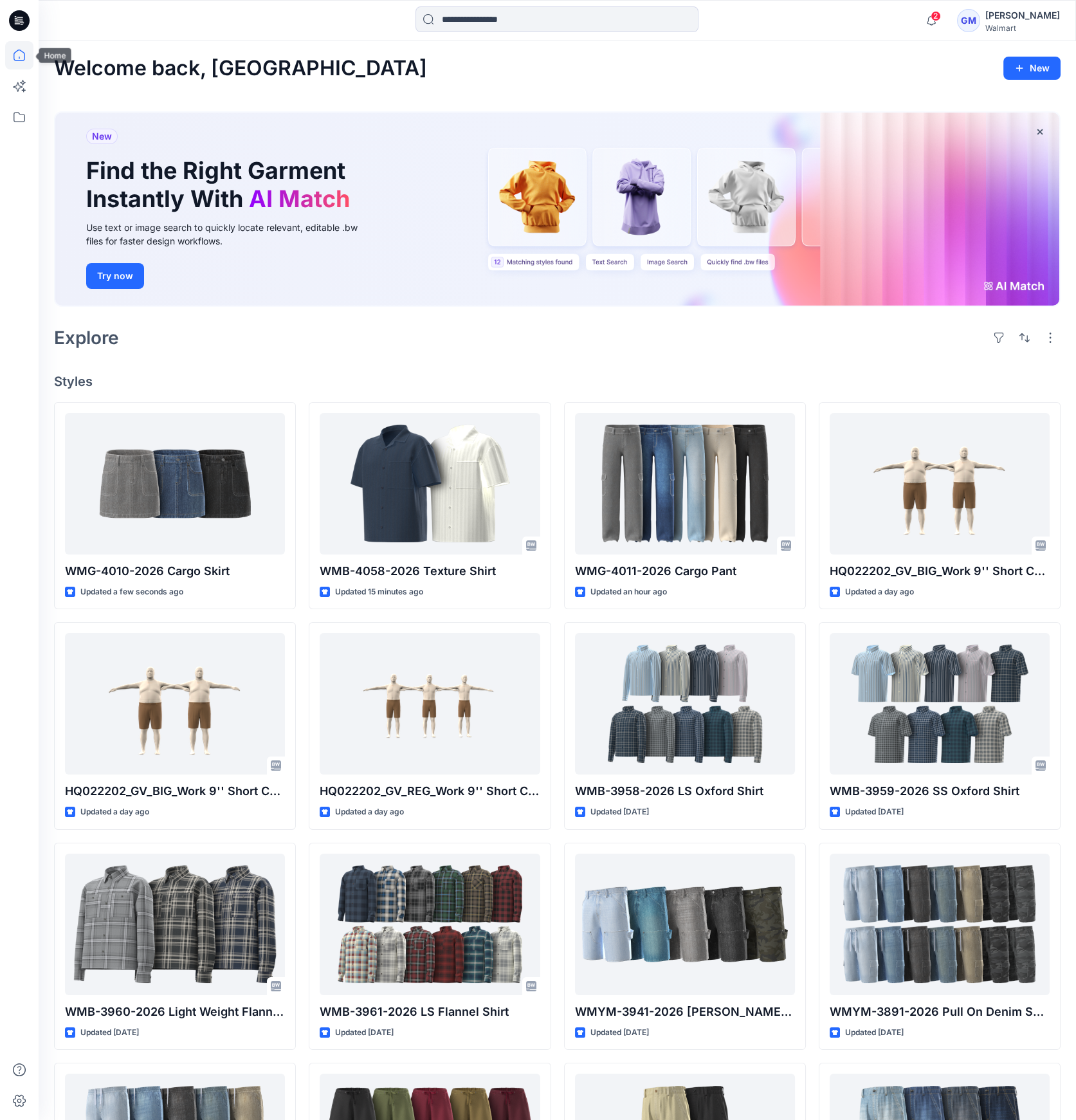
click at [21, 64] on icon at bounding box center [19, 55] width 28 height 28
click at [16, 9] on icon at bounding box center [19, 20] width 21 height 41
click at [23, 18] on icon at bounding box center [20, 18] width 6 height 1
click at [18, 117] on icon at bounding box center [19, 117] width 28 height 28
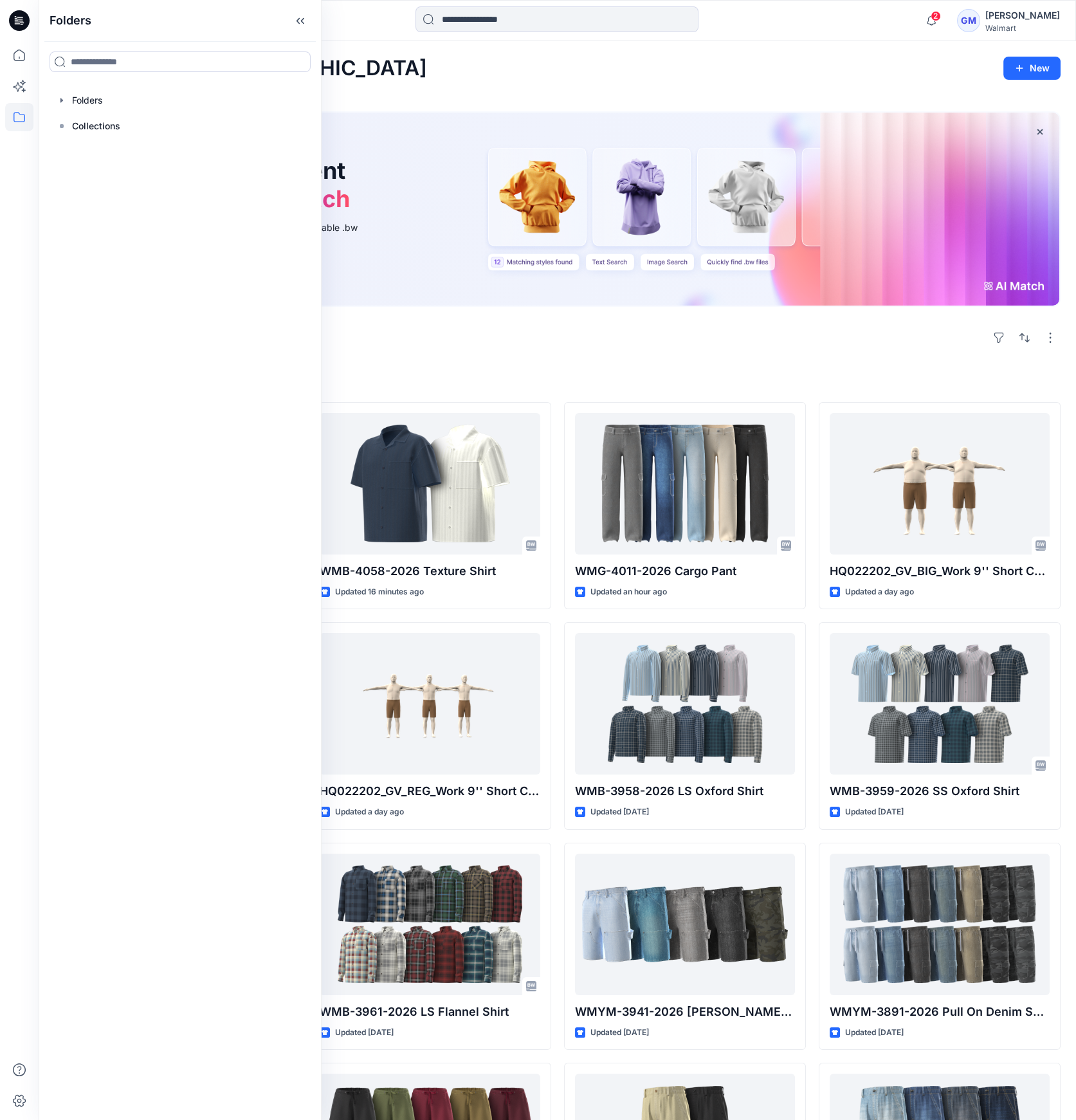
drag, startPoint x: 38, startPoint y: 102, endPoint x: 47, endPoint y: 103, distance: 9.1
click at [42, 103] on div "Folders Folders Collections" at bounding box center [179, 560] width 283 height 1120
click at [53, 104] on div at bounding box center [180, 100] width 262 height 25
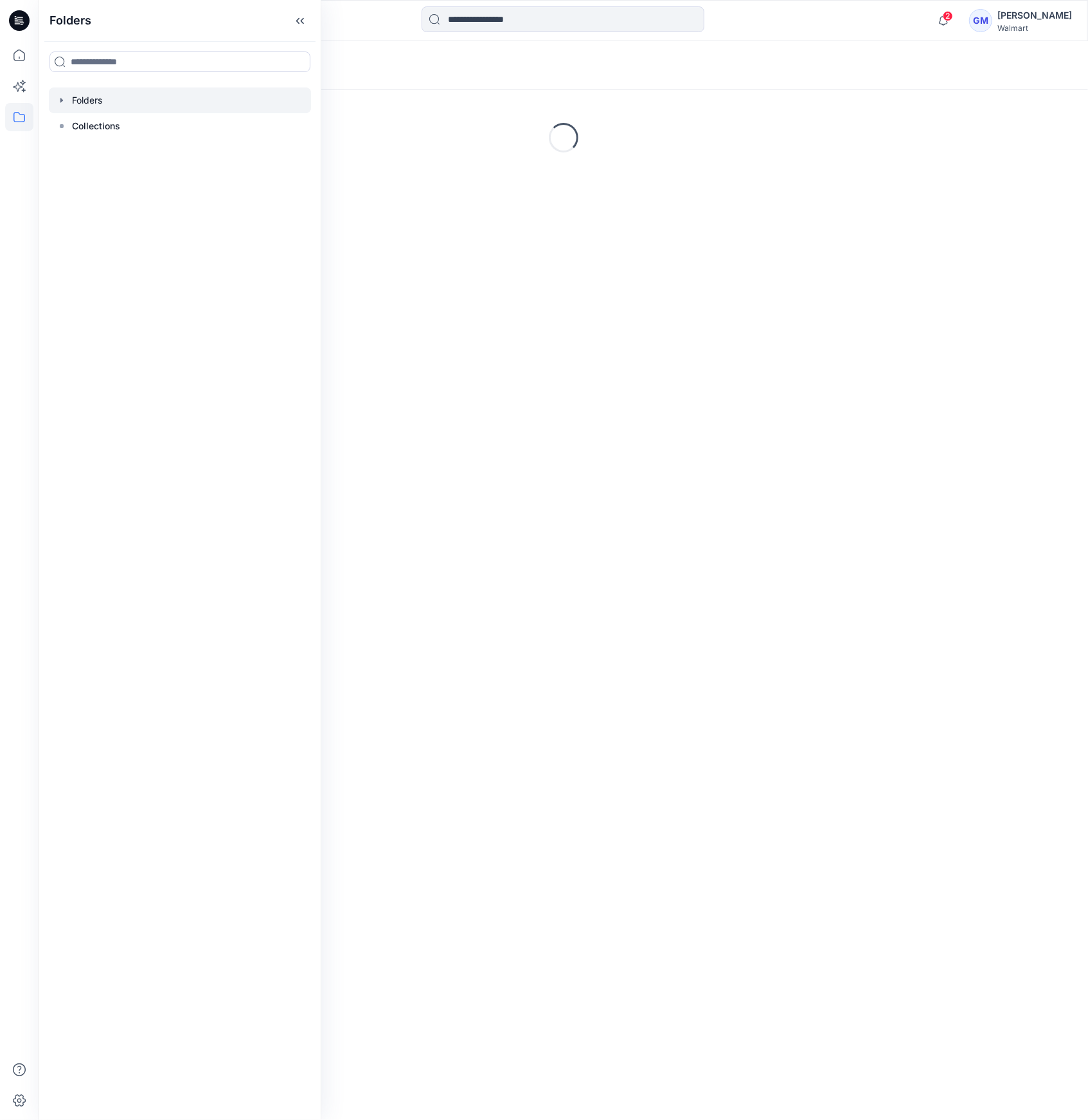
click at [531, 93] on div "Loading..." at bounding box center [563, 137] width 1050 height 192
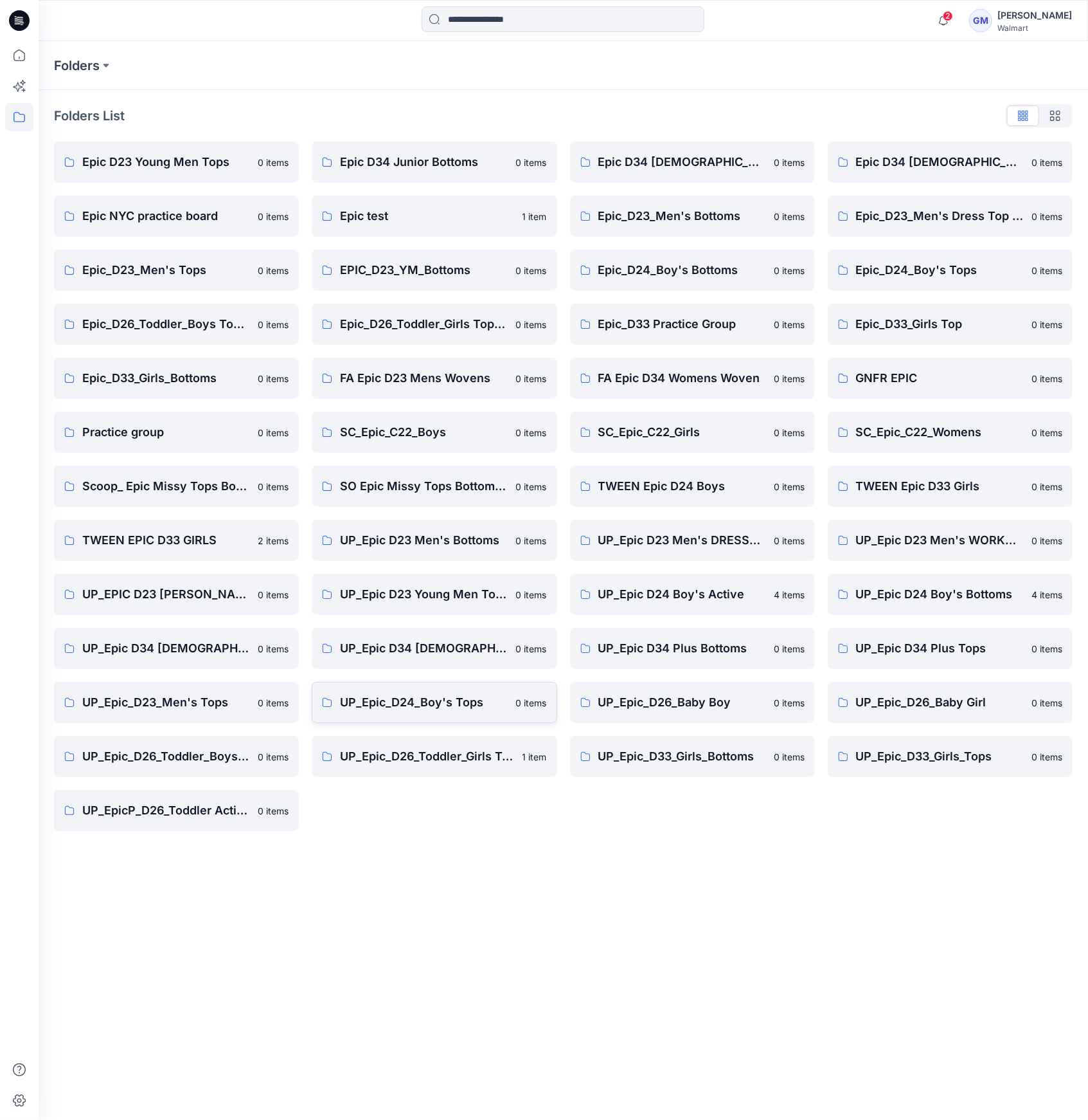
click at [399, 702] on p "UP_Epic_D24_Boy's Tops" at bounding box center [424, 702] width 168 height 18
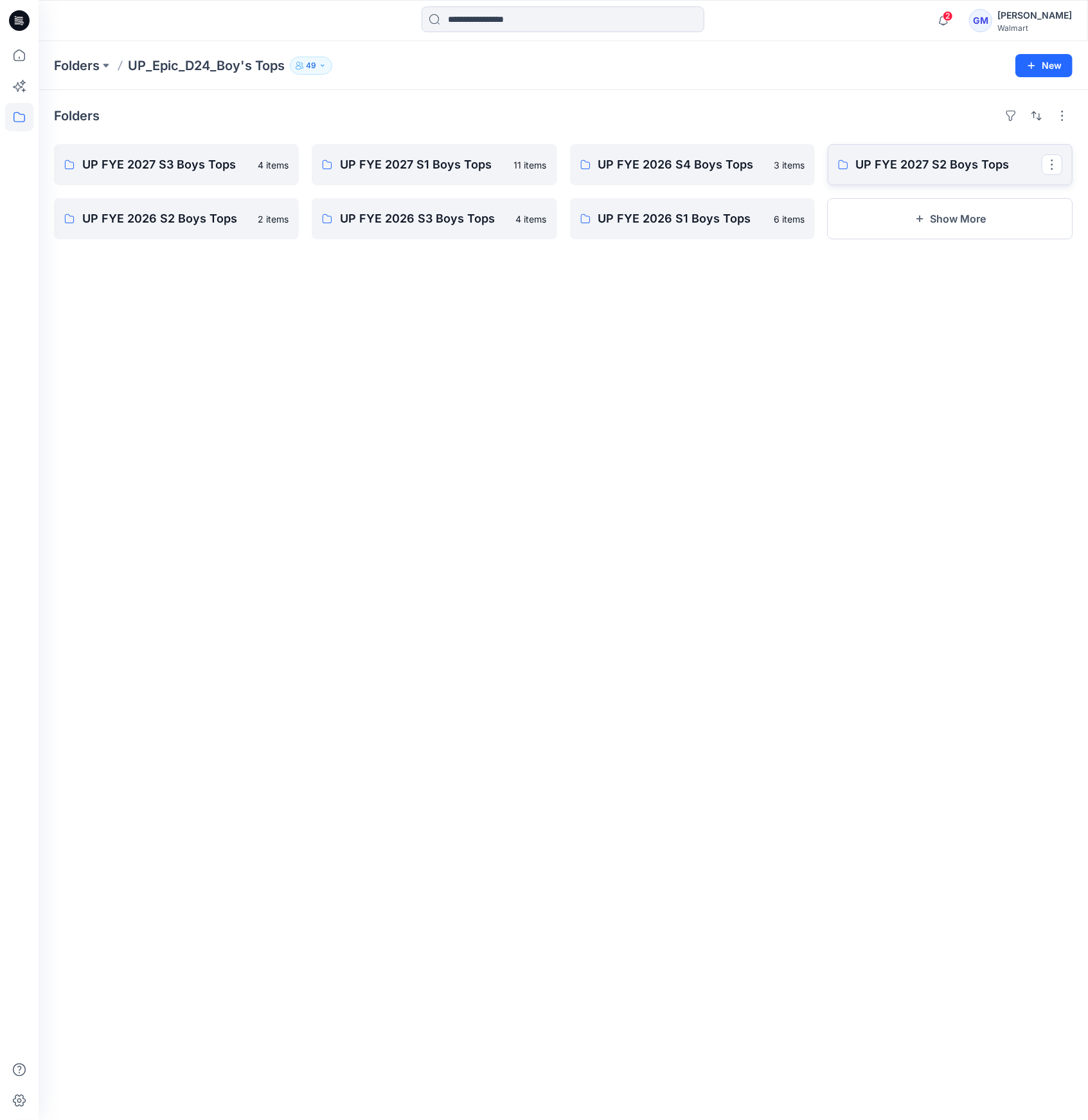
click at [936, 164] on p "UP FYE 2027 S2 Boys Tops" at bounding box center [949, 164] width 185 height 18
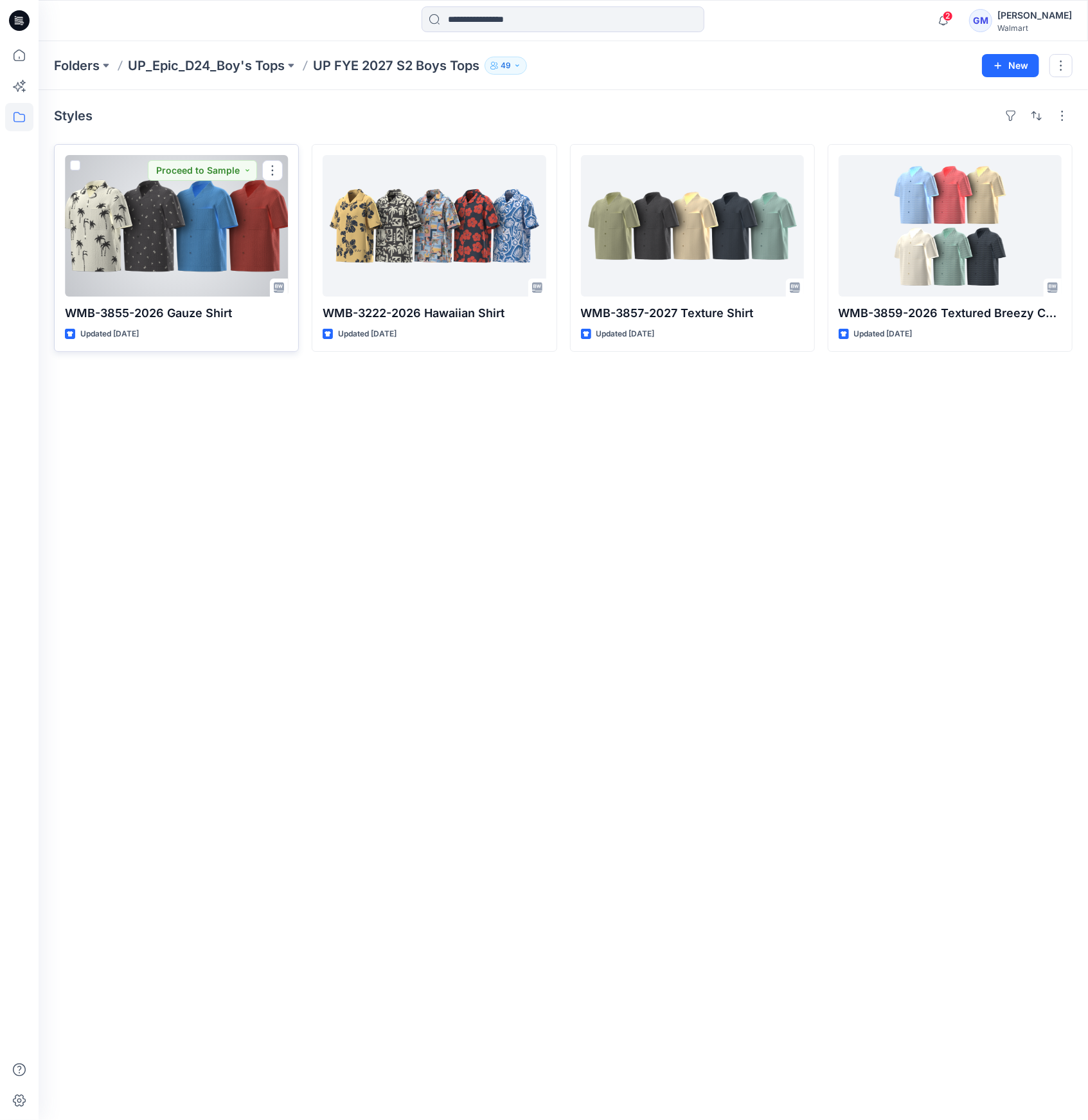
click at [191, 249] on div at bounding box center [176, 226] width 223 height 142
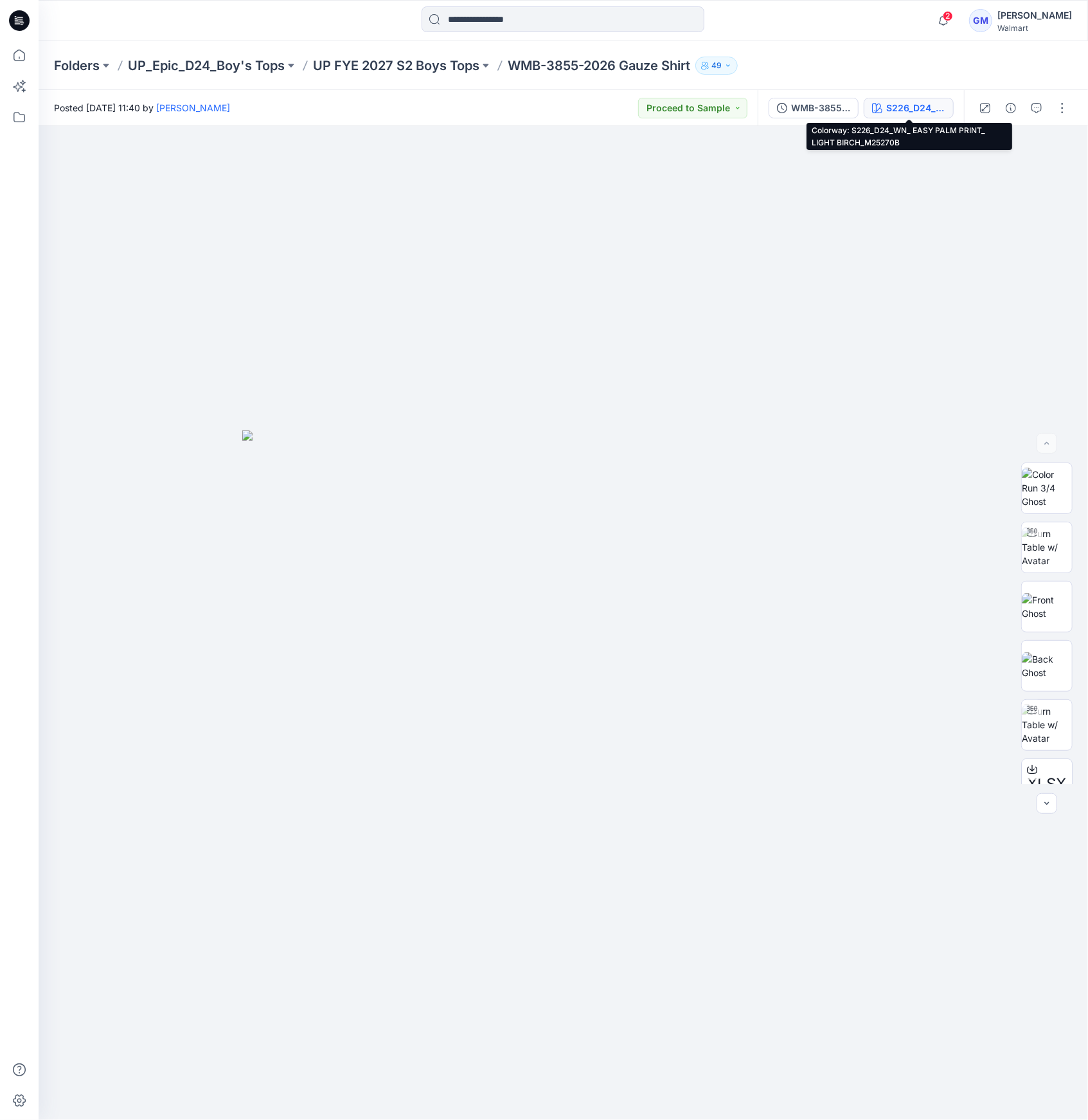
click at [888, 112] on div "S226_D24_WN_ EASY PALM PRINT_ LIGHT BIRCH_M25270B" at bounding box center [916, 108] width 59 height 14
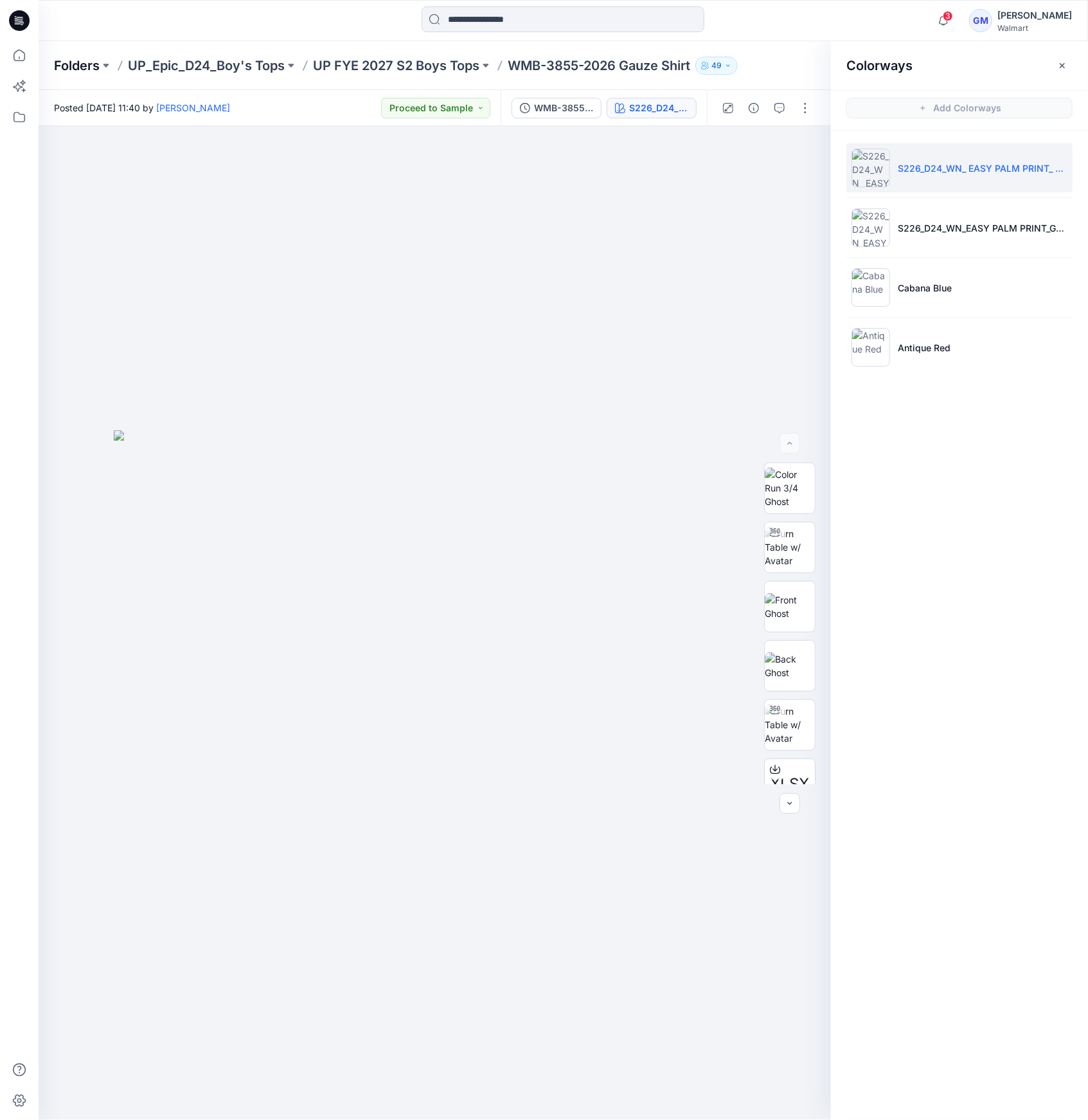
click at [88, 73] on p "Folders" at bounding box center [77, 66] width 45 height 18
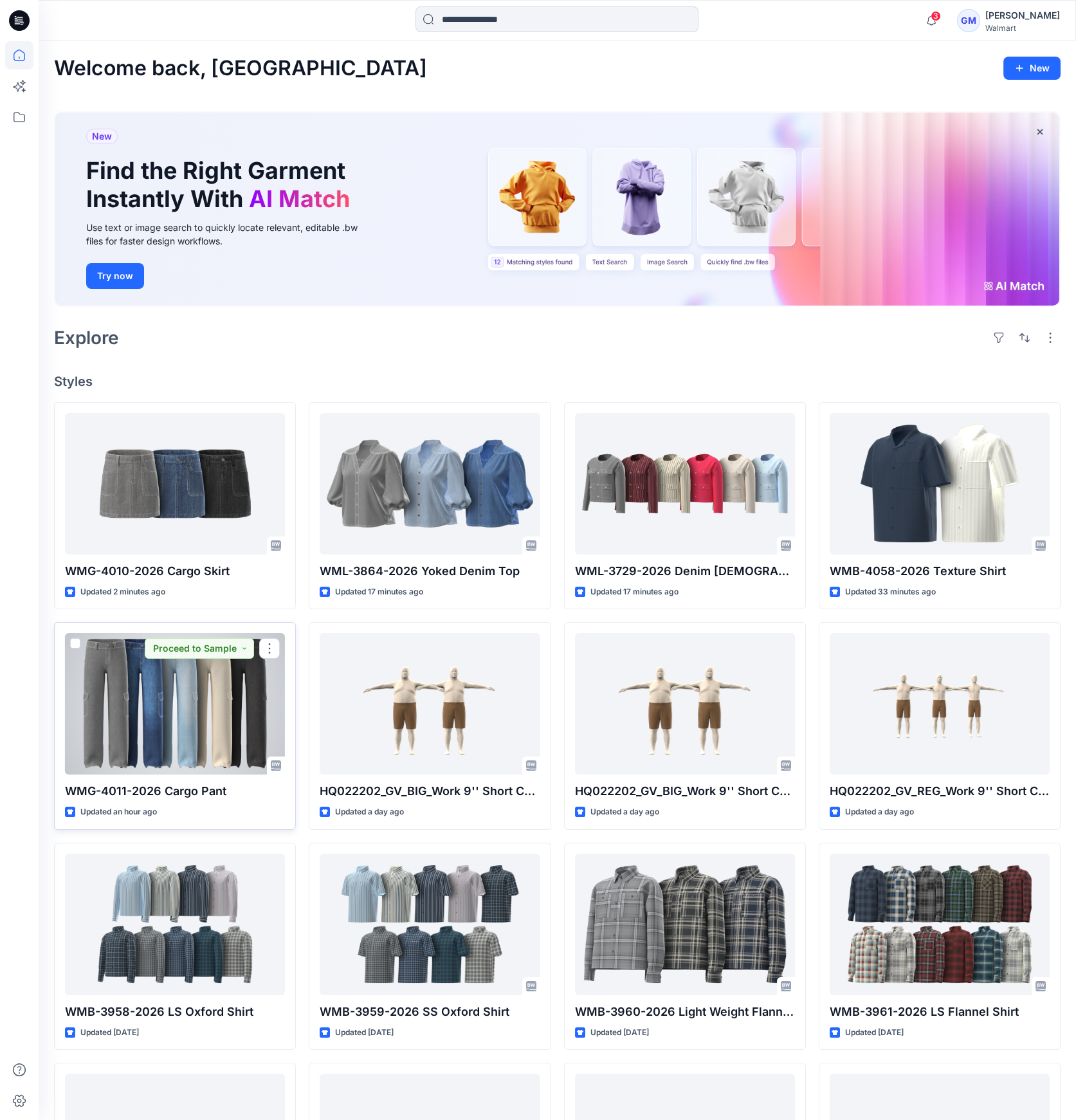
click at [204, 700] on div at bounding box center [174, 704] width 220 height 142
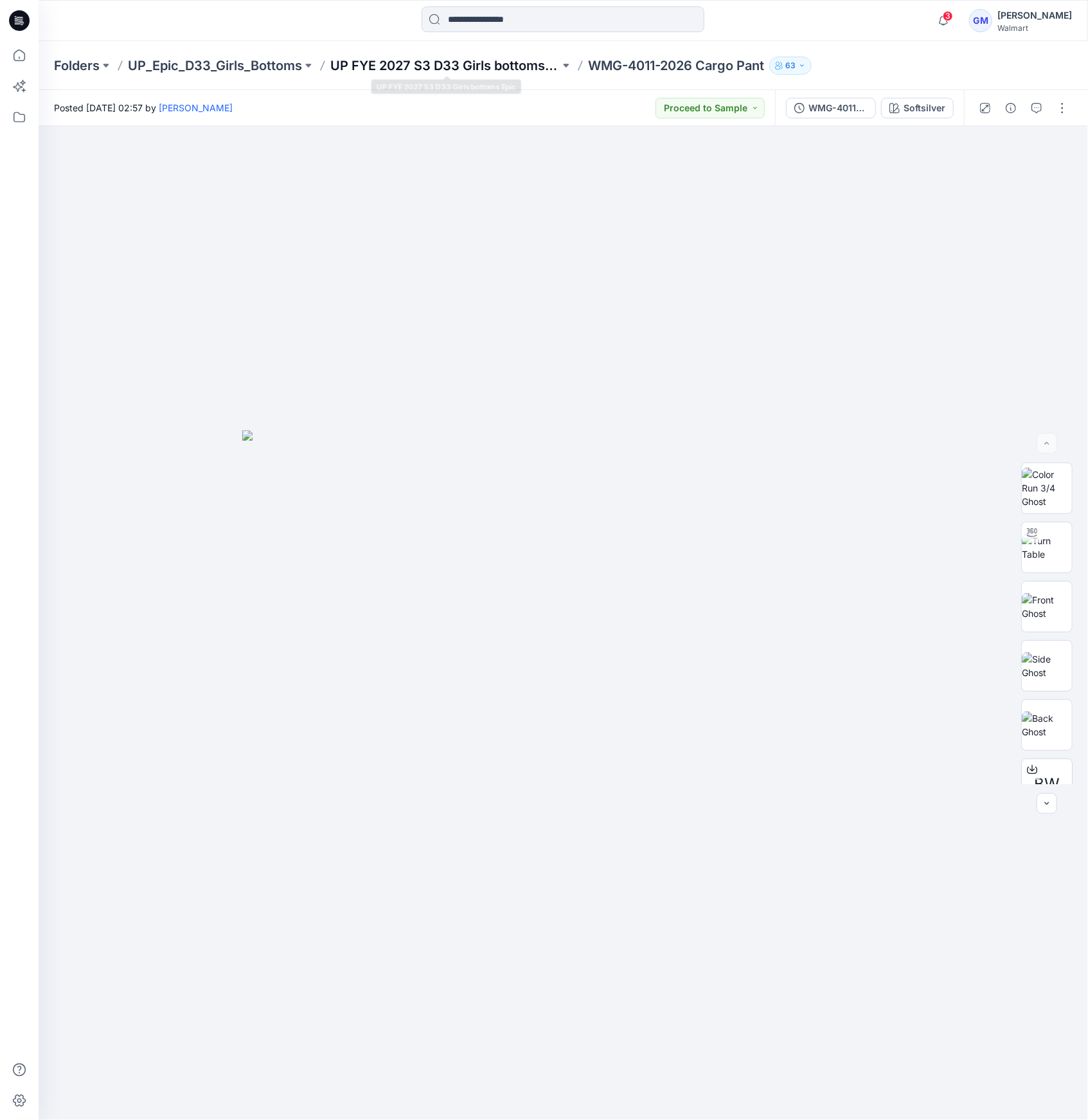
click at [452, 60] on p "UP FYE 2027 S3 D33 Girls bottoms Epic" at bounding box center [445, 66] width 229 height 18
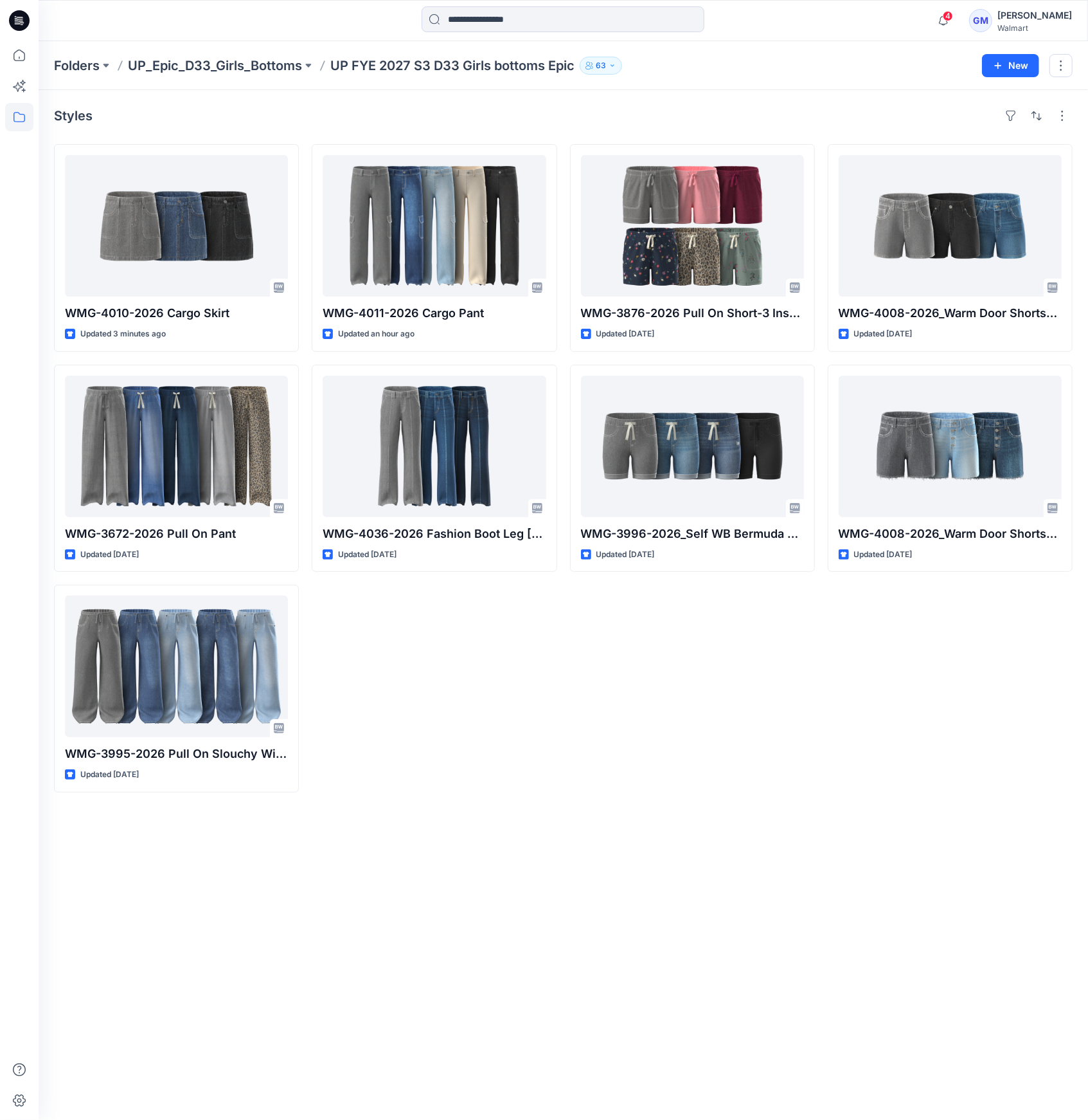
click at [613, 930] on div "Styles WMG-4010-2026 Cargo Skirt Updated 3 minutes ago WMG-3672-2026 Pull On Pa…" at bounding box center [563, 605] width 1050 height 1030
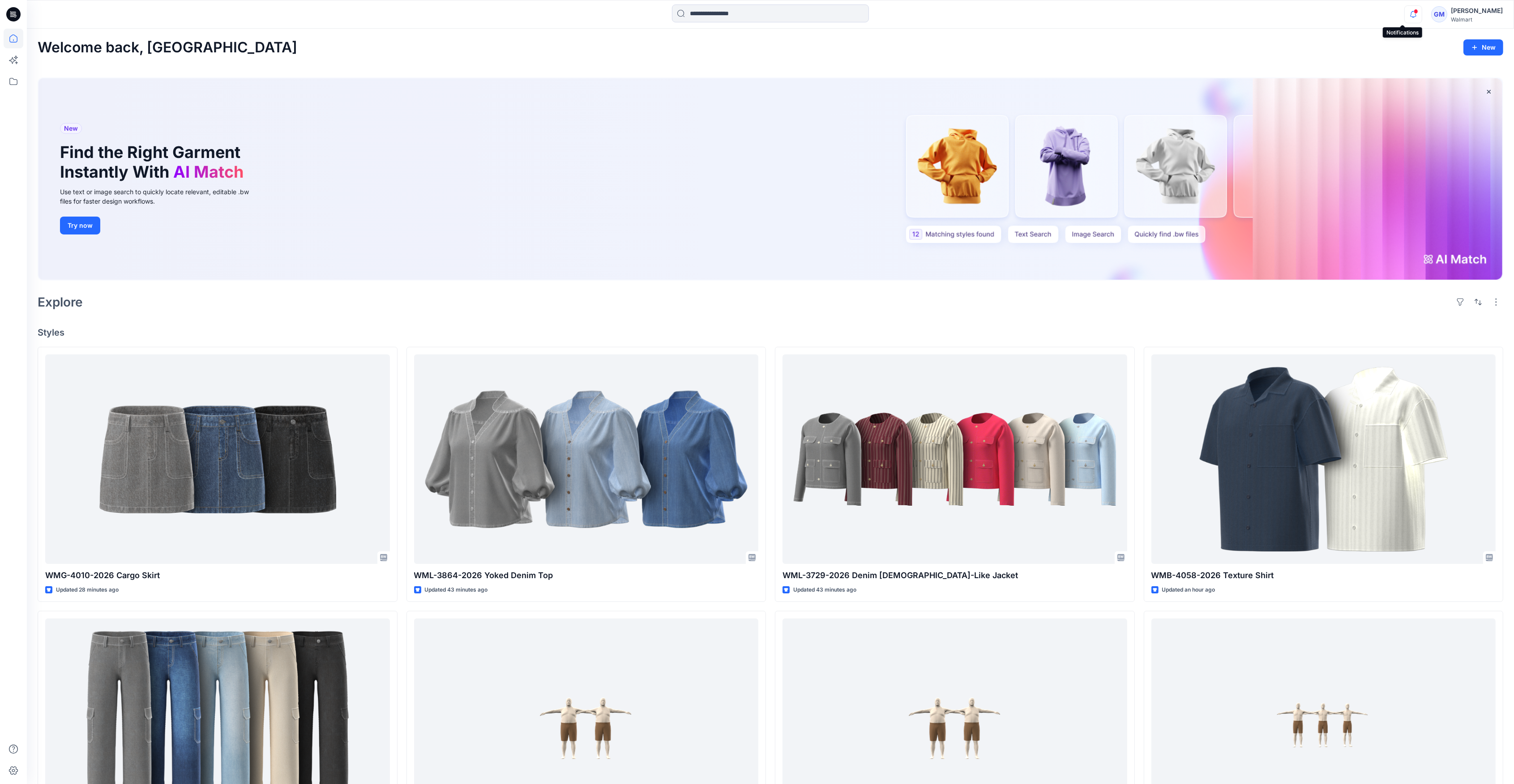
click at [758, 15] on icon "button" at bounding box center [1413, 14] width 17 height 18
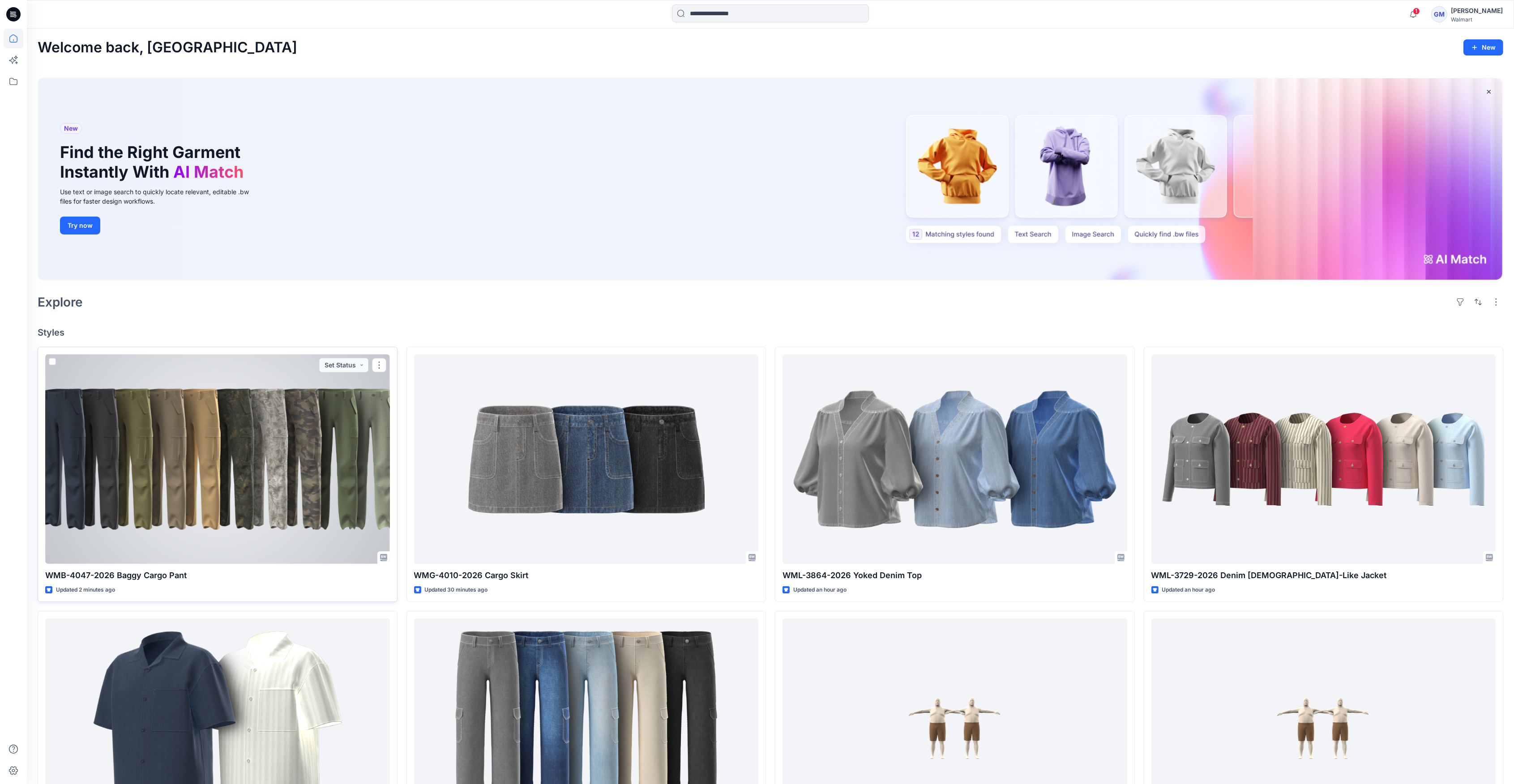
click at [342, 478] on div at bounding box center [217, 459] width 345 height 209
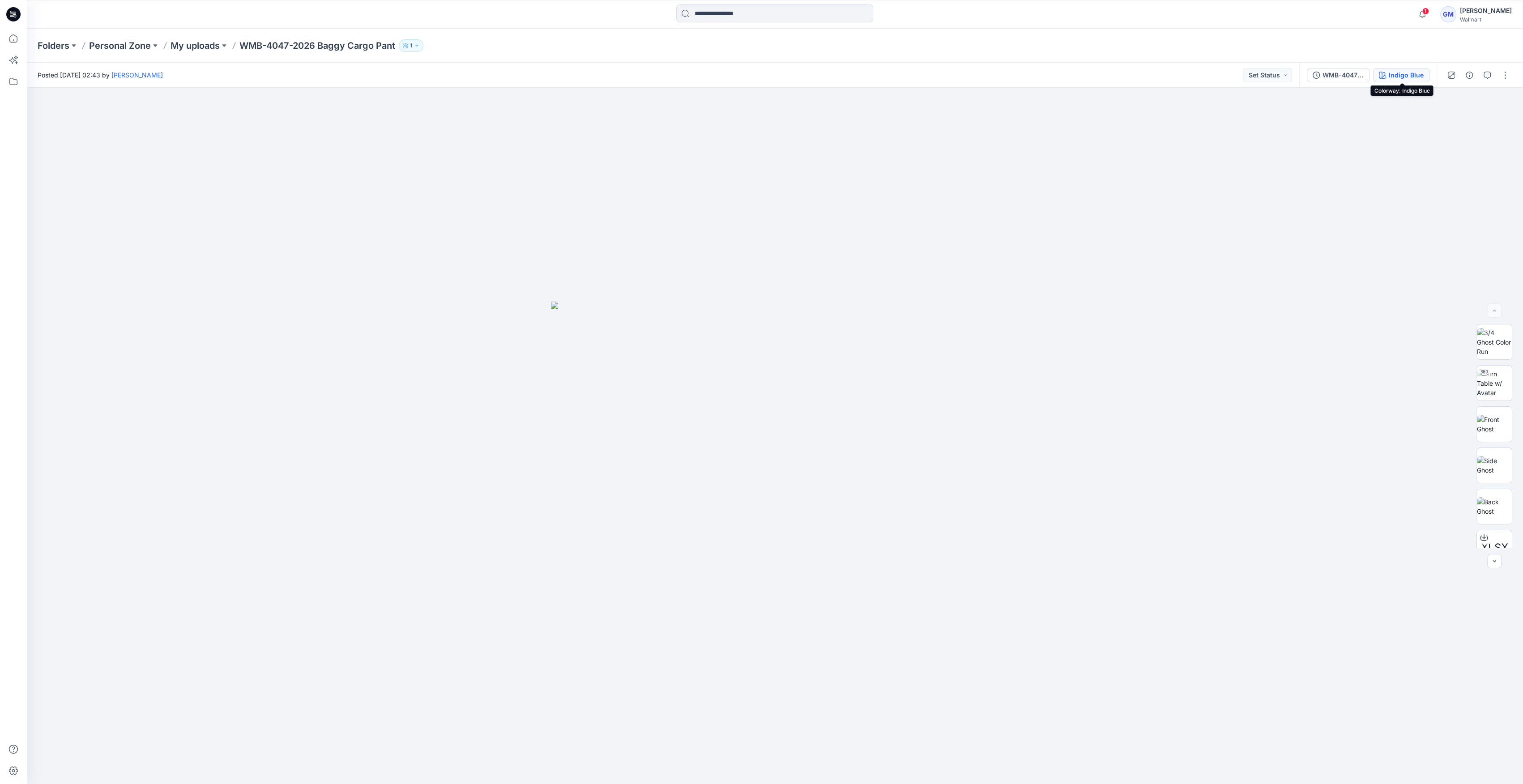
click at [1399, 73] on div "Indigo Blue" at bounding box center [1406, 75] width 35 height 10
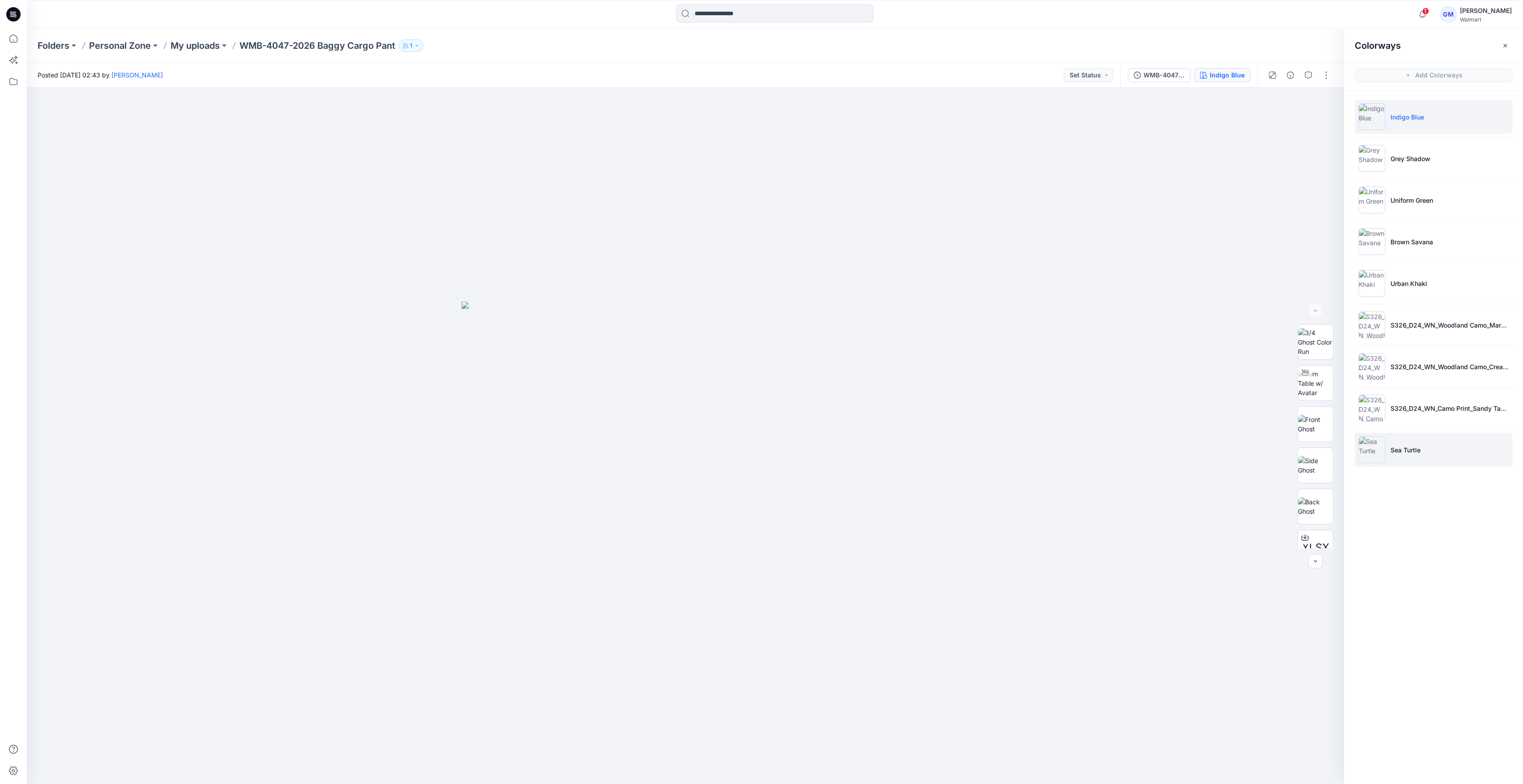
click at [1440, 447] on li "Sea Turtle" at bounding box center [1433, 450] width 158 height 34
click at [1402, 451] on p "Sea Turtle" at bounding box center [1405, 449] width 30 height 9
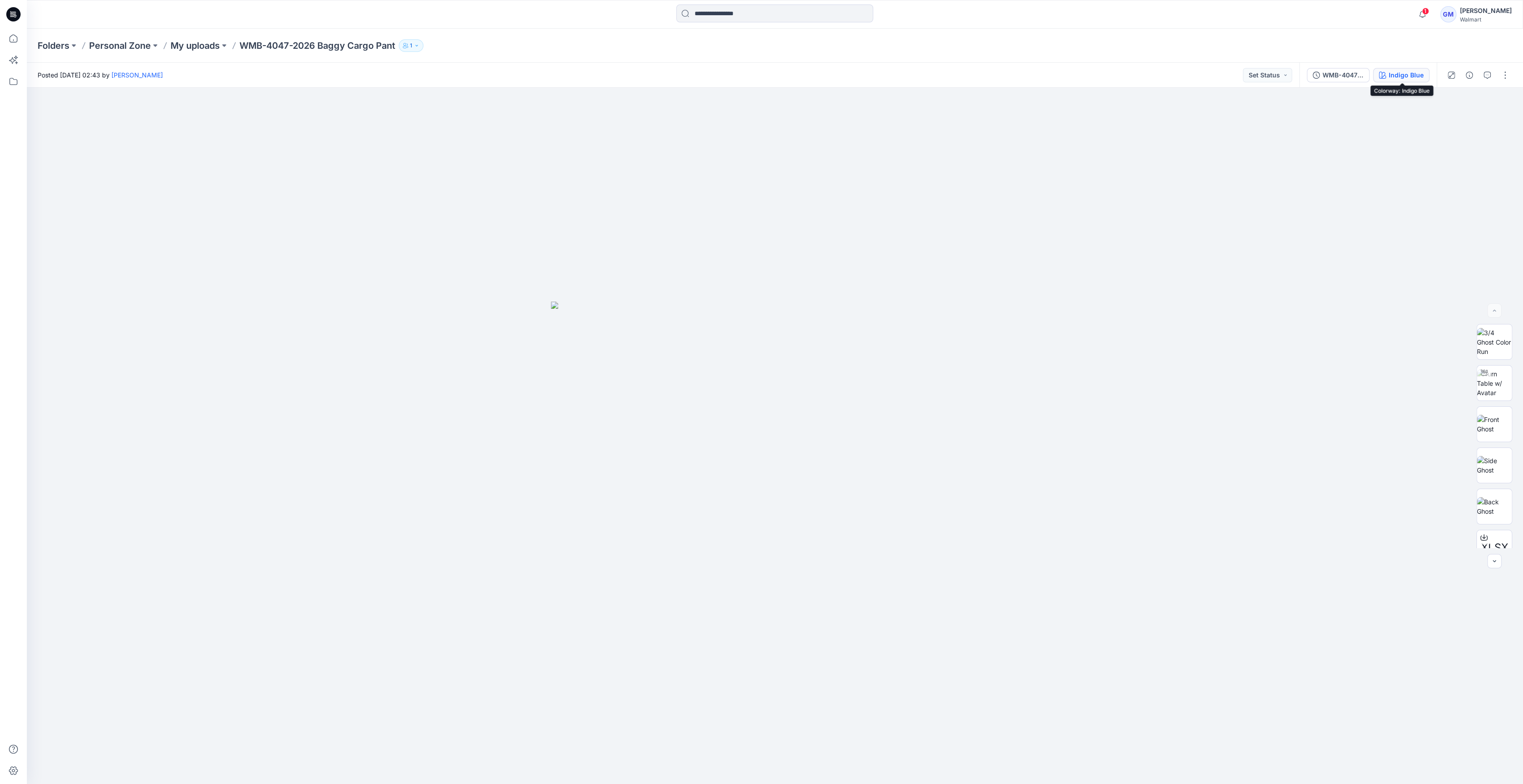
click at [1401, 70] on div "Indigo Blue" at bounding box center [1406, 75] width 35 height 10
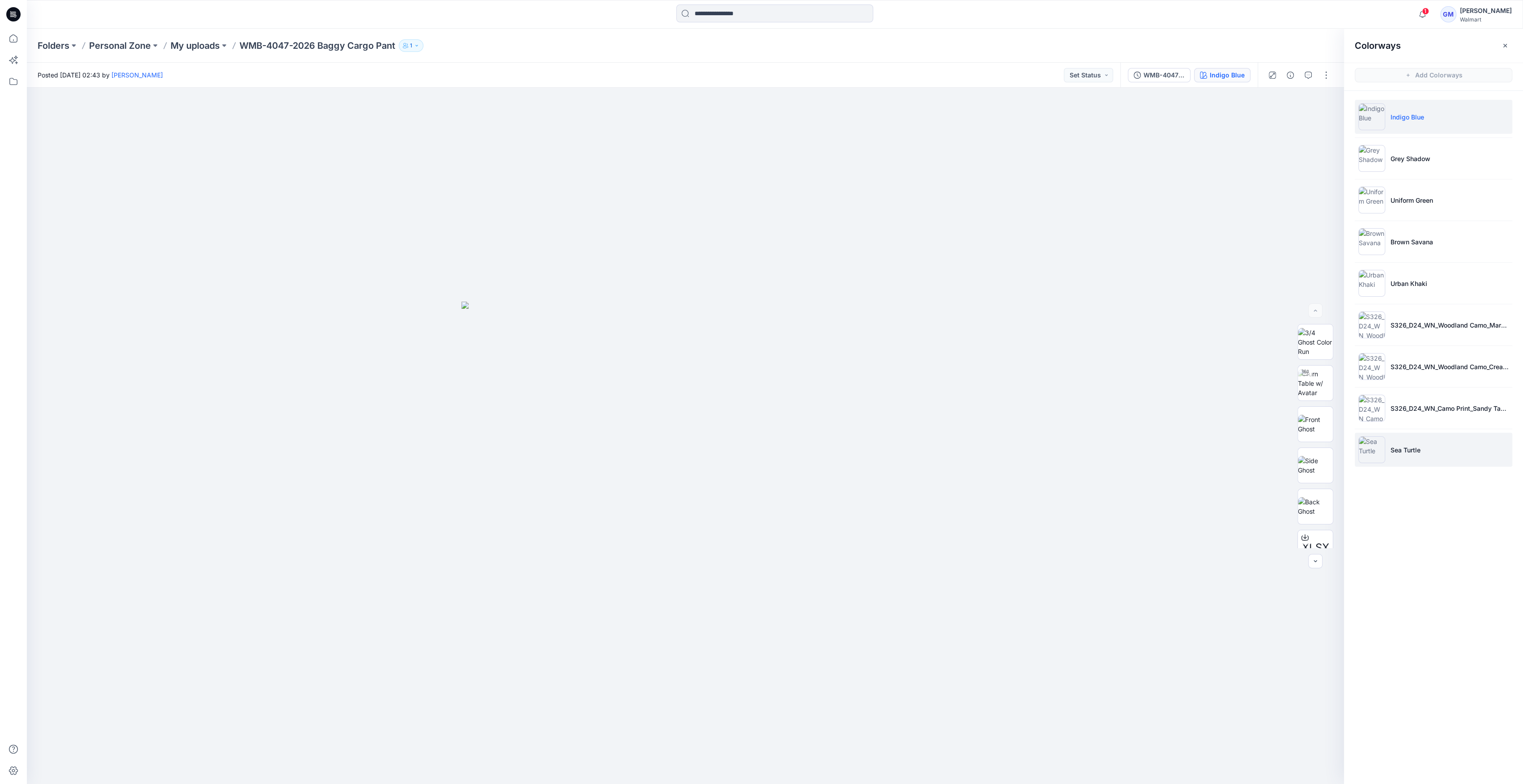
click at [1377, 447] on img at bounding box center [1372, 450] width 27 height 27
